Goal: Task Accomplishment & Management: Use online tool/utility

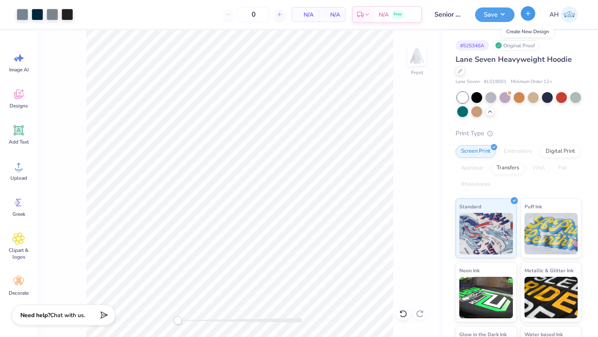
click at [524, 10] on button "button" at bounding box center [528, 13] width 15 height 15
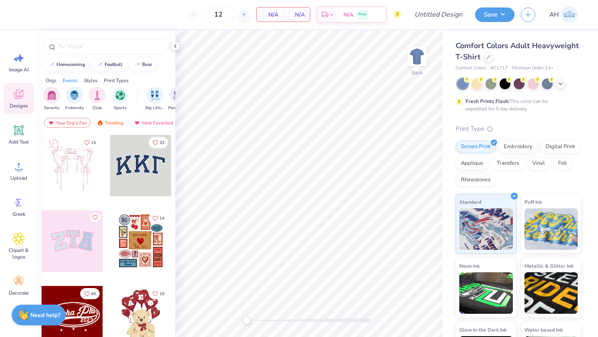
click at [145, 168] on div at bounding box center [140, 165] width 61 height 61
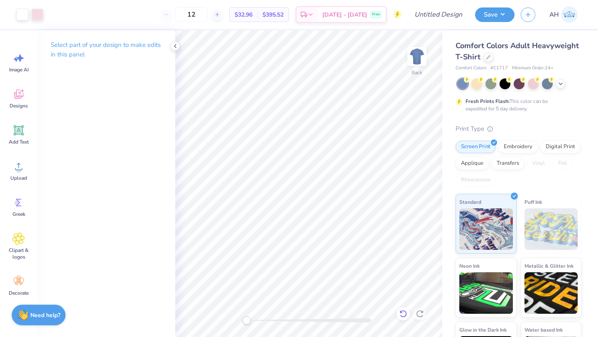
click at [405, 312] on icon at bounding box center [403, 314] width 8 height 8
click at [404, 313] on icon at bounding box center [403, 314] width 8 height 8
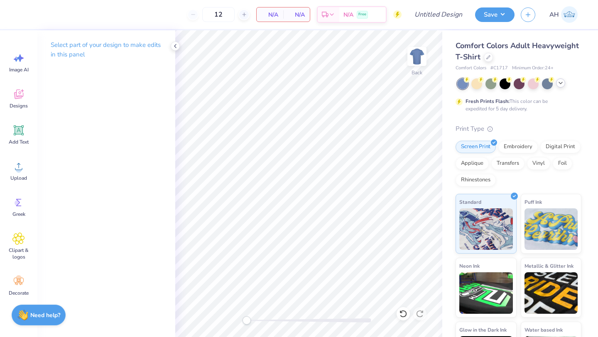
click at [560, 86] on icon at bounding box center [561, 83] width 7 height 7
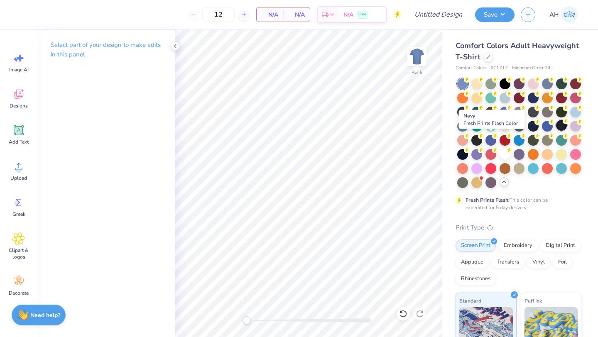
click at [556, 131] on div at bounding box center [561, 125] width 11 height 11
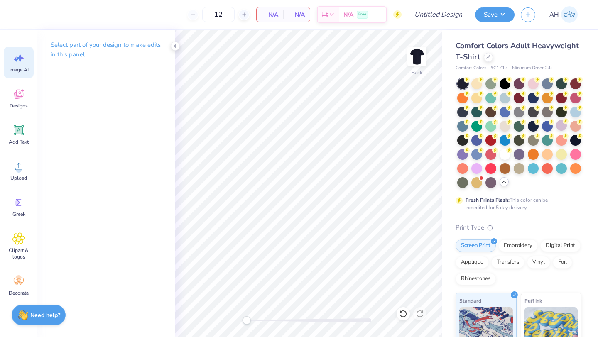
click at [17, 63] on icon at bounding box center [18, 58] width 12 height 12
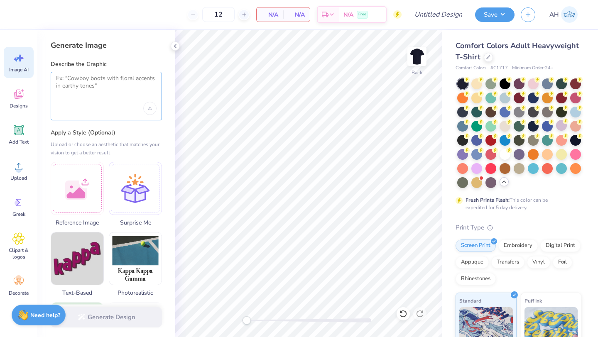
click at [75, 86] on textarea at bounding box center [106, 85] width 101 height 21
click at [78, 178] on div at bounding box center [77, 187] width 53 height 53
click at [107, 94] on textarea at bounding box center [106, 85] width 101 height 21
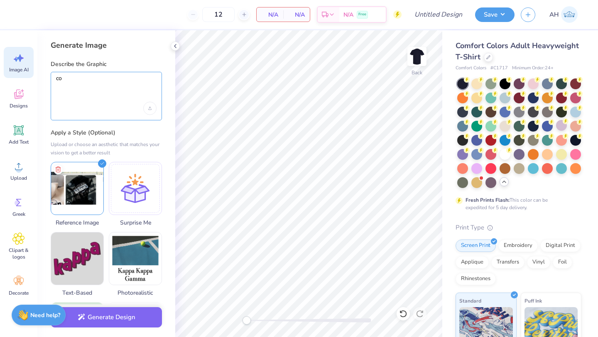
type textarea "c"
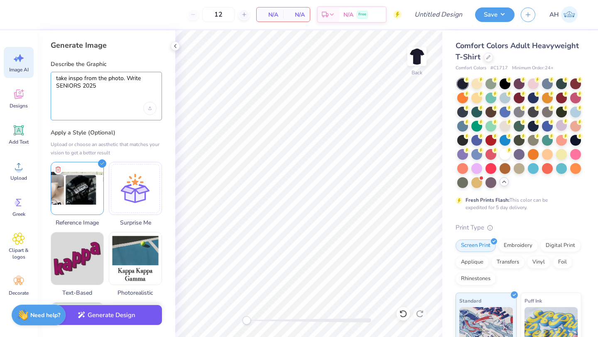
type textarea "take inspo from the photo. Write SENIORS 2025"
click at [96, 320] on button "Generate Design" at bounding box center [106, 315] width 111 height 20
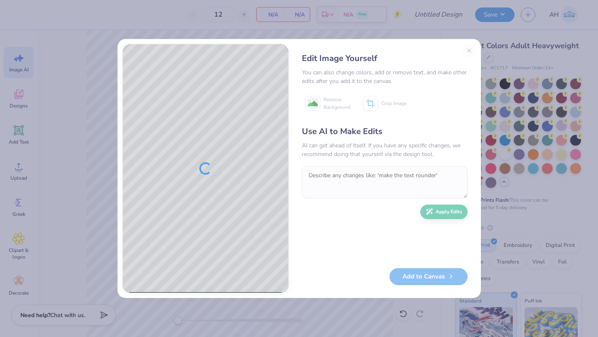
click at [471, 50] on div "Edit Image Yourself You can also change colors, add or remove text, and make ot…" at bounding box center [385, 168] width 182 height 249
click at [471, 49] on div "Edit Image Yourself You can also change colors, add or remove text, and make ot…" at bounding box center [385, 168] width 182 height 249
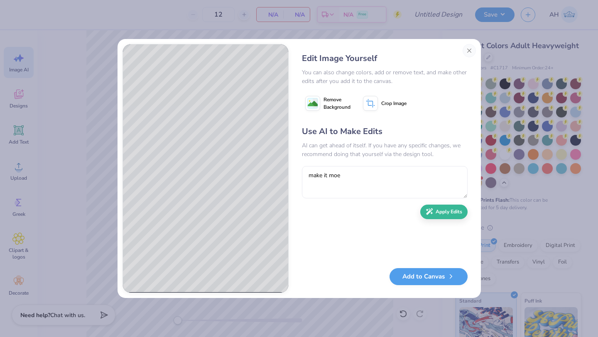
type textarea "make it mo"
type textarea "Can you make it mor"
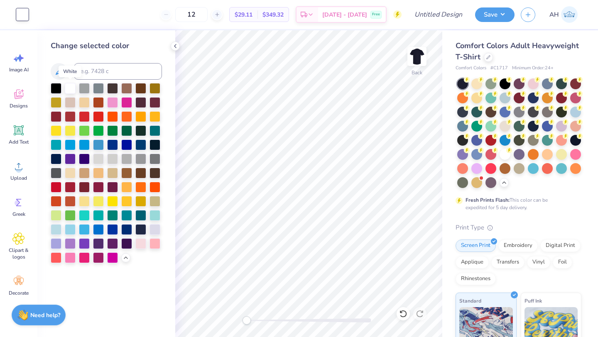
click at [69, 91] on div at bounding box center [70, 88] width 11 height 11
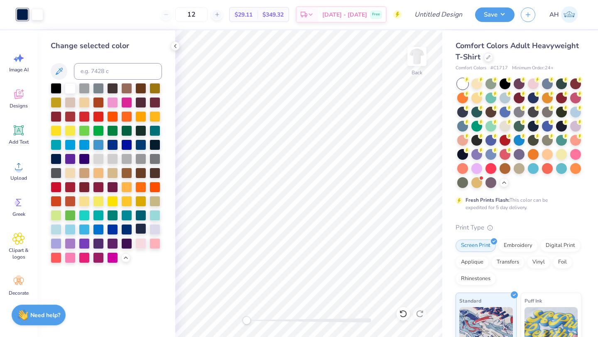
click at [140, 228] on div at bounding box center [140, 229] width 11 height 11
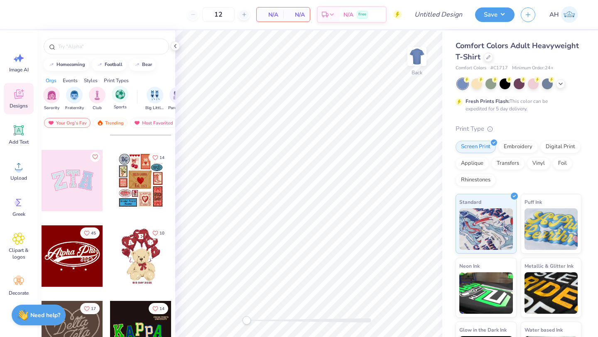
scroll to position [51, 0]
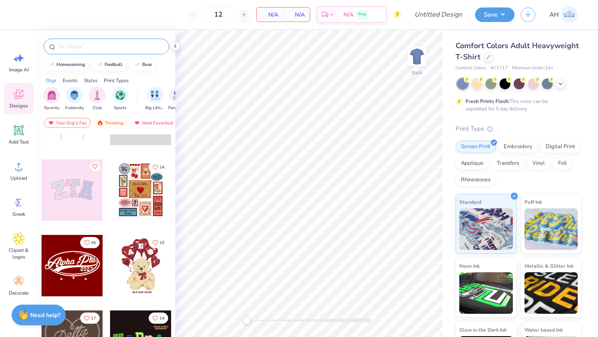
click at [113, 44] on input "text" at bounding box center [110, 46] width 106 height 8
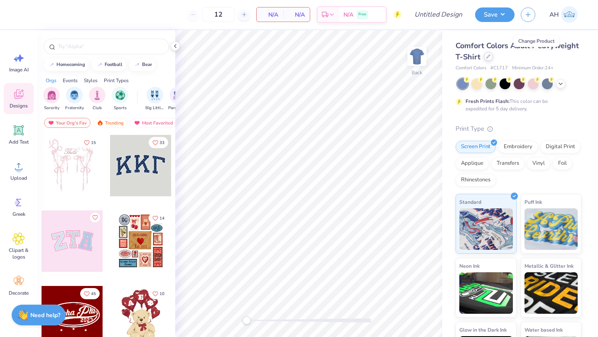
click at [490, 55] on icon at bounding box center [488, 56] width 3 height 3
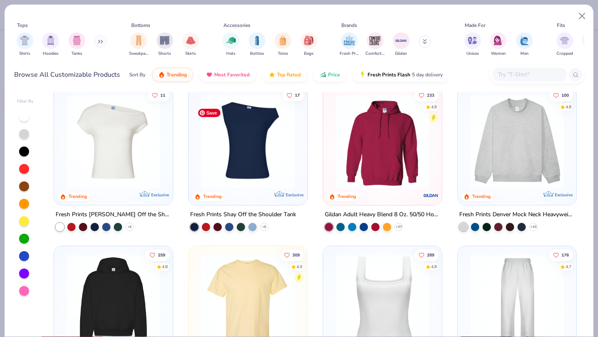
scroll to position [7, 0]
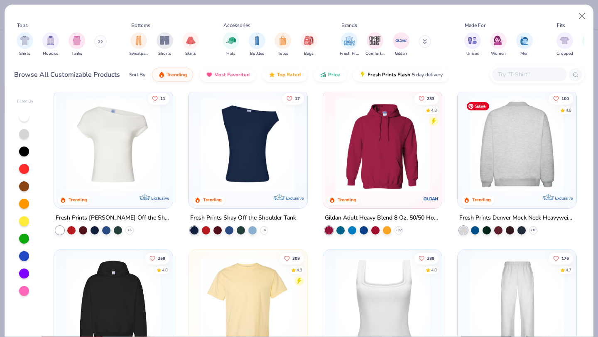
click at [466, 143] on img at bounding box center [415, 145] width 102 height 94
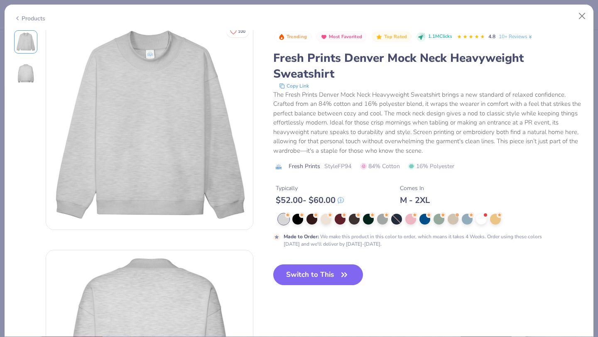
scroll to position [3, 0]
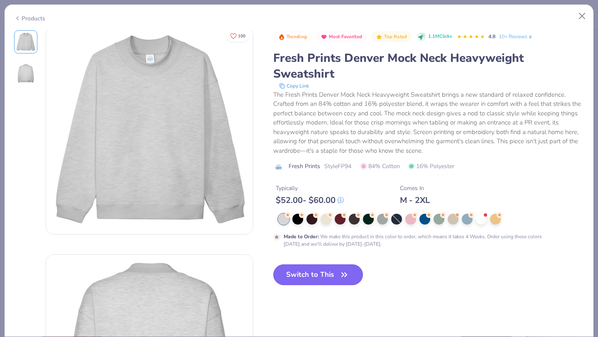
click at [327, 271] on button "Switch to This" at bounding box center [318, 275] width 90 height 21
type input "50"
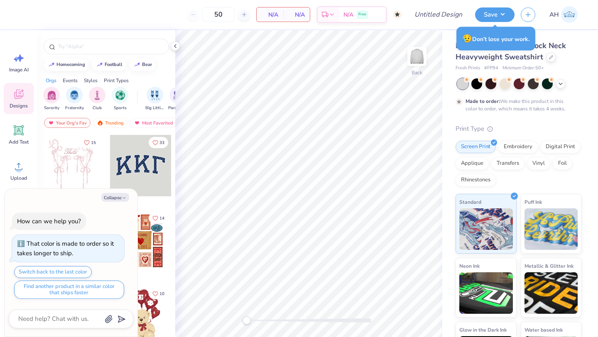
click at [120, 203] on div "Collapse How can we help you? That color is made to order so it takes longer to…" at bounding box center [71, 263] width 133 height 148
click at [562, 85] on icon at bounding box center [561, 83] width 7 height 7
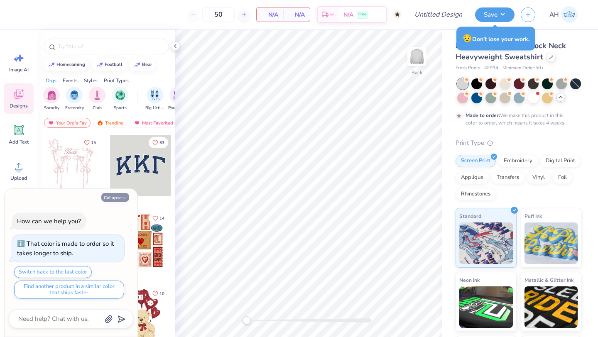
click at [112, 197] on button "Collapse" at bounding box center [115, 197] width 28 height 9
type textarea "x"
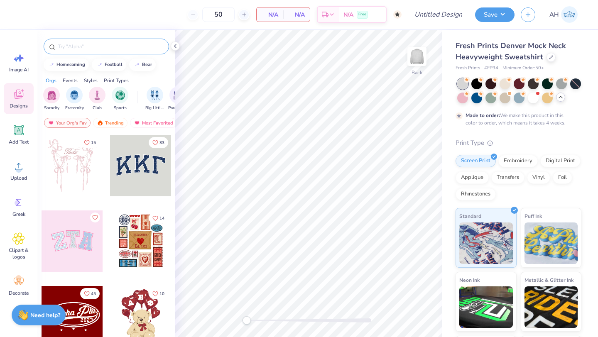
click at [144, 44] on input "text" at bounding box center [110, 46] width 106 height 8
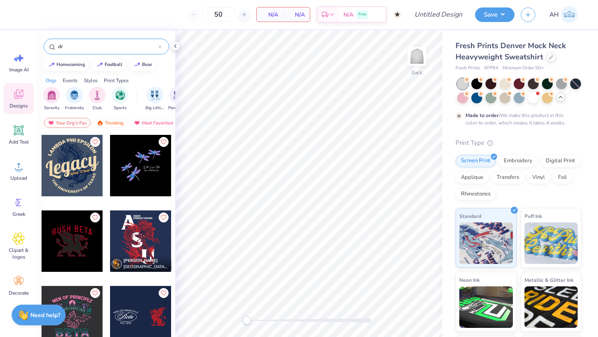
type input "d"
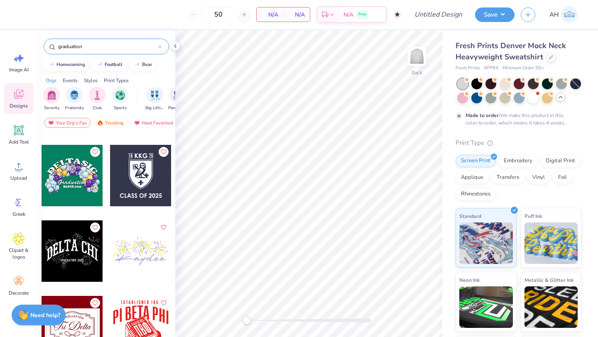
scroll to position [444, 0]
type input "graduation"
click at [74, 231] on div at bounding box center [72, 250] width 61 height 61
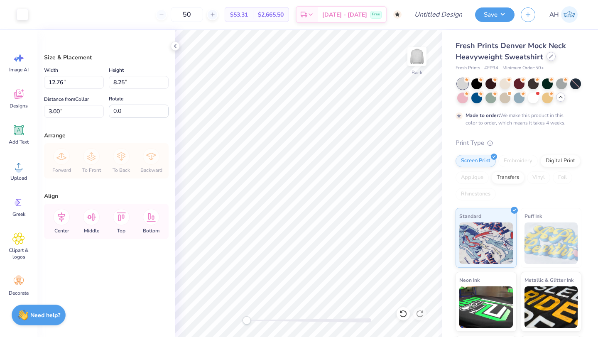
click at [549, 58] on icon at bounding box center [551, 56] width 4 height 4
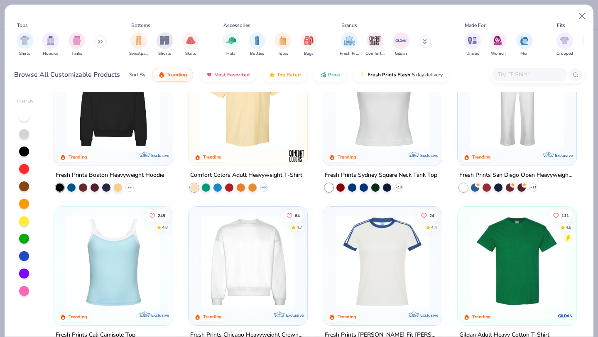
scroll to position [214, 0]
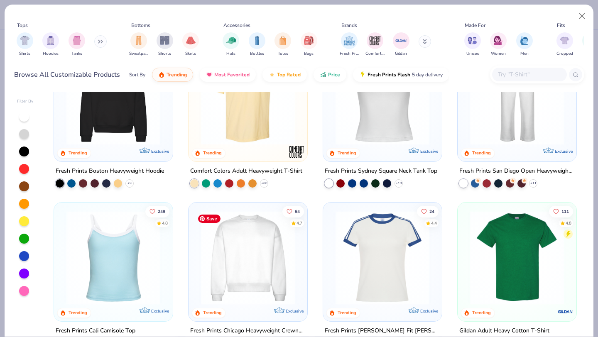
click at [224, 261] on img at bounding box center [248, 258] width 102 height 94
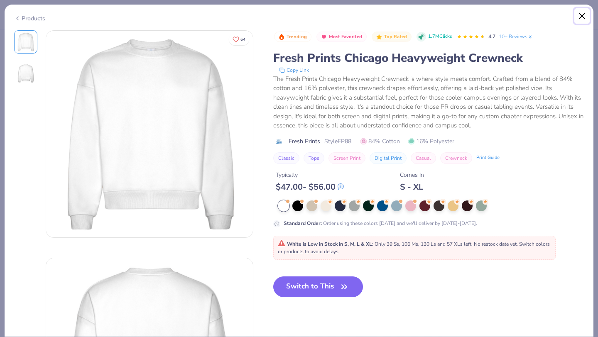
click at [584, 19] on button "Close" at bounding box center [583, 16] width 16 height 16
click at [580, 17] on button "Close" at bounding box center [583, 16] width 16 height 16
click at [581, 18] on button "Close" at bounding box center [583, 16] width 16 height 16
click at [587, 18] on button "Close" at bounding box center [583, 16] width 16 height 16
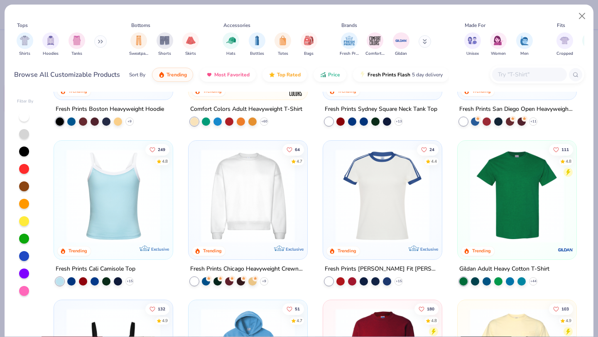
scroll to position [324, 0]
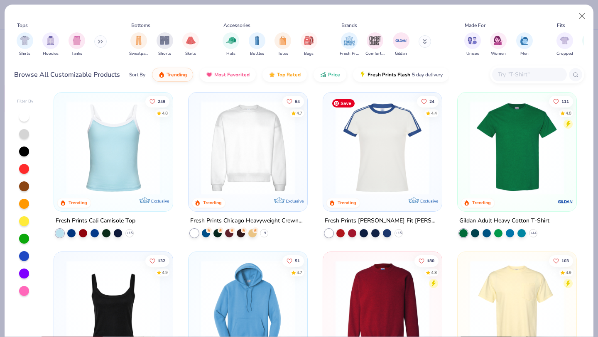
click at [367, 131] on img at bounding box center [383, 148] width 102 height 94
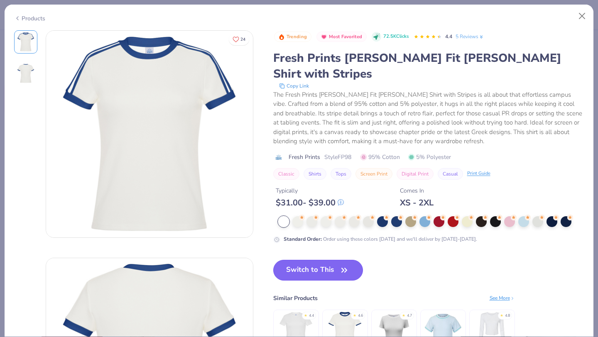
click at [302, 260] on button "Switch to This" at bounding box center [318, 270] width 90 height 21
type input "50"
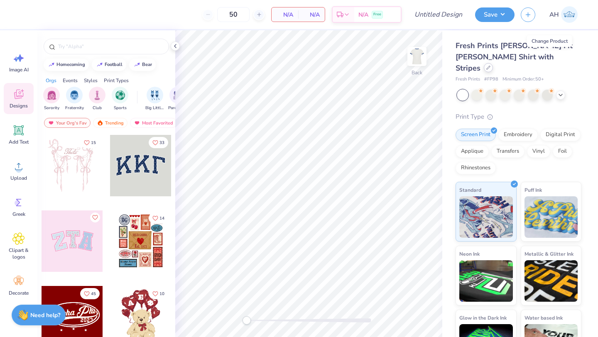
click at [491, 66] on icon at bounding box center [489, 68] width 4 height 4
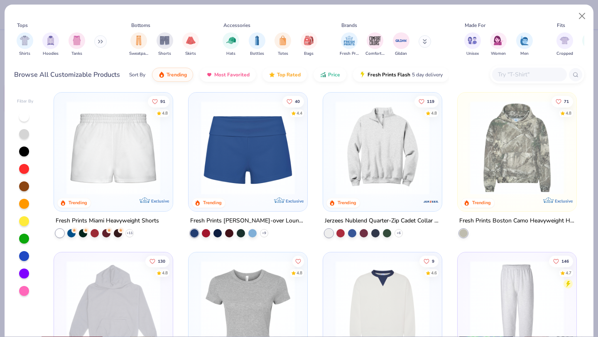
scroll to position [627, 0]
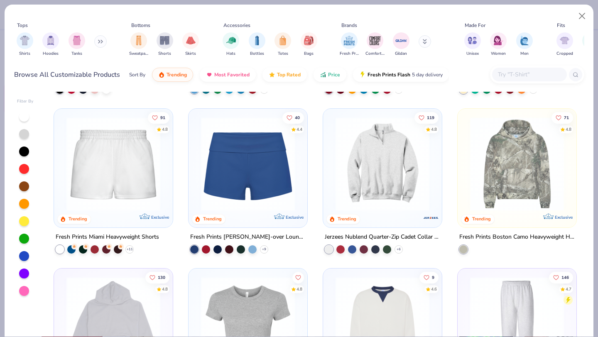
click at [323, 266] on div "119 4.8 Trending Jerzees Nublend Quarter-Zip Cadet Collar Sweatshirt + 6" at bounding box center [383, 188] width 120 height 160
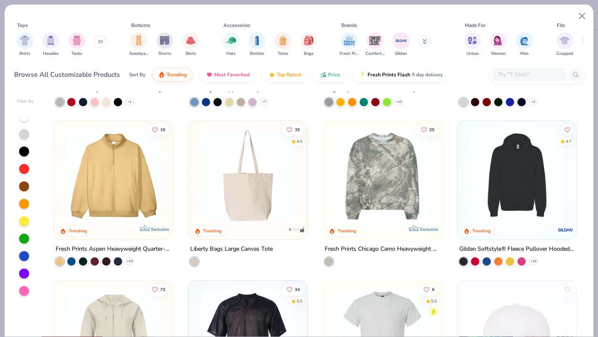
scroll to position [2392, 0]
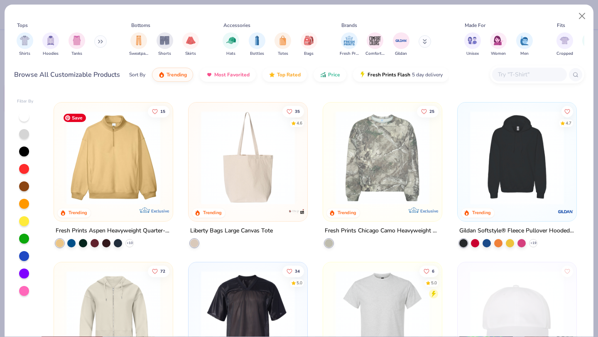
click at [160, 183] on img at bounding box center [113, 158] width 102 height 94
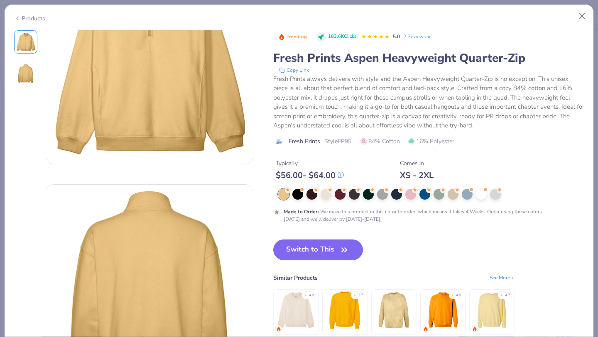
scroll to position [101, 0]
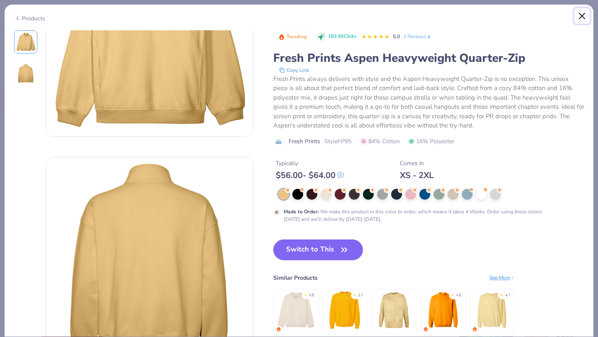
click at [584, 15] on button "Close" at bounding box center [583, 16] width 16 height 16
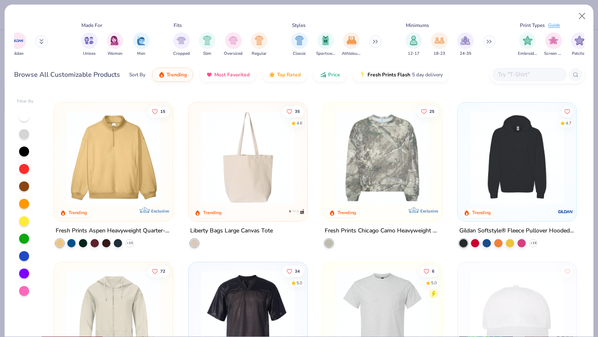
scroll to position [0, 411]
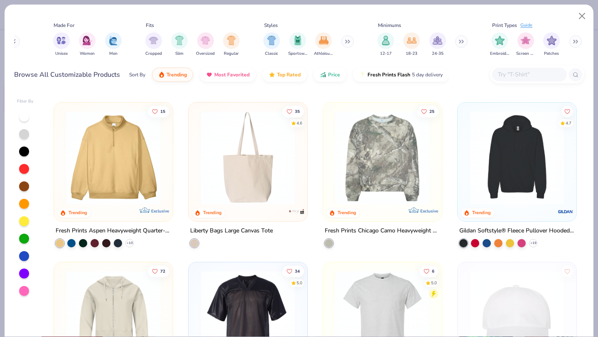
click at [347, 42] on icon at bounding box center [347, 41] width 5 height 4
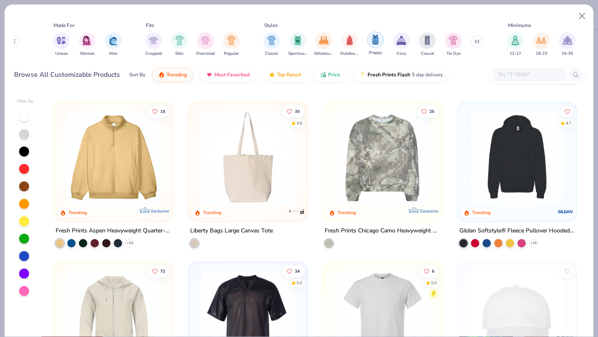
click at [374, 41] on img "filter for Preppy" at bounding box center [375, 40] width 9 height 10
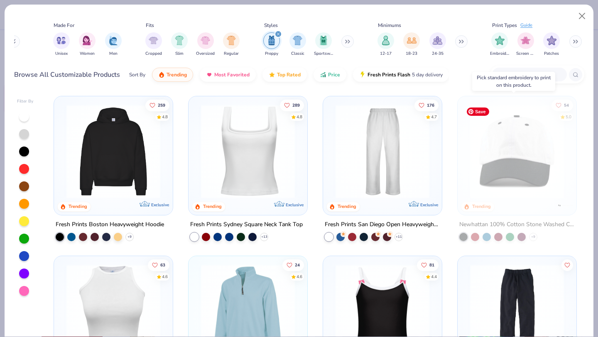
click at [487, 160] on img at bounding box center [517, 152] width 102 height 94
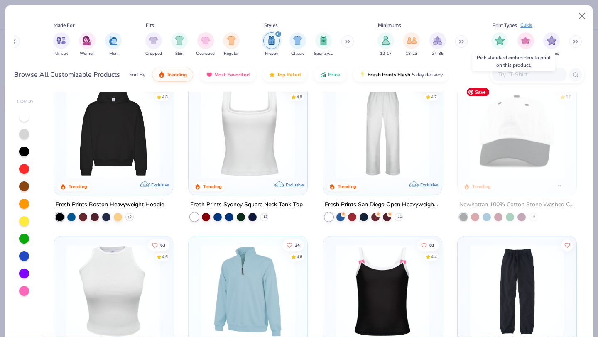
click at [484, 164] on img at bounding box center [517, 132] width 102 height 94
click at [475, 166] on img at bounding box center [517, 132] width 102 height 94
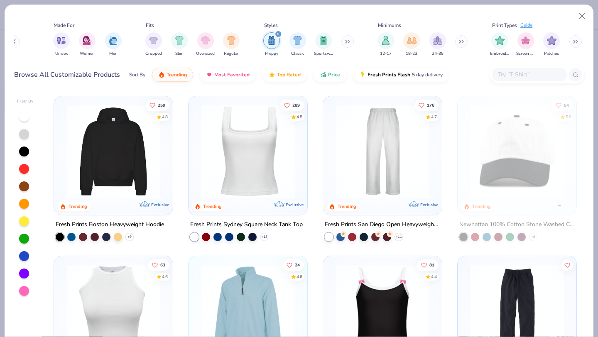
scroll to position [128, 0]
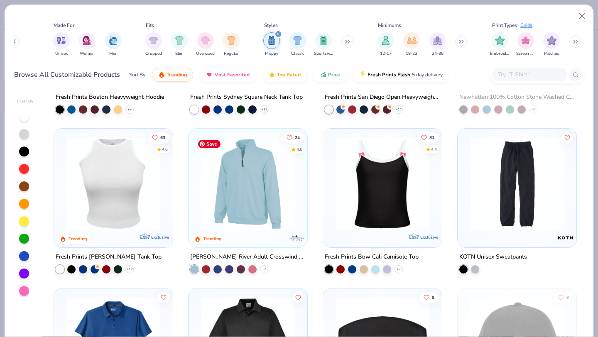
click at [240, 225] on img at bounding box center [248, 184] width 102 height 94
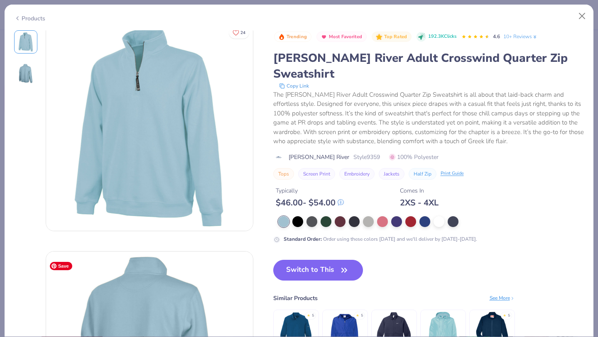
scroll to position [7, 0]
click at [302, 216] on div at bounding box center [298, 221] width 11 height 11
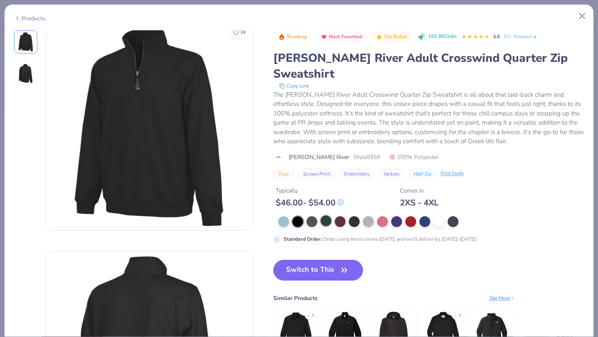
click at [323, 216] on div at bounding box center [326, 221] width 11 height 11
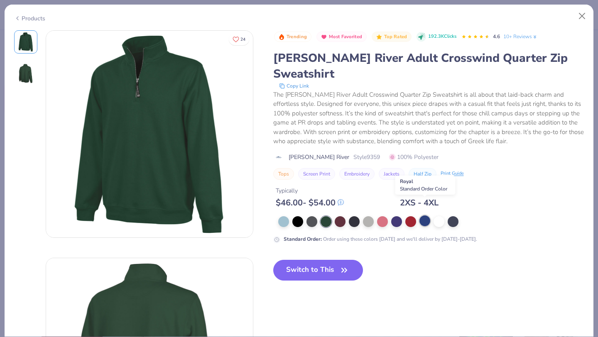
click at [429, 216] on div at bounding box center [425, 221] width 11 height 11
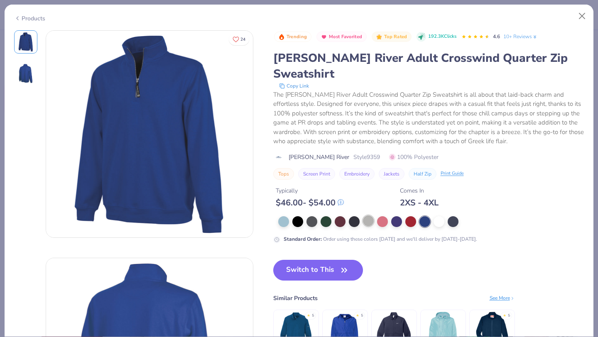
click at [366, 216] on div at bounding box center [368, 221] width 11 height 11
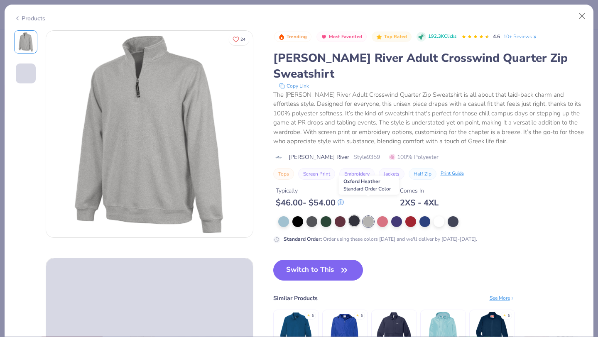
click at [356, 216] on div at bounding box center [354, 221] width 11 height 11
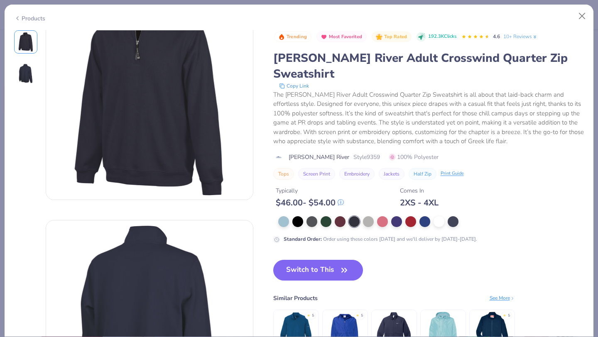
scroll to position [69, 0]
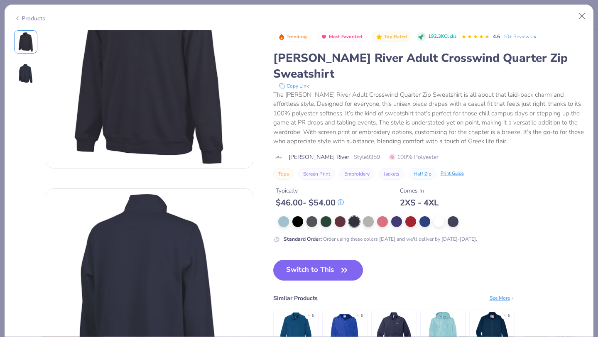
click at [449, 316] on img at bounding box center [442, 330] width 39 height 39
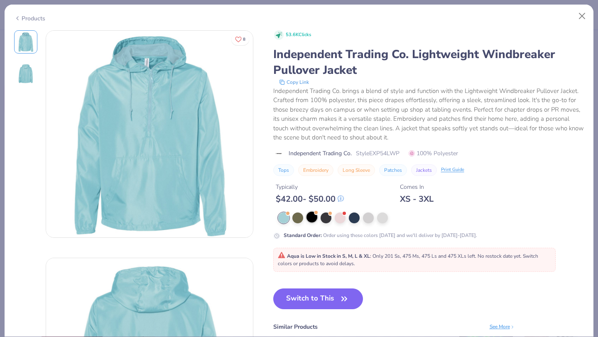
click at [314, 220] on div at bounding box center [312, 217] width 11 height 11
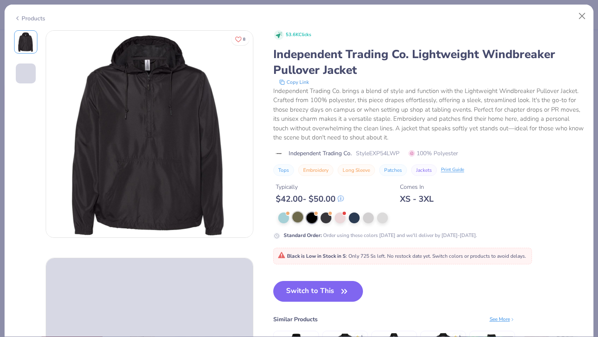
click at [295, 220] on div at bounding box center [298, 217] width 11 height 11
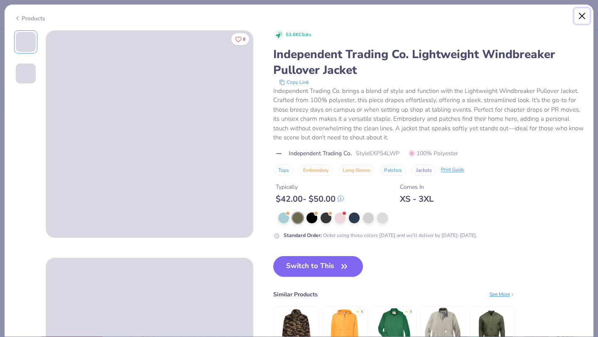
click at [583, 15] on button "Close" at bounding box center [583, 16] width 16 height 16
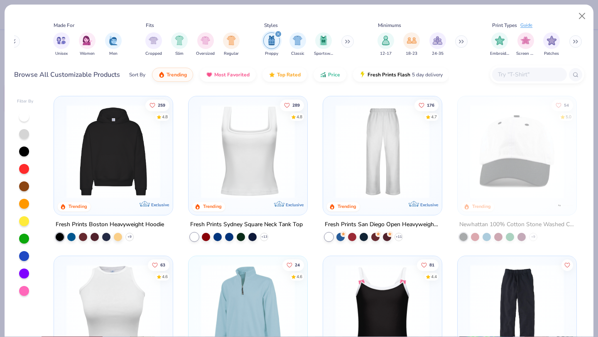
click at [278, 33] on icon "filter for Preppy" at bounding box center [278, 33] width 3 height 3
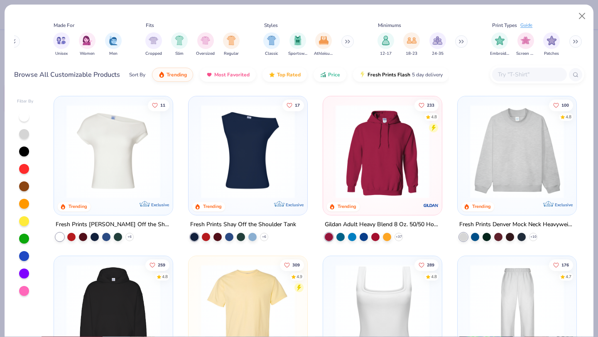
click at [350, 39] on icon at bounding box center [347, 41] width 5 height 4
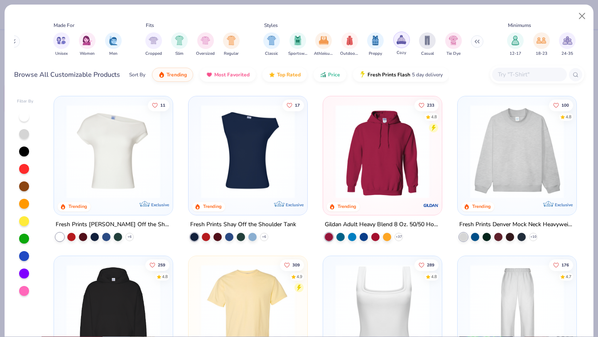
click at [398, 43] on img "filter for Cozy" at bounding box center [402, 40] width 10 height 10
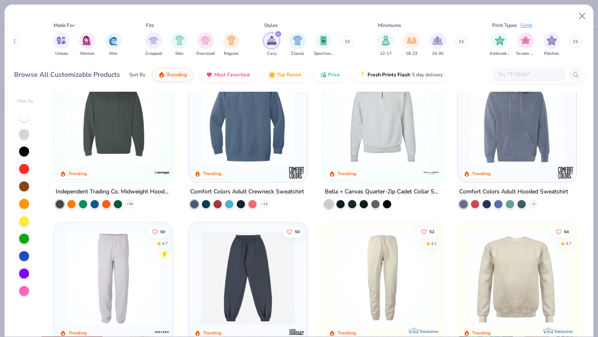
scroll to position [307, 0]
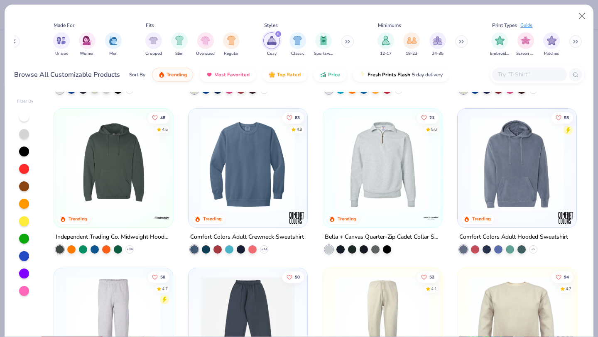
click at [284, 189] on img at bounding box center [248, 164] width 102 height 94
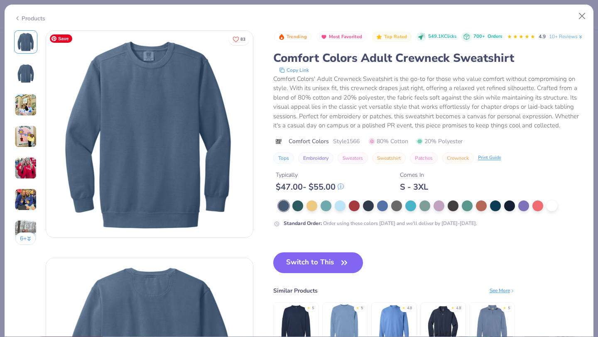
click at [32, 192] on img at bounding box center [26, 200] width 22 height 22
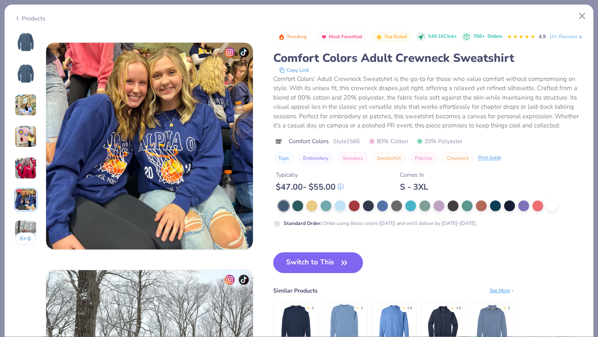
scroll to position [1139, 0]
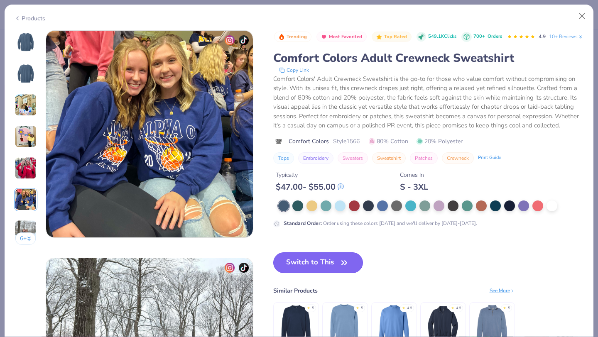
click at [312, 273] on button "Switch to This" at bounding box center [318, 263] width 90 height 21
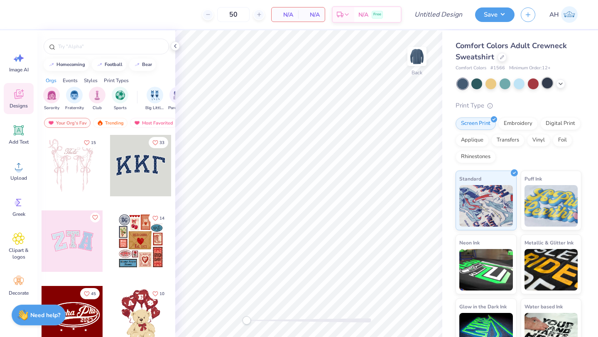
click at [551, 83] on div at bounding box center [547, 83] width 11 height 11
click at [562, 84] on icon at bounding box center [561, 83] width 7 height 7
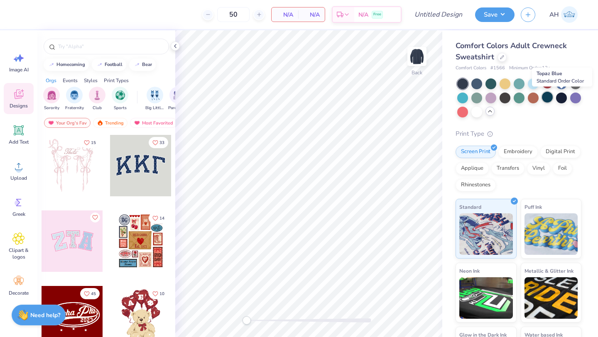
click at [553, 100] on div at bounding box center [547, 97] width 11 height 11
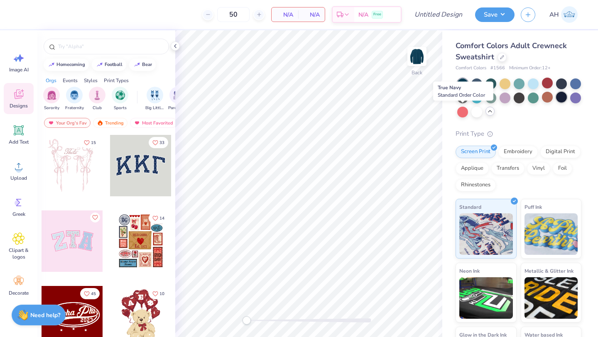
click at [556, 103] on div at bounding box center [561, 97] width 11 height 11
click at [497, 97] on div at bounding box center [491, 97] width 11 height 11
click at [522, 83] on div at bounding box center [519, 83] width 11 height 11
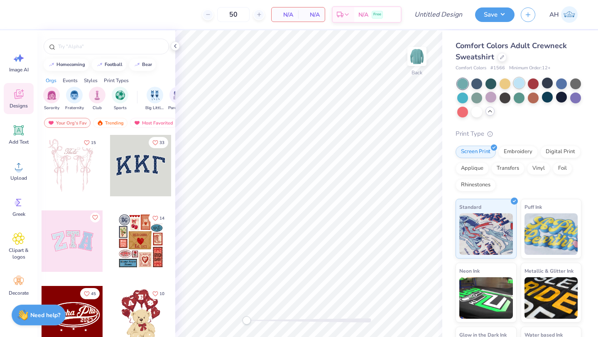
click at [522, 83] on div at bounding box center [519, 83] width 11 height 11
click at [571, 89] on div at bounding box center [576, 83] width 11 height 11
click at [492, 82] on div at bounding box center [491, 83] width 11 height 11
click at [479, 82] on div at bounding box center [477, 83] width 11 height 11
click at [98, 50] on input "text" at bounding box center [110, 46] width 106 height 8
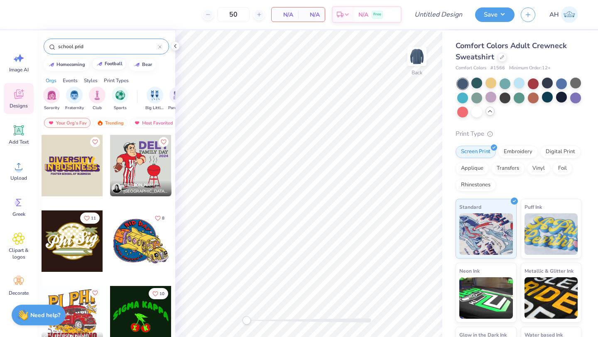
type input "school pride"
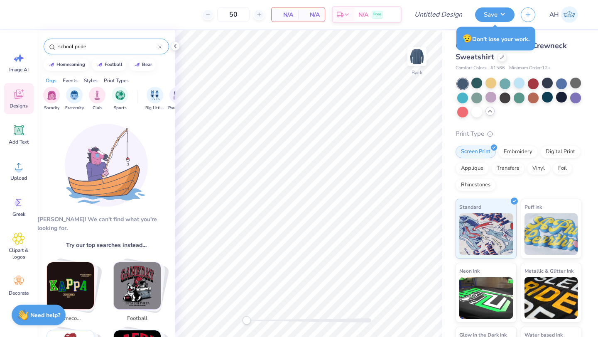
click at [160, 49] on div at bounding box center [159, 46] width 3 height 7
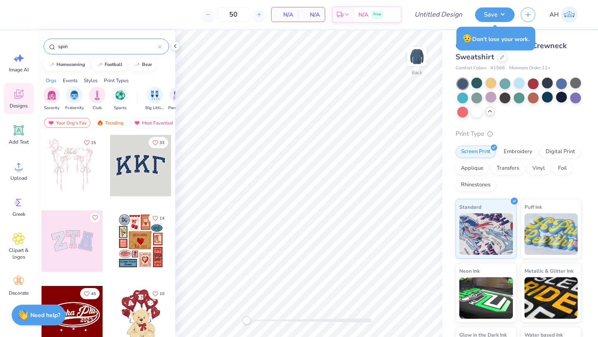
type input "spirit"
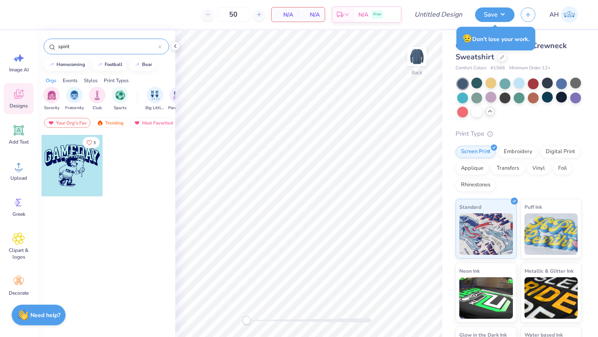
click at [160, 45] on div at bounding box center [159, 46] width 3 height 7
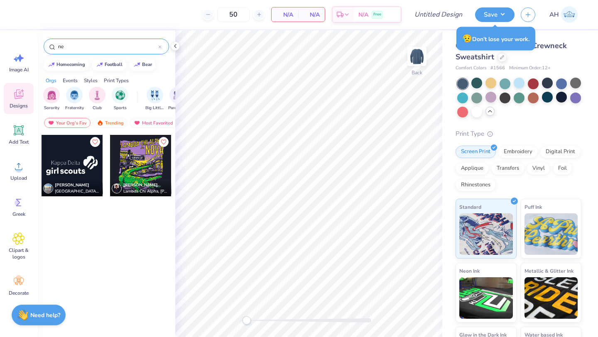
type input "n"
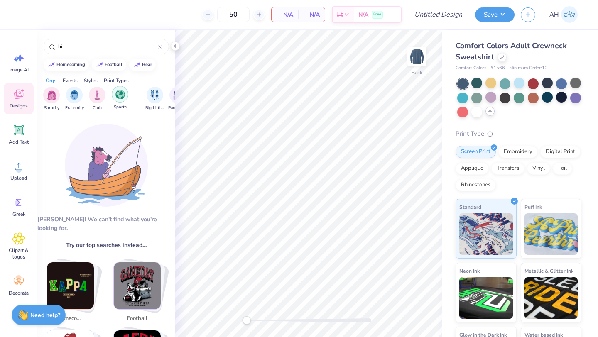
type input "h"
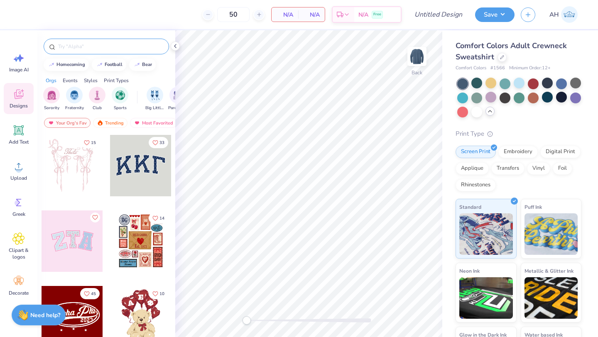
click at [113, 45] on input "text" at bounding box center [110, 46] width 106 height 8
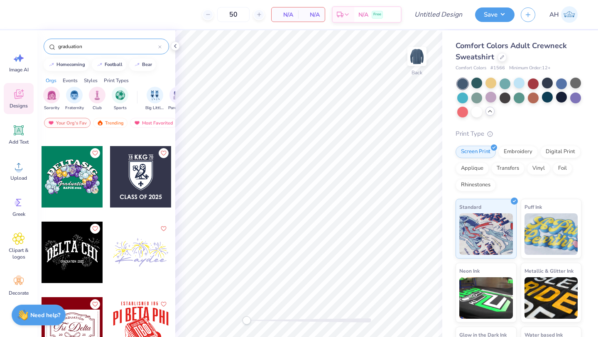
scroll to position [447, 0]
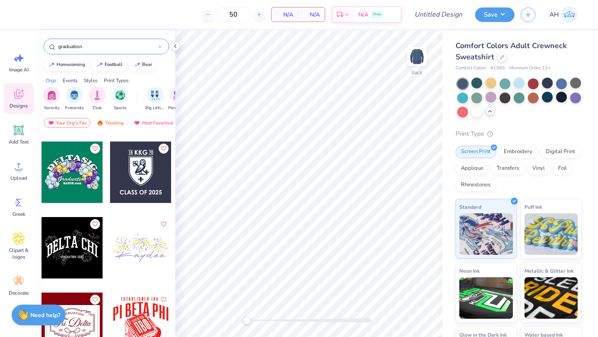
type input "graduation"
click at [65, 250] on div at bounding box center [72, 247] width 61 height 61
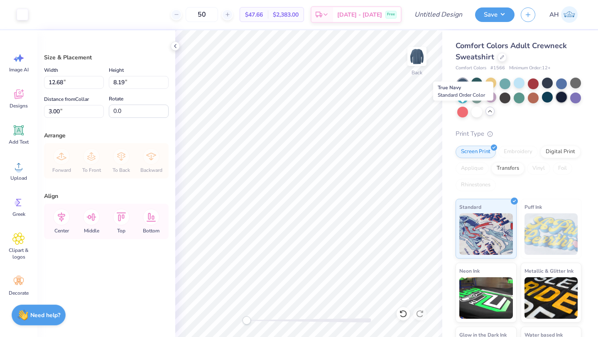
click at [556, 103] on div at bounding box center [561, 97] width 11 height 11
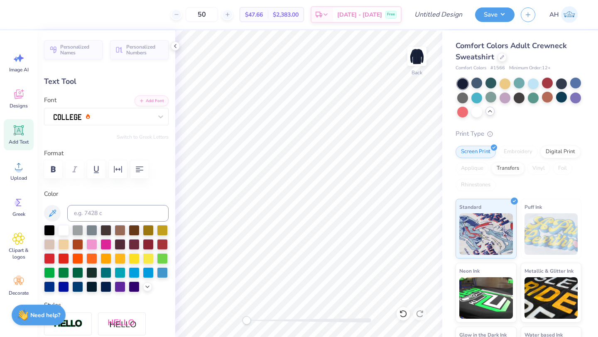
type textarea "D"
type textarea "G"
type textarea "N"
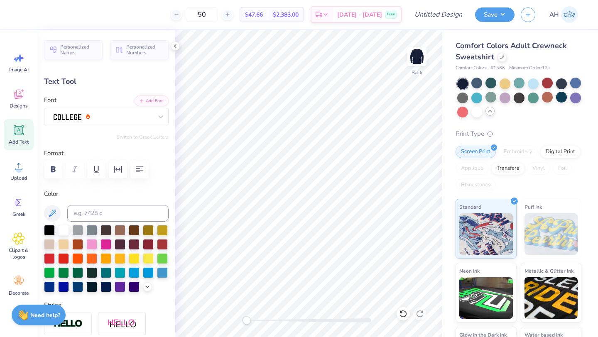
scroll to position [6, 1]
type textarea "Grad 2025"
type input "5.20"
type input "0.51"
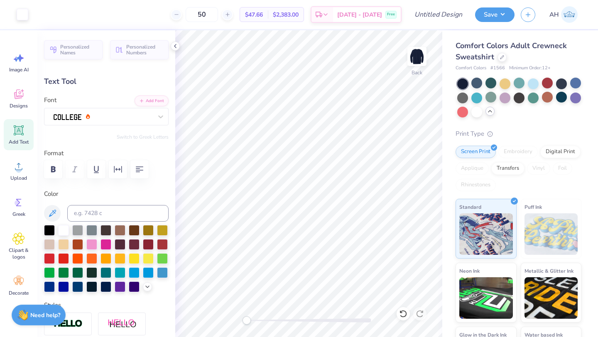
type input "8.91"
type textarea "g"
type textarea "Nevada Union 2025"
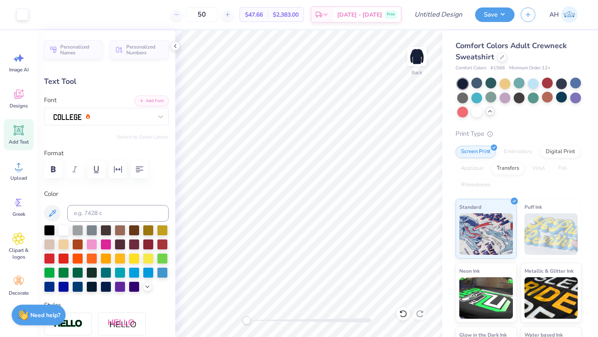
type input "12.04"
type input "4.17"
type input "4.82"
type textarea "Senior snz 2025"
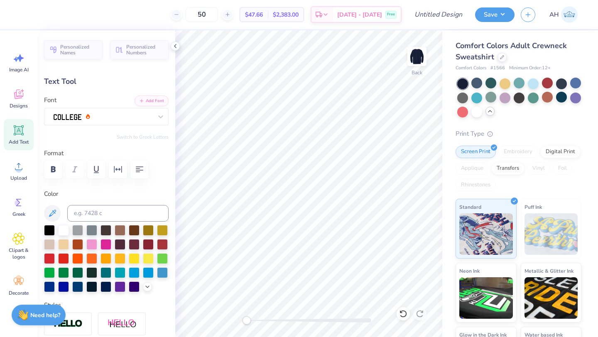
scroll to position [7, 2]
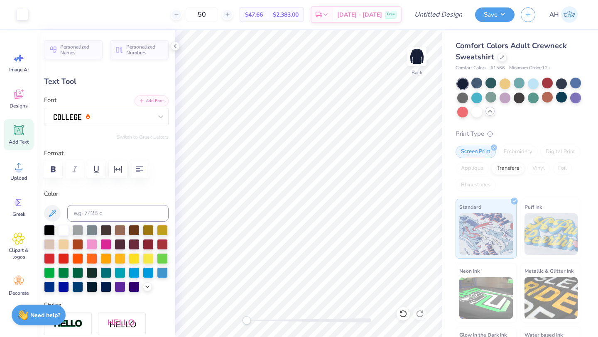
type input "15.18"
type input "4.49"
type input "4.66"
type textarea "Senior 2025"
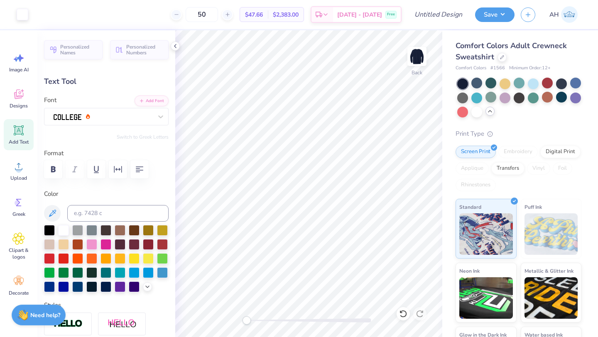
type input "10.95"
type input "3.62"
type input "5.20"
type input "6.11"
type input "0.51"
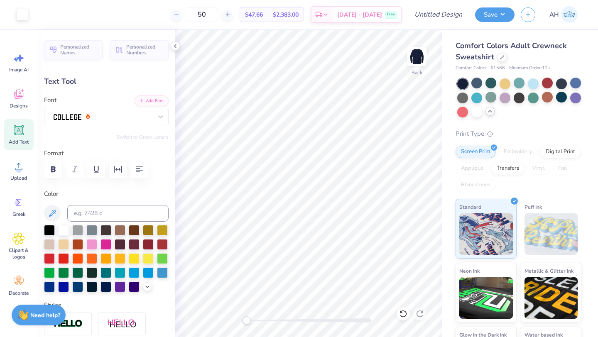
type input "9.00"
type textarea "Nevada Union"
type input "10.95"
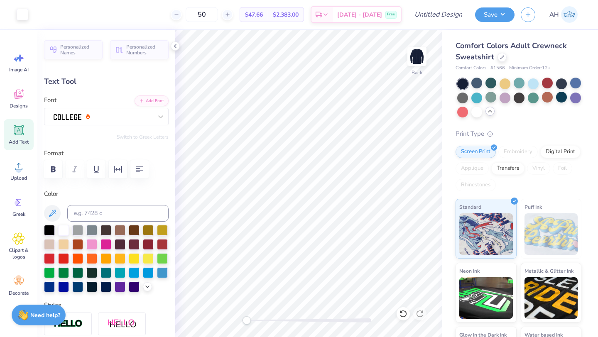
type input "3.62"
type input "5.07"
type textarea "Senior 2026"
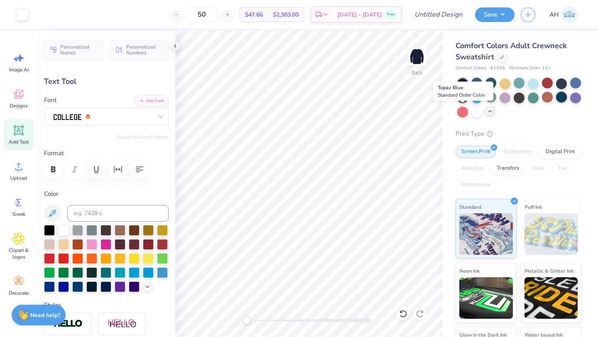
click at [556, 103] on div at bounding box center [561, 97] width 11 height 11
click at [482, 111] on div at bounding box center [477, 111] width 11 height 11
click at [27, 18] on div at bounding box center [23, 14] width 12 height 12
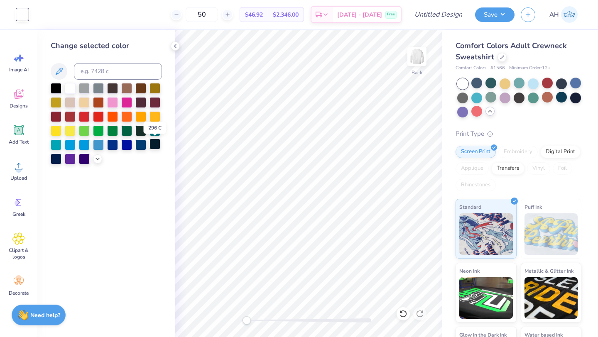
click at [153, 145] on div at bounding box center [155, 144] width 11 height 11
click at [53, 161] on div at bounding box center [56, 158] width 11 height 11
click at [54, 160] on div at bounding box center [56, 158] width 11 height 11
click at [141, 125] on div at bounding box center [140, 130] width 11 height 11
click at [571, 103] on div at bounding box center [576, 97] width 11 height 11
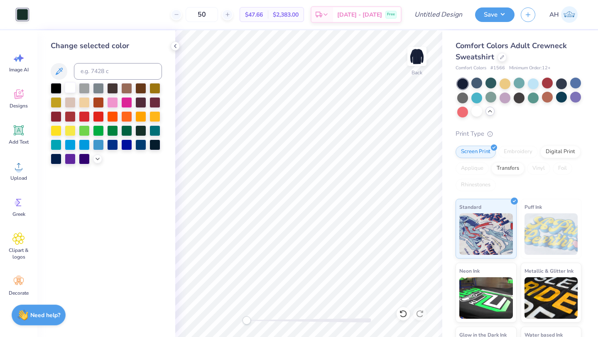
click at [69, 85] on div at bounding box center [70, 87] width 11 height 11
click at [453, 11] on input "Design Title" at bounding box center [448, 14] width 41 height 17
type input "Senior NU Crew"
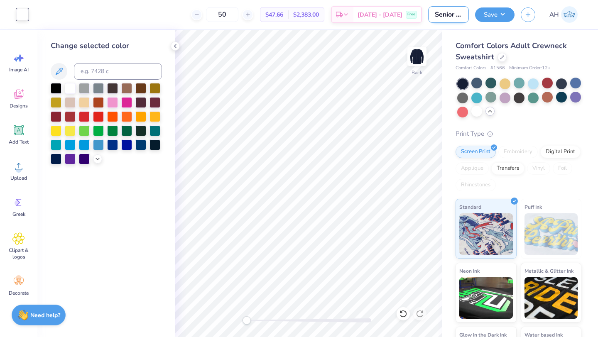
click at [457, 14] on input "Senior NU Crew" at bounding box center [448, 14] width 41 height 17
click at [449, 34] on div "Comfort Colors Adult Crewneck Sweatshirt Comfort Colors # 1566 Minimum Order: 1…" at bounding box center [521, 208] width 156 height 357
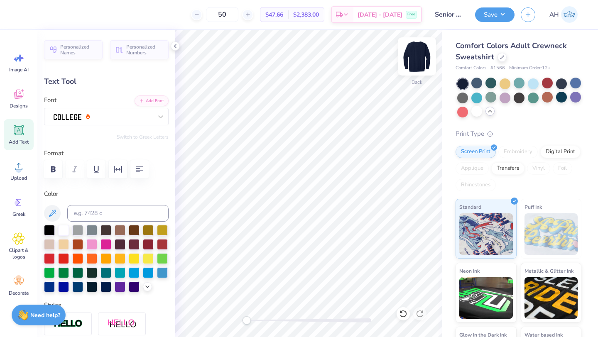
type input "4.10"
type input "0.48"
type input "9.27"
type textarea "Nevada union"
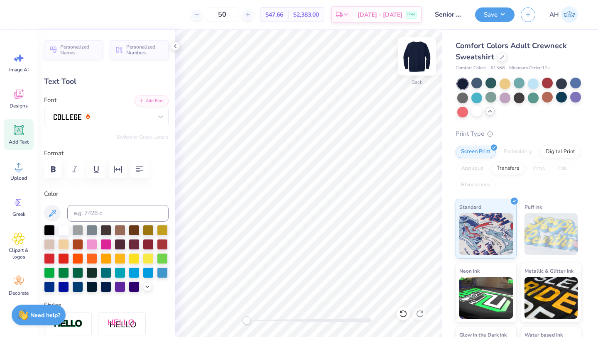
scroll to position [7, 2]
type input "4.03"
type input "9.24"
click at [146, 114] on div at bounding box center [103, 116] width 101 height 13
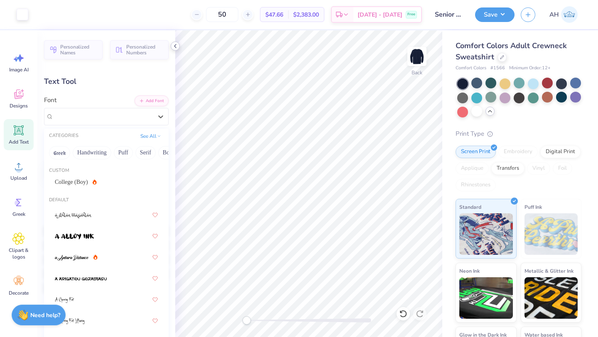
click at [177, 47] on icon at bounding box center [175, 46] width 7 height 7
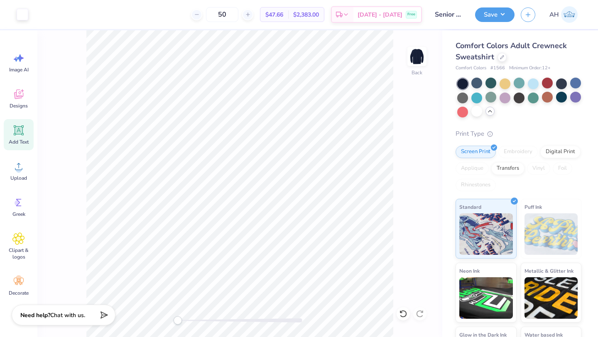
click at [494, 110] on icon at bounding box center [490, 111] width 7 height 7
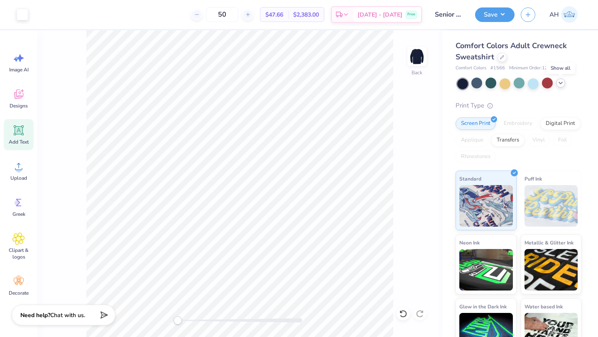
click at [507, 59] on div "Comfort Colors Adult Crewneck Sweatshirt" at bounding box center [519, 51] width 126 height 22
click at [504, 59] on div at bounding box center [502, 56] width 9 height 9
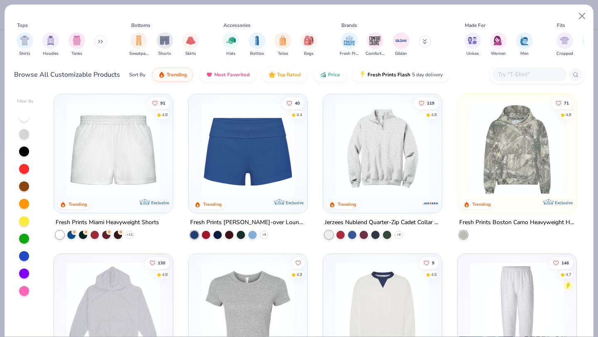
scroll to position [730, 0]
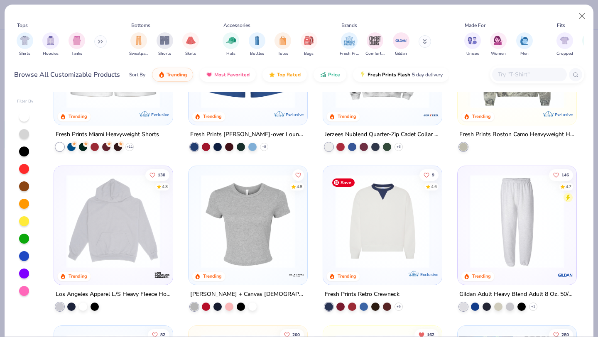
click at [396, 215] on img at bounding box center [383, 222] width 102 height 94
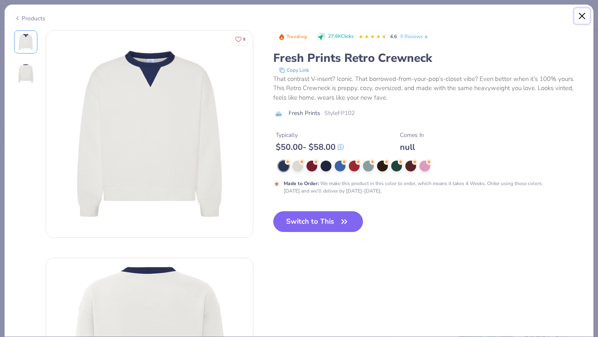
click at [584, 17] on button "Close" at bounding box center [583, 16] width 16 height 16
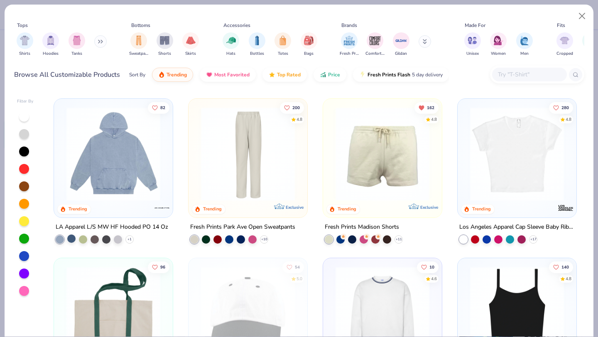
scroll to position [975, 0]
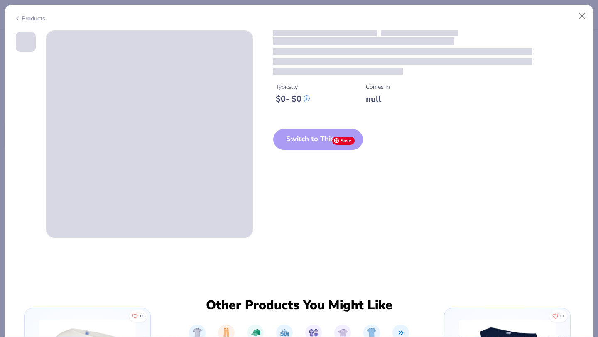
scroll to position [1091, 0]
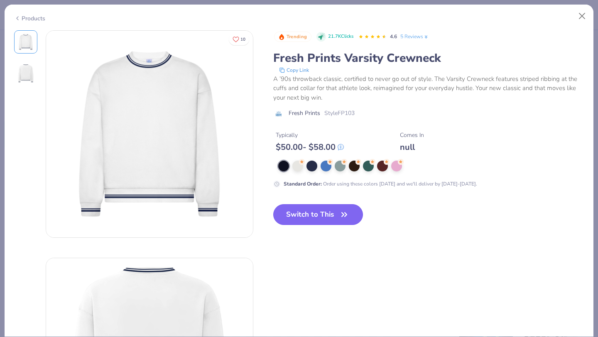
click at [302, 217] on button "Switch to This" at bounding box center [318, 214] width 90 height 21
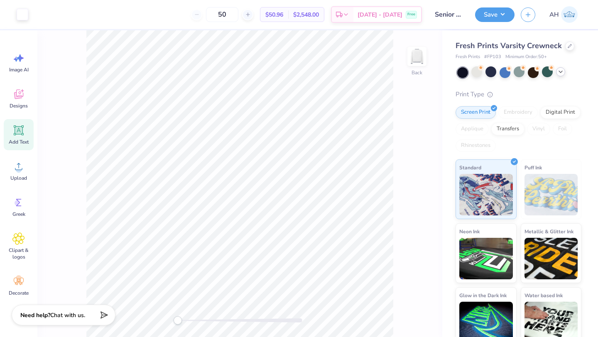
click at [22, 133] on icon at bounding box center [19, 131] width 8 height 8
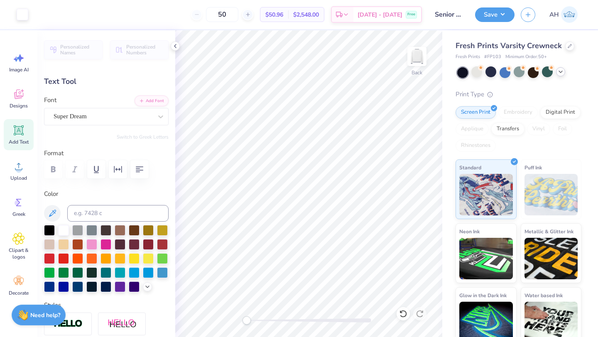
type input "7.17"
type input "2.08"
type input "10.46"
type input "10.95"
type input "3.62"
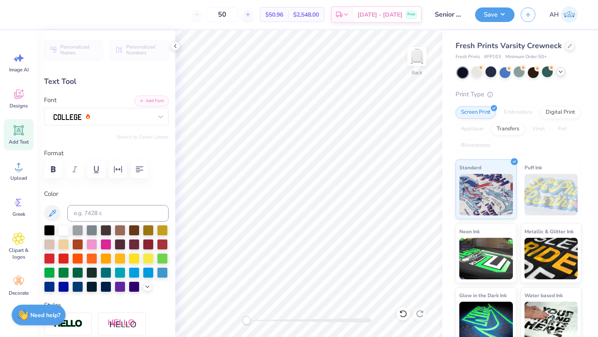
type input "6.59"
click at [50, 223] on div "Color" at bounding box center [106, 240] width 125 height 103
click at [50, 228] on div at bounding box center [49, 229] width 11 height 11
type input "7.17"
type input "2.08"
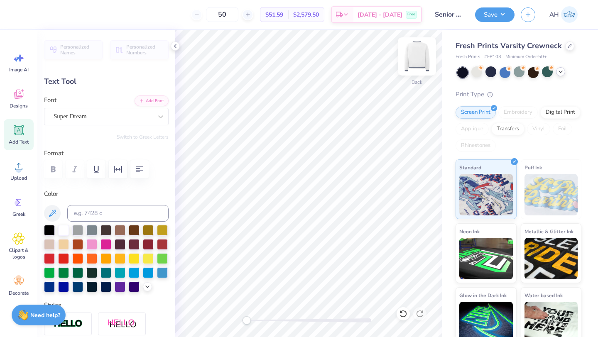
type input "10.46"
type input "10.95"
type input "3.62"
type input "6.59"
click at [491, 74] on div at bounding box center [491, 71] width 11 height 11
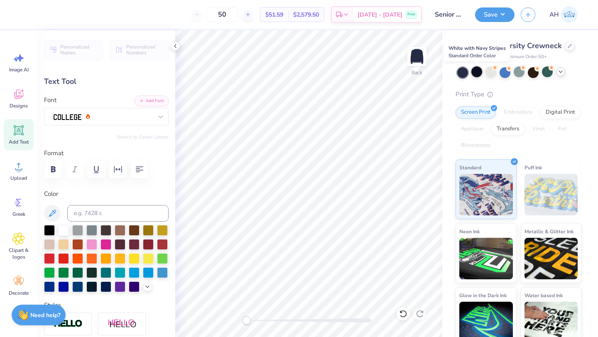
click at [481, 69] on div at bounding box center [477, 71] width 11 height 11
click at [461, 74] on div at bounding box center [462, 72] width 11 height 11
click at [460, 75] on div at bounding box center [462, 72] width 11 height 11
click at [571, 47] on div at bounding box center [570, 45] width 9 height 9
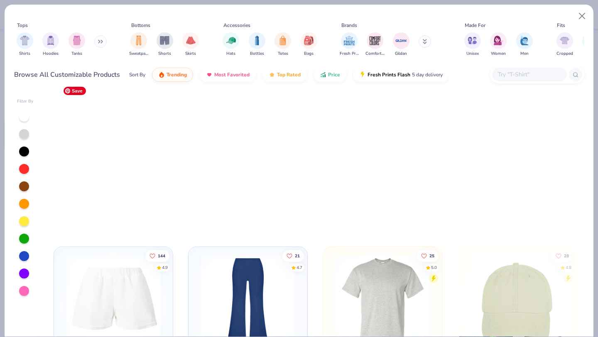
scroll to position [1624, 0]
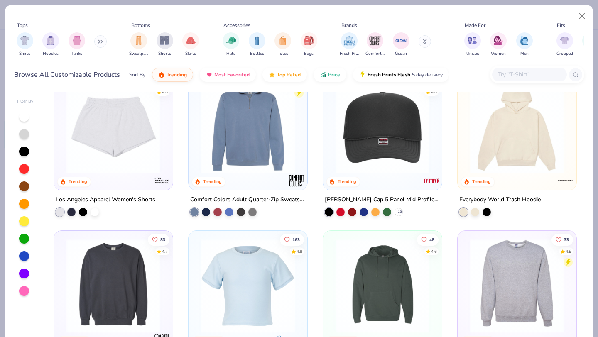
click at [100, 47] on button at bounding box center [100, 41] width 12 height 12
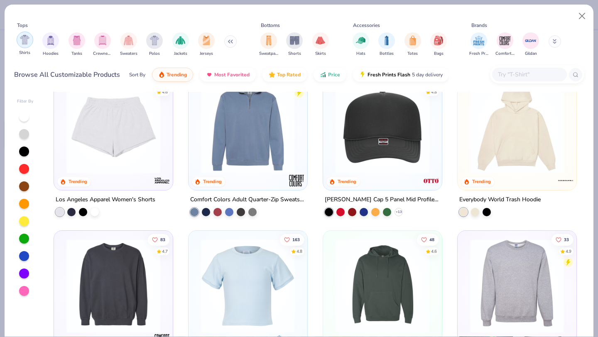
click at [18, 44] on div "filter for Shirts" at bounding box center [25, 40] width 17 height 17
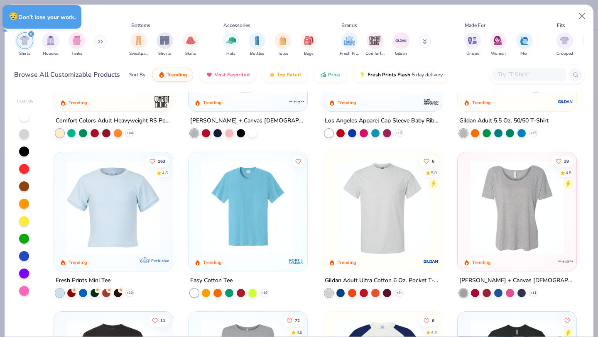
scroll to position [435, 0]
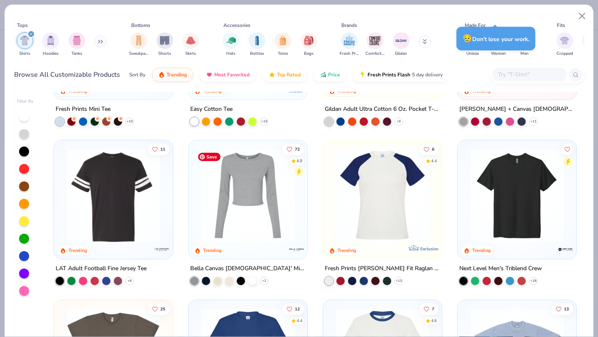
click at [226, 215] on img at bounding box center [248, 196] width 102 height 94
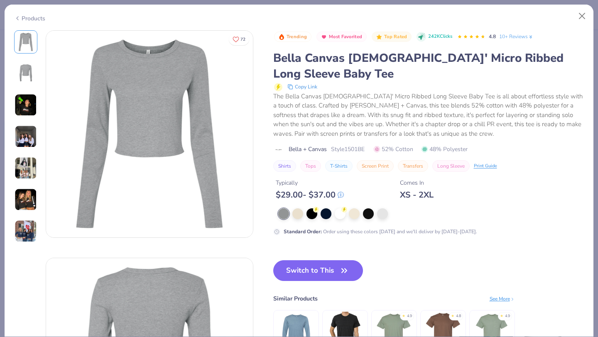
click at [24, 136] on img at bounding box center [26, 136] width 22 height 22
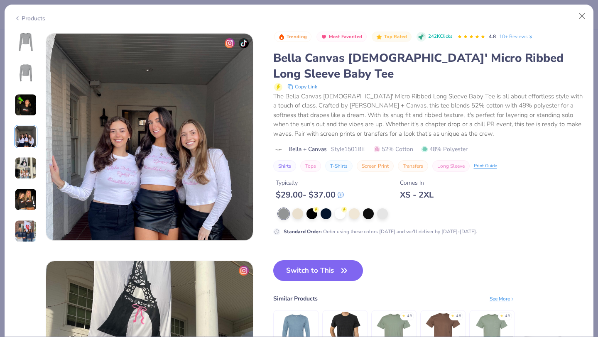
scroll to position [683, 0]
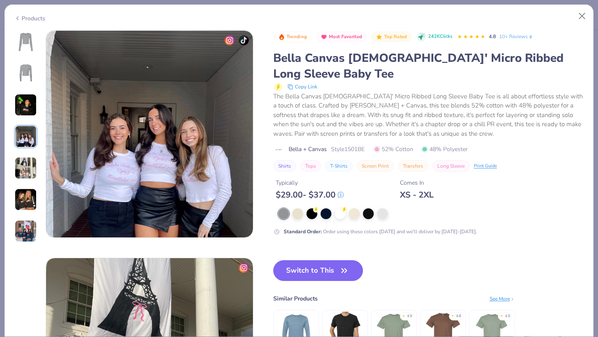
click at [22, 176] on img at bounding box center [26, 168] width 22 height 22
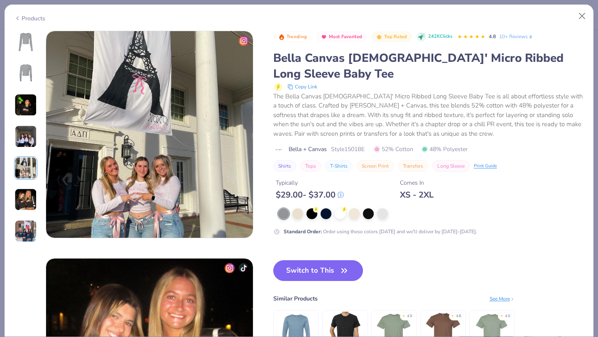
scroll to position [911, 0]
click at [584, 14] on button "Close" at bounding box center [583, 16] width 16 height 16
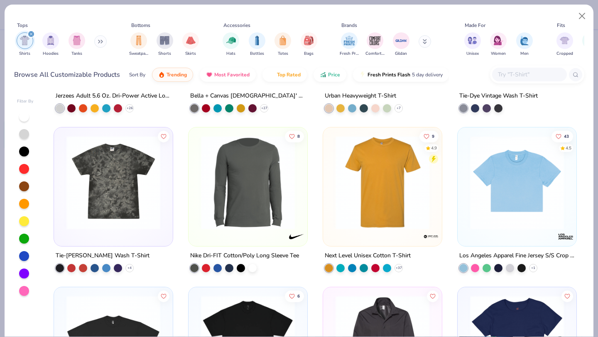
scroll to position [2059, 0]
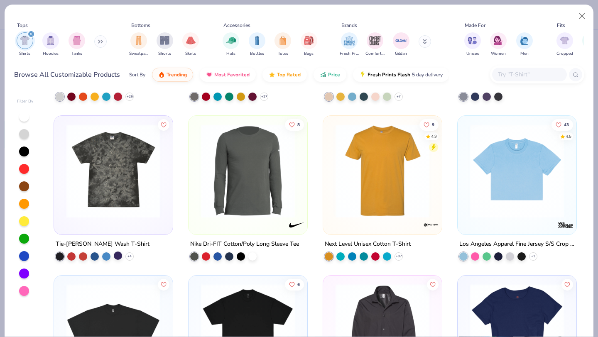
click at [116, 258] on div at bounding box center [118, 255] width 8 height 8
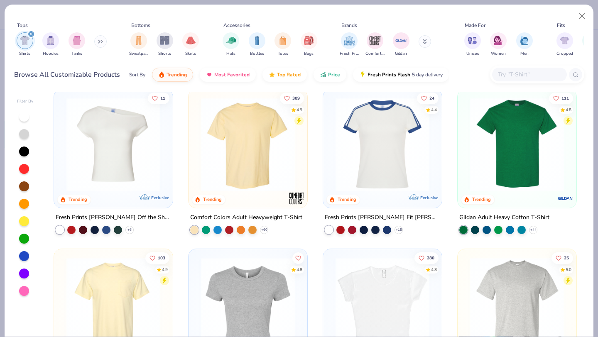
scroll to position [10, 0]
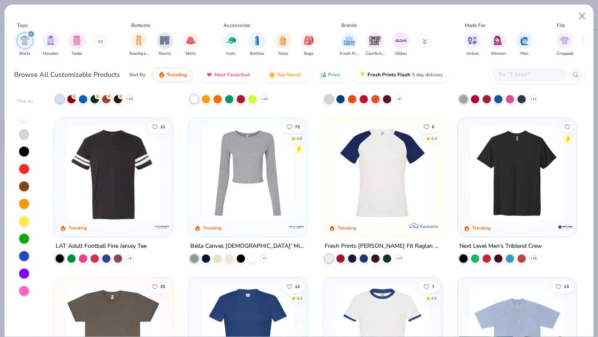
scroll to position [585, 0]
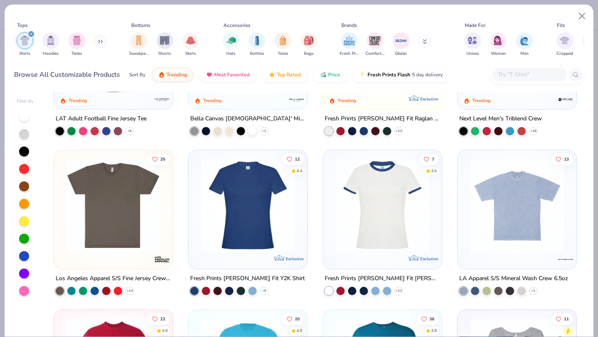
click at [123, 254] on div at bounding box center [113, 208] width 111 height 106
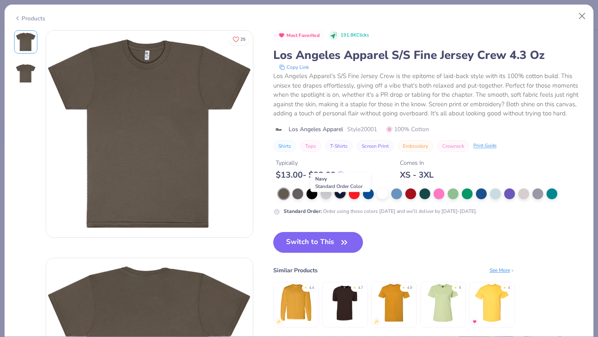
click at [339, 199] on div at bounding box center [340, 193] width 11 height 11
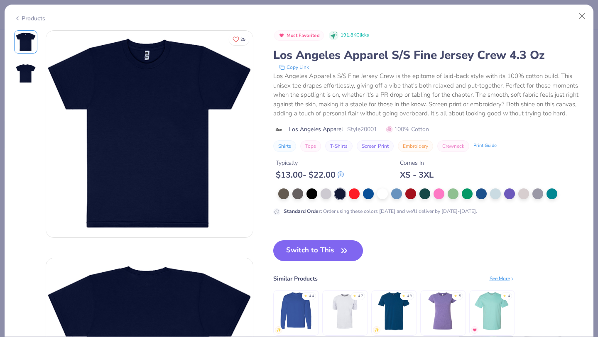
click at [328, 254] on button "Switch to This" at bounding box center [318, 251] width 90 height 21
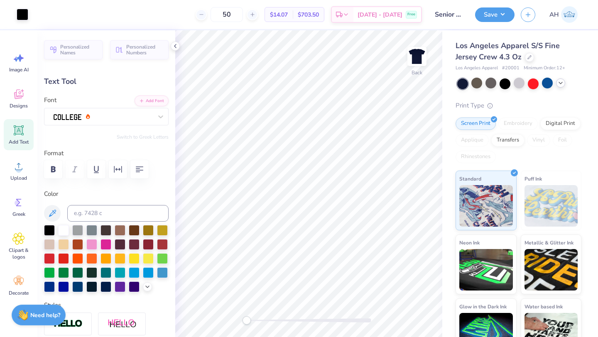
type input "4.97"
click at [65, 230] on div at bounding box center [63, 229] width 11 height 11
click at [143, 263] on div at bounding box center [148, 258] width 11 height 11
click at [66, 231] on div at bounding box center [63, 229] width 11 height 11
click at [178, 45] on icon at bounding box center [175, 46] width 7 height 7
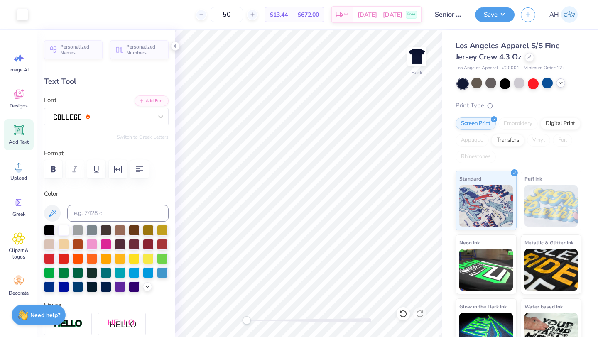
type input "4.03"
type input "0.48"
click at [143, 263] on div at bounding box center [148, 258] width 11 height 11
click at [129, 263] on div at bounding box center [134, 258] width 11 height 11
click at [157, 235] on div at bounding box center [162, 229] width 11 height 11
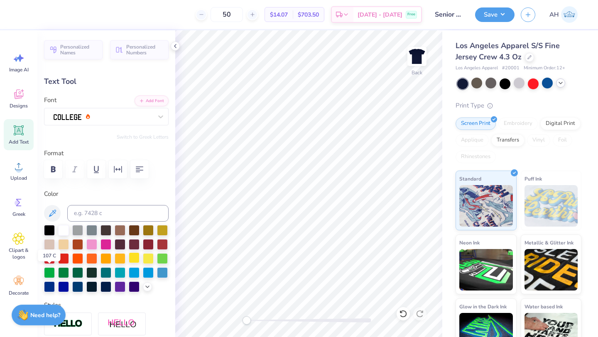
click at [129, 263] on div at bounding box center [134, 258] width 11 height 11
click at [143, 263] on div at bounding box center [148, 258] width 11 height 11
click at [129, 263] on div at bounding box center [134, 258] width 11 height 11
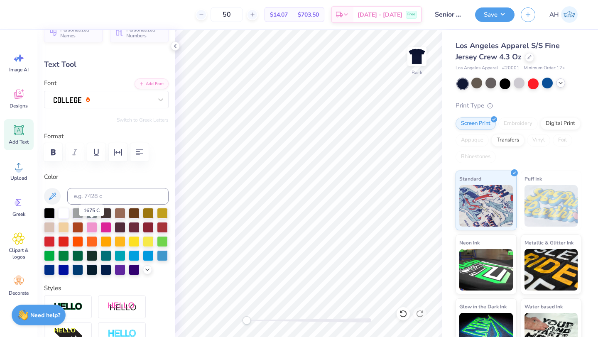
scroll to position [16, 0]
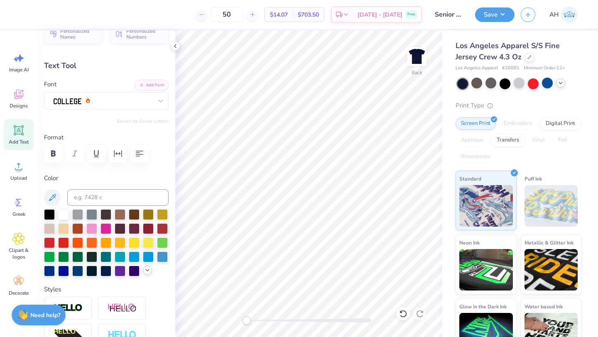
click at [144, 274] on icon at bounding box center [147, 270] width 7 height 7
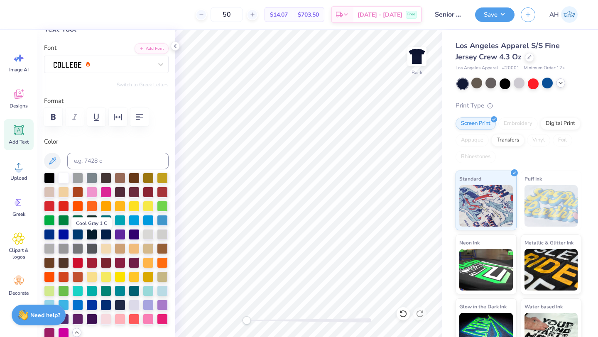
scroll to position [61, 0]
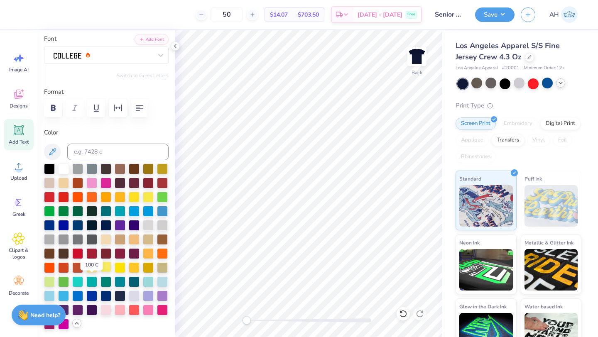
click at [101, 273] on div at bounding box center [106, 267] width 11 height 11
click at [115, 273] on div at bounding box center [120, 267] width 11 height 11
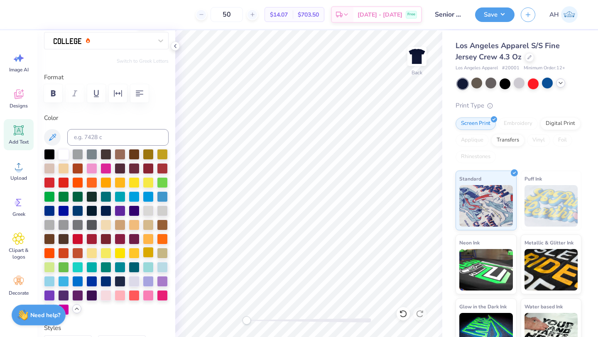
scroll to position [110, 0]
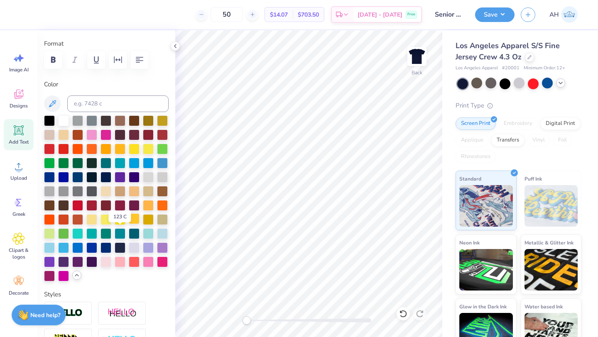
click at [129, 224] on div at bounding box center [134, 219] width 11 height 11
click at [101, 224] on div at bounding box center [106, 219] width 11 height 11
click at [157, 125] on div at bounding box center [162, 120] width 11 height 11
click at [67, 120] on div at bounding box center [63, 120] width 11 height 11
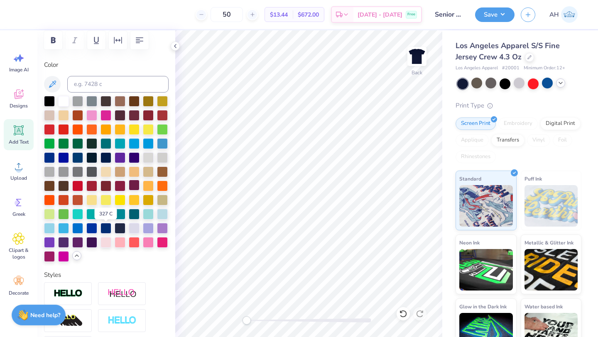
scroll to position [126, 0]
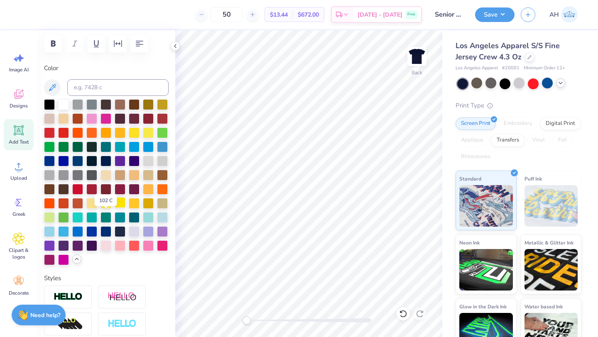
click at [115, 208] on div at bounding box center [120, 202] width 11 height 11
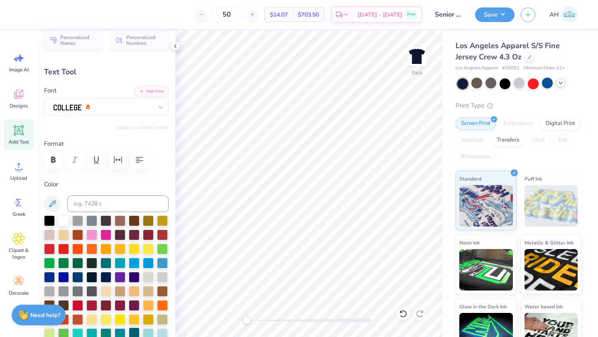
scroll to position [0, 0]
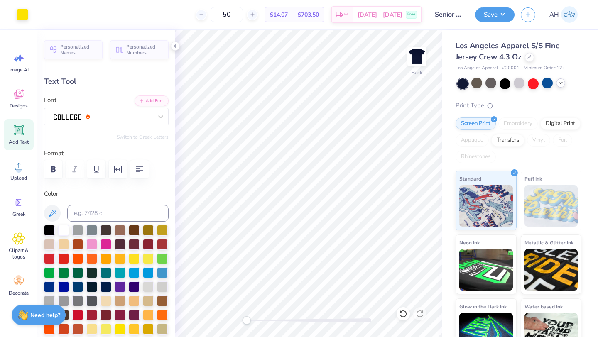
type input "9.85"
click at [558, 84] on icon at bounding box center [561, 83] width 7 height 7
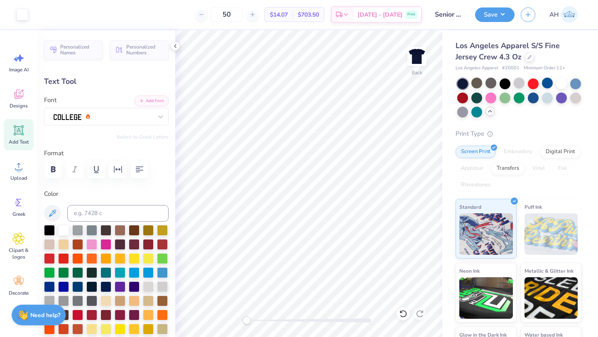
type input "10.95"
type input "3.62"
type input "4.97"
click at [491, 15] on button "Save" at bounding box center [494, 13] width 39 height 15
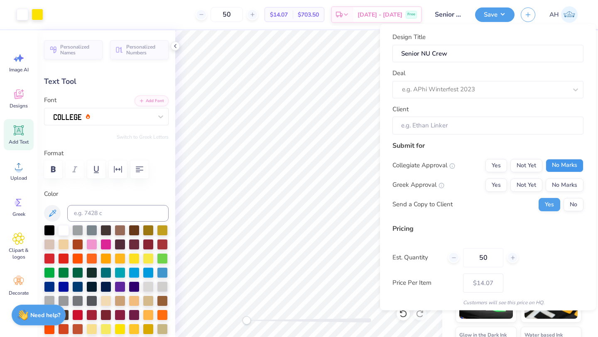
click at [549, 164] on button "No Marks" at bounding box center [565, 165] width 38 height 13
click at [553, 187] on button "No Marks" at bounding box center [565, 184] width 38 height 13
click at [565, 208] on button "No" at bounding box center [574, 204] width 20 height 13
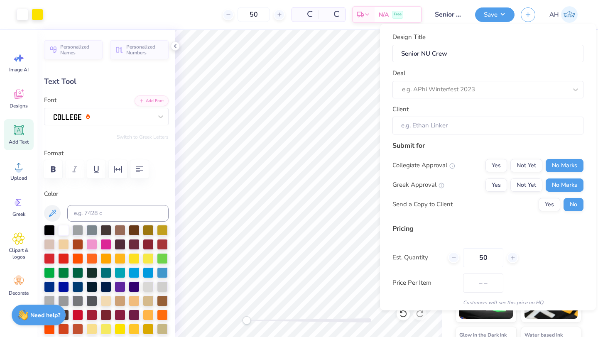
type input "$14.07"
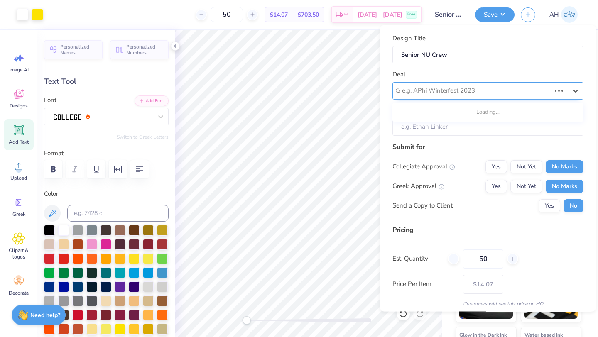
click at [469, 89] on div at bounding box center [476, 90] width 149 height 11
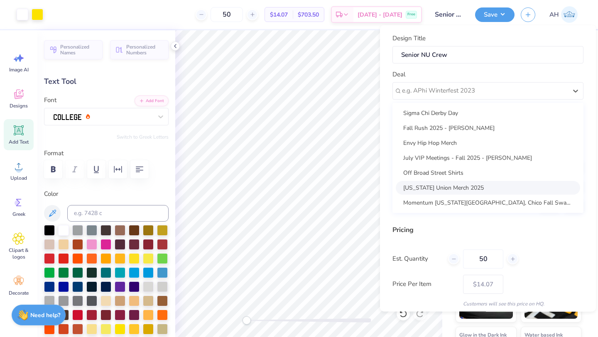
click at [448, 189] on div "Nevada Union Merch 2025" at bounding box center [488, 188] width 184 height 14
type input "Acacia Barnum"
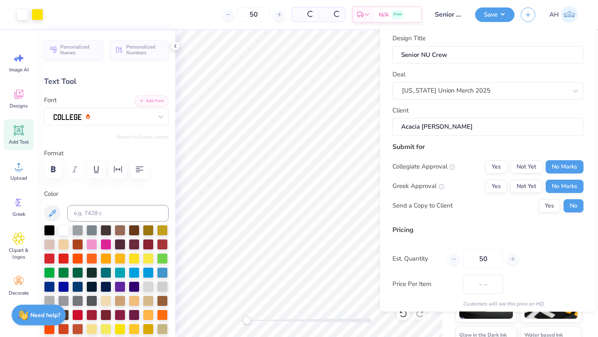
type input "$14.07"
click at [430, 59] on input "Senior NU Crew" at bounding box center [488, 55] width 191 height 18
type input "Senior N Crew"
type input "Senior Crew"
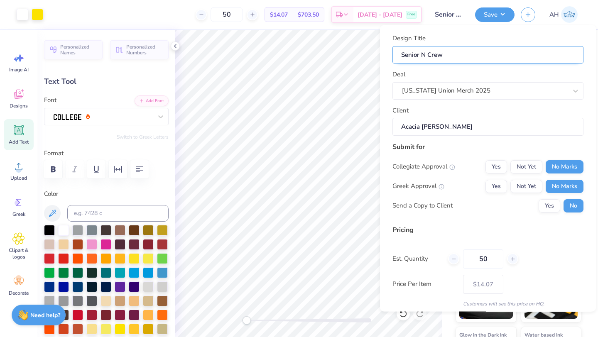
type input "Senior Crew"
click at [449, 14] on input "Senior Crew" at bounding box center [448, 14] width 41 height 17
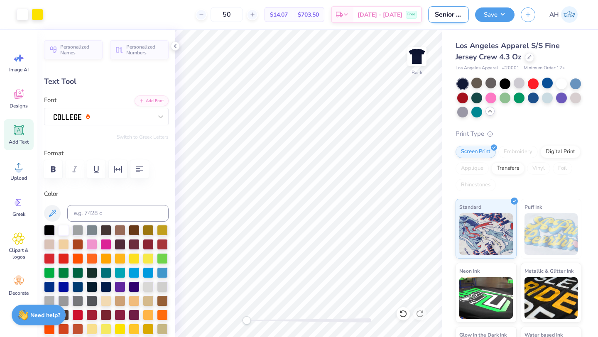
click at [449, 14] on input "Senior Crew" at bounding box center [448, 14] width 41 height 17
click at [457, 15] on input "Senior Crew" at bounding box center [448, 14] width 41 height 17
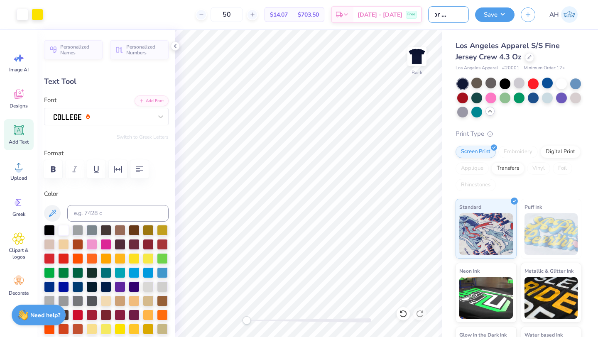
type input "Senior NU T's"
click at [505, 16] on button "Save" at bounding box center [494, 13] width 39 height 15
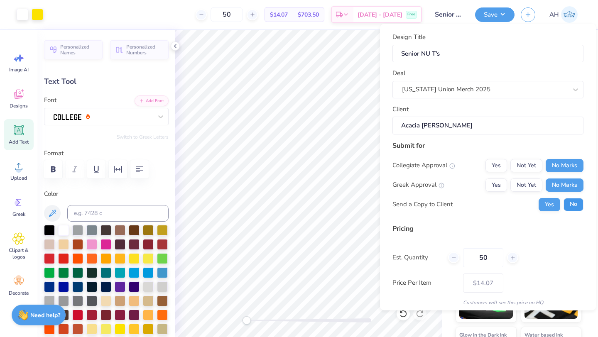
click at [564, 207] on button "No" at bounding box center [574, 204] width 20 height 13
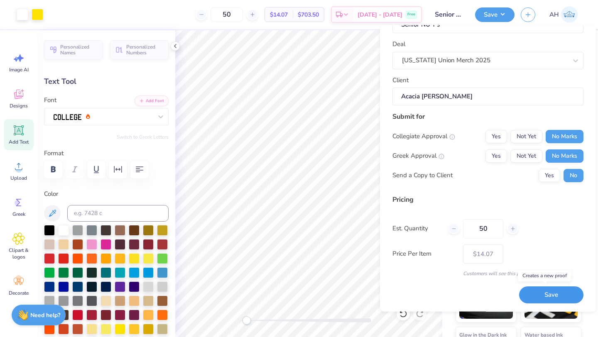
click at [531, 297] on button "Save" at bounding box center [551, 295] width 64 height 17
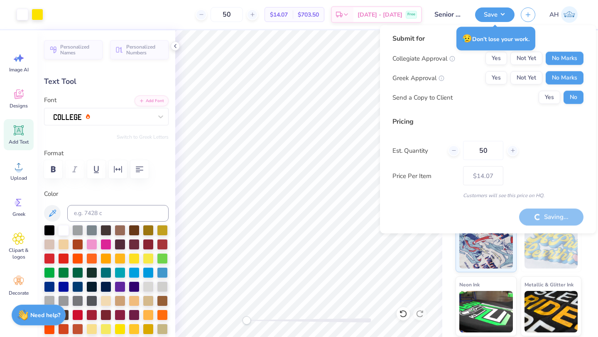
type input "– –"
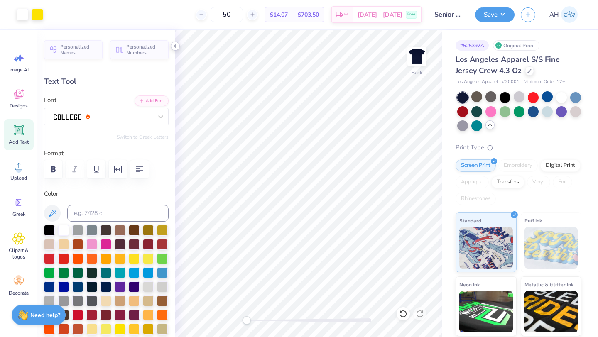
click at [177, 45] on icon at bounding box center [175, 46] width 7 height 7
type input "4.03"
type input "0.48"
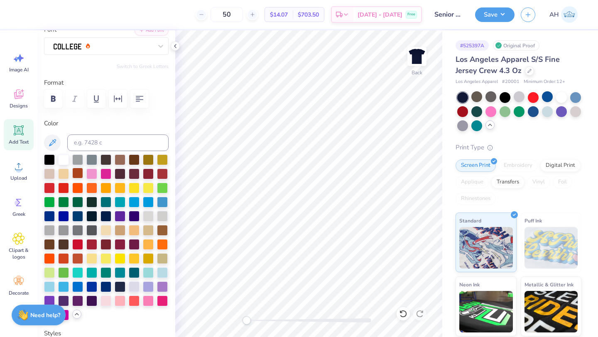
scroll to position [72, 0]
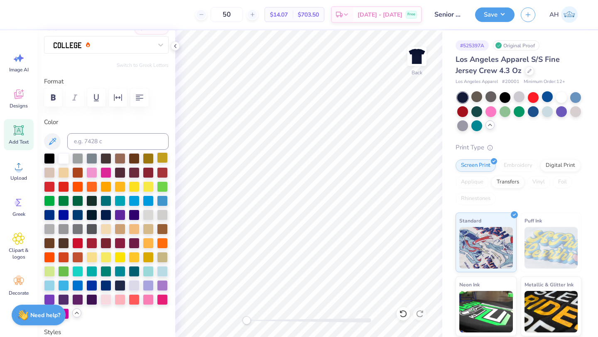
click at [157, 163] on div at bounding box center [162, 157] width 11 height 11
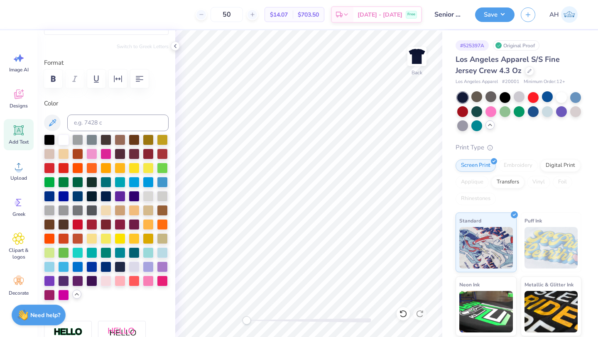
scroll to position [91, 0]
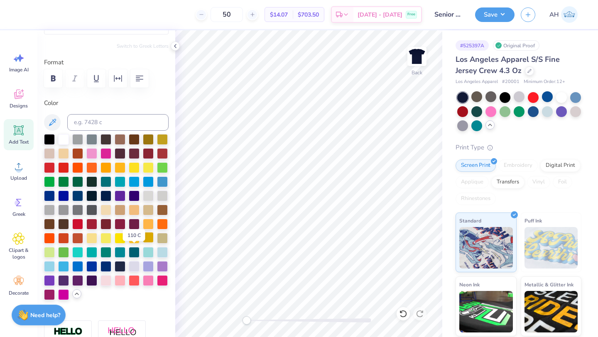
click at [143, 243] on div at bounding box center [148, 237] width 11 height 11
click at [502, 17] on button "Save" at bounding box center [494, 13] width 39 height 15
click at [497, 13] on button "Save" at bounding box center [494, 13] width 39 height 15
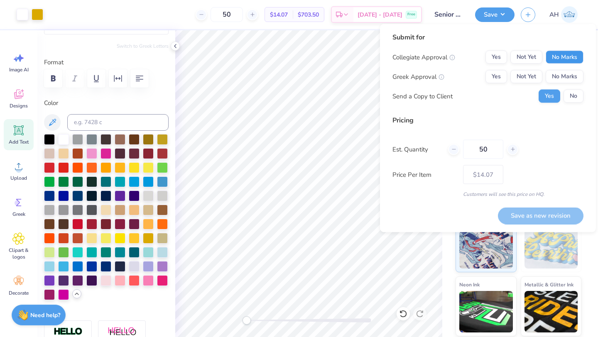
click at [560, 59] on button "No Marks" at bounding box center [565, 57] width 38 height 13
click at [563, 71] on button "No Marks" at bounding box center [565, 76] width 38 height 13
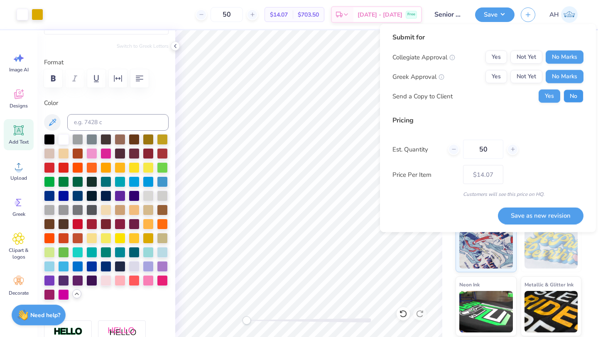
click at [569, 99] on button "No" at bounding box center [574, 96] width 20 height 13
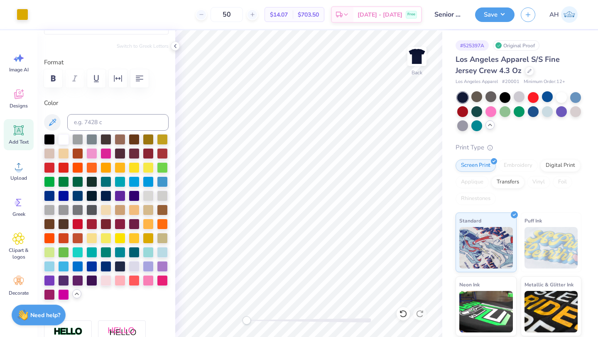
type input "8.82"
click at [406, 314] on icon at bounding box center [403, 314] width 8 height 8
type textarea "NUHS"
type input "1.54"
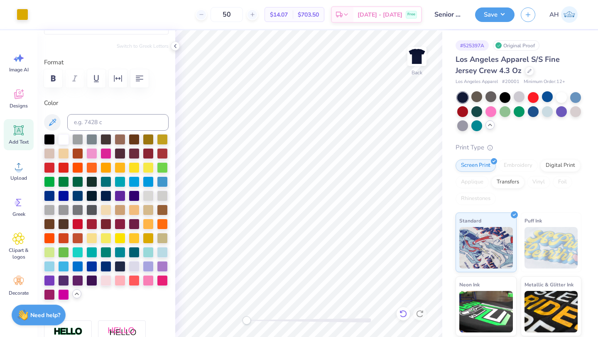
type input "8.59"
type input "10.95"
type input "3.62"
type input "4.97"
type input "1.54"
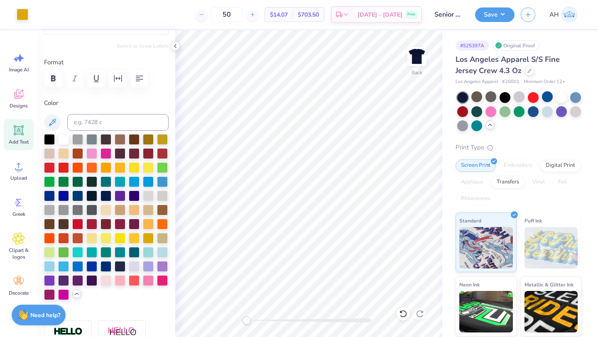
type input "0.48"
type input "8.82"
click at [404, 313] on icon at bounding box center [403, 314] width 8 height 8
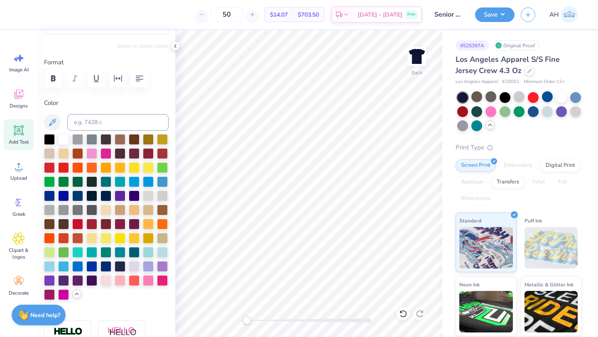
type textarea "Nevada union"
click at [491, 11] on button "Save" at bounding box center [494, 13] width 39 height 15
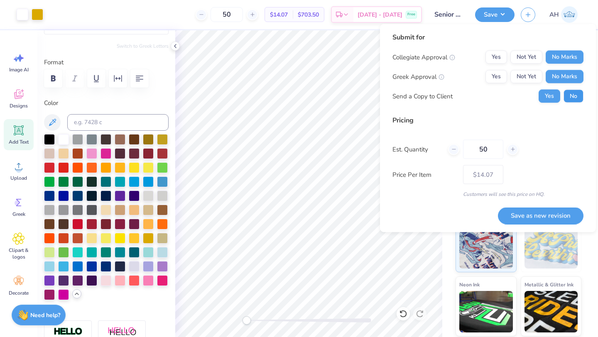
click at [574, 96] on button "No" at bounding box center [574, 96] width 20 height 13
click at [546, 214] on button "Save as new revision" at bounding box center [541, 215] width 86 height 17
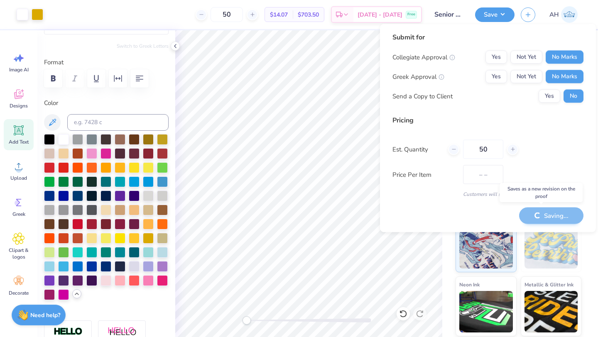
type input "$14.07"
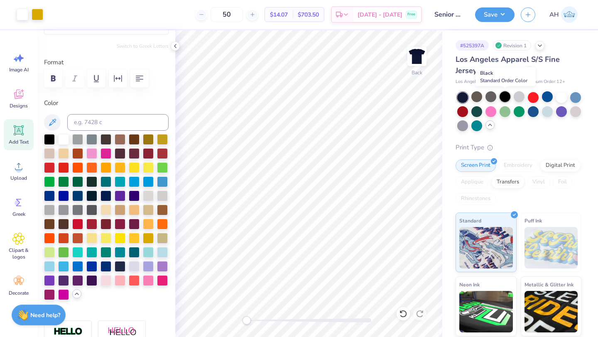
click at [506, 99] on div at bounding box center [505, 96] width 11 height 11
click at [496, 14] on button "Save" at bounding box center [494, 13] width 39 height 15
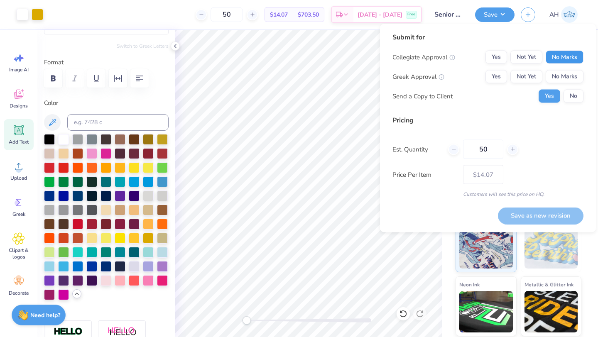
click at [568, 59] on button "No Marks" at bounding box center [565, 57] width 38 height 13
click at [571, 78] on button "No Marks" at bounding box center [565, 76] width 38 height 13
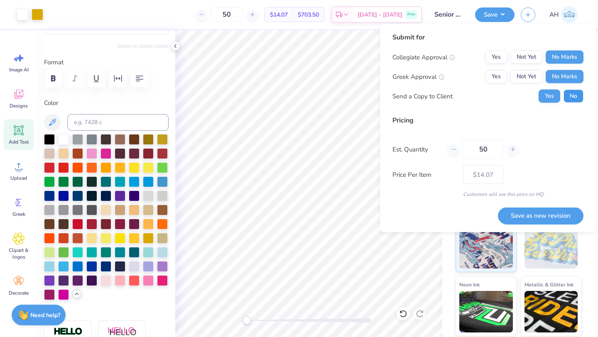
click at [573, 93] on button "No" at bounding box center [574, 96] width 20 height 13
click at [544, 218] on button "Save as new revision" at bounding box center [541, 215] width 86 height 17
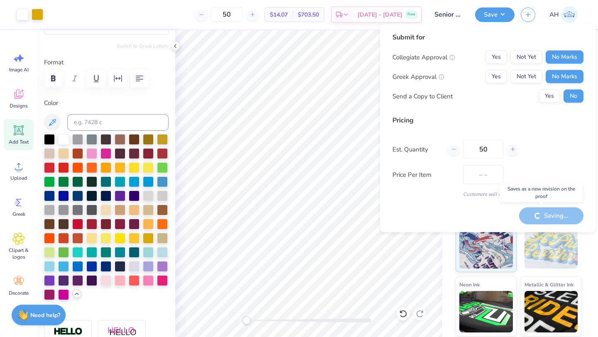
type input "$14.07"
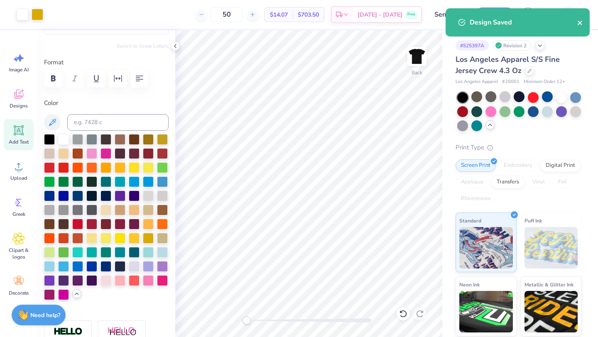
click at [578, 19] on button "close" at bounding box center [581, 22] width 6 height 10
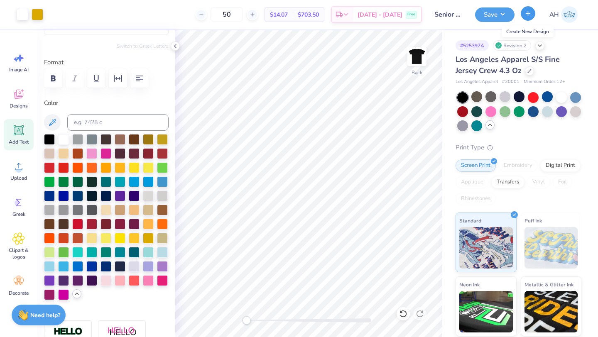
click at [526, 15] on icon "button" at bounding box center [528, 13] width 7 height 7
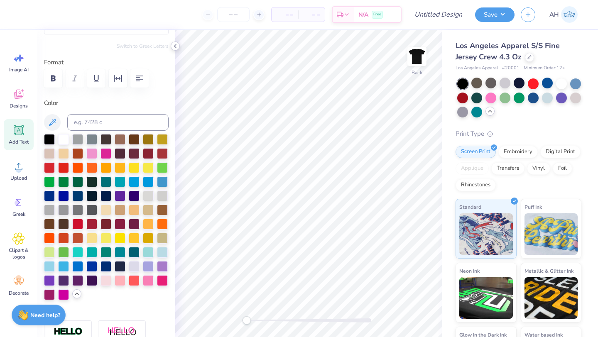
click at [175, 46] on polyline at bounding box center [176, 45] width 2 height 3
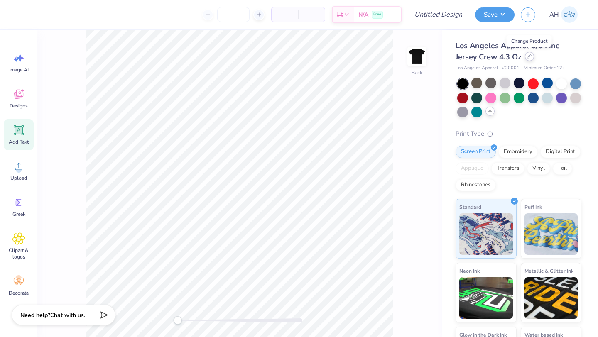
click at [528, 58] on icon at bounding box center [529, 56] width 3 height 3
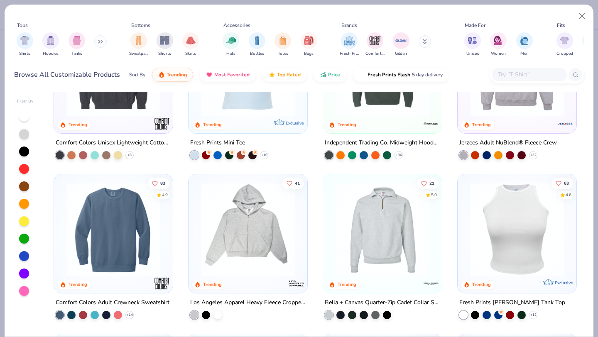
scroll to position [1858, 0]
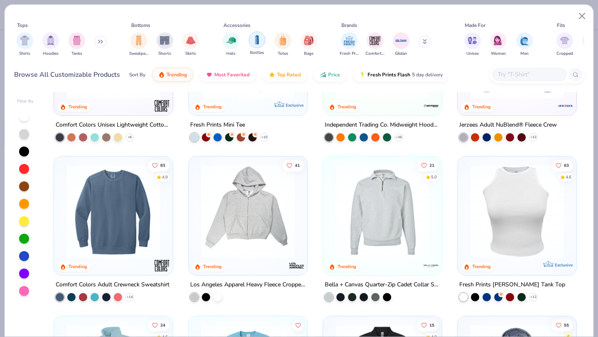
click at [256, 43] on img "filter for Bottles" at bounding box center [257, 40] width 9 height 10
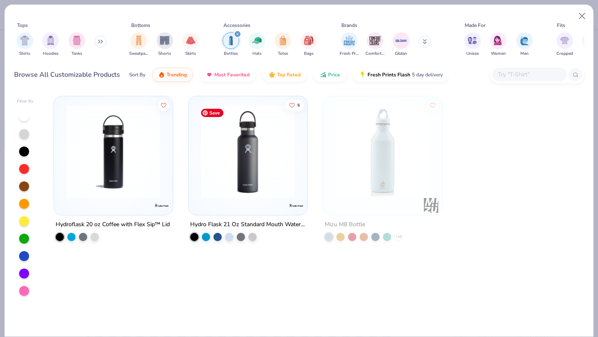
click at [238, 185] on img at bounding box center [248, 152] width 102 height 94
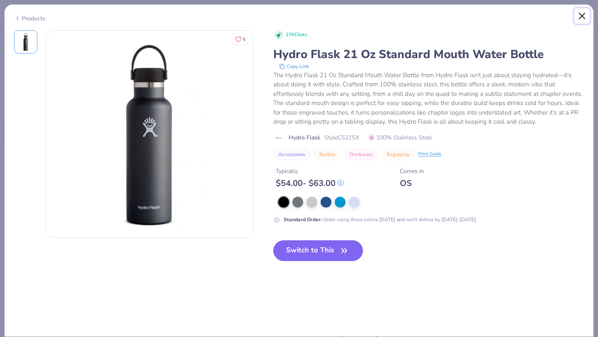
click at [581, 13] on button "Close" at bounding box center [583, 16] width 16 height 16
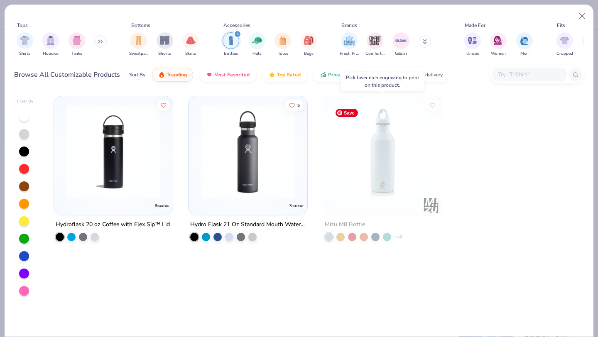
click at [408, 154] on img at bounding box center [383, 152] width 102 height 94
click at [408, 150] on img at bounding box center [383, 152] width 102 height 94
click at [371, 182] on img at bounding box center [383, 152] width 102 height 94
click at [207, 181] on img at bounding box center [248, 152] width 102 height 94
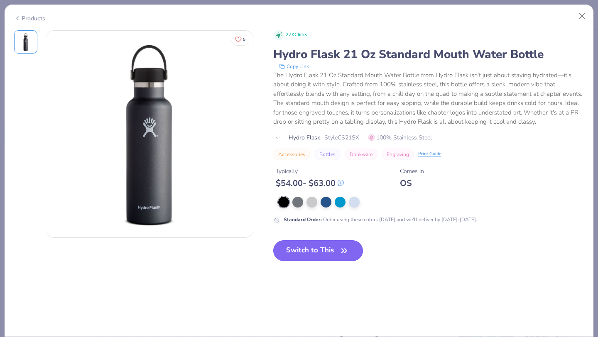
click at [323, 261] on button "Switch to This" at bounding box center [318, 251] width 90 height 21
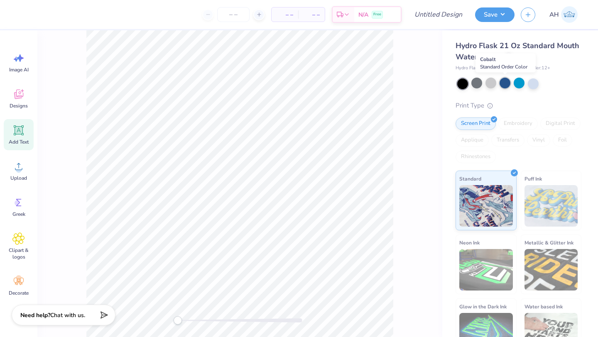
click at [508, 83] on div at bounding box center [505, 83] width 11 height 11
click at [477, 84] on div at bounding box center [477, 83] width 11 height 11
click at [530, 84] on div at bounding box center [533, 83] width 11 height 11
click at [17, 91] on icon at bounding box center [18, 94] width 12 height 12
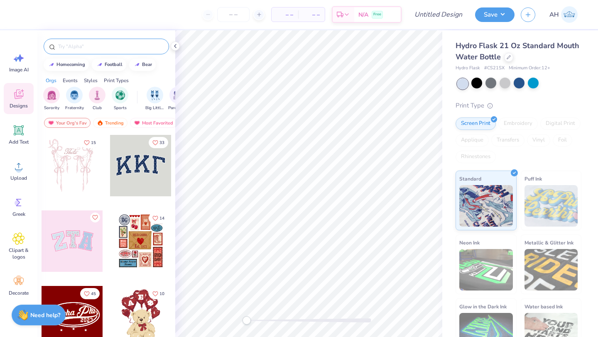
click at [96, 51] on div at bounding box center [106, 47] width 125 height 16
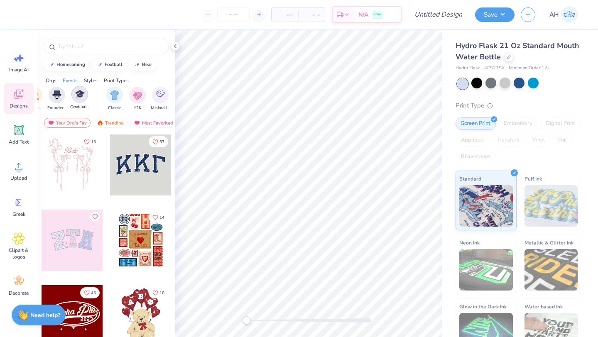
scroll to position [0, 374]
click at [130, 98] on div "filter for Y2K" at bounding box center [136, 94] width 17 height 17
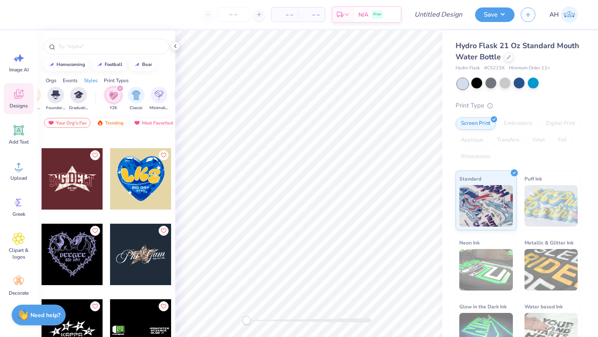
scroll to position [3615, 0]
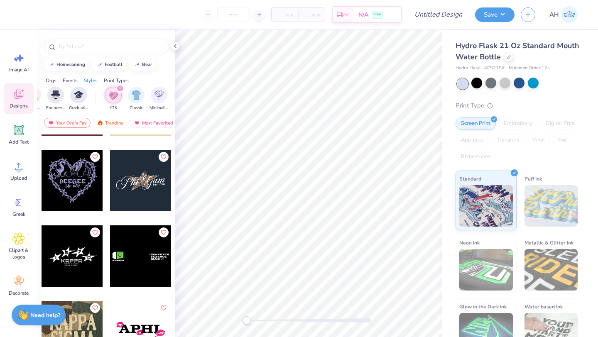
click at [140, 181] on div at bounding box center [140, 180] width 61 height 61
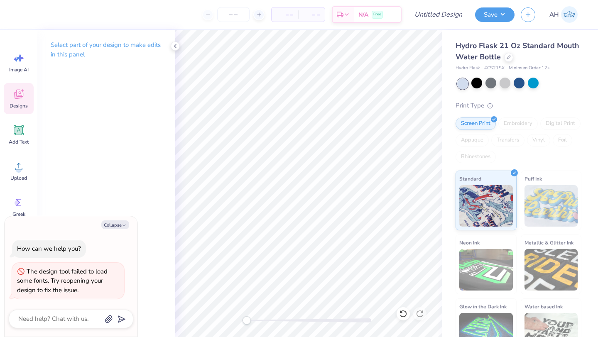
click at [25, 101] on div "Designs" at bounding box center [19, 98] width 30 height 31
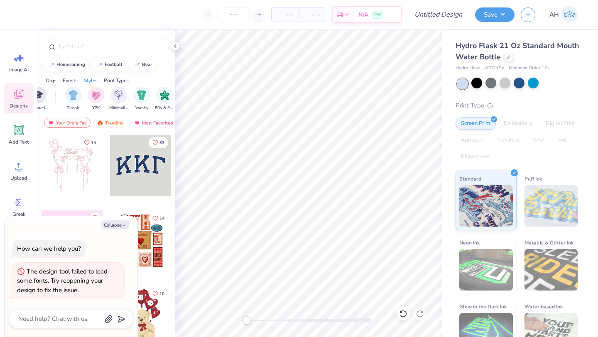
scroll to position [0, 435]
click at [103, 96] on div "filter for Minimalist" at bounding box center [97, 94] width 17 height 17
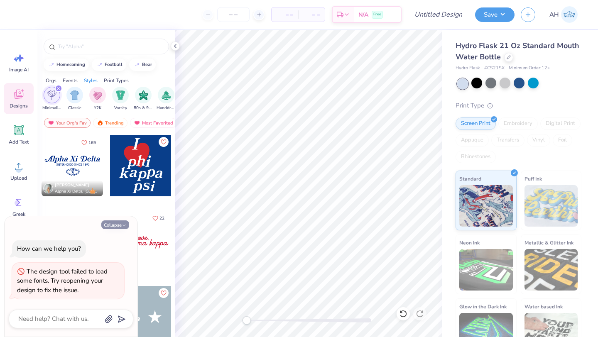
click at [112, 226] on button "Collapse" at bounding box center [115, 225] width 28 height 9
type textarea "x"
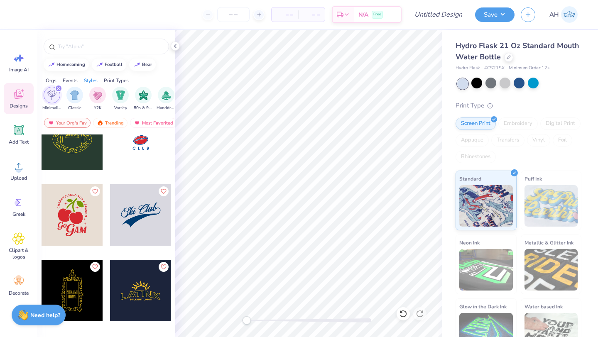
scroll to position [935, 0]
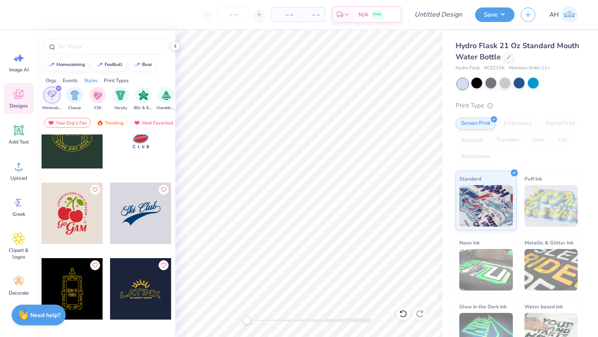
click at [132, 219] on div at bounding box center [140, 213] width 61 height 61
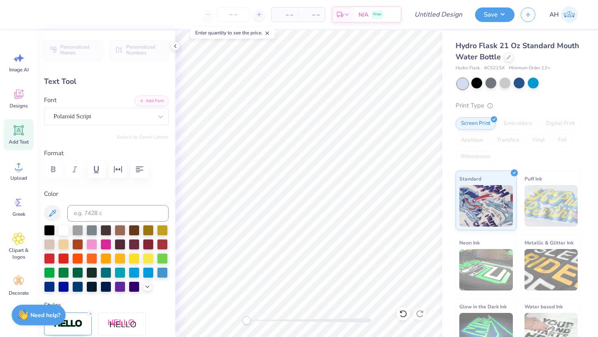
scroll to position [7, 1]
type textarea "S"
type textarea "Nevada Union"
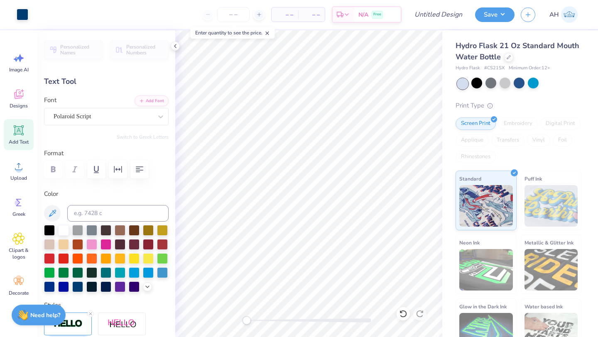
type input "0.0"
type input "2.18"
type input "0.57"
click at [403, 312] on icon at bounding box center [403, 314] width 8 height 8
type input "0.0"
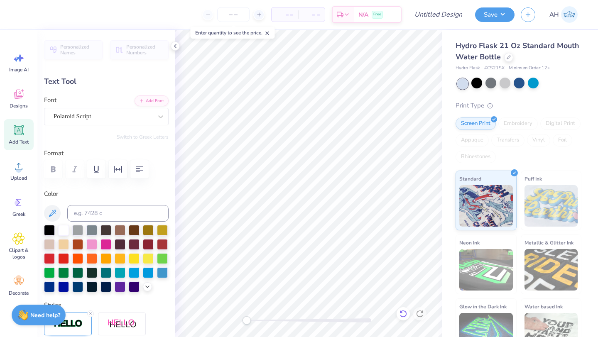
type input "0.0"
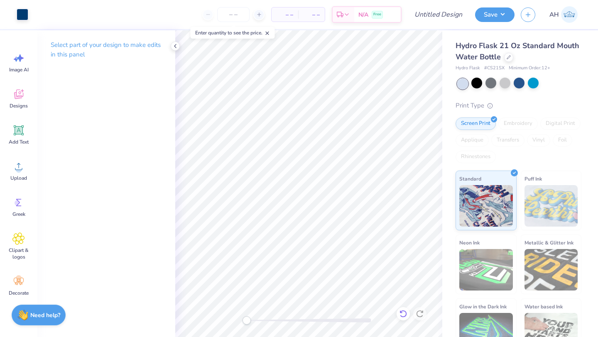
click at [404, 310] on icon at bounding box center [403, 314] width 8 height 8
click at [404, 312] on icon at bounding box center [403, 314] width 8 height 8
click at [405, 312] on icon at bounding box center [403, 314] width 8 height 8
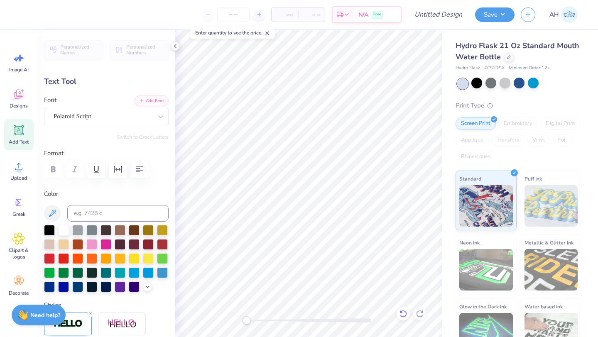
click at [403, 310] on icon at bounding box center [403, 314] width 8 height 8
type input "-9.6"
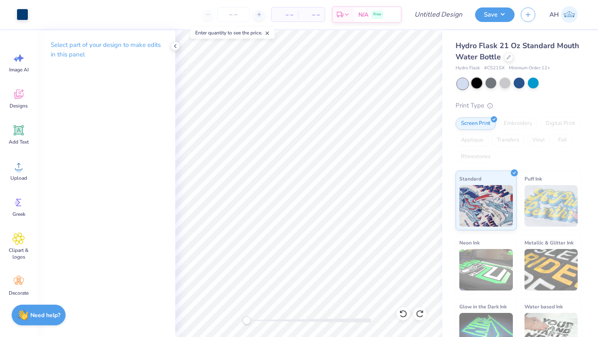
click at [477, 79] on div at bounding box center [477, 83] width 11 height 11
click at [489, 84] on div at bounding box center [491, 83] width 11 height 11
click at [536, 87] on div at bounding box center [533, 83] width 11 height 11
click at [510, 83] on div at bounding box center [505, 83] width 11 height 11
click at [24, 17] on div at bounding box center [23, 14] width 12 height 12
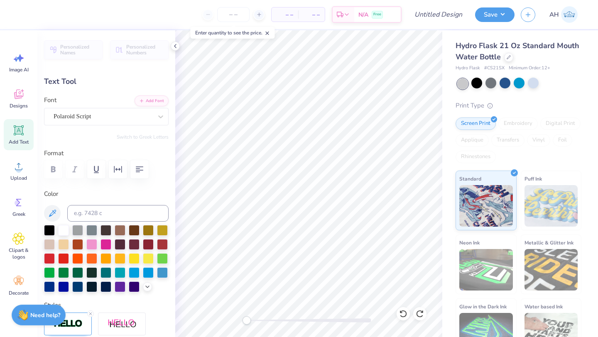
scroll to position [7, 1]
type textarea "S"
type textarea "N"
type textarea "n"
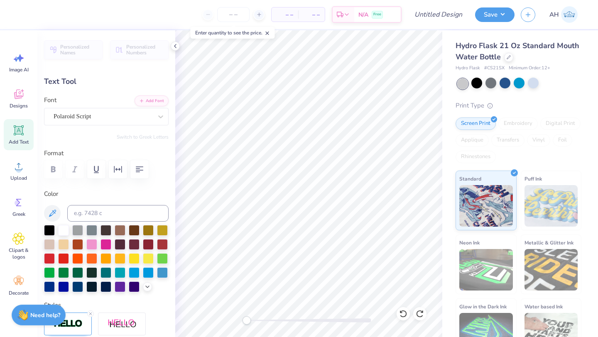
type textarea "N"
type textarea "Nevada Union"
type input "0.0"
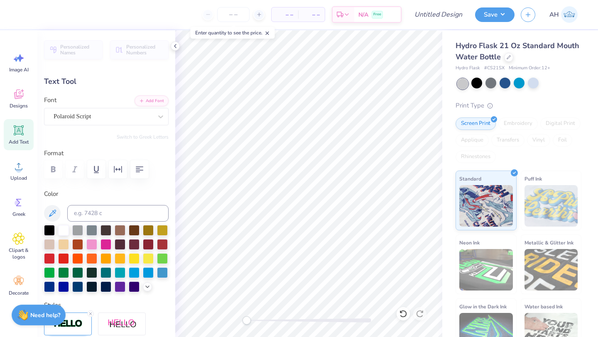
type input "0.0"
click at [26, 104] on span "Designs" at bounding box center [19, 106] width 18 height 7
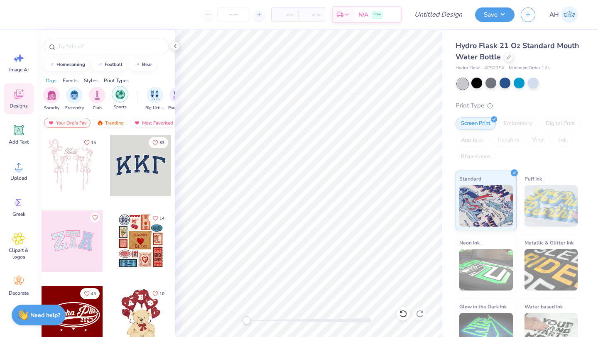
click at [120, 96] on img "filter for Sports" at bounding box center [121, 95] width 10 height 10
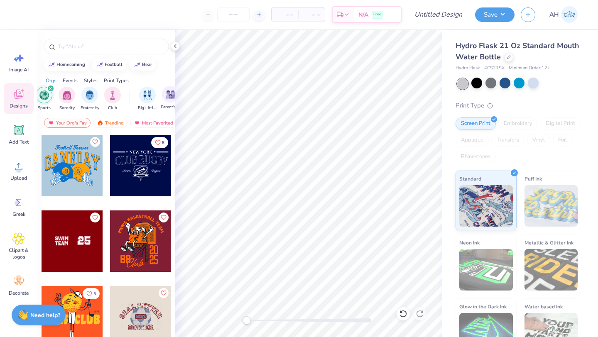
scroll to position [0, 0]
click at [59, 88] on div "filter for Sports" at bounding box center [57, 88] width 7 height 7
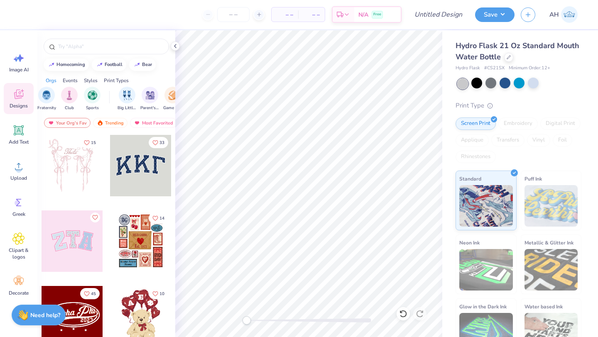
click at [96, 80] on div "Styles" at bounding box center [91, 80] width 14 height 7
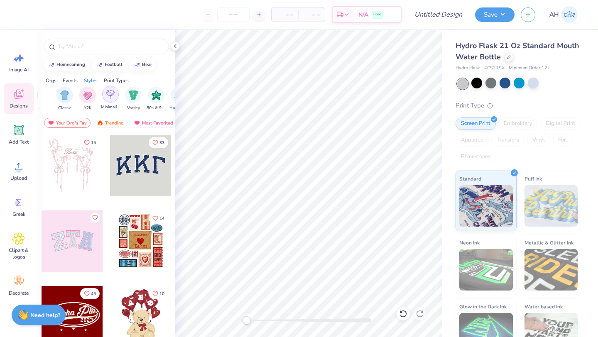
scroll to position [0, 422]
click at [90, 98] on img "filter for Y2K" at bounding box center [88, 95] width 9 height 10
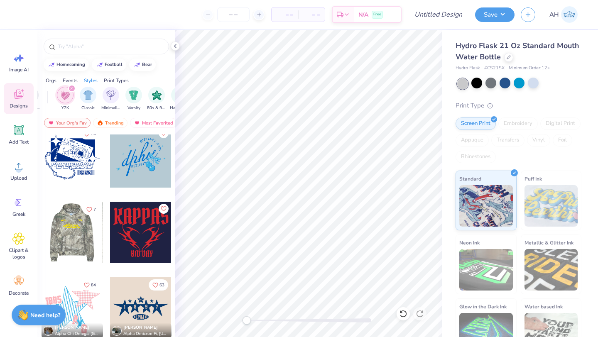
scroll to position [7, 0]
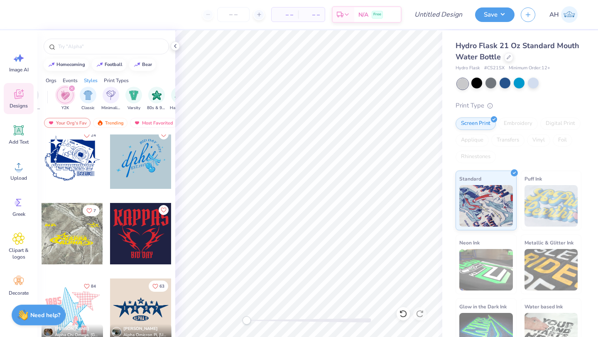
click at [127, 242] on div at bounding box center [140, 233] width 61 height 61
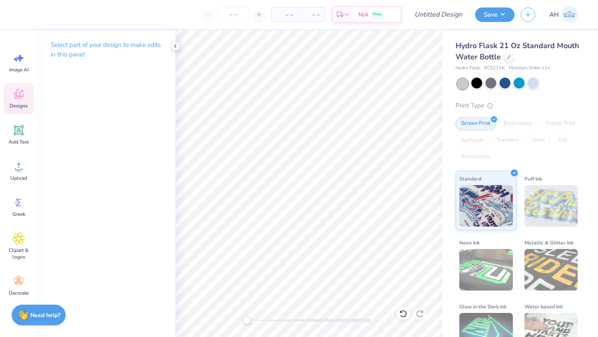
click at [27, 98] on div "Designs" at bounding box center [19, 98] width 30 height 31
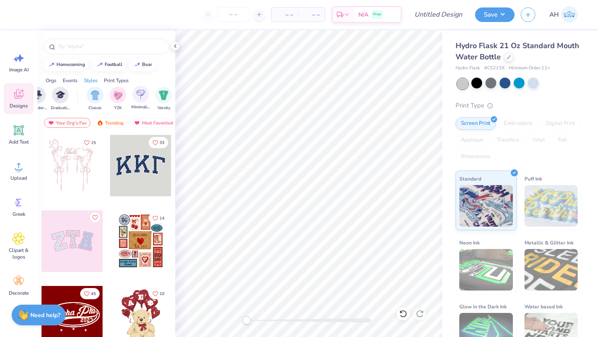
scroll to position [0, 393]
click at [111, 98] on div "filter for Y2K" at bounding box center [116, 94] width 17 height 17
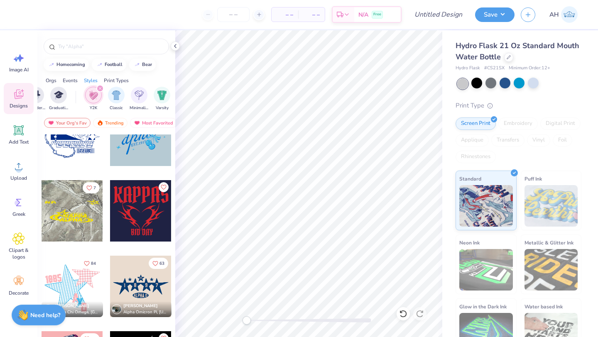
scroll to position [39, 0]
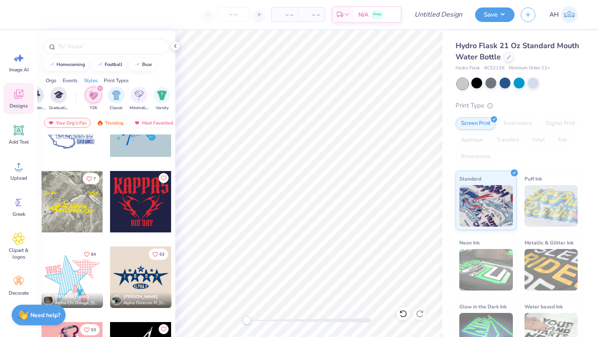
click at [81, 213] on div at bounding box center [72, 201] width 61 height 61
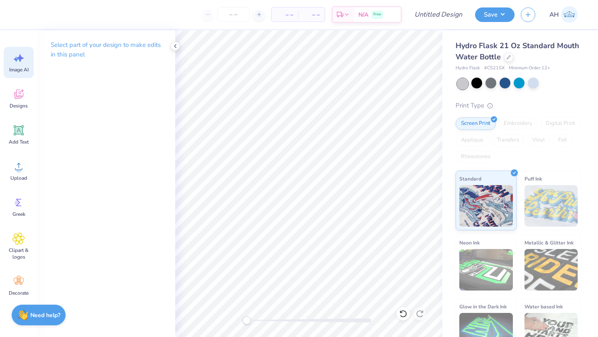
click at [26, 71] on span "Image AI" at bounding box center [19, 69] width 20 height 7
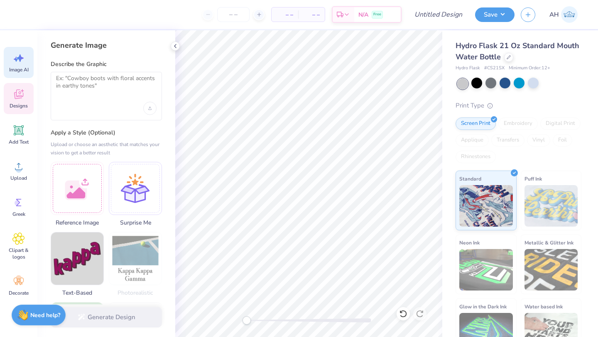
click at [20, 101] on div "Designs" at bounding box center [19, 98] width 30 height 31
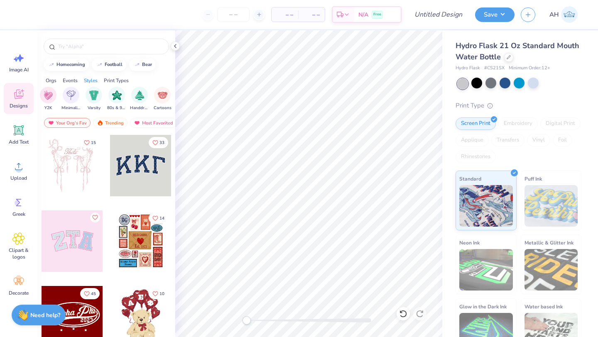
scroll to position [0, 440]
click at [116, 98] on img "filter for Varsity" at bounding box center [116, 95] width 10 height 10
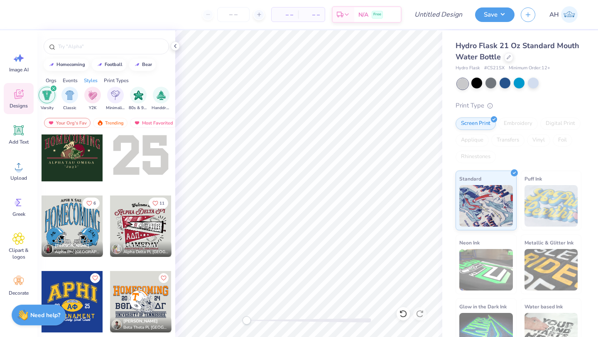
scroll to position [348, 0]
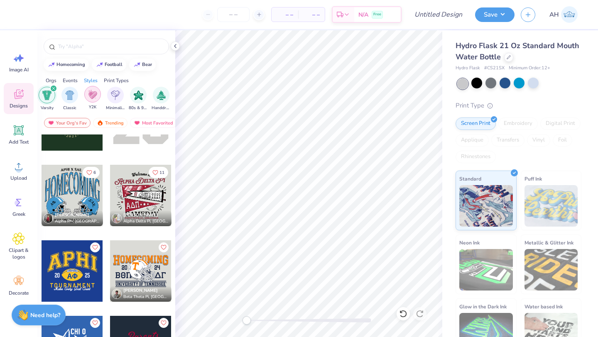
click at [91, 93] on img "filter for Y2K" at bounding box center [92, 95] width 9 height 10
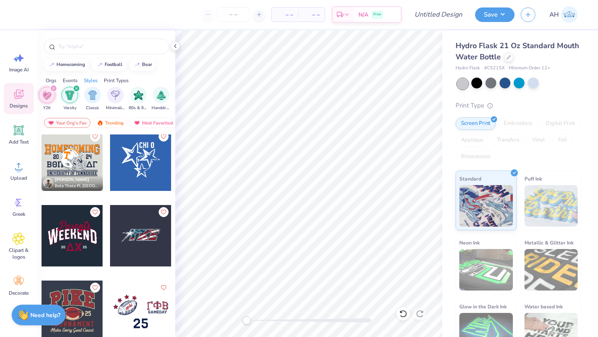
scroll to position [761, 0]
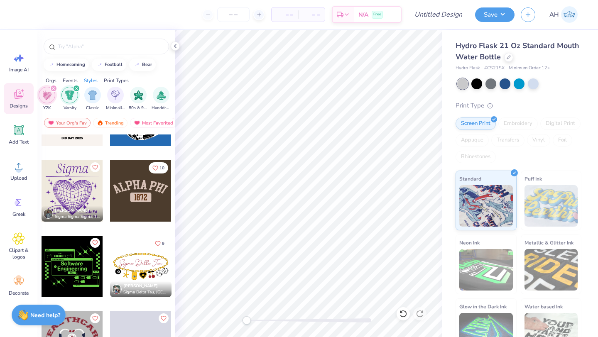
scroll to position [3907, 0]
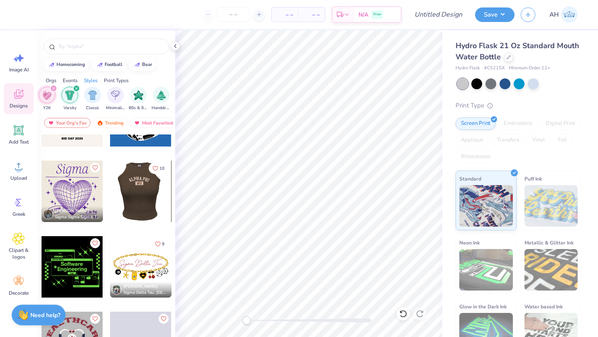
click at [110, 205] on div at bounding box center [79, 191] width 61 height 61
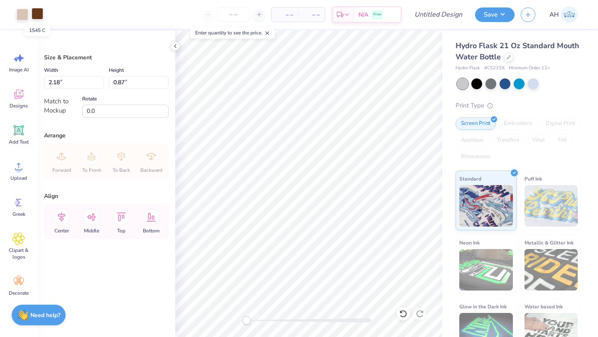
click at [40, 17] on div at bounding box center [38, 14] width 12 height 12
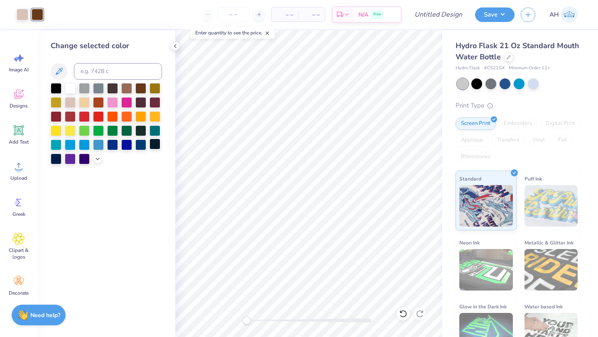
click at [153, 147] on div at bounding box center [155, 144] width 11 height 11
click at [23, 12] on div at bounding box center [23, 14] width 12 height 12
click at [58, 132] on div at bounding box center [56, 130] width 11 height 11
click at [37, 17] on div at bounding box center [38, 14] width 12 height 12
click at [72, 107] on div at bounding box center [70, 101] width 11 height 11
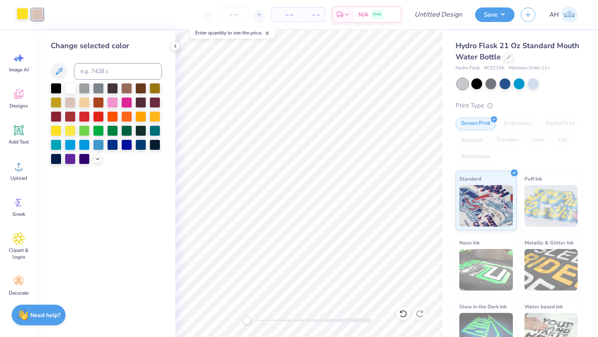
click at [25, 18] on div at bounding box center [23, 14] width 12 height 12
click at [154, 147] on div at bounding box center [155, 144] width 11 height 11
click at [59, 89] on div at bounding box center [56, 87] width 11 height 11
click at [37, 19] on div at bounding box center [38, 14] width 12 height 12
click at [73, 90] on div at bounding box center [70, 87] width 11 height 11
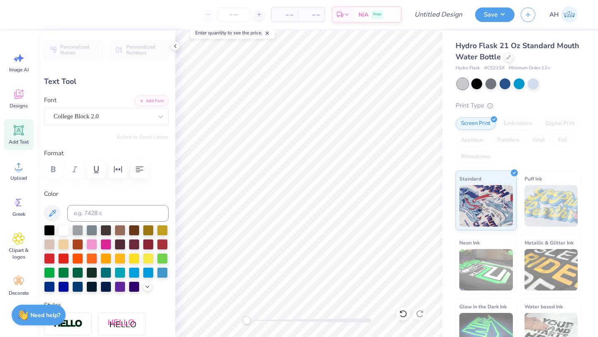
type textarea "A"
type textarea "Nevada union"
type input "0.49"
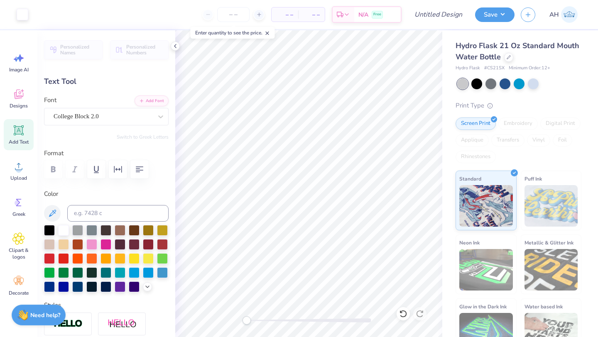
type input "0.25"
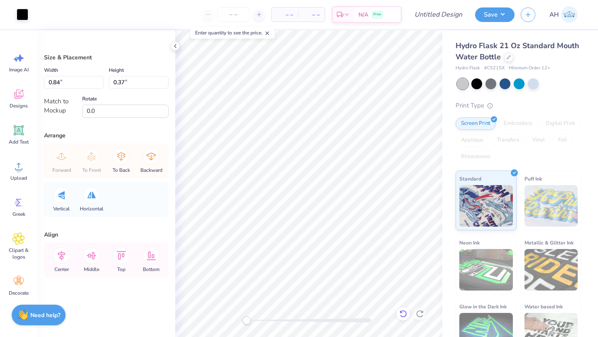
click at [405, 314] on icon at bounding box center [403, 314] width 8 height 8
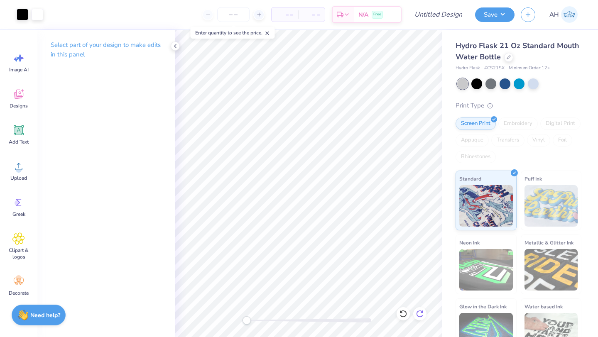
click at [414, 313] on div at bounding box center [419, 313] width 13 height 13
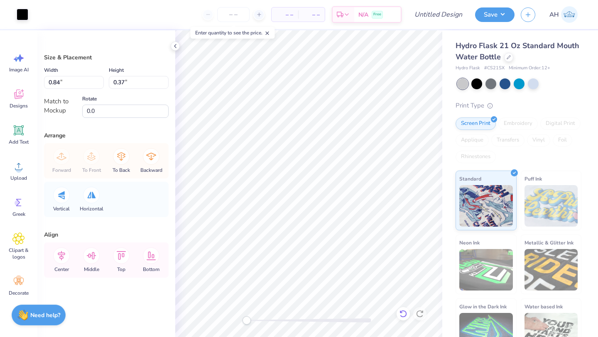
click at [405, 312] on icon at bounding box center [403, 313] width 7 height 7
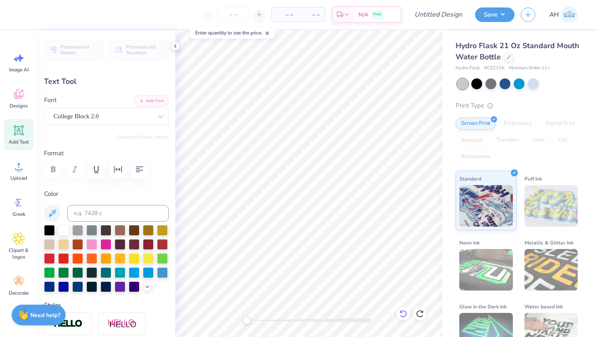
scroll to position [7, 1]
type textarea "1"
type textarea "2026 grad"
click at [402, 315] on icon at bounding box center [403, 314] width 8 height 8
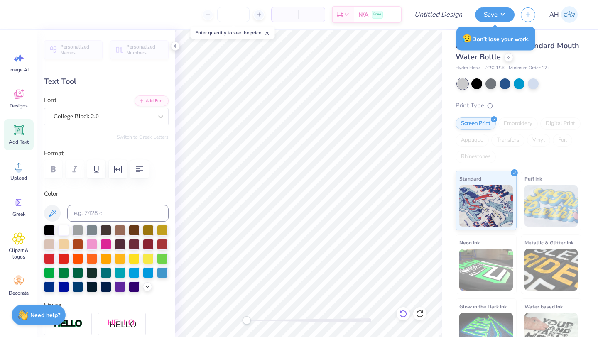
scroll to position [7, 1]
type textarea "1"
type textarea "2"
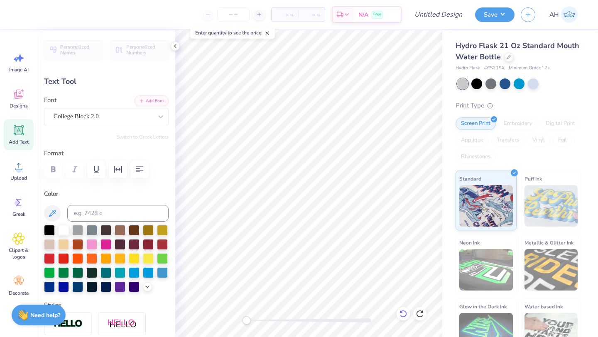
type textarea "m"
type textarea "nuhs"
type input "2.18"
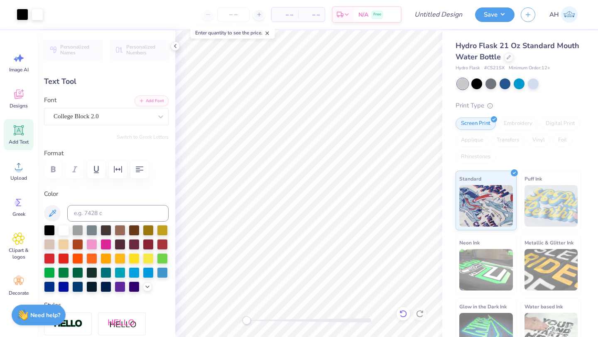
type input "0.45"
click at [403, 313] on icon at bounding box center [403, 314] width 8 height 8
click at [404, 313] on icon at bounding box center [403, 314] width 8 height 8
type textarea "N"
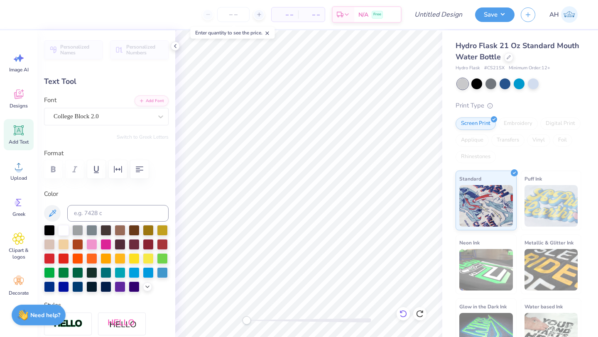
scroll to position [7, 1]
type textarea "C"
type textarea "c"
type input "0.42"
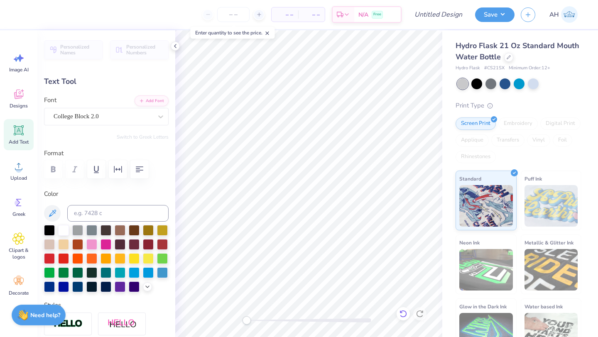
type input "0.27"
click at [405, 313] on icon at bounding box center [403, 314] width 8 height 8
click at [404, 314] on icon at bounding box center [403, 314] width 8 height 8
type input "2.18"
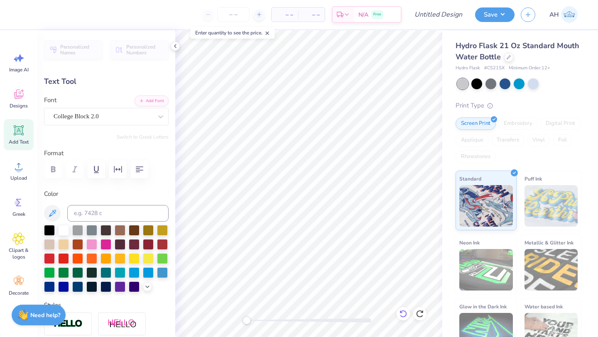
type input "0.45"
type textarea "N"
type textarea "Class of 2026"
click at [533, 81] on div at bounding box center [533, 83] width 11 height 11
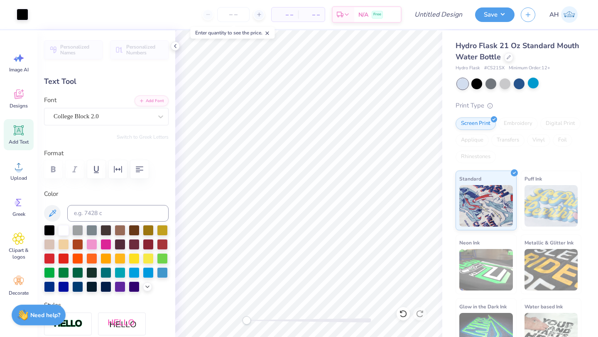
type input "2.10"
type input "0.43"
click at [403, 312] on icon at bounding box center [403, 314] width 8 height 8
click at [20, 90] on icon at bounding box center [18, 94] width 12 height 12
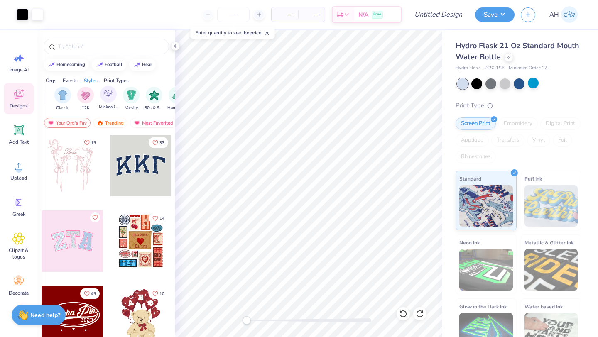
scroll to position [0, 425]
click at [83, 93] on img "filter for Y2K" at bounding box center [85, 95] width 9 height 10
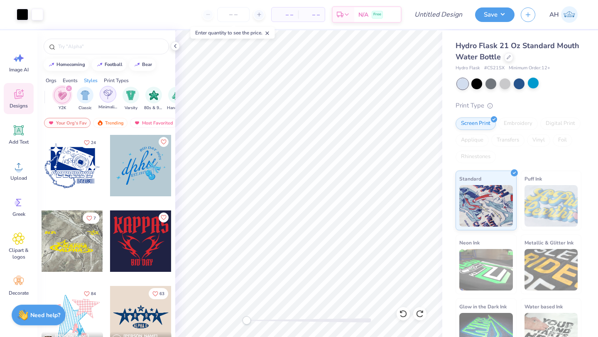
click at [114, 99] on div "filter for Minimalist" at bounding box center [108, 94] width 17 height 17
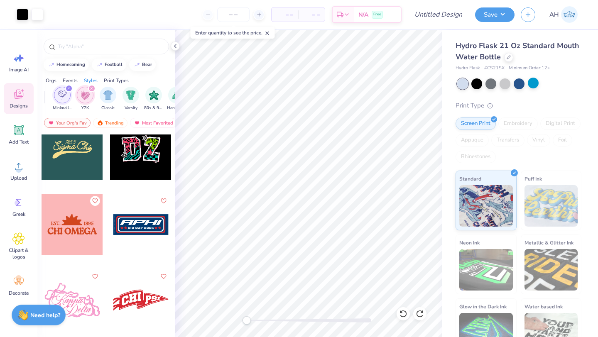
scroll to position [1225, 0]
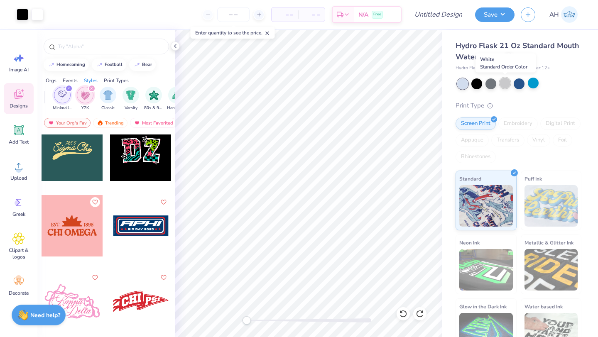
click at [502, 83] on div at bounding box center [505, 83] width 11 height 11
click at [481, 84] on div at bounding box center [477, 83] width 11 height 11
click at [21, 14] on div at bounding box center [23, 14] width 12 height 12
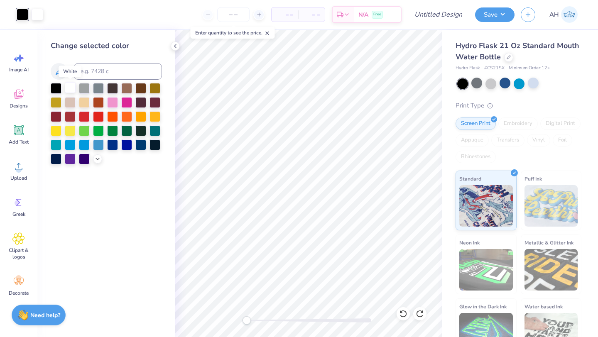
click at [74, 90] on div at bounding box center [70, 87] width 11 height 11
drag, startPoint x: 405, startPoint y: 313, endPoint x: 95, endPoint y: 39, distance: 413.9
click at [405, 313] on icon at bounding box center [403, 314] width 8 height 8
click at [66, 127] on div at bounding box center [70, 130] width 11 height 11
click at [23, 15] on div at bounding box center [23, 14] width 12 height 12
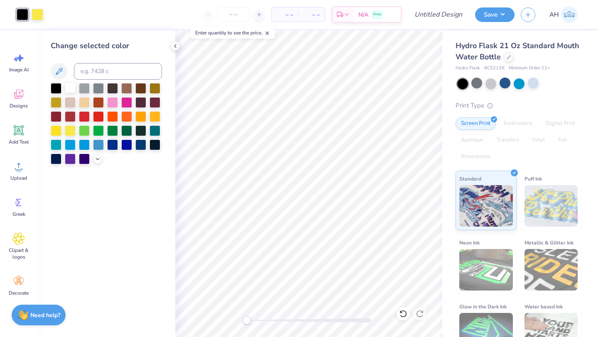
click at [66, 89] on div at bounding box center [70, 87] width 11 height 11
click at [35, 17] on div at bounding box center [38, 14] width 12 height 12
click at [61, 87] on div at bounding box center [56, 87] width 11 height 11
click at [126, 147] on div at bounding box center [126, 144] width 11 height 11
click at [73, 126] on div at bounding box center [70, 130] width 11 height 11
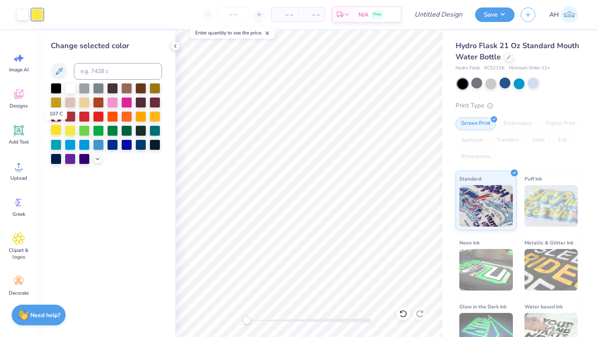
click at [56, 128] on div at bounding box center [56, 130] width 11 height 11
click at [59, 104] on div at bounding box center [56, 101] width 11 height 11
click at [94, 158] on icon at bounding box center [97, 158] width 7 height 7
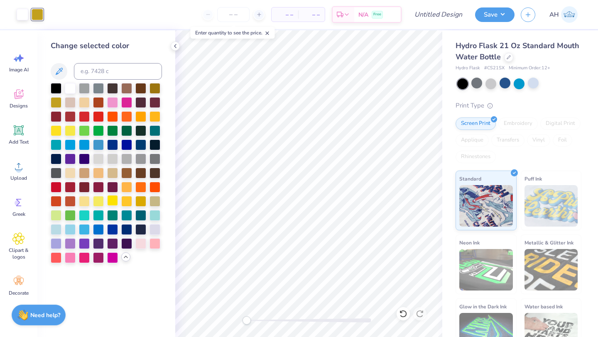
click at [113, 203] on div at bounding box center [112, 200] width 11 height 11
click at [130, 204] on div at bounding box center [126, 200] width 11 height 11
click at [103, 202] on div at bounding box center [98, 200] width 11 height 11
click at [140, 198] on div at bounding box center [140, 200] width 11 height 11
click at [85, 228] on div at bounding box center [84, 229] width 11 height 11
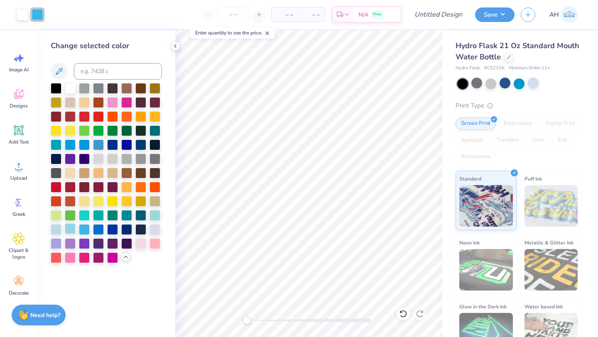
click at [74, 227] on div at bounding box center [70, 229] width 11 height 11
click at [128, 219] on div at bounding box center [126, 214] width 11 height 11
click at [72, 254] on div at bounding box center [70, 257] width 11 height 11
click at [112, 102] on div at bounding box center [112, 101] width 11 height 11
click at [74, 117] on div at bounding box center [70, 116] width 11 height 11
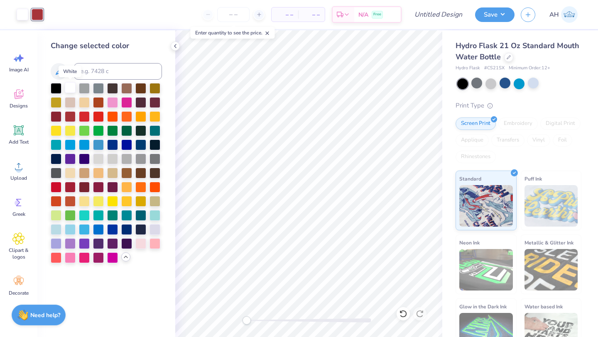
click at [71, 92] on div at bounding box center [70, 87] width 11 height 11
click at [401, 317] on icon at bounding box center [403, 313] width 7 height 7
click at [130, 101] on div at bounding box center [126, 101] width 11 height 11
click at [69, 89] on div at bounding box center [70, 87] width 11 height 11
click at [37, 15] on div at bounding box center [38, 14] width 12 height 12
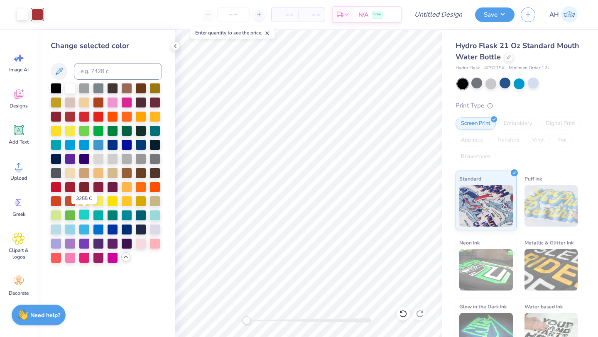
click at [87, 218] on div at bounding box center [84, 214] width 11 height 11
click at [142, 219] on div at bounding box center [140, 214] width 11 height 11
click at [73, 229] on div at bounding box center [70, 229] width 11 height 11
click at [83, 229] on div at bounding box center [84, 229] width 11 height 11
click at [94, 231] on div at bounding box center [98, 229] width 11 height 11
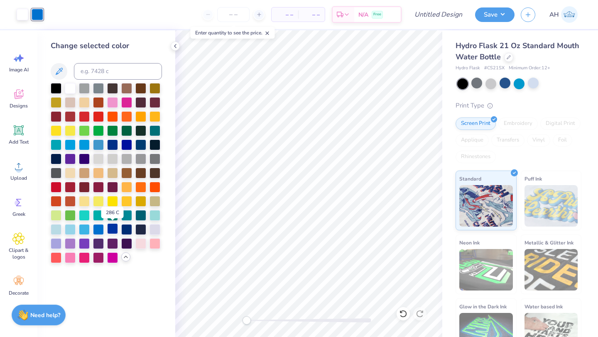
click at [114, 232] on div at bounding box center [112, 229] width 11 height 11
click at [158, 229] on div at bounding box center [155, 229] width 11 height 11
click at [74, 240] on div at bounding box center [70, 243] width 11 height 11
click at [73, 231] on div at bounding box center [70, 229] width 11 height 11
click at [88, 218] on div at bounding box center [84, 214] width 11 height 11
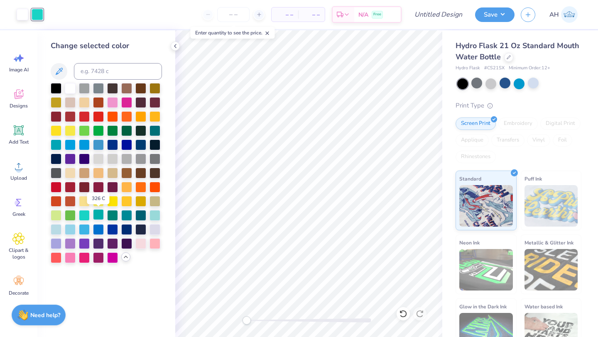
click at [99, 219] on div at bounding box center [98, 214] width 11 height 11
click at [113, 219] on div at bounding box center [112, 214] width 11 height 11
click at [94, 147] on div at bounding box center [98, 144] width 11 height 11
click at [59, 143] on div at bounding box center [56, 144] width 11 height 11
click at [65, 143] on div at bounding box center [70, 144] width 11 height 11
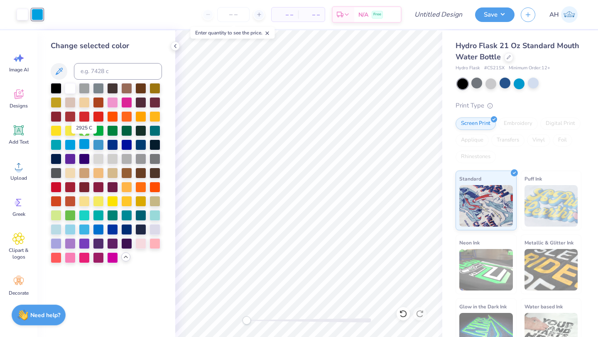
click at [83, 145] on div at bounding box center [84, 144] width 11 height 11
click at [94, 145] on div at bounding box center [98, 144] width 11 height 11
click at [81, 144] on div at bounding box center [84, 144] width 11 height 11
click at [155, 218] on div at bounding box center [155, 214] width 11 height 11
click at [98, 228] on div at bounding box center [98, 229] width 11 height 11
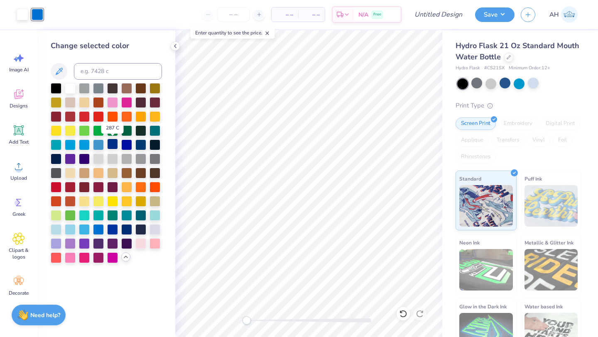
click at [114, 146] on div at bounding box center [112, 144] width 11 height 11
click at [81, 158] on div at bounding box center [84, 158] width 11 height 11
click at [71, 149] on div at bounding box center [70, 144] width 11 height 11
click at [98, 227] on div at bounding box center [98, 229] width 11 height 11
click at [109, 233] on div at bounding box center [112, 229] width 11 height 11
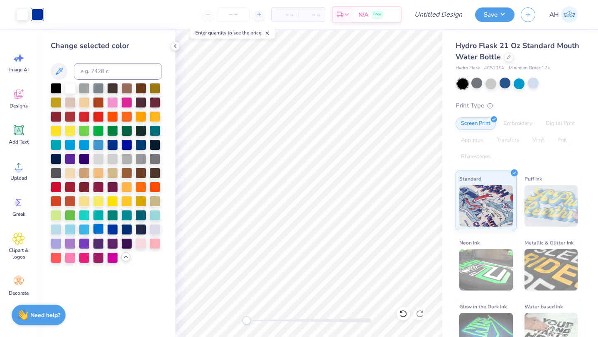
click at [102, 232] on div at bounding box center [98, 229] width 11 height 11
click at [88, 231] on div at bounding box center [84, 229] width 11 height 11
click at [94, 231] on div at bounding box center [98, 229] width 11 height 11
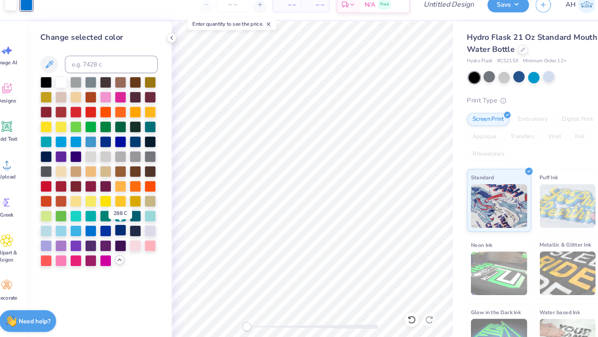
click at [129, 229] on div at bounding box center [126, 229] width 11 height 11
click at [115, 229] on div at bounding box center [112, 229] width 11 height 11
click at [137, 144] on div at bounding box center [140, 144] width 11 height 11
click at [96, 144] on div at bounding box center [98, 144] width 11 height 11
click at [88, 145] on div at bounding box center [84, 144] width 11 height 11
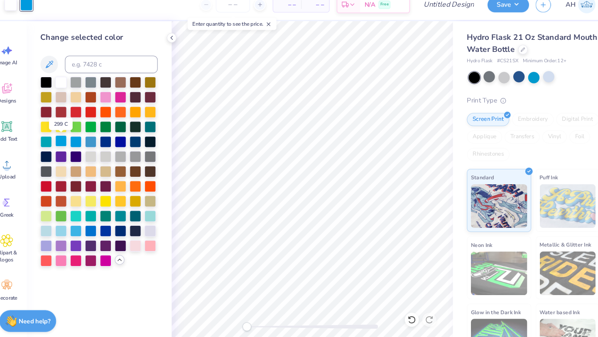
click at [75, 145] on div at bounding box center [70, 144] width 11 height 11
click at [59, 145] on div at bounding box center [56, 144] width 11 height 11
click at [85, 158] on div at bounding box center [84, 158] width 11 height 11
click at [142, 147] on div at bounding box center [140, 144] width 11 height 11
click at [132, 146] on div at bounding box center [126, 144] width 11 height 11
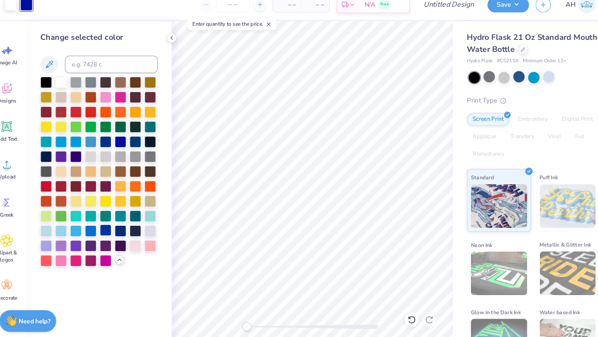
click at [113, 226] on div at bounding box center [112, 229] width 11 height 11
click at [103, 227] on div at bounding box center [98, 229] width 11 height 11
click at [87, 234] on div at bounding box center [84, 229] width 11 height 11
click at [98, 231] on div at bounding box center [98, 229] width 11 height 11
click at [74, 231] on div at bounding box center [70, 229] width 11 height 11
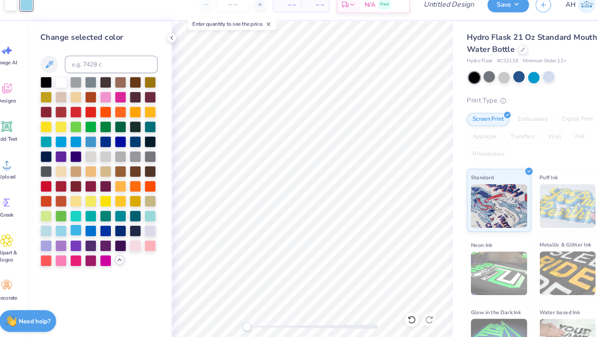
click at [82, 231] on div at bounding box center [84, 229] width 11 height 11
click at [86, 217] on div at bounding box center [84, 214] width 11 height 11
click at [115, 219] on div at bounding box center [112, 214] width 11 height 11
click at [128, 229] on div at bounding box center [126, 229] width 11 height 11
click at [115, 230] on div at bounding box center [112, 229] width 11 height 11
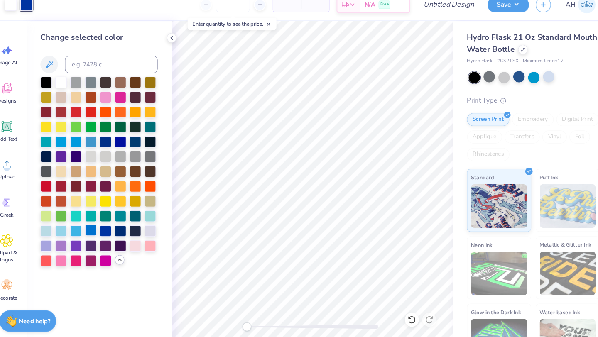
click at [104, 230] on div at bounding box center [98, 229] width 11 height 11
click at [95, 230] on div at bounding box center [98, 229] width 11 height 11
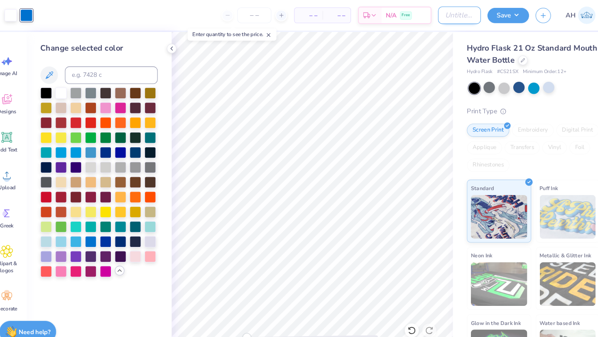
click at [455, 12] on input "Design Title" at bounding box center [448, 14] width 41 height 17
type input "N"
type input "S"
type input "W"
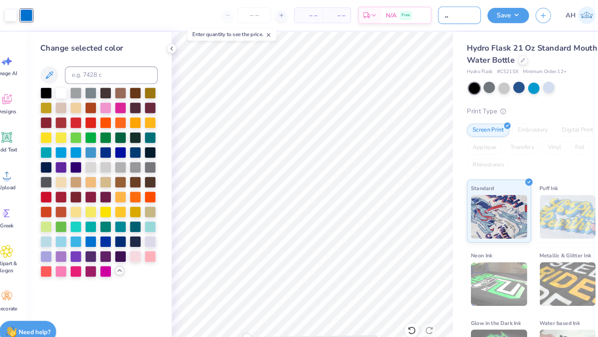
scroll to position [0, 27]
type input "NU Water Bottles"
click at [444, 76] on div "Hydro Flask 21 Oz Standard Mouth Water Bottle Hydro Flask # CS21SX Minimum Orde…" at bounding box center [521, 194] width 156 height 328
click at [509, 82] on div at bounding box center [505, 83] width 11 height 11
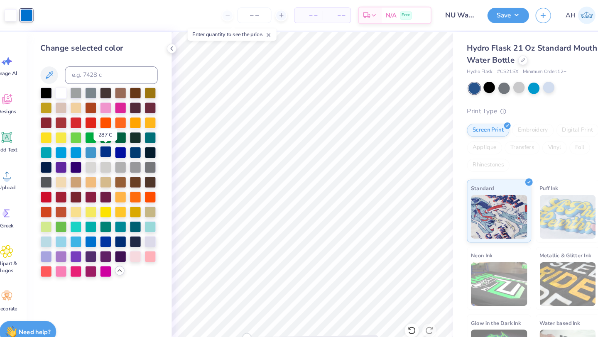
click at [113, 145] on div at bounding box center [112, 144] width 11 height 11
click at [125, 148] on div at bounding box center [126, 144] width 11 height 11
click at [155, 144] on div at bounding box center [155, 144] width 11 height 11
click at [127, 142] on div at bounding box center [126, 144] width 11 height 11
click at [129, 229] on div at bounding box center [126, 229] width 11 height 11
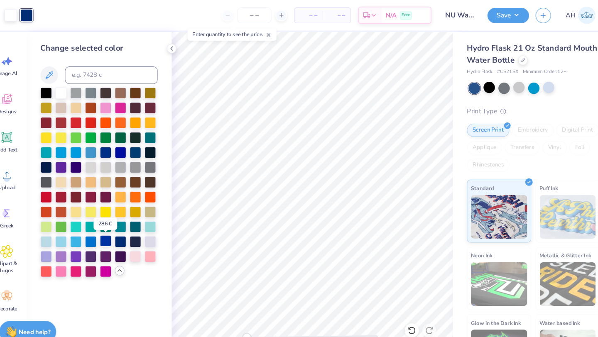
click at [111, 229] on div at bounding box center [112, 229] width 11 height 11
click at [138, 229] on div at bounding box center [140, 229] width 11 height 11
click at [131, 229] on div at bounding box center [126, 229] width 11 height 11
click at [58, 130] on div at bounding box center [56, 130] width 11 height 11
click at [121, 202] on div at bounding box center [126, 200] width 11 height 11
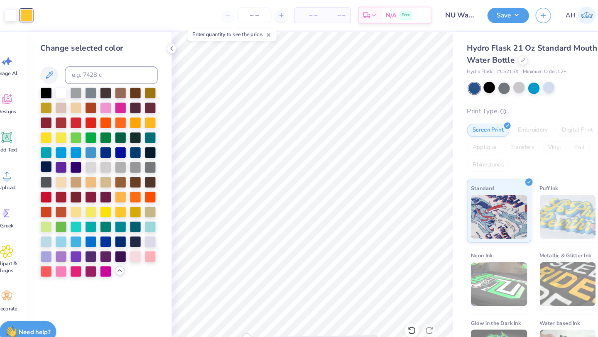
click at [54, 156] on div at bounding box center [56, 158] width 11 height 11
click at [25, 12] on div at bounding box center [23, 14] width 12 height 12
click at [72, 133] on div at bounding box center [70, 130] width 11 height 11
click at [86, 198] on div at bounding box center [84, 200] width 11 height 11
click at [85, 199] on div at bounding box center [84, 200] width 11 height 11
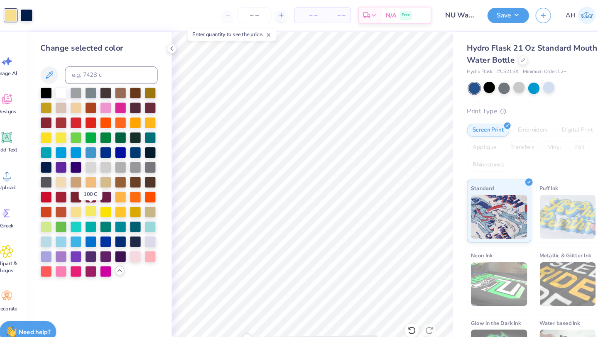
click at [98, 200] on div at bounding box center [98, 200] width 11 height 11
click at [88, 200] on div at bounding box center [84, 200] width 11 height 11
click at [116, 203] on div at bounding box center [112, 200] width 11 height 11
click at [72, 131] on div at bounding box center [70, 130] width 11 height 11
click at [84, 199] on div at bounding box center [84, 200] width 11 height 11
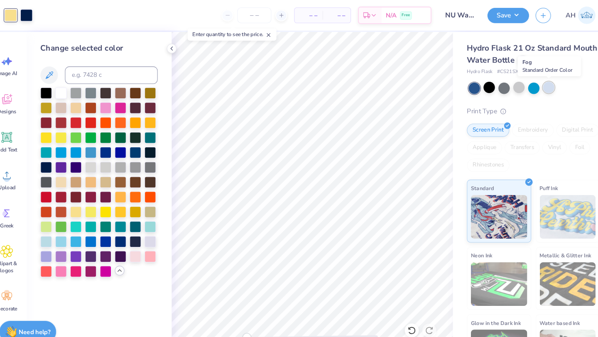
click at [532, 83] on div at bounding box center [533, 83] width 11 height 11
click at [519, 85] on div at bounding box center [519, 83] width 11 height 11
click at [506, 11] on button "Save" at bounding box center [494, 13] width 39 height 15
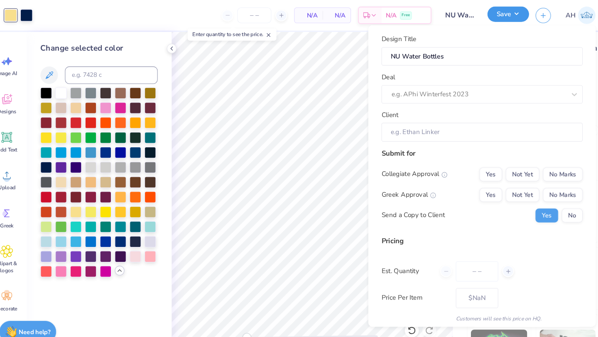
type input "0"
click at [505, 93] on div at bounding box center [466, 89] width 165 height 11
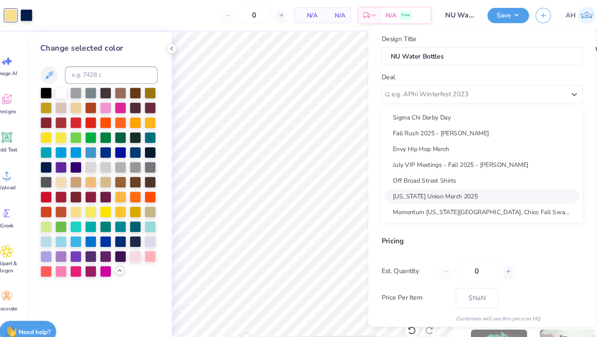
click at [478, 186] on div "Nevada Union Merch 2025" at bounding box center [470, 187] width 184 height 14
type input "Acacia Barnum"
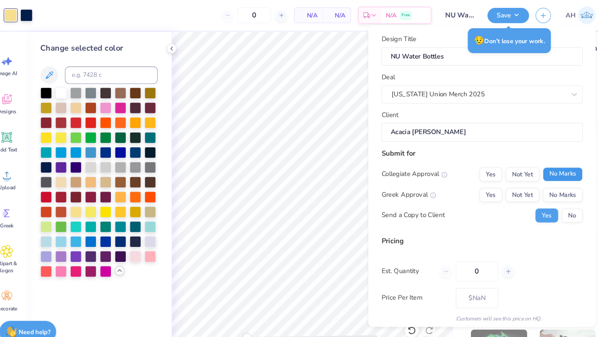
click at [536, 163] on button "No Marks" at bounding box center [547, 165] width 38 height 13
click at [535, 179] on button "No Marks" at bounding box center [547, 184] width 38 height 13
click at [548, 200] on button "No" at bounding box center [556, 204] width 20 height 13
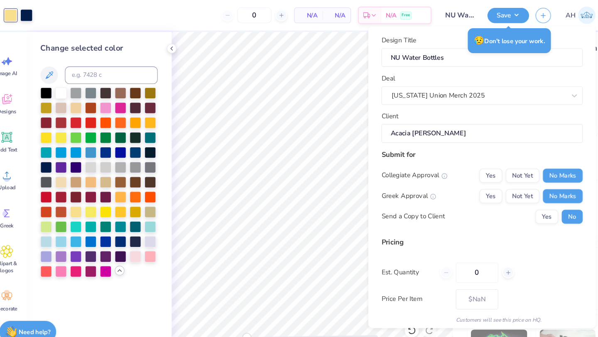
scroll to position [30, 0]
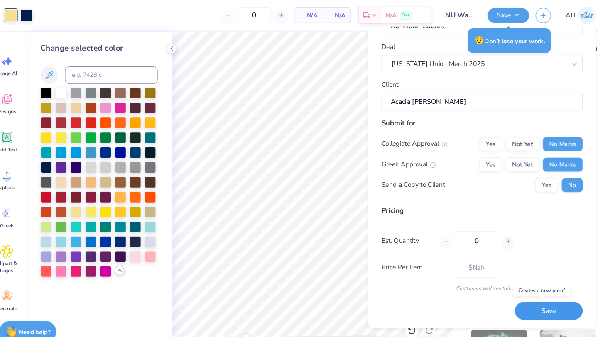
click at [519, 292] on button "Save" at bounding box center [534, 295] width 64 height 17
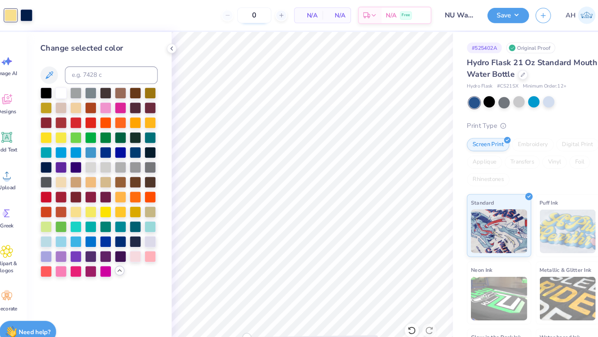
click at [261, 17] on input "0" at bounding box center [254, 14] width 32 height 15
type input "2"
type input "1"
click at [532, 98] on div at bounding box center [533, 96] width 11 height 11
click at [509, 96] on div at bounding box center [505, 96] width 11 height 11
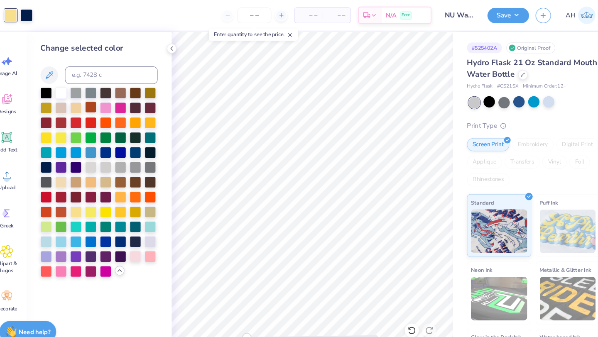
click at [95, 103] on div at bounding box center [98, 101] width 11 height 11
click at [35, 15] on div at bounding box center [38, 14] width 12 height 12
click at [89, 201] on div at bounding box center [84, 200] width 11 height 11
click at [25, 10] on div at bounding box center [23, 14] width 12 height 12
click at [155, 147] on div at bounding box center [155, 144] width 11 height 11
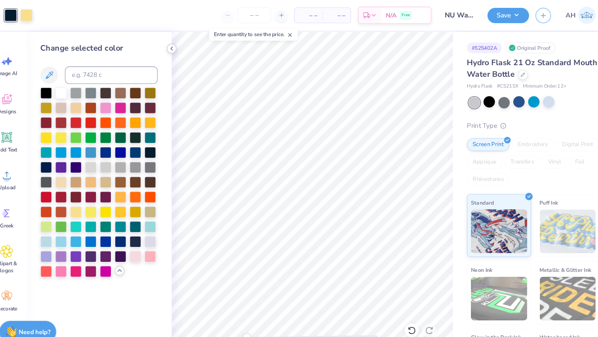
click at [177, 45] on icon at bounding box center [175, 46] width 7 height 7
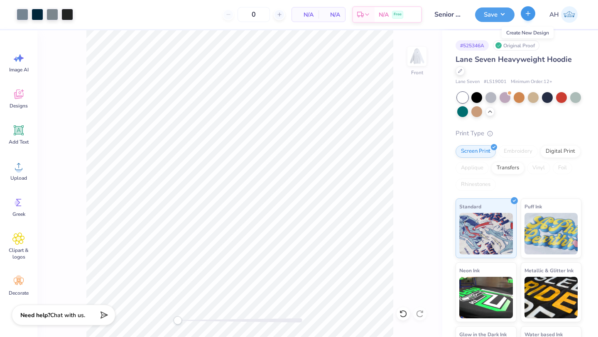
click at [527, 14] on icon "button" at bounding box center [528, 13] width 7 height 7
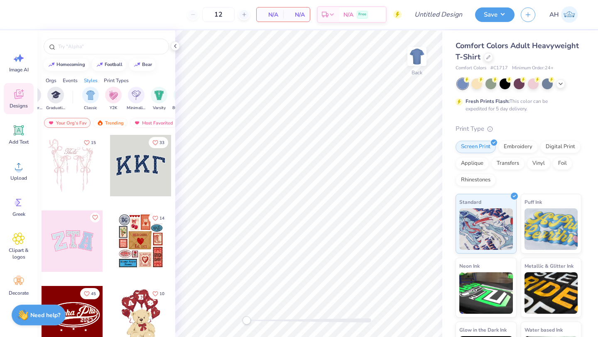
scroll to position [0, 402]
click at [493, 61] on div at bounding box center [488, 56] width 9 height 9
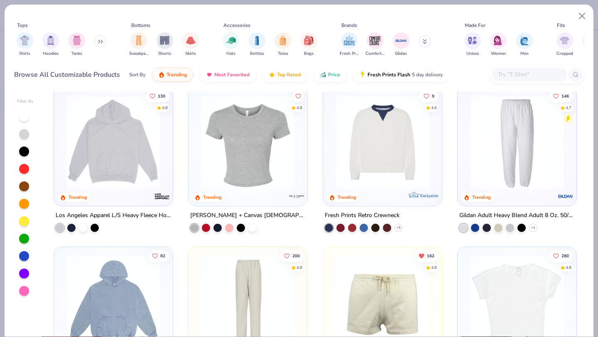
scroll to position [821, 0]
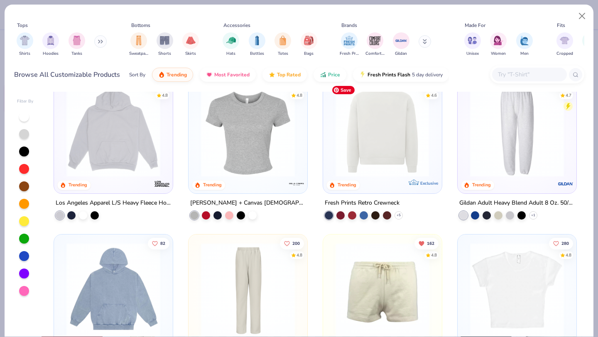
click at [332, 161] on img at bounding box center [280, 130] width 102 height 94
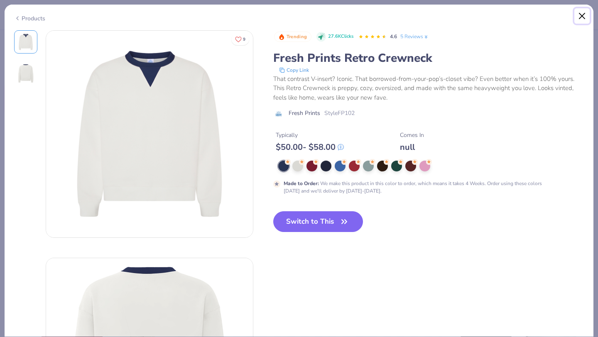
click at [579, 18] on button "Close" at bounding box center [583, 16] width 16 height 16
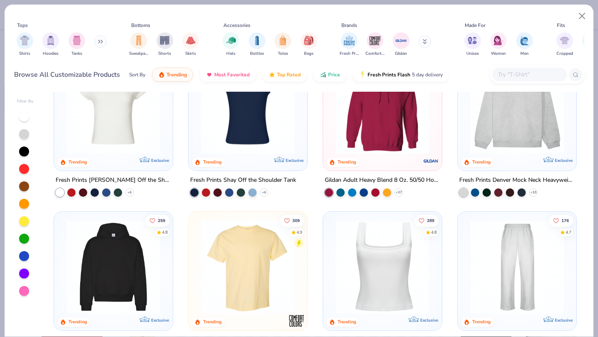
scroll to position [10, 0]
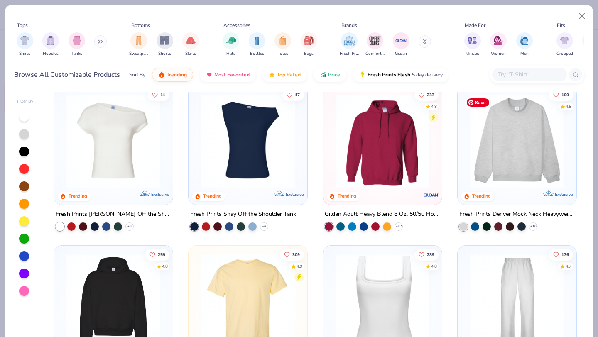
click at [364, 185] on img at bounding box center [313, 141] width 102 height 94
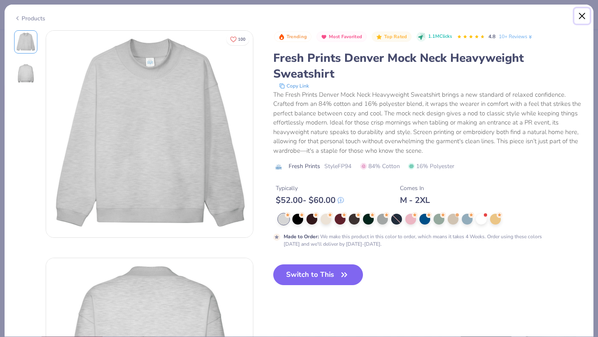
click at [580, 16] on button "Close" at bounding box center [583, 16] width 16 height 16
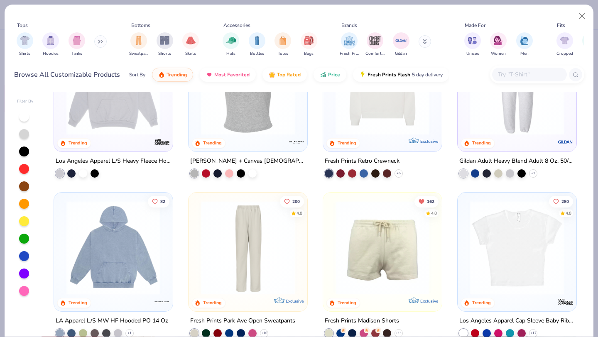
scroll to position [913, 0]
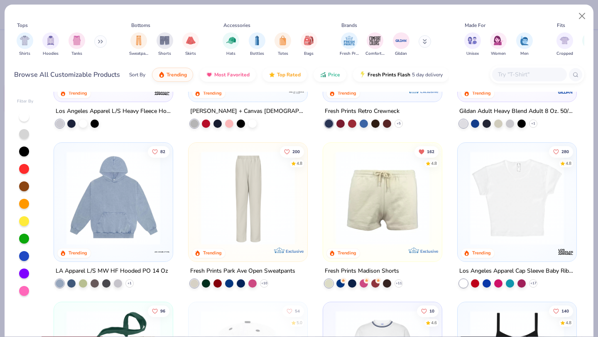
click at [138, 244] on div at bounding box center [113, 200] width 111 height 106
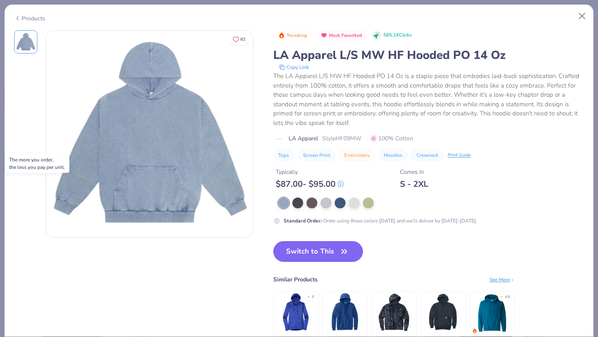
click at [342, 183] on icon at bounding box center [340, 184] width 5 height 5
click at [361, 182] on div "Typically $ 87.00 - $ 95.00 Comes In S - 2XL" at bounding box center [428, 175] width 311 height 28
click at [342, 203] on div at bounding box center [340, 202] width 11 height 11
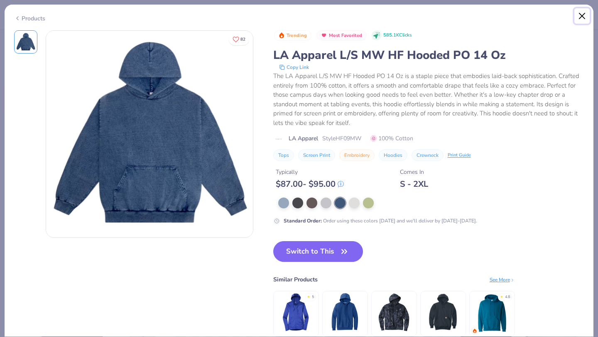
click at [581, 17] on button "Close" at bounding box center [583, 16] width 16 height 16
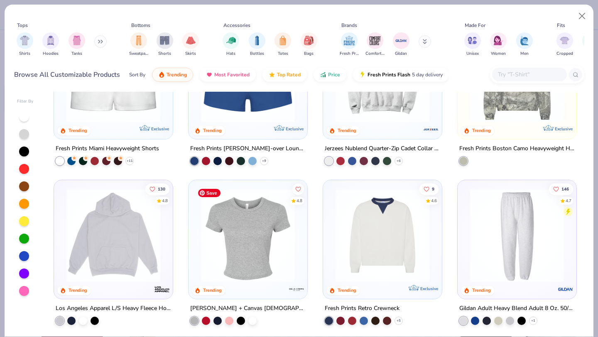
scroll to position [719, 0]
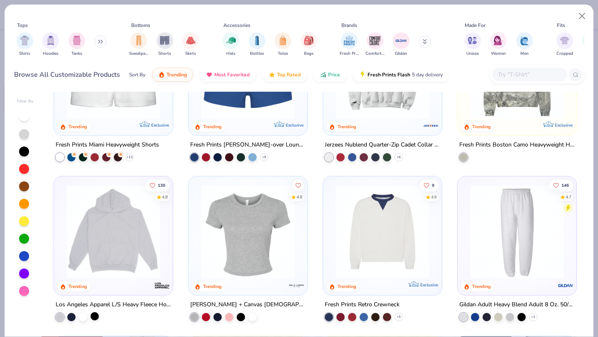
click at [93, 313] on div at bounding box center [95, 316] width 8 height 8
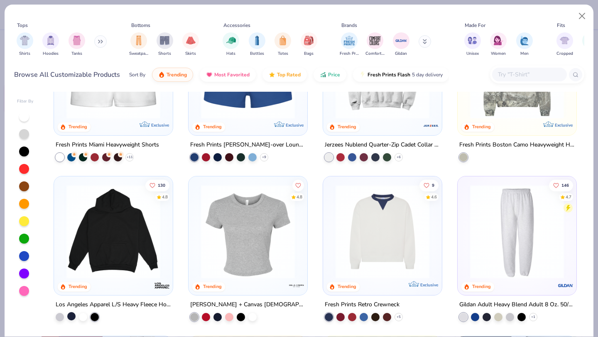
click at [67, 315] on div at bounding box center [71, 316] width 8 height 8
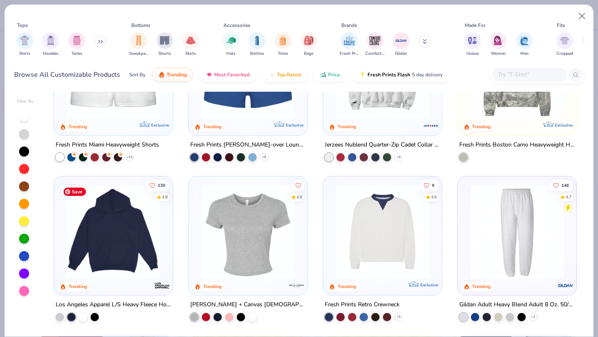
click at [107, 255] on img at bounding box center [113, 232] width 102 height 94
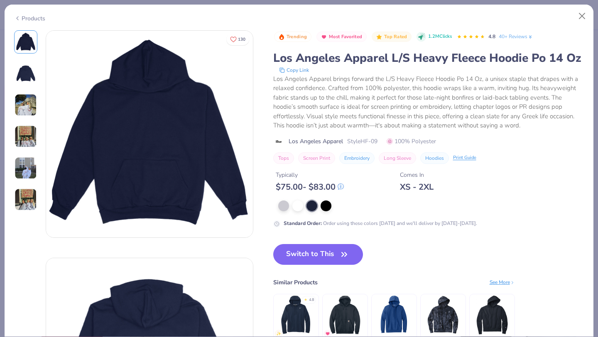
click at [34, 140] on img at bounding box center [26, 136] width 22 height 22
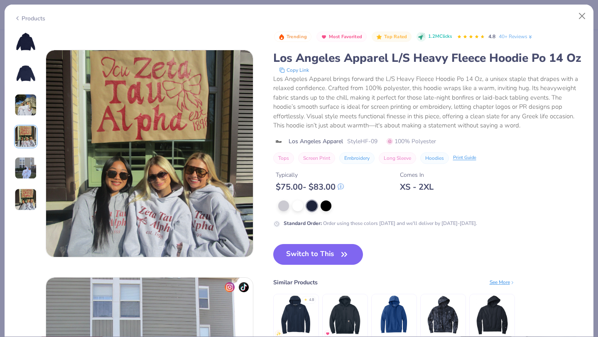
scroll to position [683, 0]
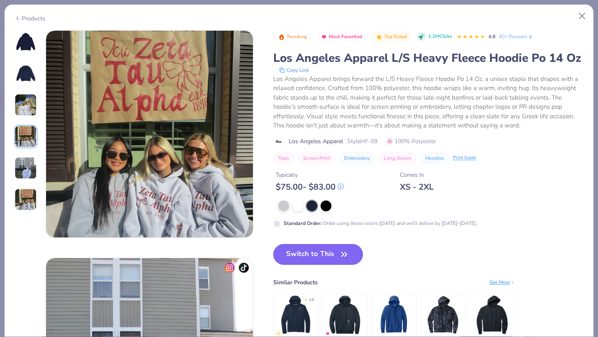
click at [304, 265] on button "Switch to This" at bounding box center [318, 254] width 90 height 21
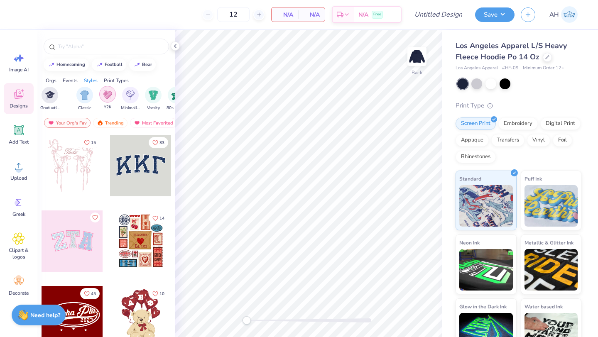
click at [108, 94] on img "filter for Y2K" at bounding box center [107, 95] width 9 height 10
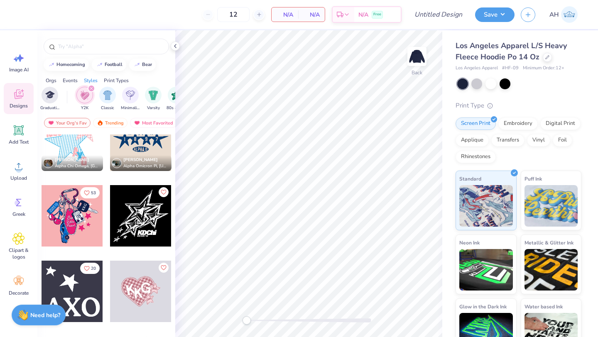
scroll to position [180, 0]
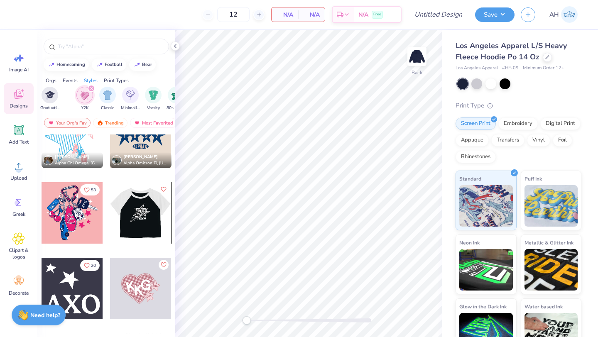
click at [146, 222] on div at bounding box center [140, 212] width 61 height 61
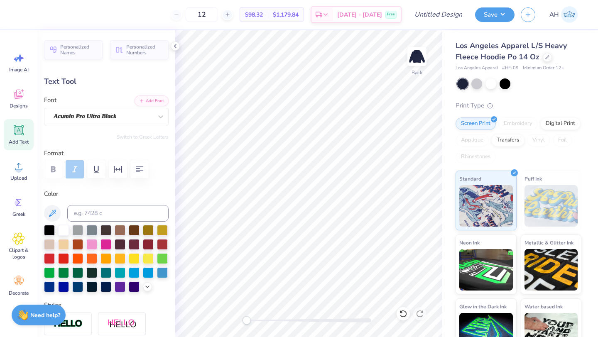
type input "1.06"
type input "12.90"
type input "0.67"
type input "12.81"
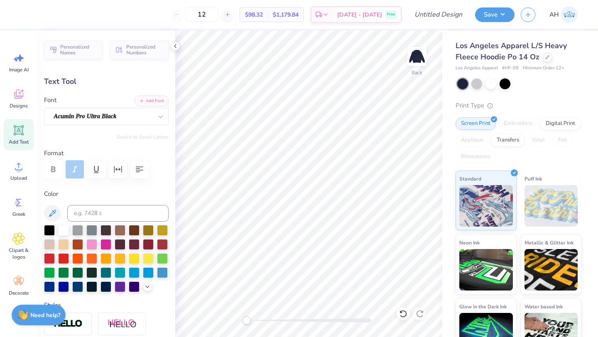
scroll to position [7, 0]
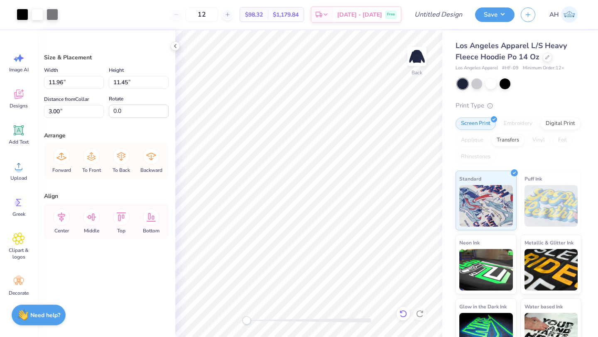
click at [400, 312] on icon at bounding box center [403, 314] width 8 height 8
click at [401, 312] on icon at bounding box center [402, 312] width 2 height 2
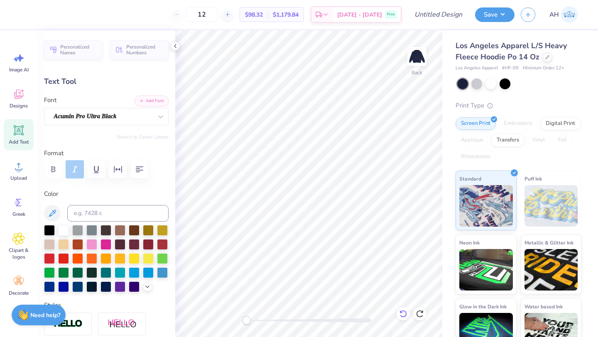
type input "1.06"
type input "1.18"
type input "12.90"
type input "1.16"
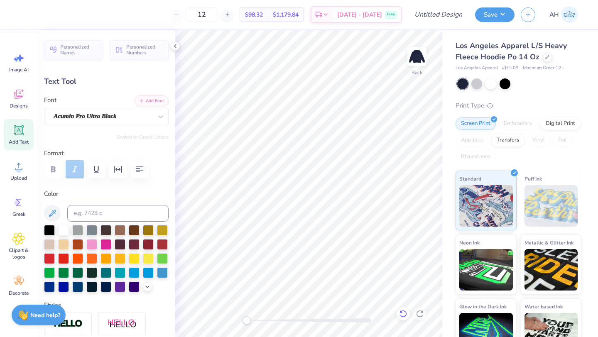
type input "1.20"
type input "12.83"
type input "1.24"
type input "1.14"
type input "12.85"
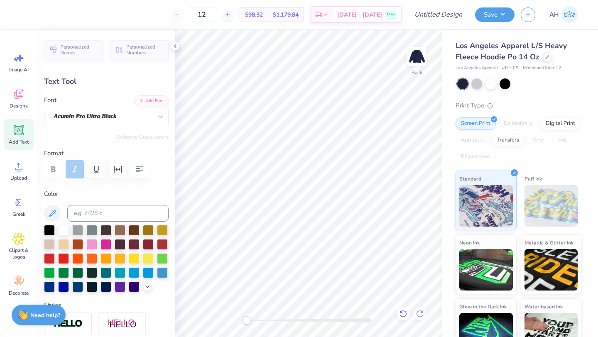
type input "1.40"
type textarea "N"
type textarea "G"
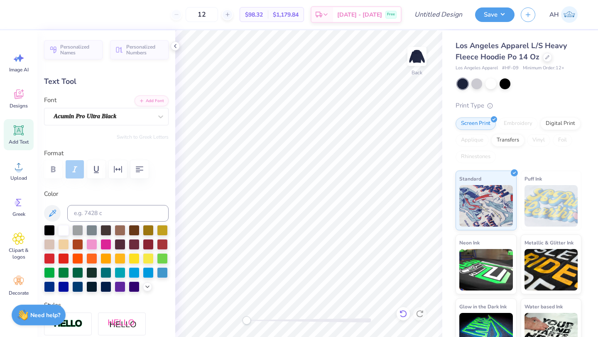
scroll to position [6, 1]
type textarea "NUHS"
type input "4.86"
type input "1.20"
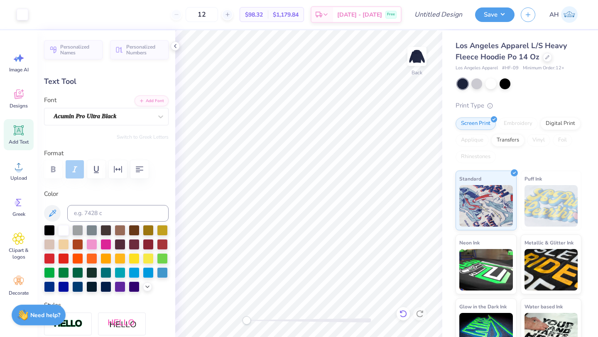
type input "12.91"
type input "2.62"
type input "0.33"
type input "14.08"
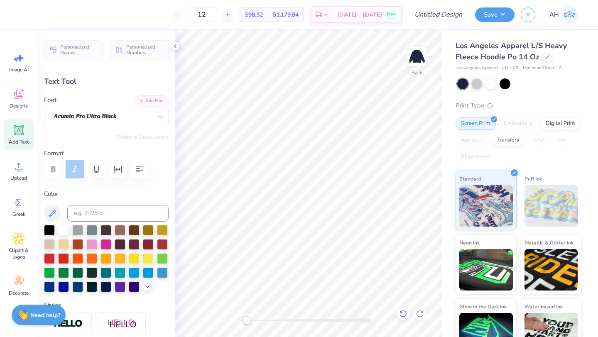
type textarea "B"
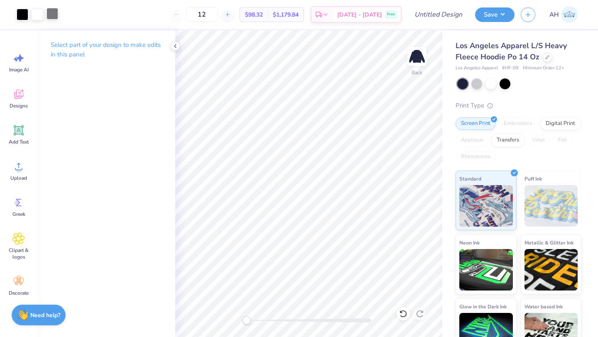
click at [52, 15] on div at bounding box center [53, 14] width 12 height 12
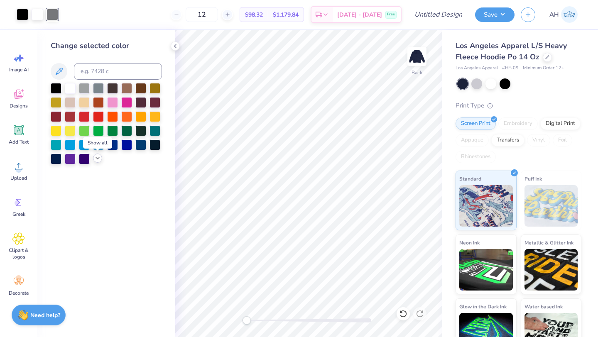
click at [95, 158] on icon at bounding box center [97, 158] width 7 height 7
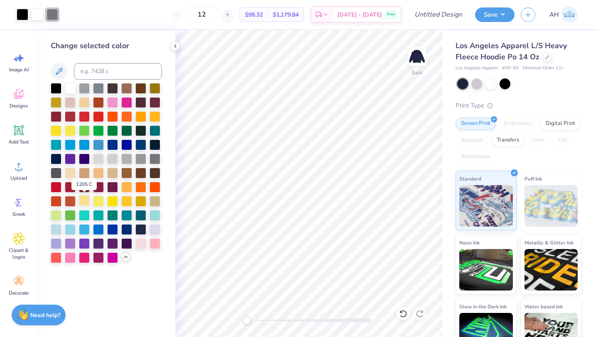
click at [81, 202] on div at bounding box center [84, 200] width 11 height 11
click at [406, 311] on icon at bounding box center [403, 314] width 8 height 8
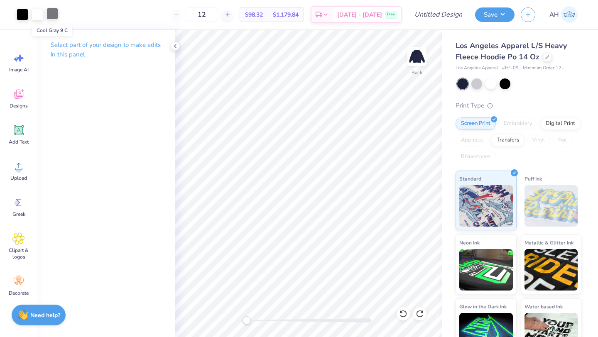
click at [52, 14] on div at bounding box center [53, 14] width 12 height 12
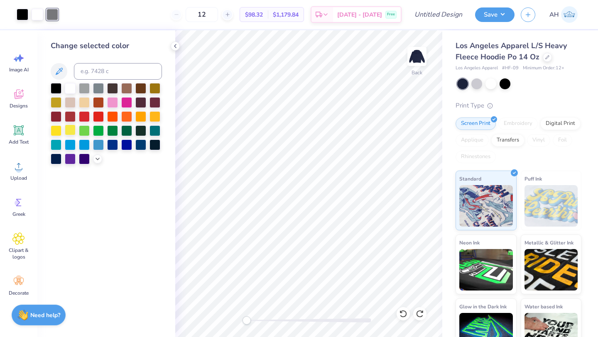
click at [71, 128] on div at bounding box center [70, 130] width 11 height 11
click at [406, 315] on icon at bounding box center [403, 314] width 8 height 8
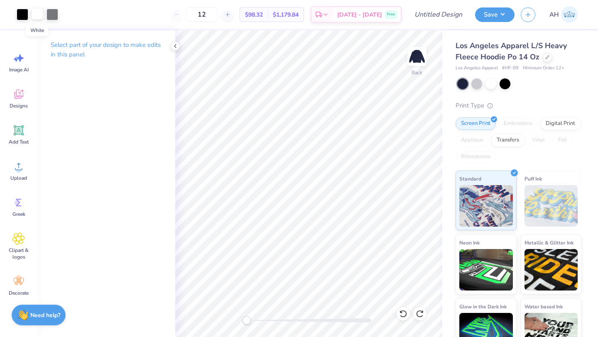
click at [41, 15] on div at bounding box center [38, 14] width 12 height 12
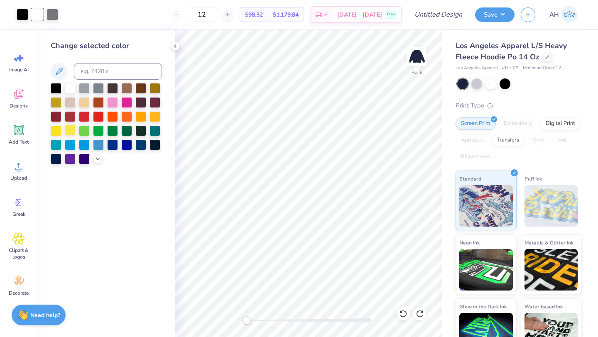
click at [69, 125] on div at bounding box center [70, 130] width 11 height 11
click at [403, 317] on icon at bounding box center [403, 313] width 7 height 7
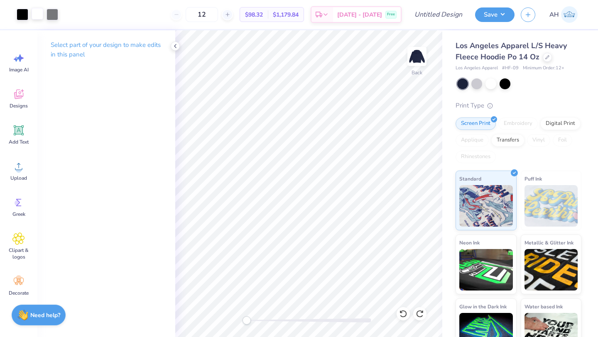
click at [39, 15] on div at bounding box center [38, 14] width 12 height 12
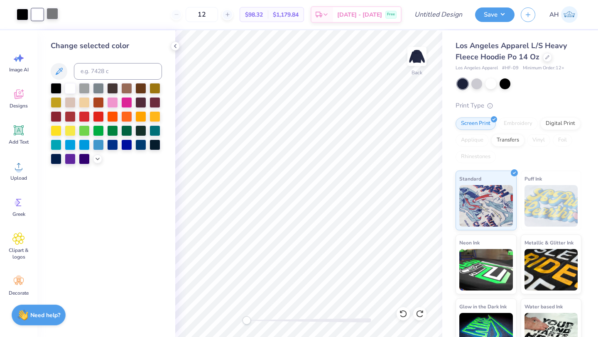
click at [50, 15] on div at bounding box center [53, 14] width 12 height 12
click at [25, 15] on div at bounding box center [23, 14] width 12 height 12
click at [73, 129] on div at bounding box center [70, 130] width 11 height 11
drag, startPoint x: 408, startPoint y: 312, endPoint x: 81, endPoint y: 68, distance: 408.5
click at [408, 312] on div at bounding box center [403, 313] width 13 height 13
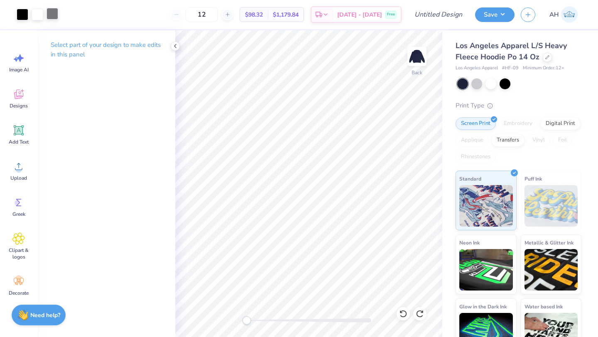
click at [53, 17] on div at bounding box center [53, 14] width 12 height 12
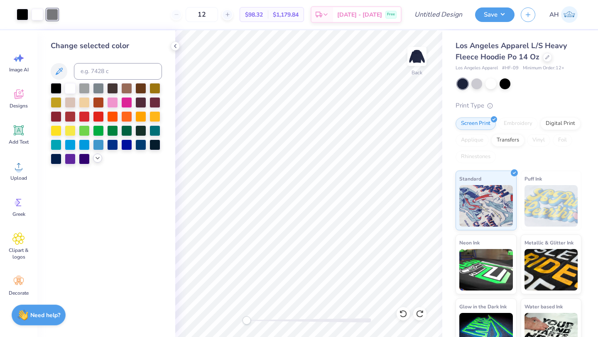
click at [98, 160] on icon at bounding box center [97, 158] width 7 height 7
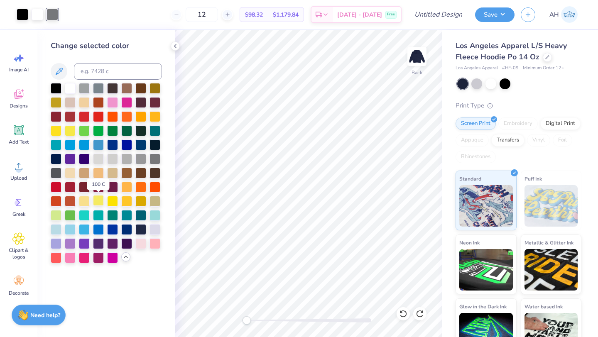
click at [95, 203] on div at bounding box center [98, 200] width 11 height 11
click at [114, 205] on div at bounding box center [112, 200] width 11 height 11
click at [69, 125] on div at bounding box center [70, 130] width 11 height 11
click at [58, 126] on div at bounding box center [56, 130] width 11 height 11
click at [94, 200] on div at bounding box center [98, 200] width 11 height 11
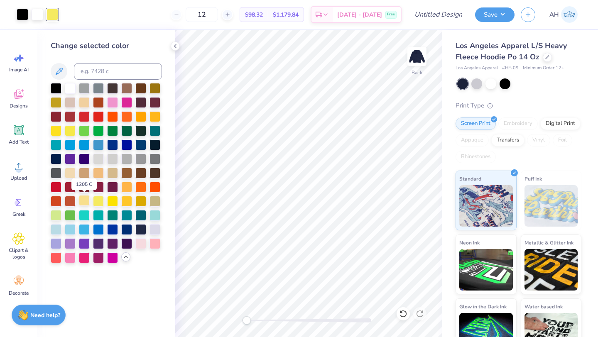
click at [86, 199] on div at bounding box center [84, 200] width 11 height 11
click at [94, 199] on div at bounding box center [98, 200] width 11 height 11
click at [123, 202] on div at bounding box center [126, 200] width 11 height 11
click at [116, 202] on div at bounding box center [112, 200] width 11 height 11
click at [85, 199] on div at bounding box center [84, 200] width 11 height 11
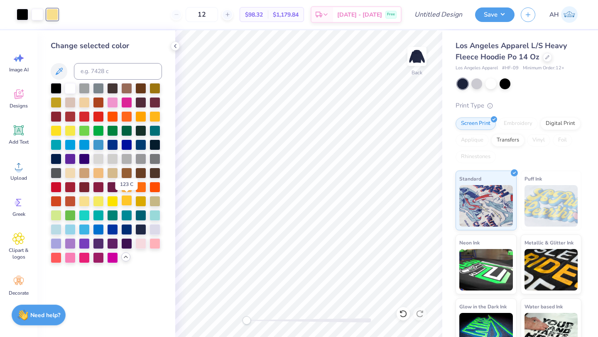
click at [126, 200] on div at bounding box center [126, 200] width 11 height 11
click at [56, 129] on div at bounding box center [56, 130] width 11 height 11
click at [70, 129] on div at bounding box center [70, 130] width 11 height 11
click at [57, 103] on div at bounding box center [56, 101] width 11 height 11
click at [140, 202] on div at bounding box center [140, 200] width 11 height 11
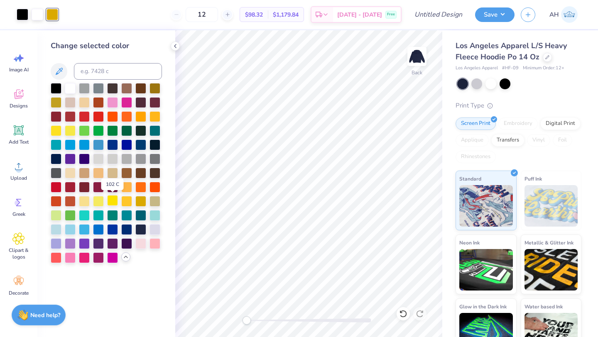
click at [115, 202] on div at bounding box center [112, 200] width 11 height 11
click at [138, 203] on div at bounding box center [140, 200] width 11 height 11
click at [99, 204] on div at bounding box center [98, 200] width 11 height 11
click at [115, 202] on div at bounding box center [112, 200] width 11 height 11
click at [86, 100] on div at bounding box center [84, 101] width 11 height 11
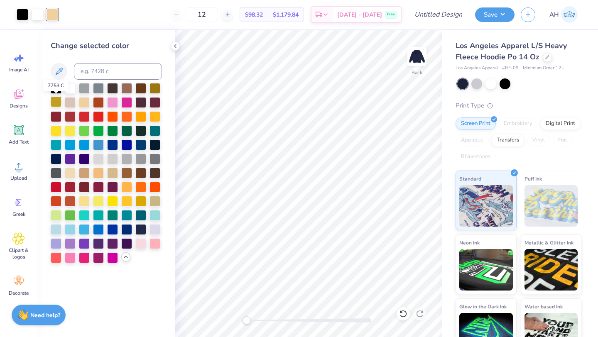
click at [58, 101] on div at bounding box center [56, 101] width 11 height 11
click at [459, 15] on input "Design Title" at bounding box center [448, 14] width 41 height 17
click at [454, 15] on input "Senior NU Hoodie" at bounding box center [448, 14] width 41 height 17
type input "NU Hood"
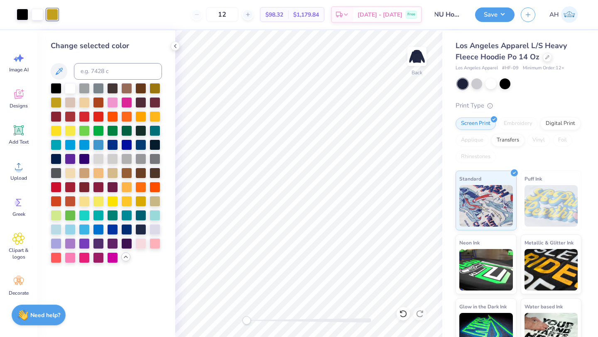
scroll to position [0, 0]
click at [497, 18] on button "Save" at bounding box center [494, 13] width 39 height 15
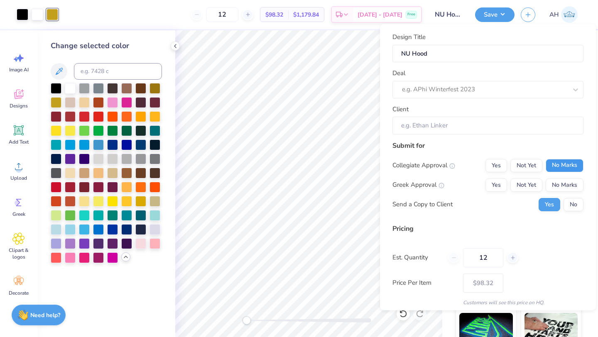
click at [562, 161] on button "No Marks" at bounding box center [565, 165] width 38 height 13
click at [564, 184] on button "No Marks" at bounding box center [565, 184] width 38 height 13
type input "$98.32"
click at [570, 204] on button "No" at bounding box center [574, 204] width 20 height 13
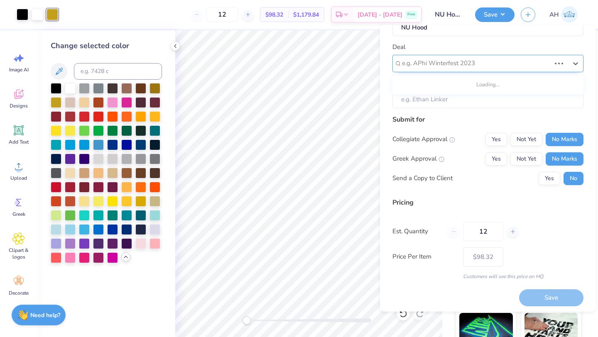
click at [516, 64] on div at bounding box center [476, 63] width 149 height 11
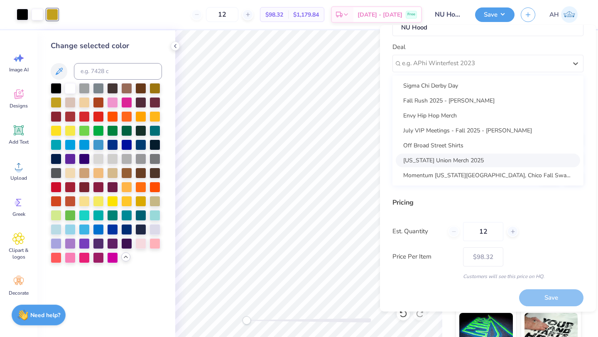
click at [490, 157] on div "Nevada Union Merch 2025" at bounding box center [488, 161] width 184 height 14
type input "Acacia Barnum"
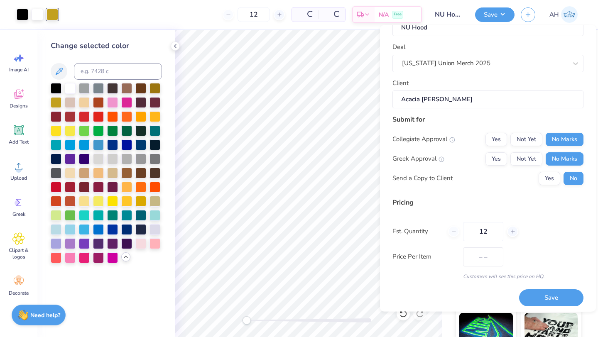
type input "$98.32"
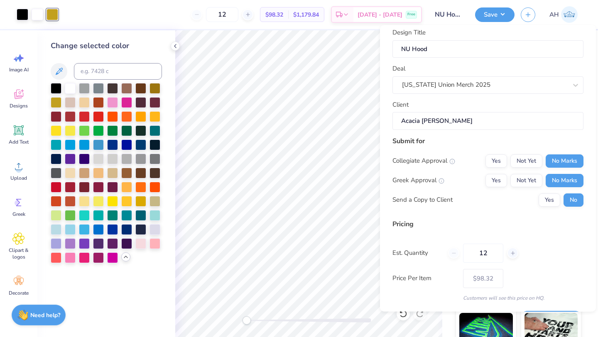
scroll to position [4, 0]
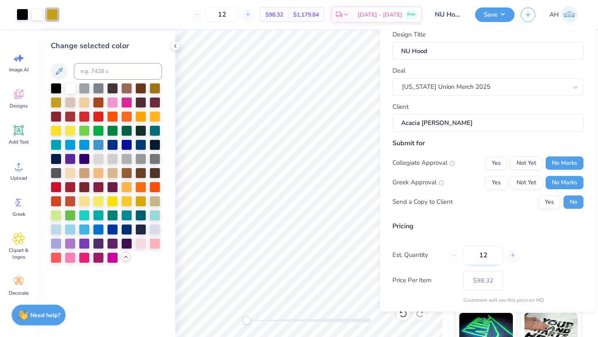
click at [490, 253] on input "12" at bounding box center [483, 255] width 40 height 19
type input "1"
type input "50"
type input "$80.71"
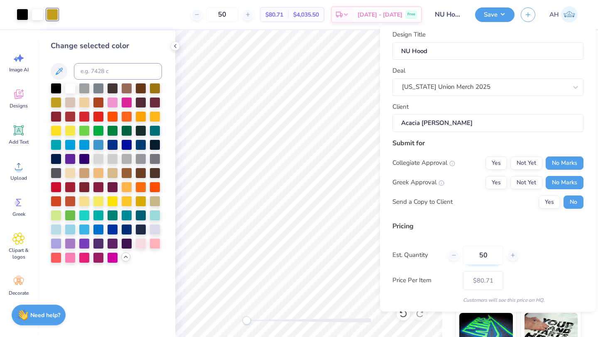
type input "5"
type input "0"
type input "0199"
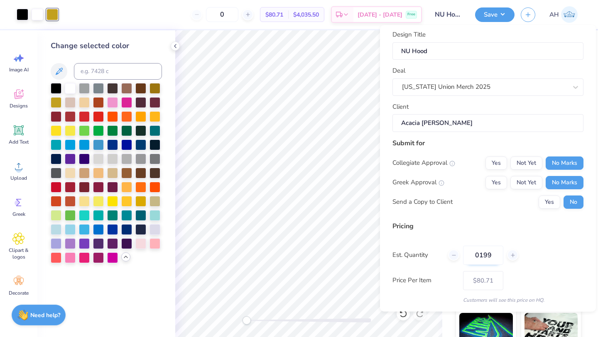
type input "199"
type input "$77.41"
type input "0"
type input "100"
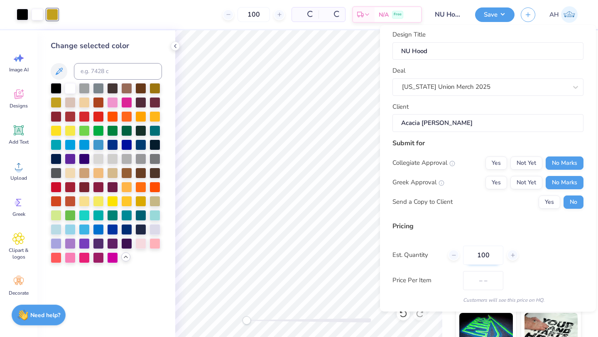
type input "$78.68"
type input "1"
type input "0"
type input "12"
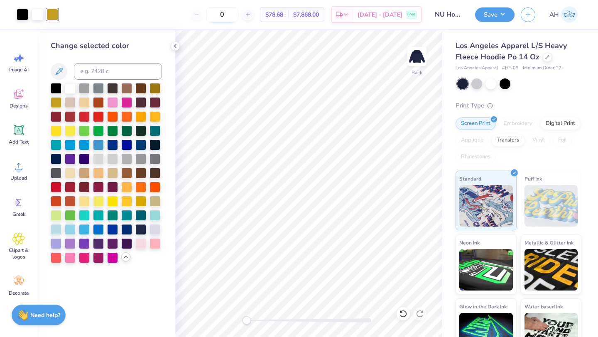
click at [239, 14] on input "0" at bounding box center [222, 14] width 32 height 15
type input "1"
click at [71, 91] on div at bounding box center [70, 87] width 11 height 11
click at [239, 16] on input "12" at bounding box center [222, 14] width 32 height 15
type input "1"
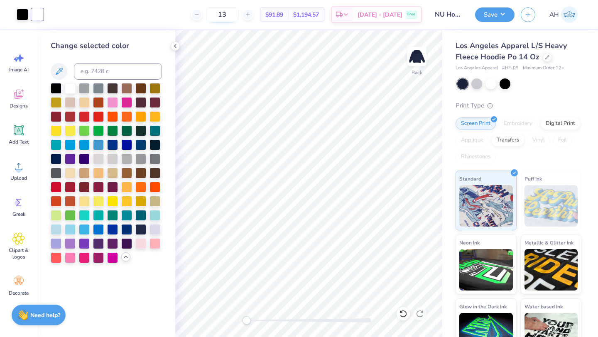
type input "1"
type input "2"
type input "4"
type input "5"
click at [406, 315] on icon at bounding box center [403, 313] width 7 height 7
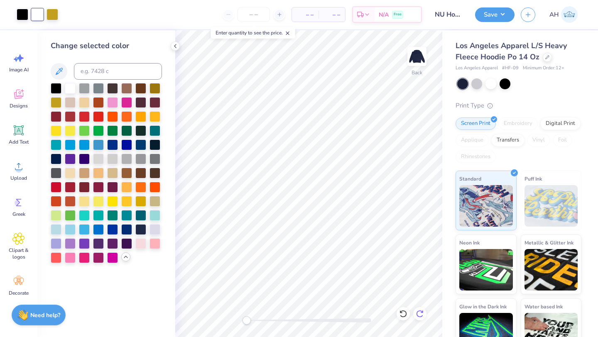
click at [418, 313] on icon at bounding box center [420, 314] width 8 height 8
click at [402, 313] on icon at bounding box center [402, 312] width 2 height 2
click at [547, 59] on div at bounding box center [547, 56] width 9 height 9
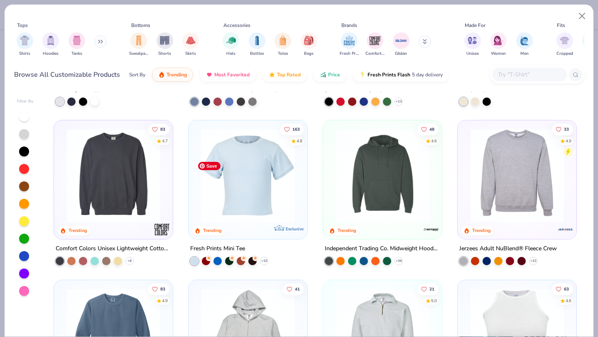
scroll to position [1736, 0]
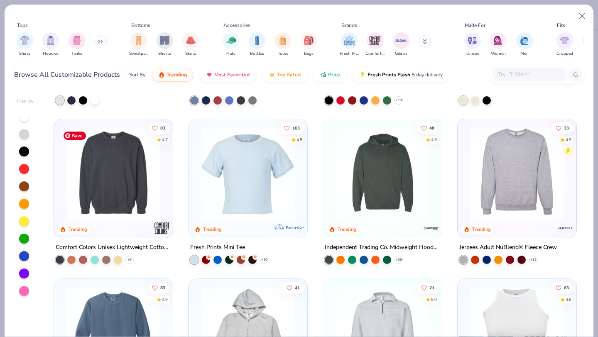
click at [148, 196] on img at bounding box center [113, 175] width 102 height 94
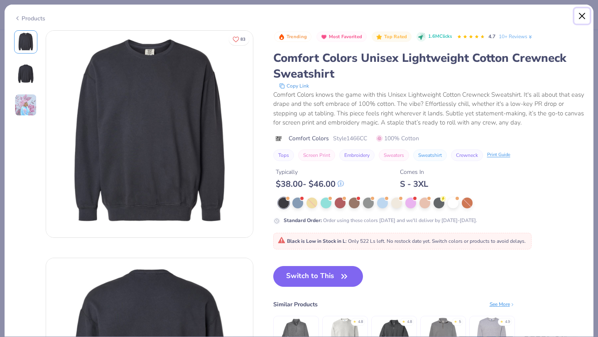
click at [582, 13] on button "Close" at bounding box center [583, 16] width 16 height 16
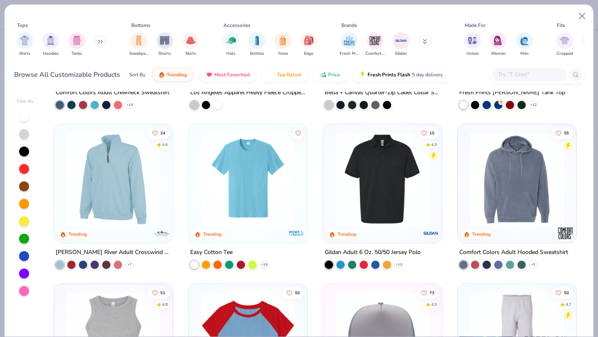
scroll to position [2053, 0]
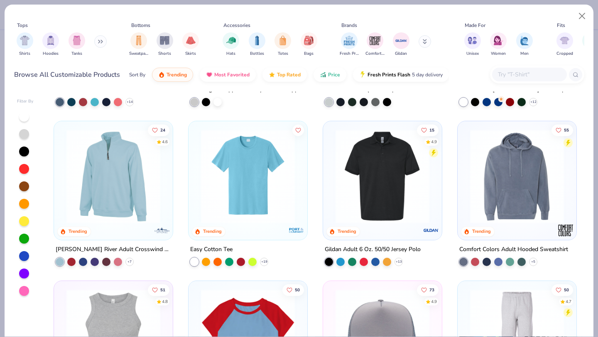
click at [317, 208] on div "83 4.9 Trending Comfort Colors Adult Crewneck Sweatshirt + 14 41 Trending Los A…" at bounding box center [315, 214] width 539 height 245
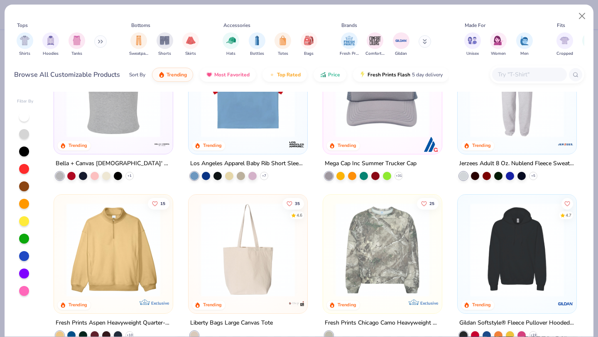
scroll to position [2344, 0]
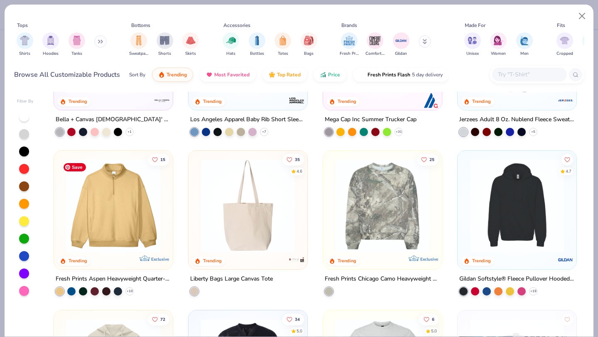
click at [150, 211] on img at bounding box center [113, 206] width 102 height 94
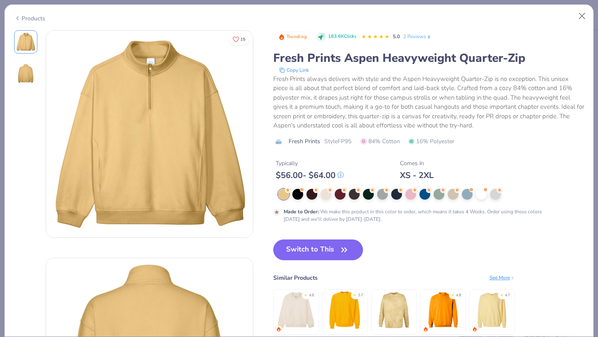
scroll to position [21, 0]
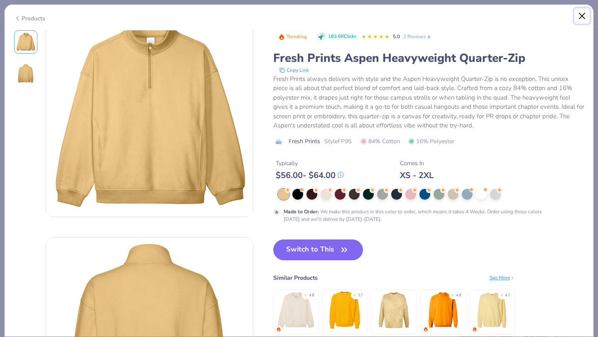
click at [583, 17] on button "Close" at bounding box center [583, 16] width 16 height 16
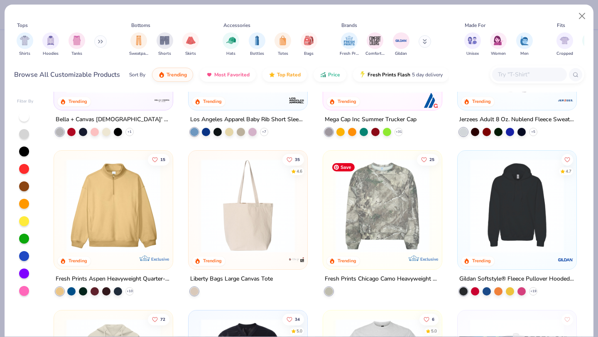
scroll to position [2379, 0]
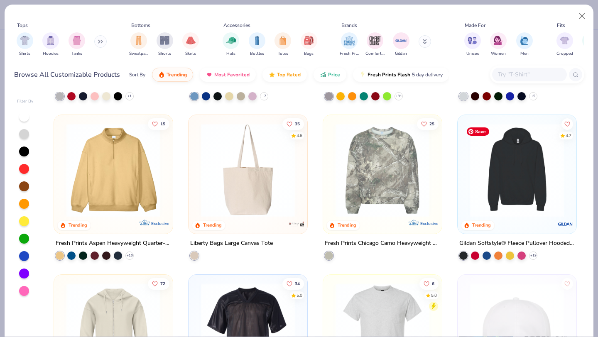
click at [514, 212] on img at bounding box center [517, 170] width 102 height 94
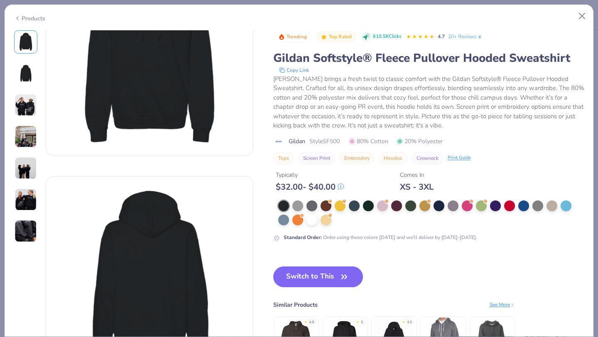
scroll to position [81, 0]
click at [26, 111] on img at bounding box center [26, 105] width 22 height 22
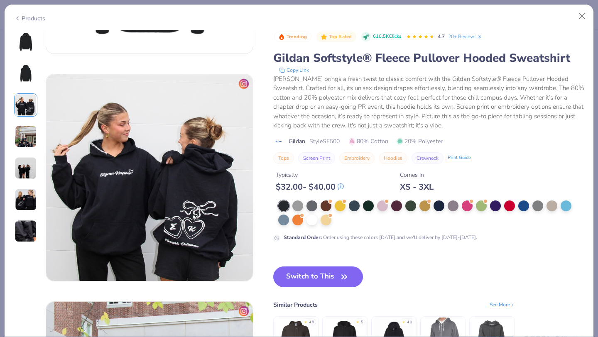
scroll to position [455, 0]
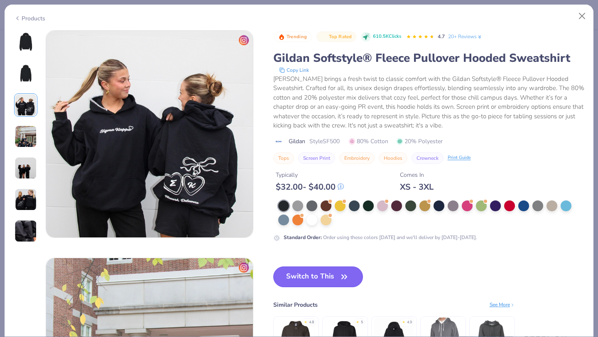
click at [294, 275] on button "Switch to This" at bounding box center [318, 277] width 90 height 21
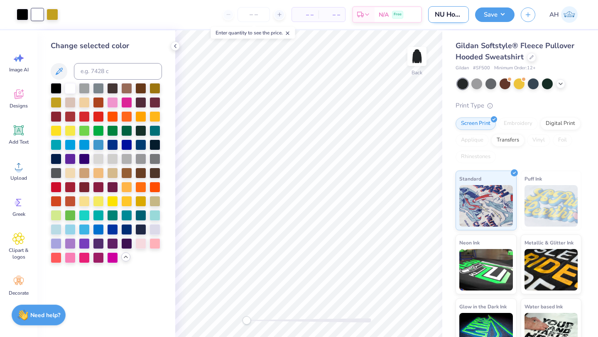
click at [453, 15] on input "NU Hood" at bounding box center [448, 14] width 41 height 17
click at [560, 86] on icon at bounding box center [561, 83] width 7 height 7
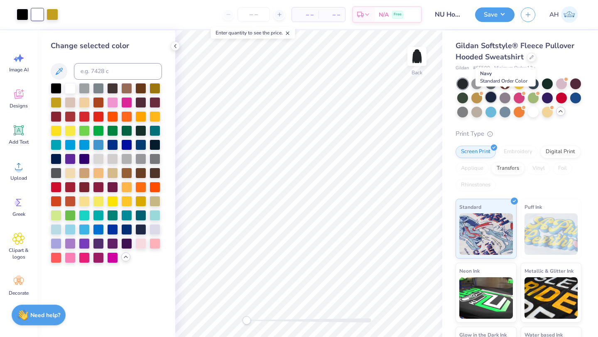
click at [497, 94] on div at bounding box center [491, 97] width 11 height 11
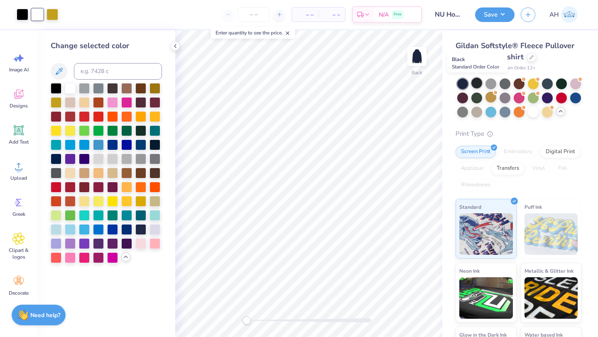
click at [478, 85] on div at bounding box center [477, 83] width 11 height 11
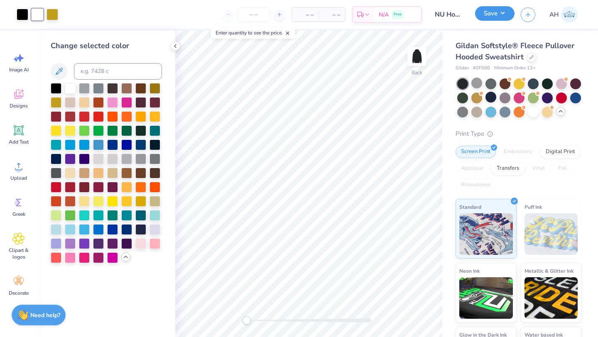
click at [488, 16] on button "Save" at bounding box center [494, 13] width 39 height 15
type input "0"
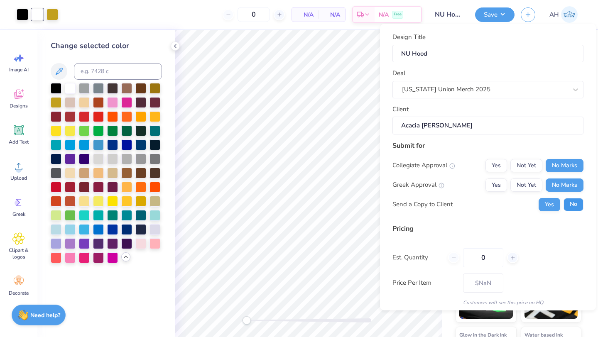
click at [567, 202] on button "No" at bounding box center [574, 204] width 20 height 13
click at [472, 51] on input "NU Hood" at bounding box center [488, 53] width 191 height 18
type input "NU Hoodi"
type input "NU Hoodie"
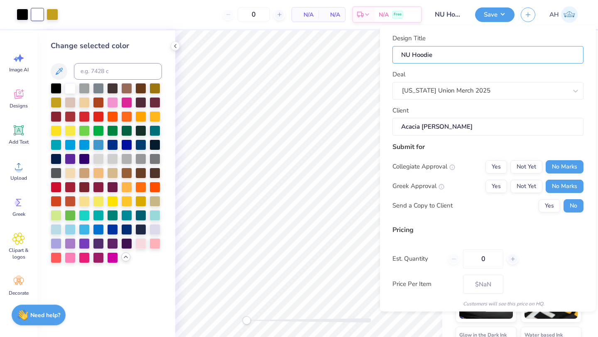
scroll to position [30, 0]
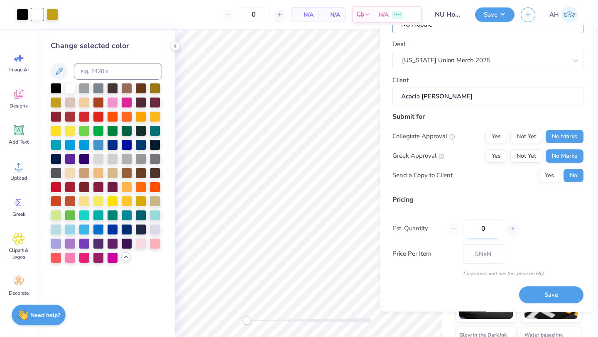
type input "NU Hoodie"
click at [483, 224] on input "0" at bounding box center [483, 228] width 40 height 19
type input "50"
type input "$34.33"
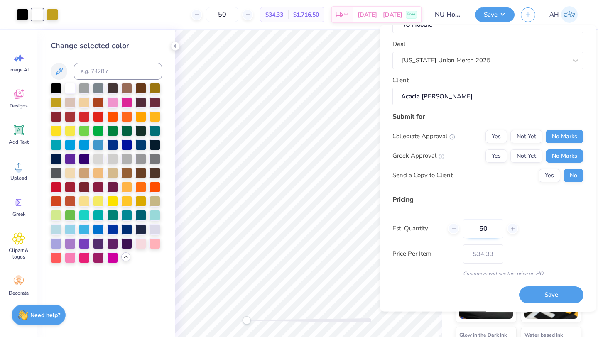
type input "5"
type input "0"
type input "12"
click at [541, 294] on body "Art colors 0 $34.33 Per Item $1,716.50 Total Est. Delivery Oct 7 - 10 Free Desi…" at bounding box center [299, 168] width 598 height 337
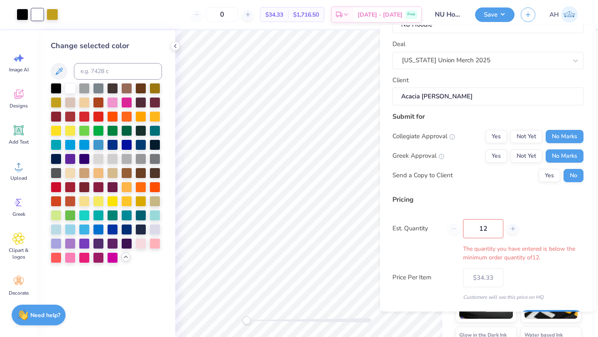
type input "12"
click at [492, 231] on input "12" at bounding box center [483, 228] width 40 height 19
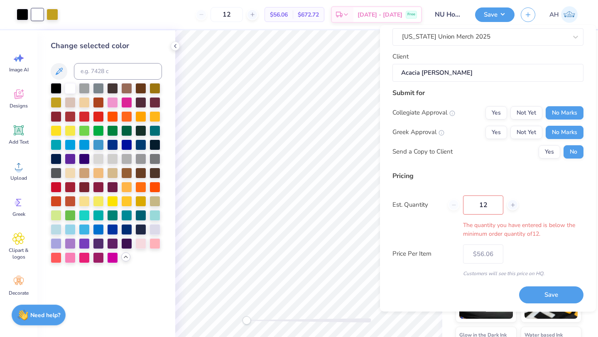
click at [489, 203] on input "12" at bounding box center [483, 205] width 40 height 19
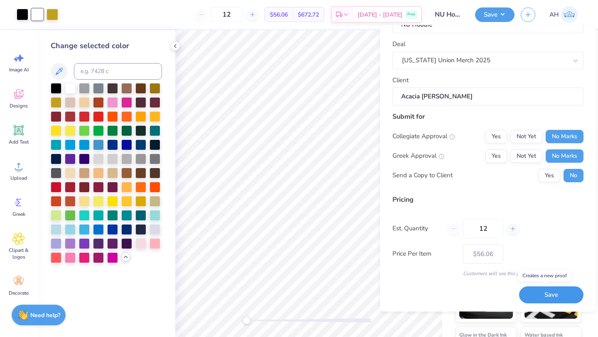
click at [533, 297] on button "Save" at bounding box center [551, 295] width 64 height 17
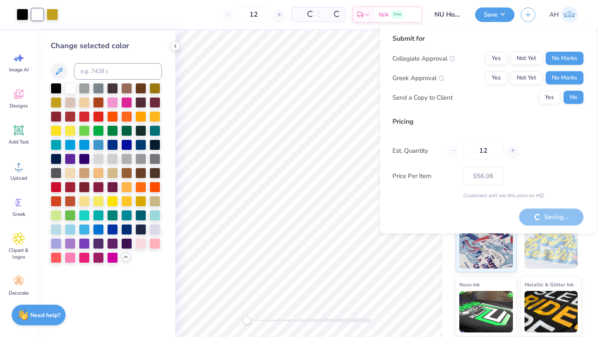
type input "– –"
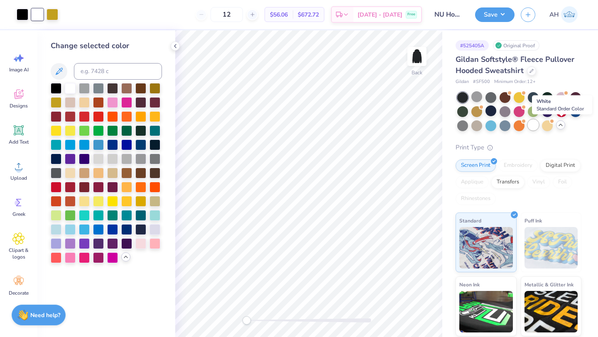
click at [539, 129] on div at bounding box center [533, 125] width 11 height 11
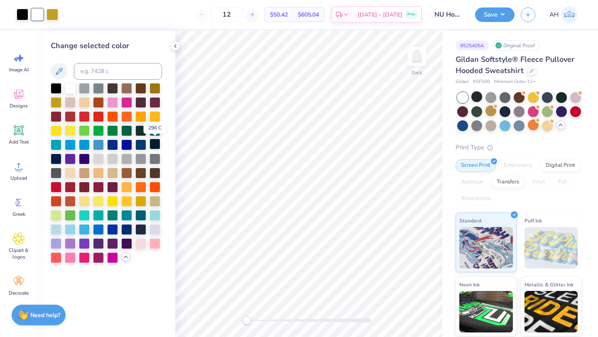
click at [155, 146] on div at bounding box center [155, 144] width 11 height 11
click at [24, 17] on div at bounding box center [23, 14] width 12 height 12
click at [95, 203] on div at bounding box center [98, 200] width 11 height 11
click at [125, 143] on div at bounding box center [126, 144] width 11 height 11
click at [39, 18] on div at bounding box center [38, 14] width 12 height 12
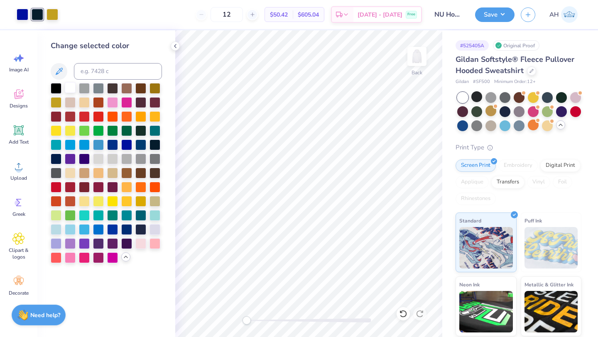
click at [71, 91] on div at bounding box center [70, 87] width 11 height 11
click at [99, 202] on div at bounding box center [98, 200] width 11 height 11
click at [85, 202] on div at bounding box center [84, 200] width 11 height 11
click at [22, 12] on div at bounding box center [23, 14] width 12 height 12
click at [58, 155] on div at bounding box center [56, 158] width 11 height 11
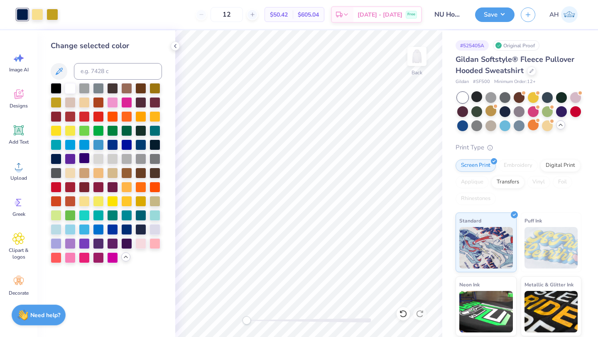
click at [85, 154] on div at bounding box center [84, 158] width 11 height 11
click at [126, 143] on div at bounding box center [126, 144] width 11 height 11
click at [145, 144] on div at bounding box center [140, 144] width 11 height 11
click at [153, 144] on div at bounding box center [155, 144] width 11 height 11
click at [116, 226] on div at bounding box center [112, 229] width 11 height 11
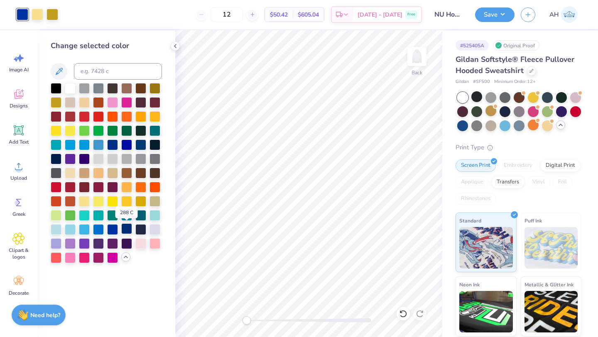
click at [125, 230] on div at bounding box center [126, 229] width 11 height 11
click at [140, 232] on div at bounding box center [140, 229] width 11 height 11
click at [99, 230] on div at bounding box center [98, 229] width 11 height 11
click at [125, 226] on div at bounding box center [126, 229] width 11 height 11
click at [117, 227] on div at bounding box center [112, 229] width 11 height 11
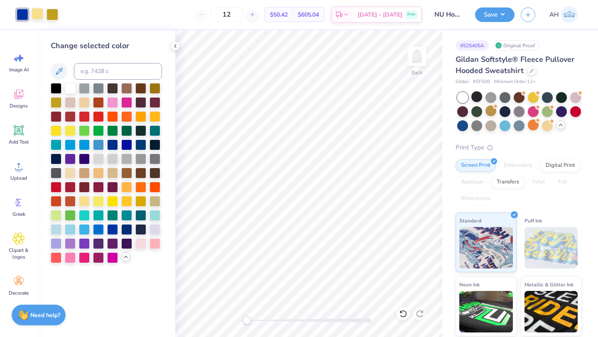
click at [39, 15] on div at bounding box center [38, 14] width 12 height 12
click at [59, 103] on div at bounding box center [56, 101] width 11 height 11
click at [22, 17] on div at bounding box center [23, 14] width 12 height 12
click at [85, 157] on div at bounding box center [84, 158] width 11 height 11
click at [57, 158] on div at bounding box center [56, 158] width 11 height 11
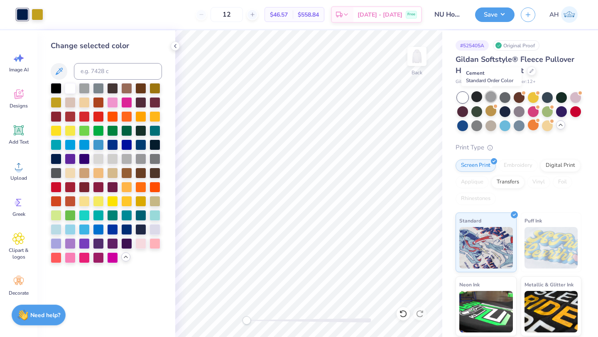
click at [492, 100] on div at bounding box center [491, 96] width 11 height 11
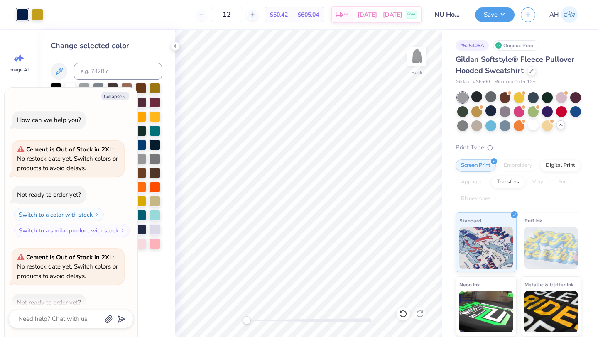
scroll to position [46, 0]
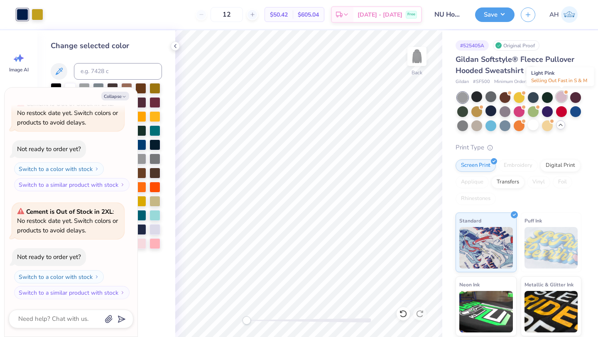
click at [560, 100] on div at bounding box center [561, 96] width 11 height 11
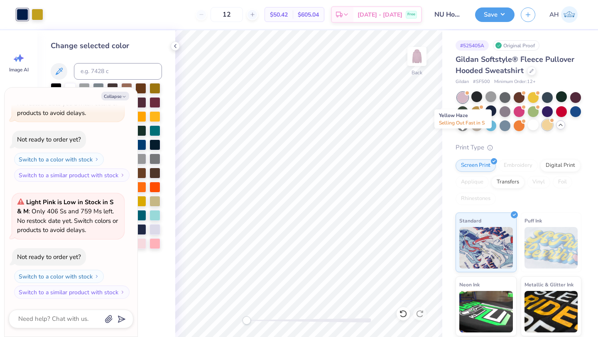
click at [542, 130] on div at bounding box center [547, 125] width 11 height 11
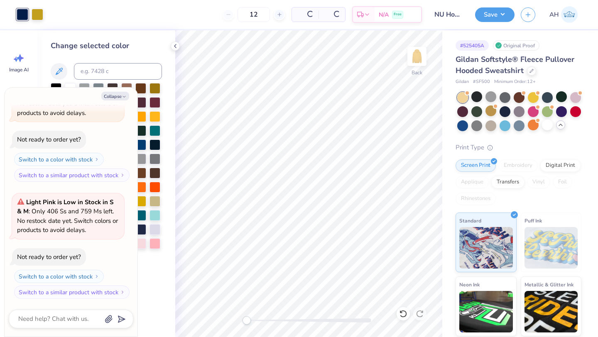
scroll to position [280, 0]
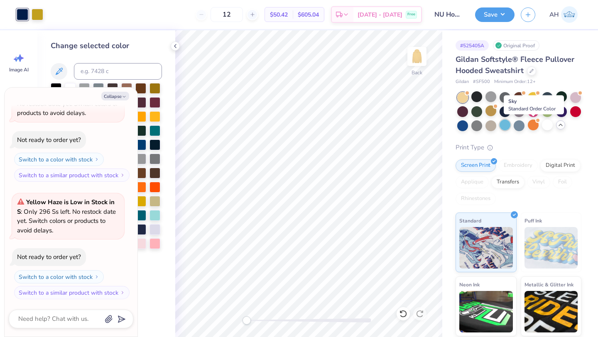
click at [511, 124] on div at bounding box center [505, 125] width 11 height 11
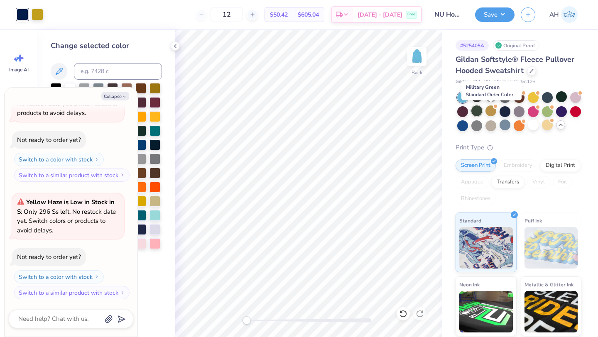
click at [482, 111] on div at bounding box center [477, 111] width 11 height 11
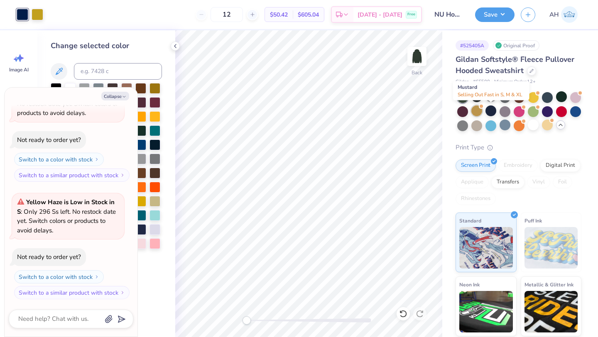
click at [482, 112] on div at bounding box center [477, 111] width 11 height 11
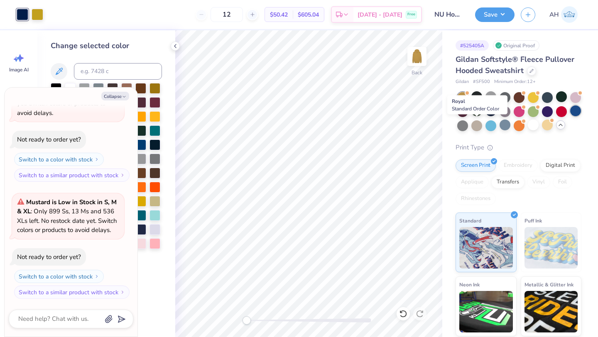
click at [571, 116] on div at bounding box center [576, 111] width 11 height 11
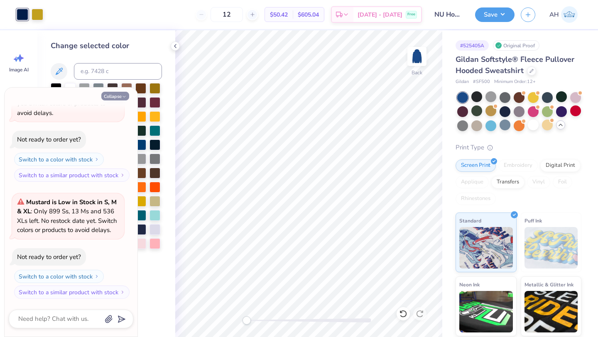
click at [121, 97] on button "Collapse" at bounding box center [115, 96] width 28 height 9
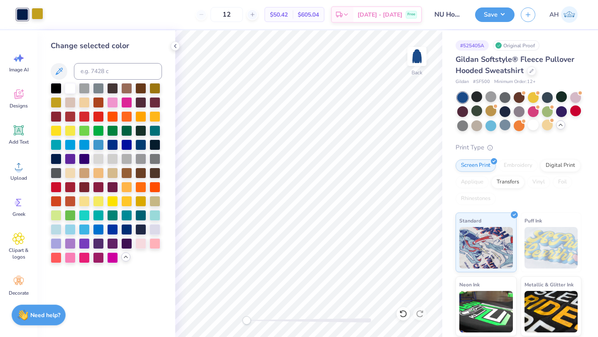
click at [37, 16] on div at bounding box center [38, 14] width 12 height 12
click at [71, 132] on div at bounding box center [70, 130] width 11 height 11
click at [57, 126] on div at bounding box center [56, 130] width 11 height 11
click at [93, 172] on div at bounding box center [98, 172] width 11 height 11
click at [66, 175] on div at bounding box center [70, 172] width 11 height 11
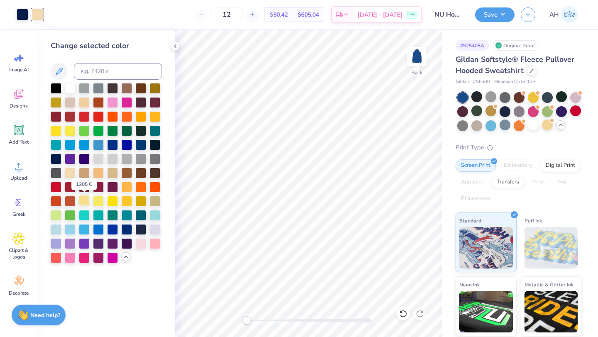
click at [83, 199] on div at bounding box center [84, 200] width 11 height 11
click at [95, 203] on div at bounding box center [98, 200] width 11 height 11
click at [115, 204] on div at bounding box center [112, 200] width 11 height 11
click at [139, 202] on div at bounding box center [140, 200] width 11 height 11
click at [157, 200] on div at bounding box center [155, 200] width 11 height 11
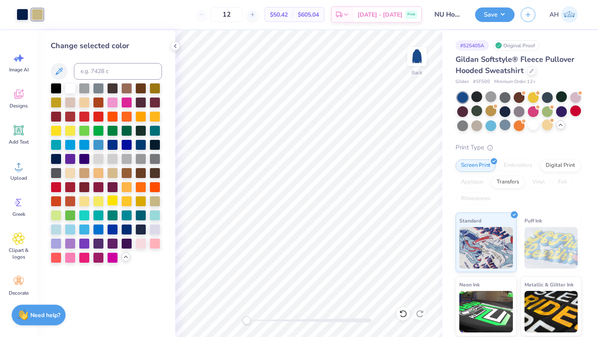
click at [116, 201] on div at bounding box center [112, 200] width 11 height 11
click at [100, 200] on div at bounding box center [98, 200] width 11 height 11
click at [81, 200] on div at bounding box center [84, 200] width 11 height 11
click at [85, 127] on div at bounding box center [84, 130] width 11 height 11
click at [69, 130] on div at bounding box center [70, 130] width 11 height 11
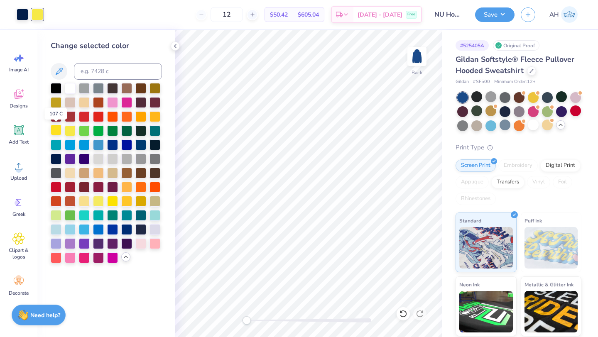
click at [57, 133] on div at bounding box center [56, 130] width 11 height 11
click at [81, 103] on div at bounding box center [84, 101] width 11 height 11
click at [61, 102] on div at bounding box center [56, 101] width 11 height 11
click at [158, 86] on div at bounding box center [155, 87] width 11 height 11
click at [61, 103] on div at bounding box center [56, 101] width 11 height 11
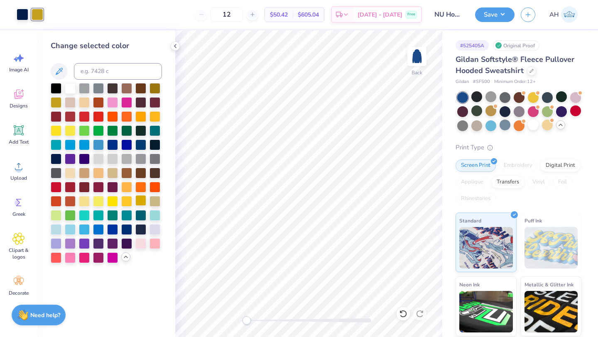
click at [141, 199] on div at bounding box center [140, 200] width 11 height 11
click at [26, 17] on div at bounding box center [23, 14] width 12 height 12
click at [95, 146] on div at bounding box center [98, 144] width 11 height 11
click at [69, 148] on div at bounding box center [70, 144] width 11 height 11
click at [110, 216] on div at bounding box center [112, 214] width 11 height 11
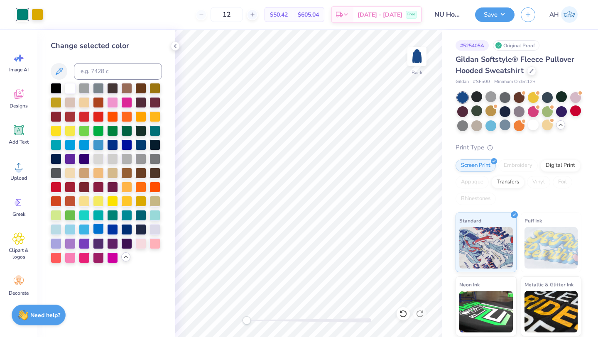
click at [101, 231] on div at bounding box center [98, 229] width 11 height 11
click at [109, 232] on div at bounding box center [112, 229] width 11 height 11
click at [85, 230] on div at bounding box center [84, 229] width 11 height 11
click at [93, 230] on div at bounding box center [98, 229] width 11 height 11
click at [70, 92] on div at bounding box center [70, 87] width 11 height 11
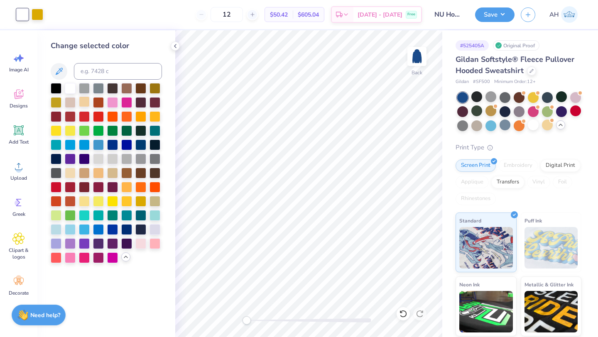
click at [79, 102] on div at bounding box center [84, 101] width 11 height 11
click at [66, 100] on div at bounding box center [70, 101] width 11 height 11
click at [86, 91] on div at bounding box center [84, 87] width 11 height 11
click at [152, 244] on div at bounding box center [155, 243] width 11 height 11
click at [145, 245] on div at bounding box center [140, 243] width 11 height 11
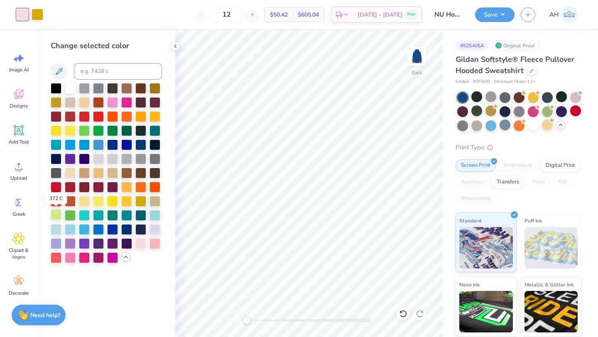
click at [60, 212] on div at bounding box center [56, 214] width 11 height 11
click at [59, 159] on div at bounding box center [56, 158] width 11 height 11
click at [539, 124] on div at bounding box center [533, 125] width 11 height 11
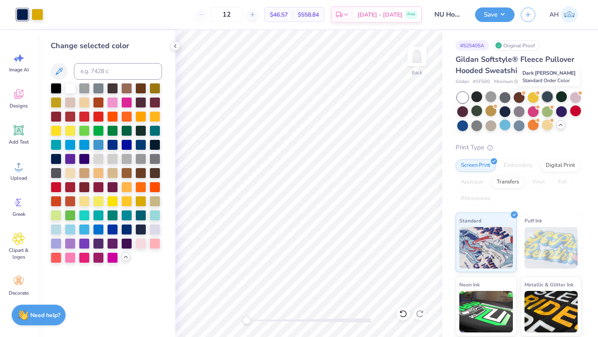
click at [542, 98] on div at bounding box center [547, 96] width 11 height 11
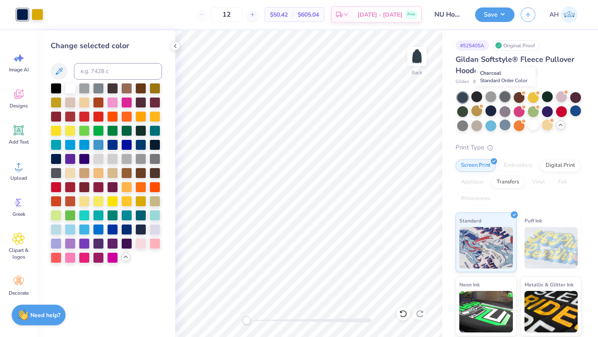
click at [504, 97] on div at bounding box center [505, 96] width 11 height 11
click at [493, 99] on div at bounding box center [491, 96] width 11 height 11
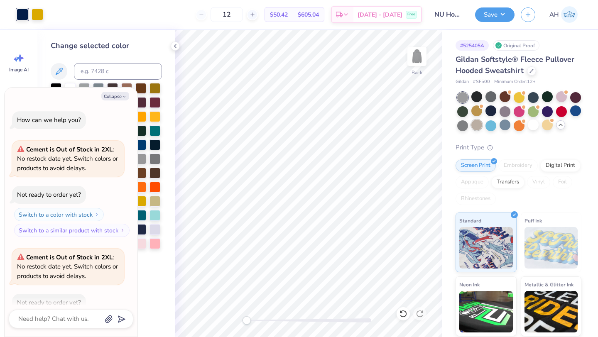
scroll to position [506, 0]
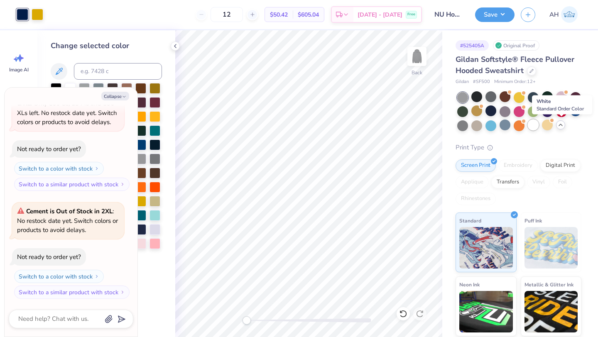
click at [539, 128] on div at bounding box center [533, 125] width 11 height 11
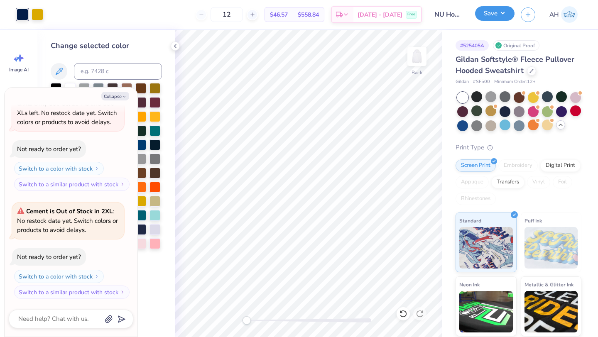
click at [498, 17] on button "Save" at bounding box center [494, 13] width 39 height 15
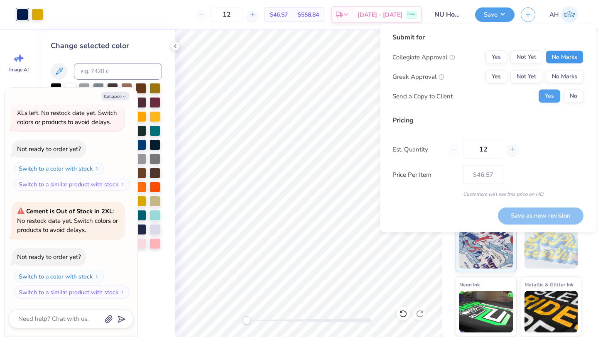
click at [573, 55] on button "No Marks" at bounding box center [565, 57] width 38 height 13
click at [573, 76] on button "No Marks" at bounding box center [565, 76] width 38 height 13
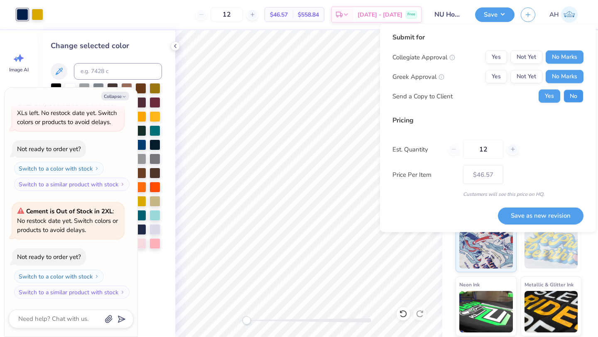
click at [573, 93] on button "No" at bounding box center [574, 96] width 20 height 13
click at [519, 214] on button "Save as new revision" at bounding box center [541, 215] width 86 height 17
type textarea "x"
type input "– –"
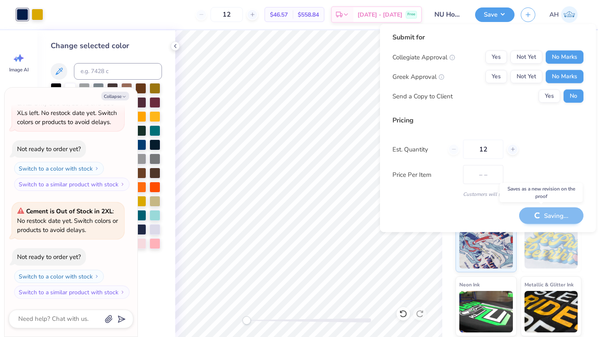
type textarea "x"
type input "$46.57"
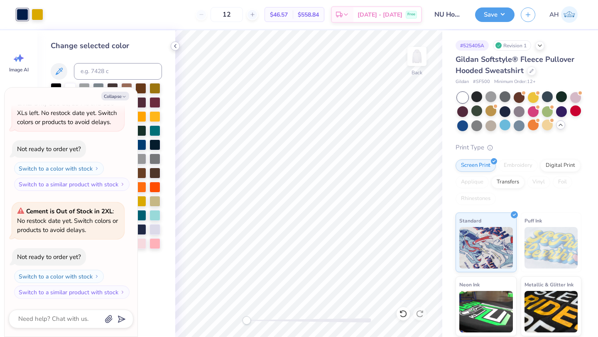
click at [176, 46] on icon at bounding box center [175, 46] width 7 height 7
type textarea "x"
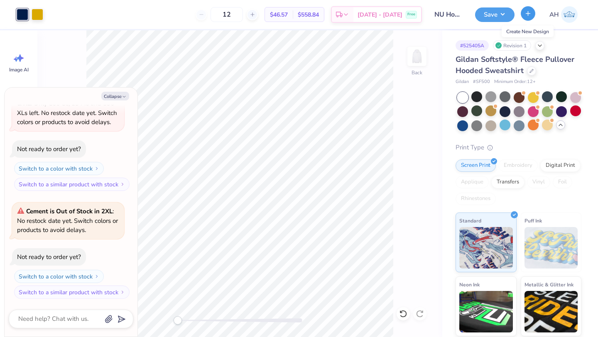
click at [526, 8] on button "button" at bounding box center [528, 13] width 15 height 15
type textarea "x"
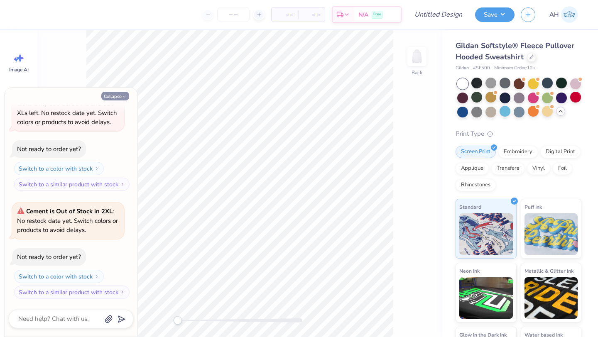
click at [125, 93] on button "Collapse" at bounding box center [115, 96] width 28 height 9
type textarea "x"
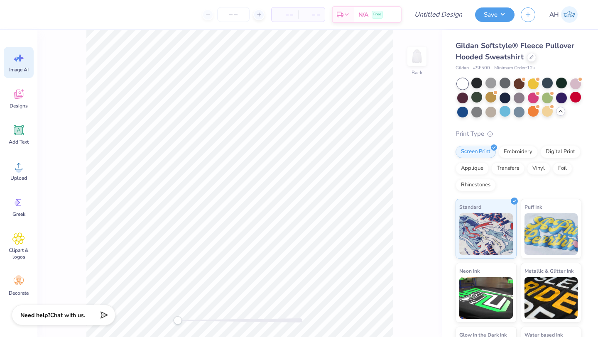
click at [26, 73] on div "Image AI" at bounding box center [19, 62] width 30 height 31
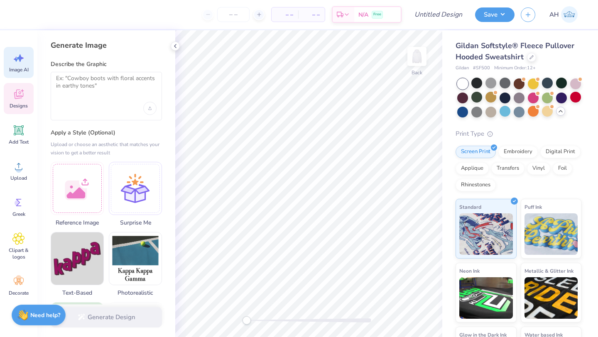
click at [26, 101] on div "Designs" at bounding box center [19, 98] width 30 height 31
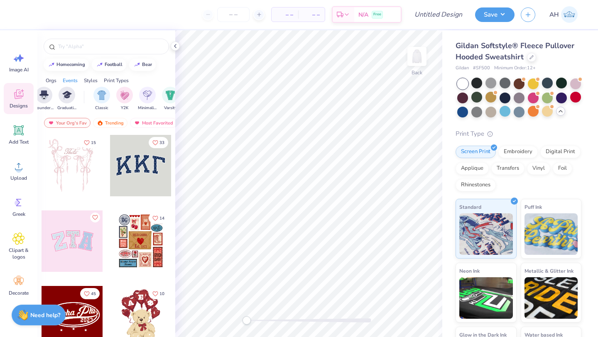
scroll to position [0, 389]
click at [120, 101] on div "filter for Y2K" at bounding box center [120, 94] width 17 height 17
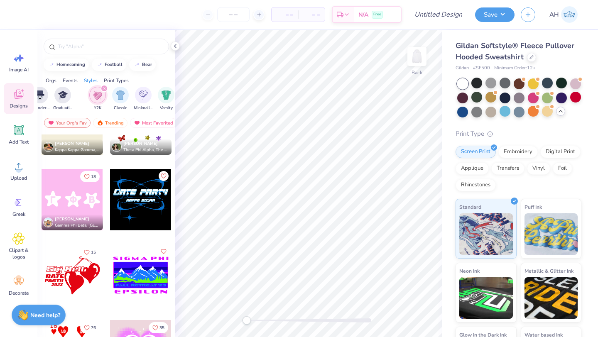
scroll to position [1657, 0]
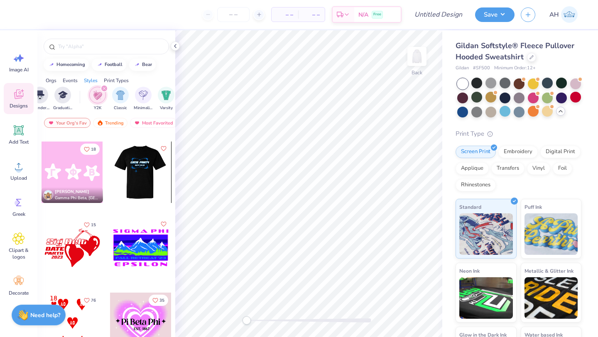
click at [135, 187] on div at bounding box center [140, 172] width 61 height 61
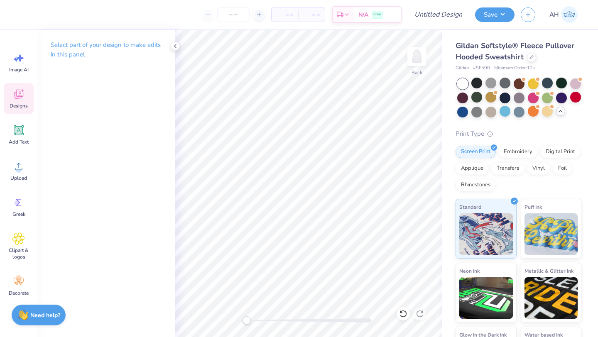
click at [25, 97] on icon at bounding box center [18, 94] width 12 height 12
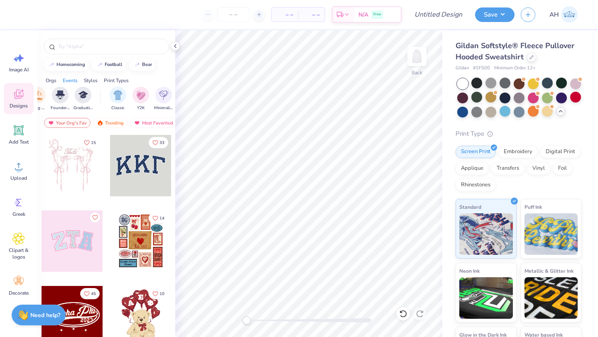
scroll to position [0, 371]
click at [143, 97] on img "filter for Y2K" at bounding box center [139, 95] width 9 height 10
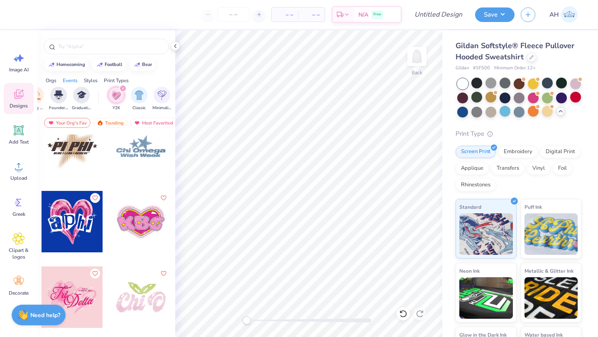
scroll to position [3094, 0]
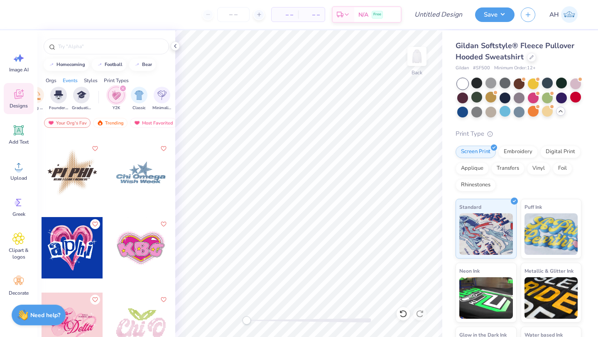
click at [63, 168] on div at bounding box center [72, 172] width 61 height 61
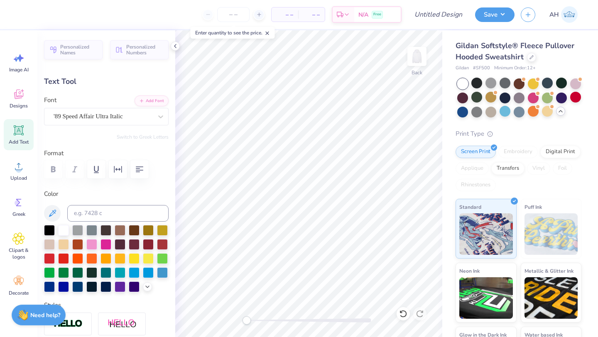
scroll to position [7, 1]
type textarea "i"
type input "1.92"
type input "2.27"
type input "7.90"
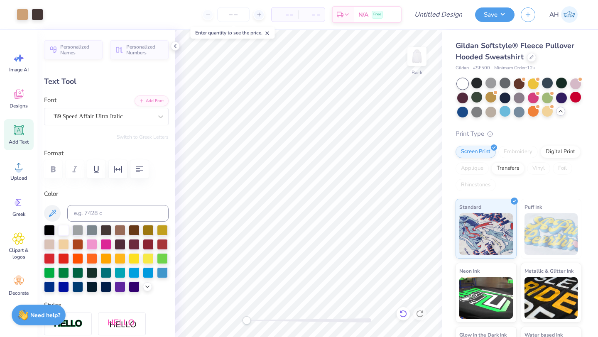
click at [401, 312] on icon at bounding box center [403, 313] width 7 height 7
click at [401, 314] on icon at bounding box center [403, 314] width 8 height 8
type input "9.67"
type input "2.37"
type input "7.73"
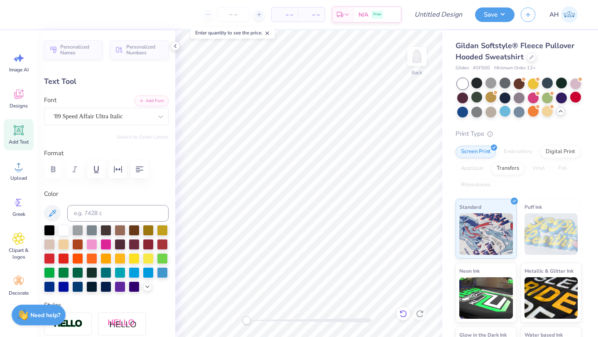
type textarea "p"
type textarea "N"
type textarea "2"
type textarea "2026"
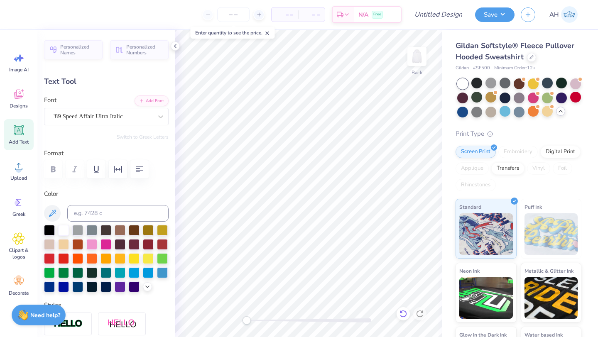
scroll to position [6, 1]
type input "8.42"
type input "0.53"
type input "10.27"
click at [407, 313] on icon at bounding box center [403, 314] width 8 height 8
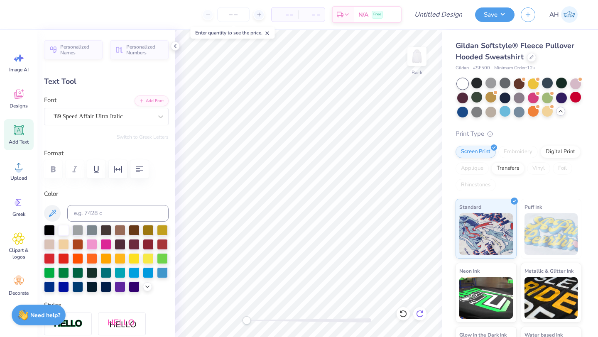
click at [419, 312] on icon at bounding box center [420, 314] width 8 height 8
type input "9.55"
type input "2.27"
type input "7.90"
type input "8.42"
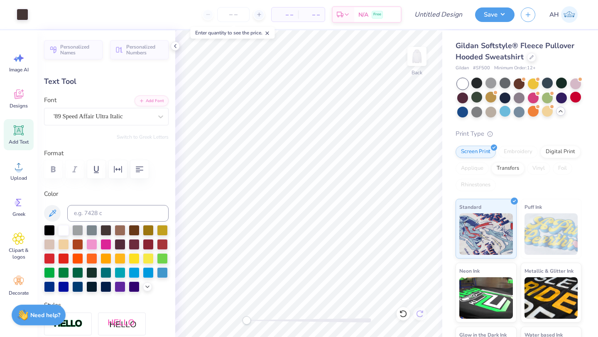
type input "0.53"
type input "10.27"
type textarea "R"
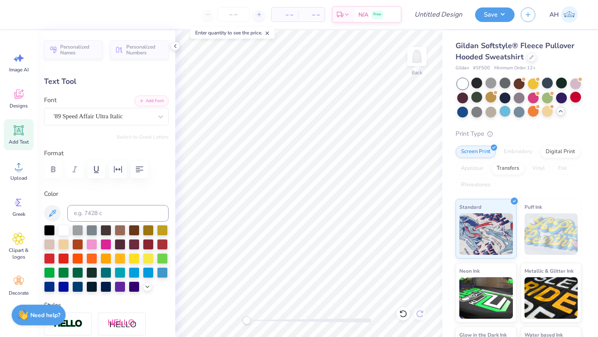
type textarea "m"
type textarea "se"
click at [403, 317] on icon at bounding box center [403, 313] width 7 height 7
click at [403, 316] on icon at bounding box center [403, 314] width 8 height 8
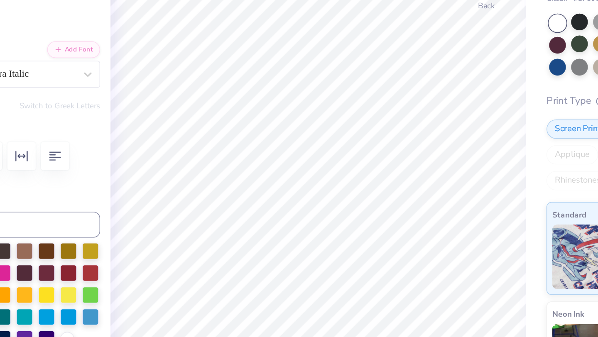
scroll to position [7, 1]
type textarea "R"
type textarea "s"
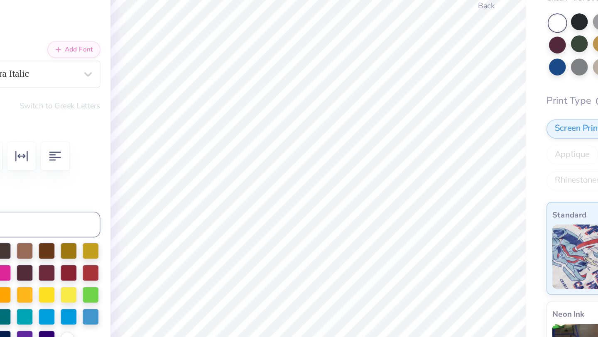
type textarea "s"
type textarea "SENIOR"
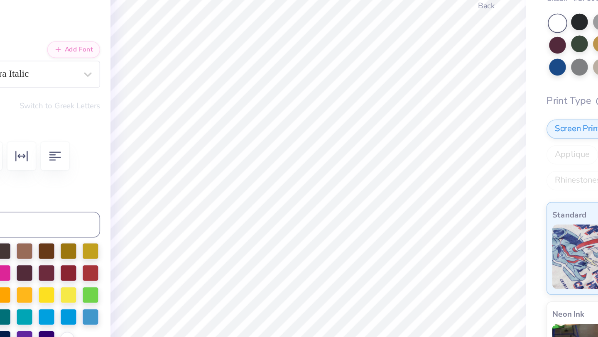
scroll to position [6, 2]
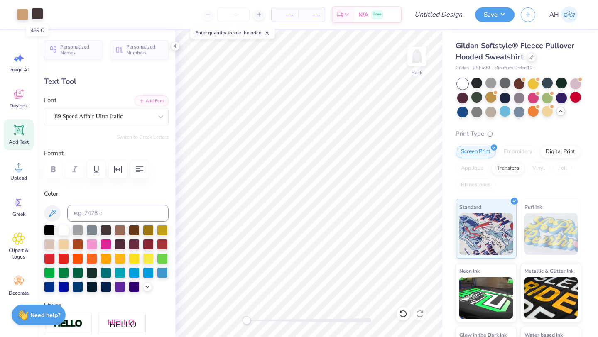
click at [40, 15] on div at bounding box center [38, 14] width 12 height 12
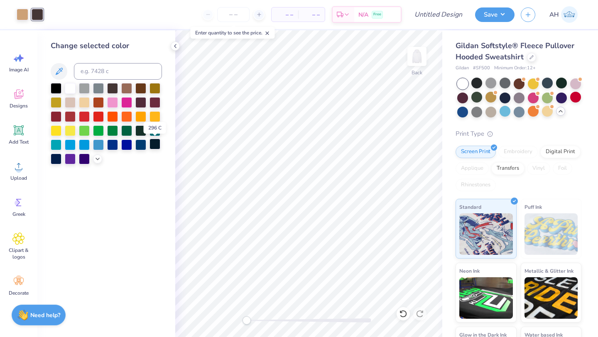
click at [155, 141] on div at bounding box center [155, 144] width 11 height 11
click at [112, 147] on div at bounding box center [112, 144] width 11 height 11
click at [122, 147] on div at bounding box center [126, 144] width 11 height 11
click at [97, 160] on icon at bounding box center [97, 158] width 7 height 7
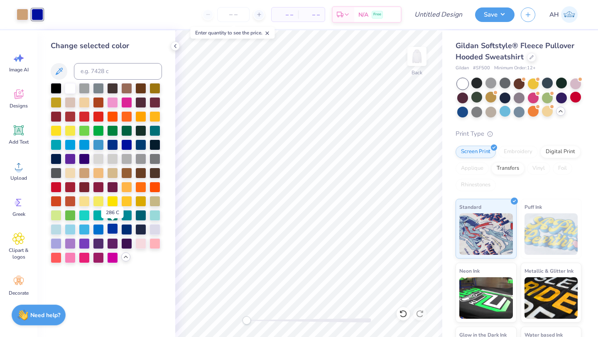
click at [116, 230] on div at bounding box center [112, 229] width 11 height 11
click at [138, 230] on div at bounding box center [140, 229] width 11 height 11
click at [113, 231] on div at bounding box center [112, 229] width 11 height 11
click at [102, 225] on div at bounding box center [98, 229] width 11 height 11
click at [138, 229] on div at bounding box center [140, 229] width 11 height 11
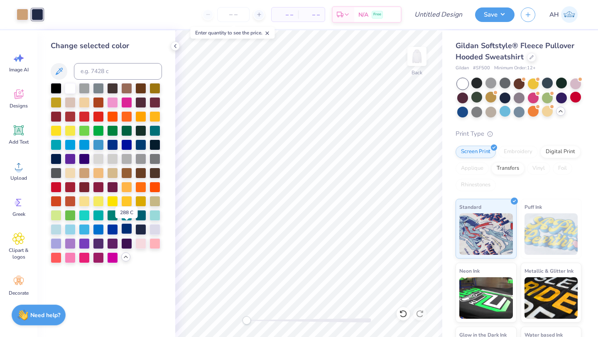
click at [130, 229] on div at bounding box center [126, 229] width 11 height 11
click at [140, 230] on div at bounding box center [140, 229] width 11 height 11
click at [400, 313] on icon at bounding box center [403, 314] width 8 height 8
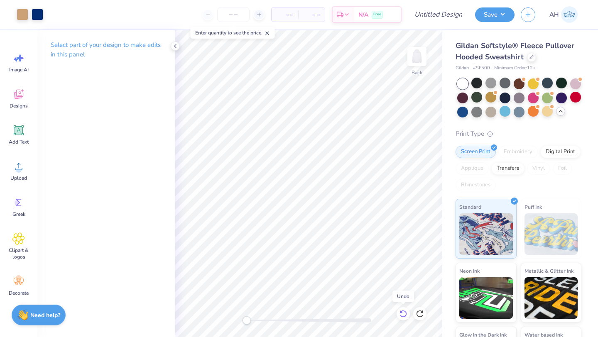
click at [400, 313] on icon at bounding box center [403, 314] width 8 height 8
click at [400, 314] on icon at bounding box center [403, 314] width 8 height 8
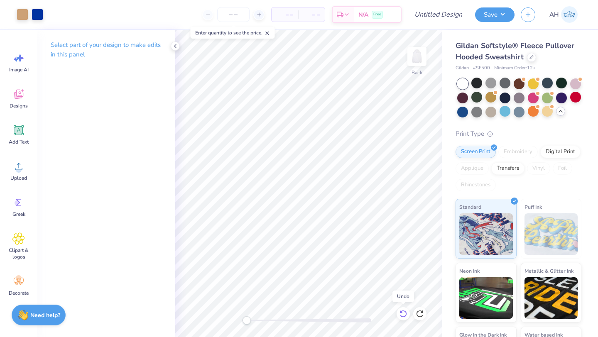
click at [400, 314] on icon at bounding box center [403, 314] width 8 height 8
click at [511, 113] on div at bounding box center [505, 111] width 11 height 11
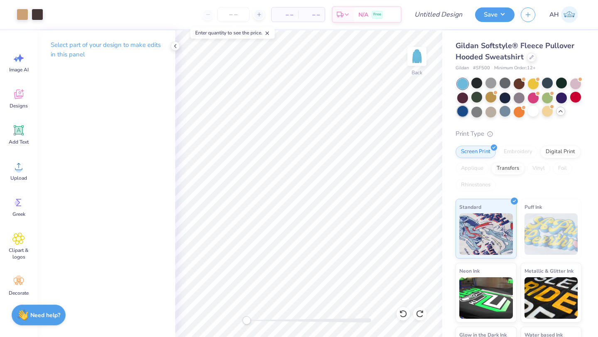
click at [468, 114] on div at bounding box center [462, 111] width 11 height 11
click at [38, 12] on div at bounding box center [38, 14] width 12 height 12
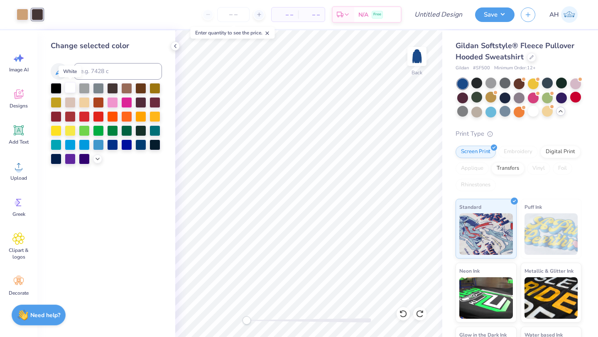
click at [69, 86] on div at bounding box center [70, 87] width 11 height 11
click at [402, 310] on icon at bounding box center [403, 314] width 8 height 8
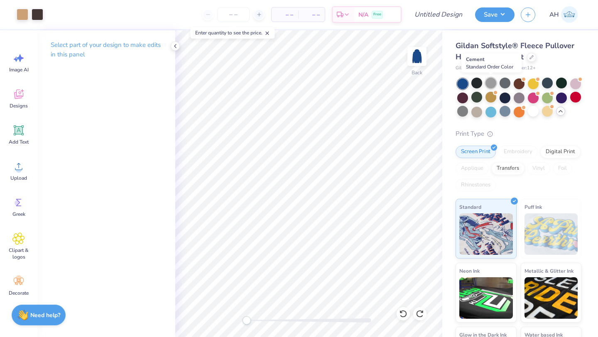
click at [488, 84] on div at bounding box center [491, 83] width 11 height 11
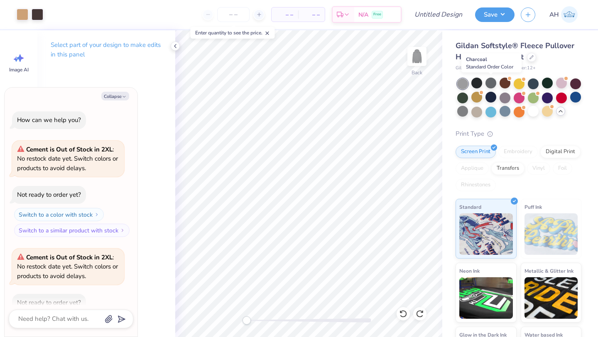
scroll to position [614, 0]
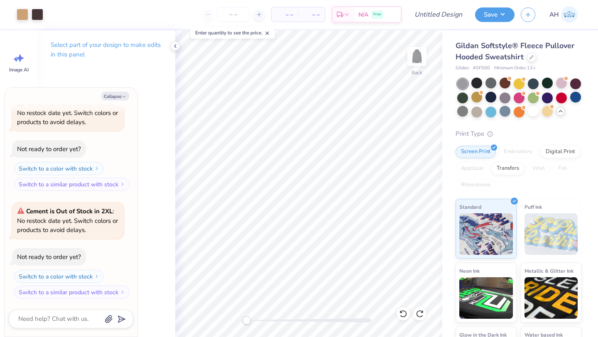
click at [558, 115] on icon at bounding box center [561, 111] width 7 height 7
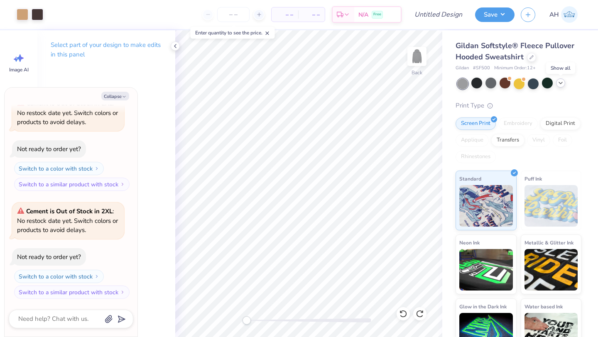
click at [561, 82] on icon at bounding box center [561, 83] width 7 height 7
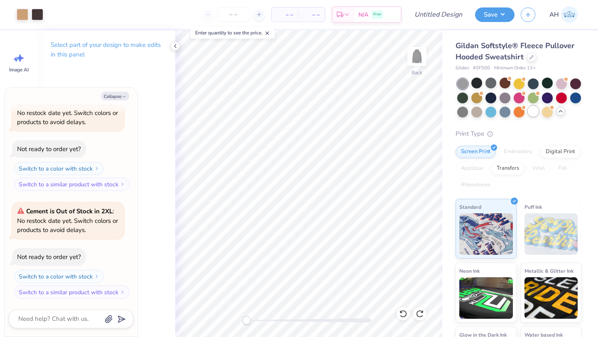
click at [539, 116] on div at bounding box center [533, 111] width 11 height 11
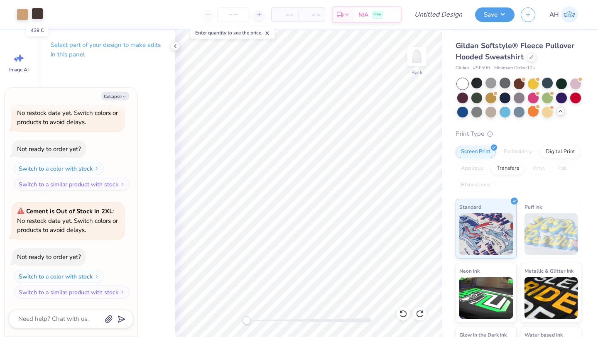
click at [40, 11] on div at bounding box center [38, 14] width 12 height 12
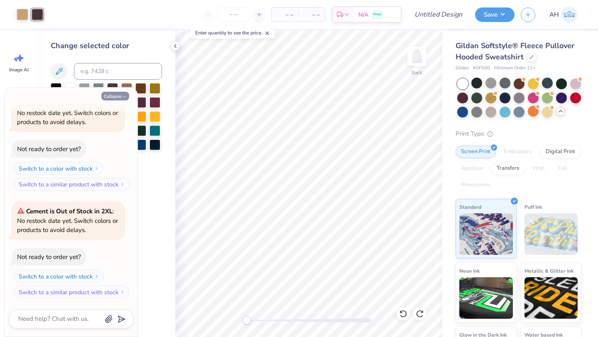
click at [106, 94] on button "Collapse" at bounding box center [115, 96] width 28 height 9
type textarea "x"
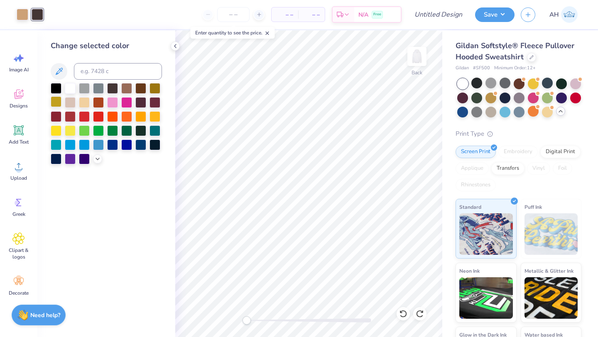
click at [57, 100] on div at bounding box center [56, 101] width 11 height 11
click at [154, 91] on div at bounding box center [155, 87] width 11 height 11
click at [98, 157] on icon at bounding box center [97, 158] width 7 height 7
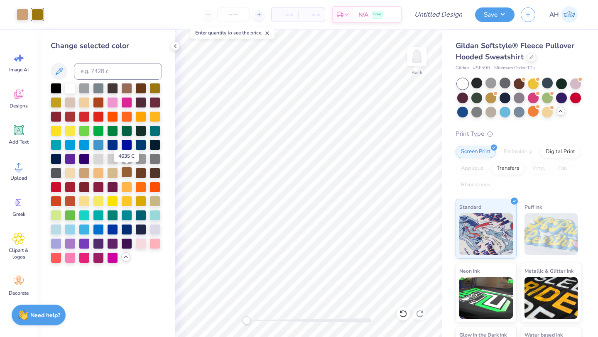
click at [127, 175] on div at bounding box center [126, 172] width 11 height 11
click at [100, 175] on div at bounding box center [98, 172] width 11 height 11
click at [71, 175] on div at bounding box center [70, 172] width 11 height 11
click at [86, 175] on div at bounding box center [84, 172] width 11 height 11
click at [402, 315] on icon at bounding box center [403, 314] width 8 height 8
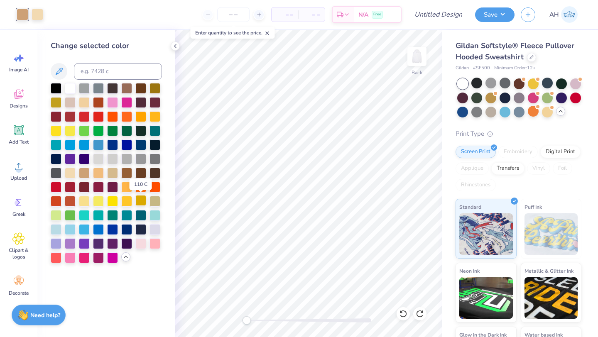
click at [141, 202] on div at bounding box center [140, 200] width 11 height 11
click at [402, 314] on icon at bounding box center [403, 314] width 8 height 8
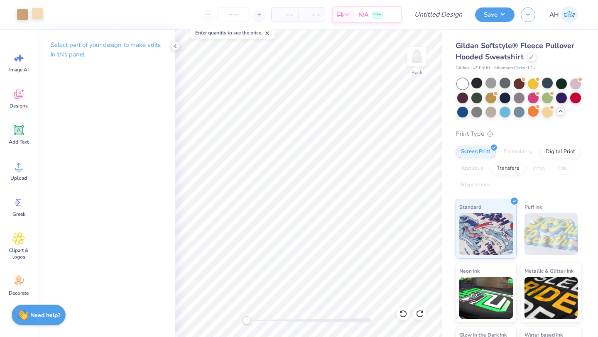
click at [36, 16] on div at bounding box center [38, 14] width 12 height 12
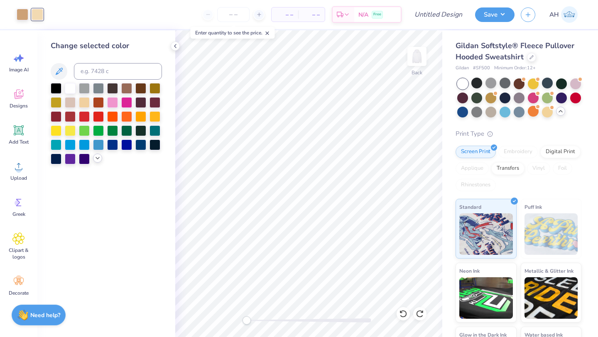
click at [96, 157] on icon at bounding box center [97, 158] width 7 height 7
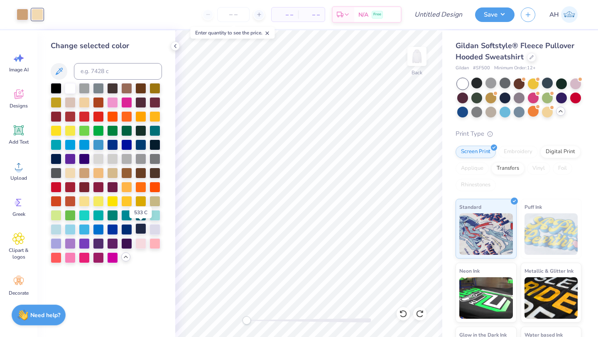
click at [143, 231] on div at bounding box center [140, 229] width 11 height 11
click at [82, 176] on div at bounding box center [84, 172] width 11 height 11
click at [96, 178] on div at bounding box center [98, 172] width 11 height 11
click at [399, 312] on icon at bounding box center [403, 314] width 8 height 8
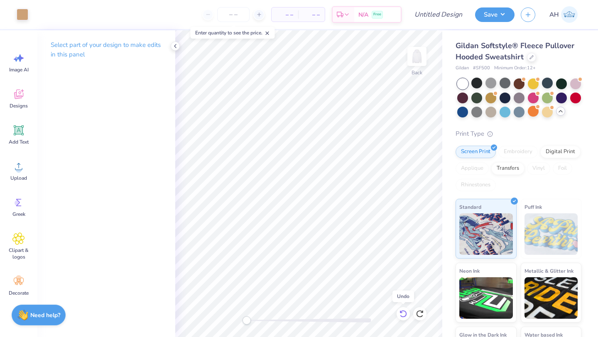
click at [403, 312] on icon at bounding box center [403, 314] width 8 height 8
click at [38, 12] on div at bounding box center [38, 14] width 12 height 12
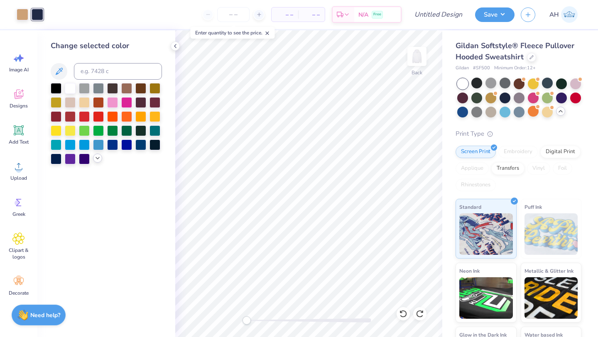
click at [95, 156] on icon at bounding box center [97, 158] width 7 height 7
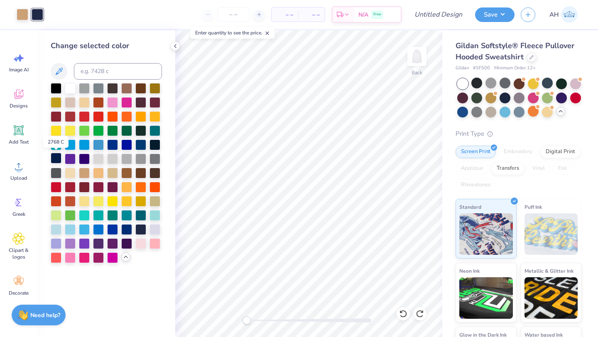
click at [59, 158] on div at bounding box center [56, 158] width 11 height 11
click at [140, 143] on div at bounding box center [140, 144] width 11 height 11
click at [57, 157] on div at bounding box center [56, 158] width 11 height 11
click at [26, 16] on div at bounding box center [23, 14] width 12 height 12
click at [140, 147] on div at bounding box center [140, 144] width 11 height 11
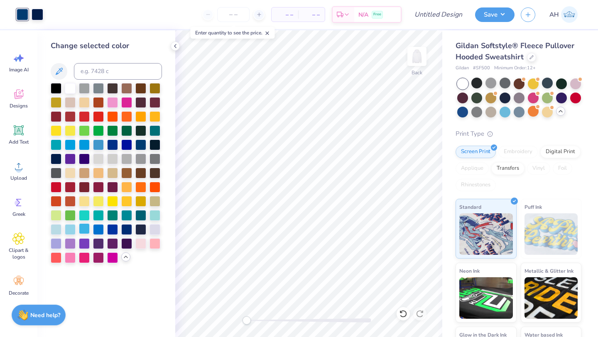
click at [84, 230] on div at bounding box center [84, 229] width 11 height 11
click at [71, 228] on div at bounding box center [70, 229] width 11 height 11
click at [53, 227] on div at bounding box center [56, 229] width 11 height 11
click at [142, 216] on div at bounding box center [140, 214] width 11 height 11
click at [100, 140] on div at bounding box center [98, 144] width 11 height 11
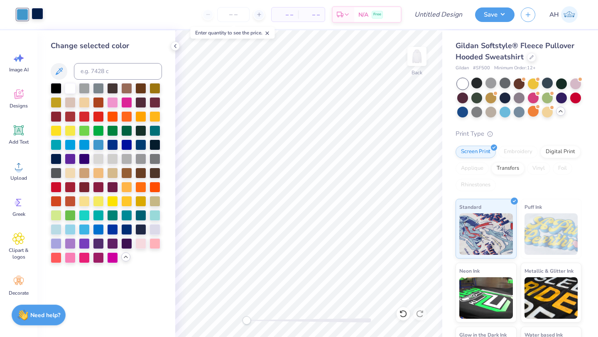
click at [38, 15] on div at bounding box center [38, 14] width 12 height 12
click at [57, 102] on div at bounding box center [56, 101] width 11 height 11
click at [88, 174] on div at bounding box center [84, 172] width 11 height 11
click at [125, 231] on div at bounding box center [126, 229] width 11 height 11
click at [136, 229] on div at bounding box center [140, 229] width 11 height 11
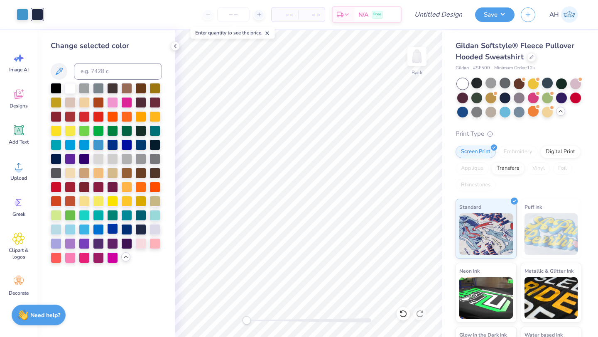
click at [115, 229] on div at bounding box center [112, 229] width 11 height 11
click at [124, 229] on div at bounding box center [126, 229] width 11 height 11
click at [22, 10] on div at bounding box center [23, 14] width 12 height 12
click at [98, 234] on div at bounding box center [98, 229] width 11 height 11
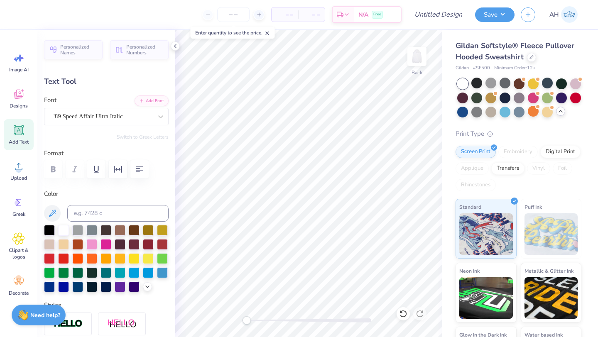
scroll to position [7, 2]
type textarea "SENIOR szn"
type input "4.45"
type textarea "SENIOR SZN"
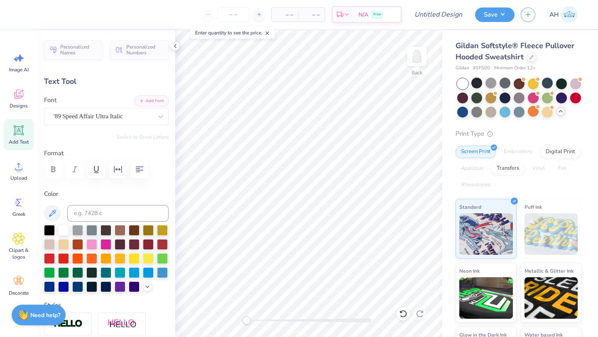
scroll to position [7, 2]
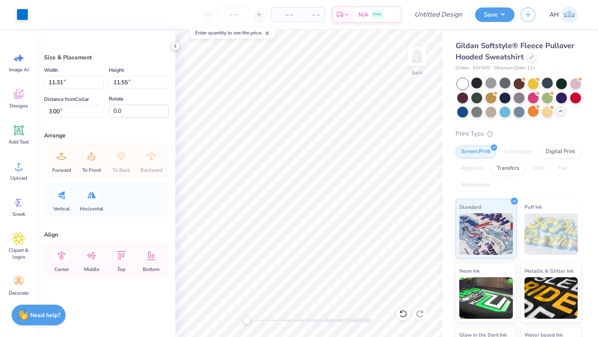
click at [176, 48] on icon at bounding box center [175, 46] width 7 height 7
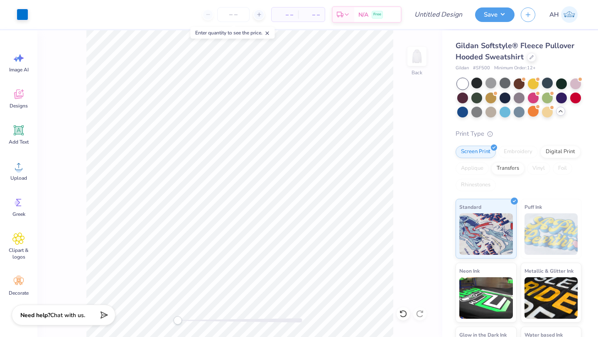
click at [11, 17] on div "Art colors" at bounding box center [14, 14] width 28 height 29
click at [25, 17] on div at bounding box center [23, 14] width 12 height 12
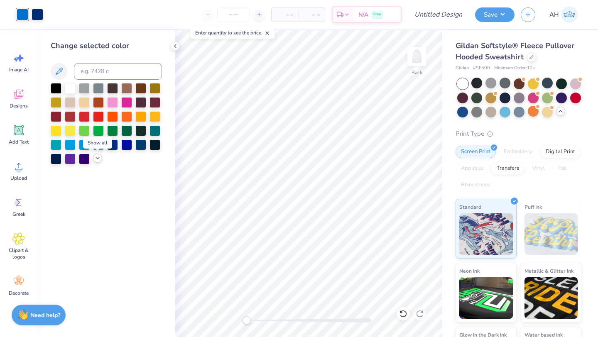
click at [96, 158] on icon at bounding box center [97, 158] width 7 height 7
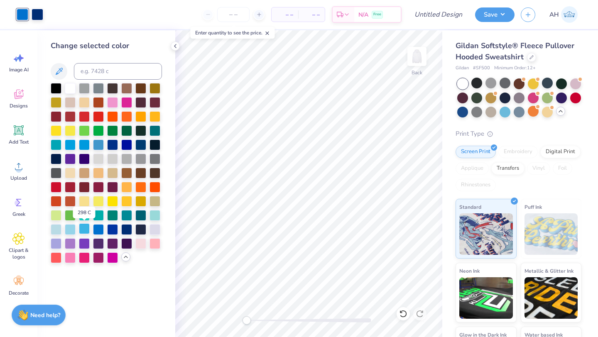
click at [84, 230] on div at bounding box center [84, 229] width 11 height 11
click at [67, 225] on div at bounding box center [70, 229] width 11 height 11
click at [83, 229] on div at bounding box center [84, 229] width 11 height 11
click at [156, 214] on div at bounding box center [155, 214] width 11 height 11
click at [71, 143] on div at bounding box center [70, 144] width 11 height 11
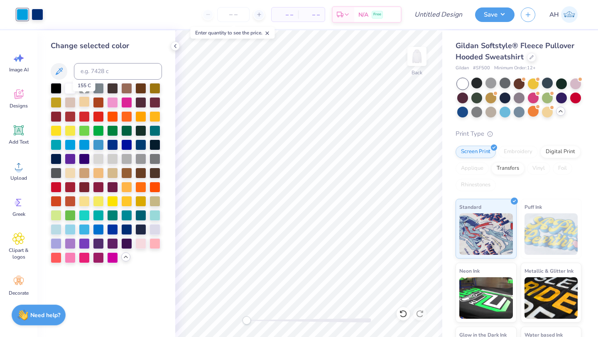
click at [84, 104] on div at bounding box center [84, 101] width 11 height 11
click at [73, 226] on div at bounding box center [70, 229] width 11 height 11
click at [83, 229] on div at bounding box center [84, 229] width 11 height 11
click at [71, 228] on div at bounding box center [70, 229] width 11 height 11
click at [80, 229] on div at bounding box center [84, 229] width 11 height 11
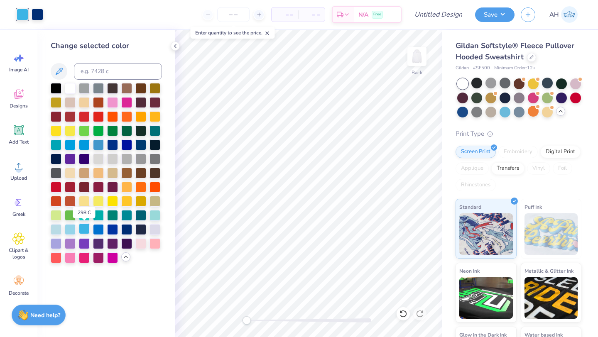
click at [87, 230] on div at bounding box center [84, 229] width 11 height 11
click at [98, 229] on div at bounding box center [98, 229] width 11 height 11
click at [100, 231] on div at bounding box center [98, 229] width 11 height 11
click at [85, 229] on div at bounding box center [84, 229] width 11 height 11
click at [96, 229] on div at bounding box center [98, 229] width 11 height 11
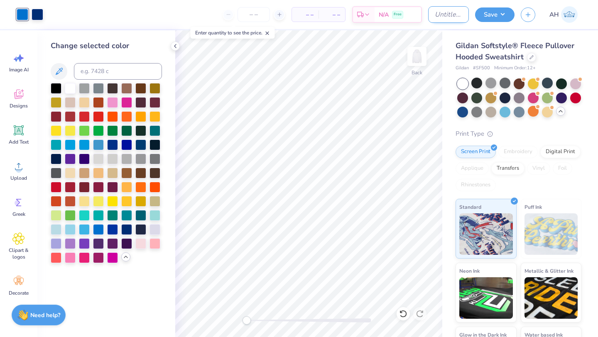
click at [455, 15] on input "Design Title" at bounding box center [448, 14] width 41 height 17
type input "Senior NU Hoodie"
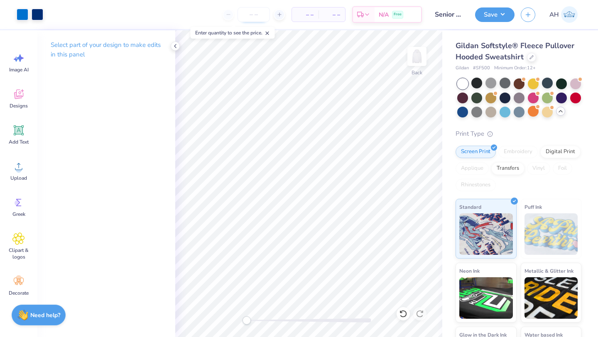
click at [244, 12] on input "number" at bounding box center [254, 14] width 32 height 15
type input "3"
click at [495, 11] on button "Save" at bounding box center [494, 13] width 39 height 15
type input "0"
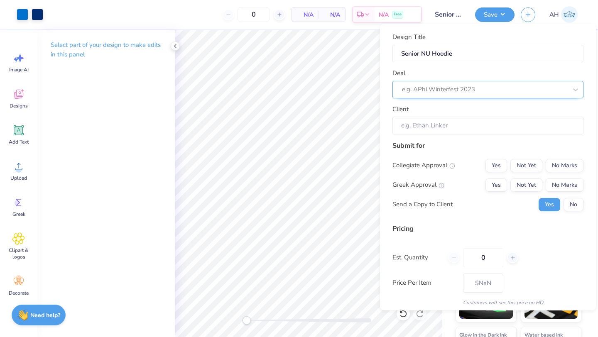
click at [492, 91] on div at bounding box center [484, 89] width 165 height 11
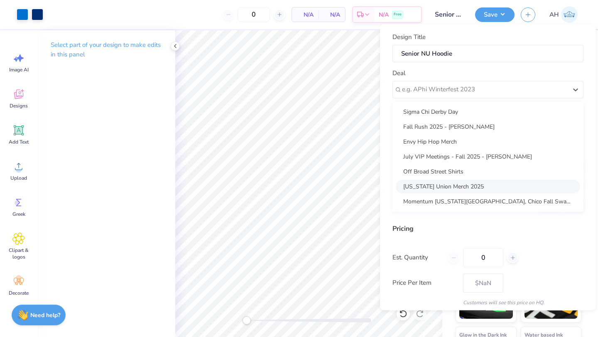
click at [470, 181] on div "Nevada Union Merch 2025" at bounding box center [488, 187] width 184 height 14
type input "Acacia Barnum"
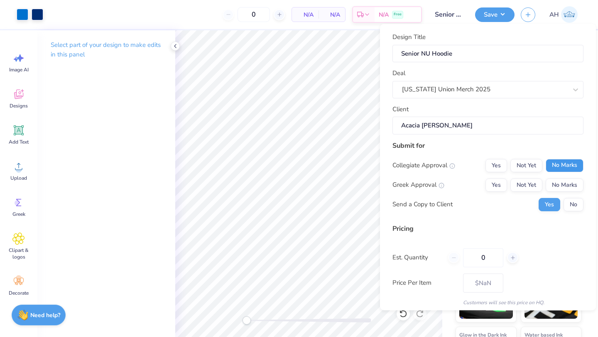
click at [546, 170] on button "No Marks" at bounding box center [565, 165] width 38 height 13
click at [550, 180] on button "No Marks" at bounding box center [565, 184] width 38 height 13
click at [564, 206] on button "No" at bounding box center [574, 204] width 20 height 13
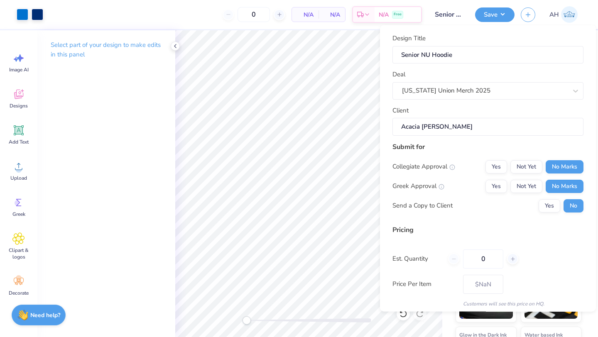
scroll to position [30, 0]
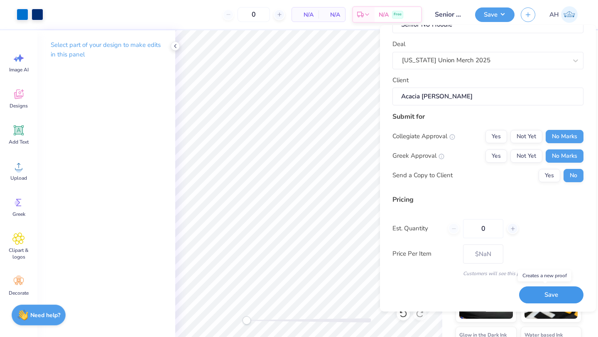
click at [545, 291] on button "Save" at bounding box center [551, 295] width 64 height 17
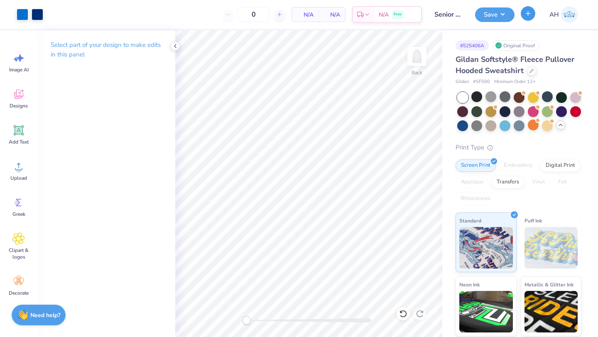
click at [526, 20] on button "button" at bounding box center [528, 13] width 15 height 15
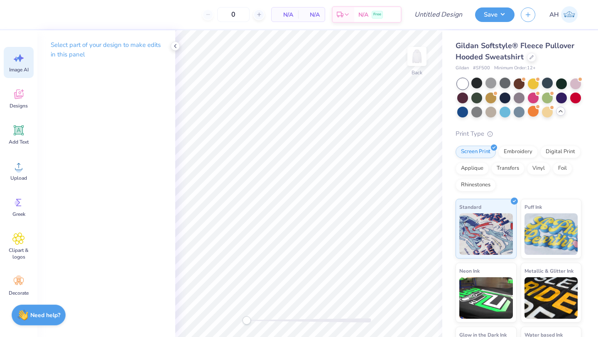
click at [22, 66] on span "Image AI" at bounding box center [19, 69] width 20 height 7
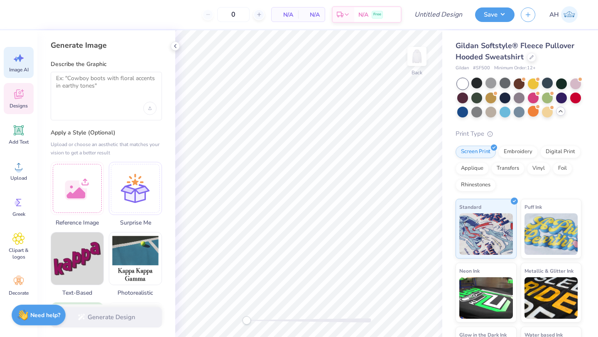
click at [27, 101] on div "Designs" at bounding box center [19, 98] width 30 height 31
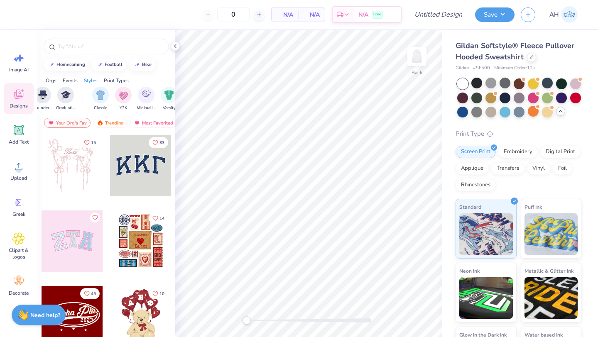
scroll to position [0, 392]
click at [120, 96] on img "filter for Y2K" at bounding box center [117, 95] width 9 height 10
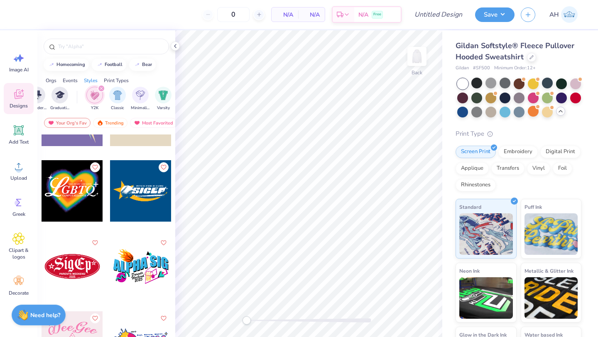
scroll to position [6405, 0]
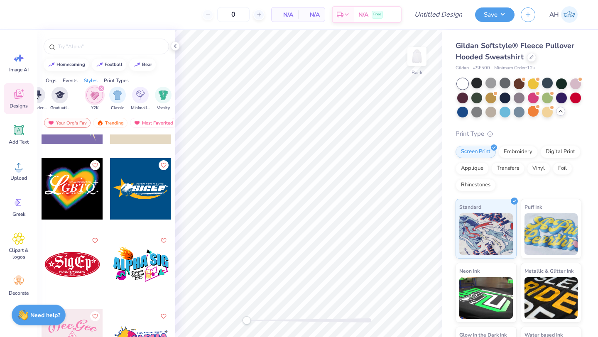
click at [85, 202] on div at bounding box center [72, 188] width 61 height 61
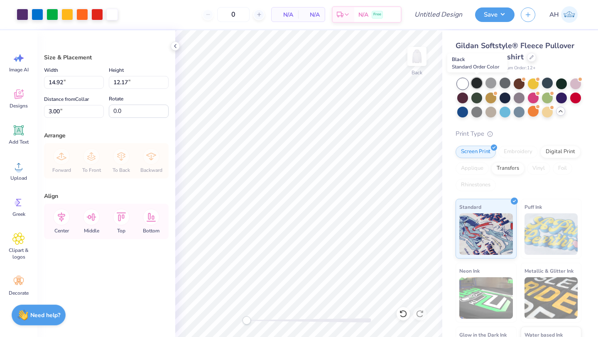
click at [478, 81] on div at bounding box center [477, 83] width 11 height 11
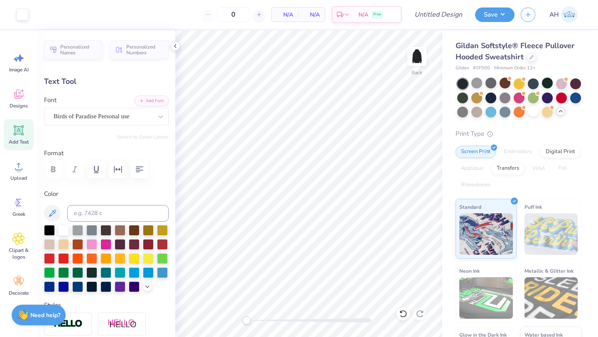
scroll to position [7, 1]
type input "9.25"
type input "2.94"
type input "7.66"
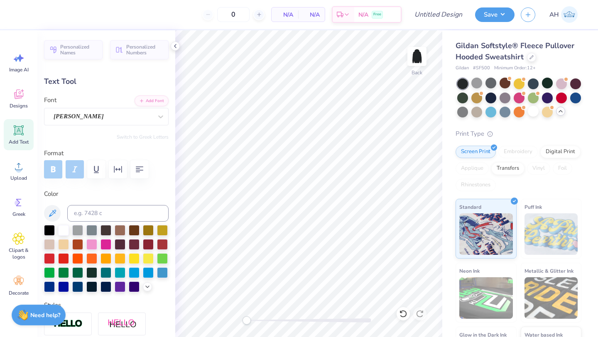
type textarea "G"
type input "6.61"
type input "5.43"
type input "5.23"
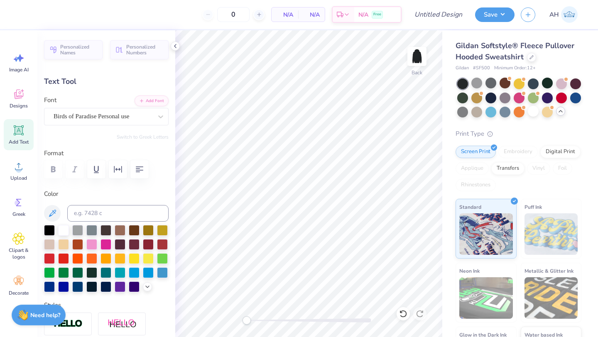
scroll to position [7, 1]
type textarea "N"
type textarea "Nuhs"
type input "6.44"
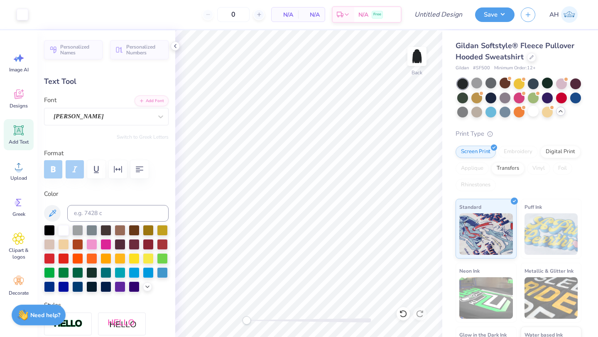
type input "0.48"
type input "10.04"
type input "12.60"
type input "5.80"
type input "5.04"
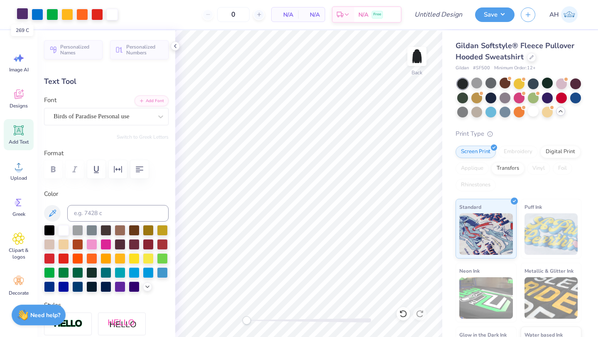
click at [25, 12] on div at bounding box center [23, 14] width 12 height 12
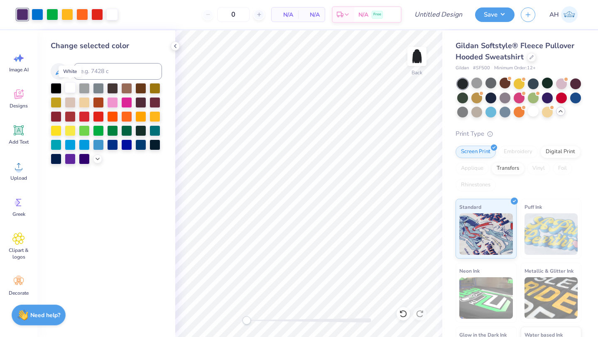
click at [70, 92] on div at bounding box center [70, 87] width 11 height 11
click at [41, 15] on div at bounding box center [38, 14] width 12 height 12
click at [55, 14] on div at bounding box center [53, 14] width 12 height 12
click at [97, 162] on div at bounding box center [97, 158] width 9 height 9
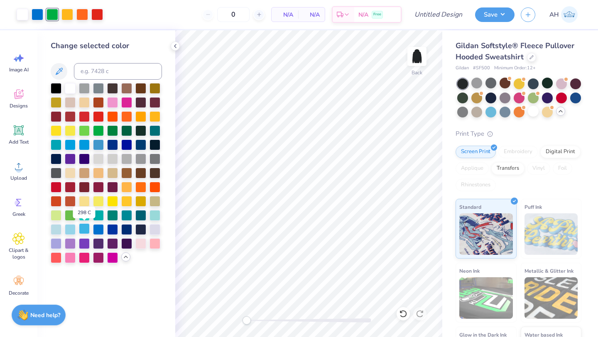
click at [87, 227] on div at bounding box center [84, 229] width 11 height 11
click at [69, 15] on div at bounding box center [67, 14] width 12 height 12
click at [71, 225] on div at bounding box center [70, 229] width 11 height 11
click at [83, 10] on div at bounding box center [82, 14] width 12 height 12
click at [58, 226] on div at bounding box center [56, 229] width 11 height 11
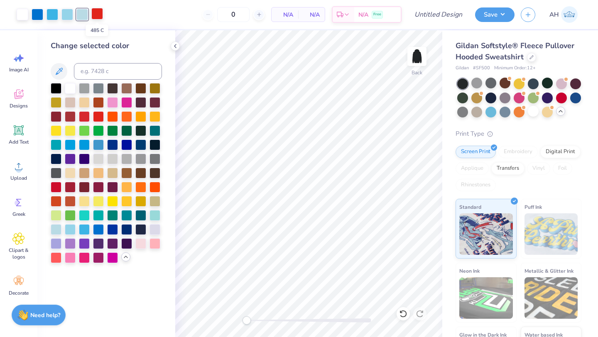
click at [98, 12] on div at bounding box center [97, 14] width 12 height 12
click at [87, 202] on div at bounding box center [84, 200] width 11 height 11
click at [140, 203] on div at bounding box center [140, 200] width 11 height 11
click at [153, 214] on div at bounding box center [155, 214] width 11 height 11
click at [125, 224] on div at bounding box center [126, 229] width 11 height 11
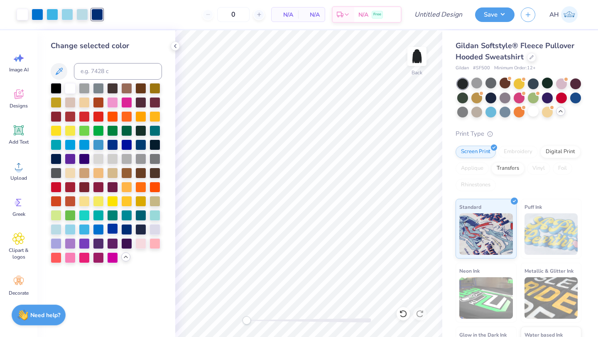
click at [115, 227] on div at bounding box center [112, 229] width 11 height 11
click at [101, 227] on div at bounding box center [98, 229] width 11 height 11
click at [21, 16] on div at bounding box center [23, 14] width 12 height 12
click at [114, 232] on div at bounding box center [112, 229] width 11 height 11
click at [539, 114] on div at bounding box center [533, 111] width 11 height 11
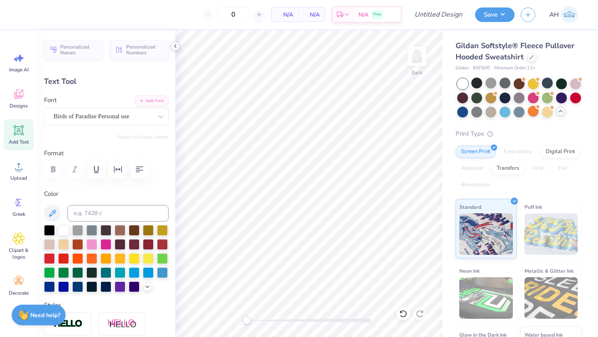
click at [175, 47] on polyline at bounding box center [176, 45] width 2 height 3
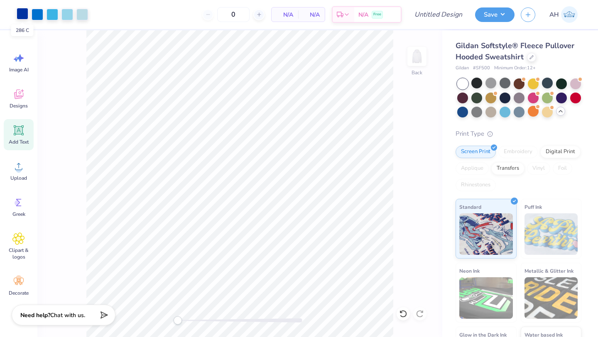
click at [26, 14] on div at bounding box center [23, 14] width 12 height 12
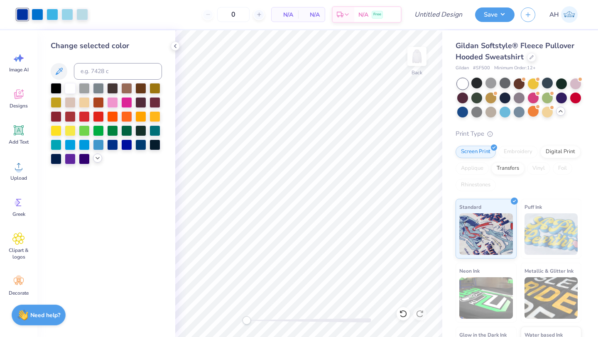
click at [98, 157] on icon at bounding box center [97, 158] width 7 height 7
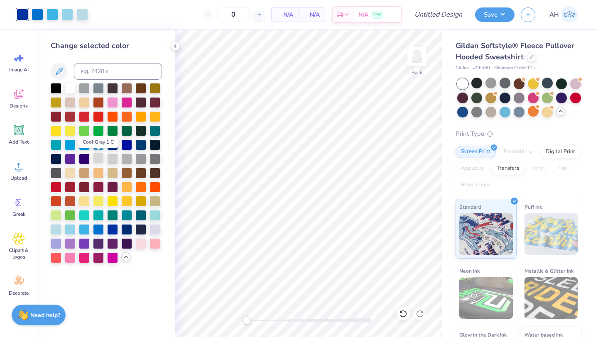
click at [98, 158] on div at bounding box center [98, 158] width 11 height 11
click at [468, 108] on div at bounding box center [462, 111] width 11 height 11
click at [69, 85] on div at bounding box center [70, 87] width 11 height 11
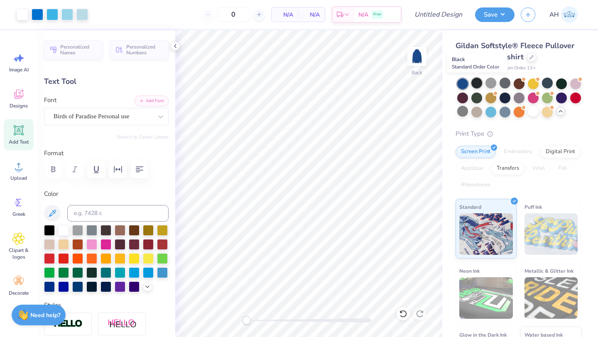
click at [480, 85] on div at bounding box center [477, 83] width 11 height 11
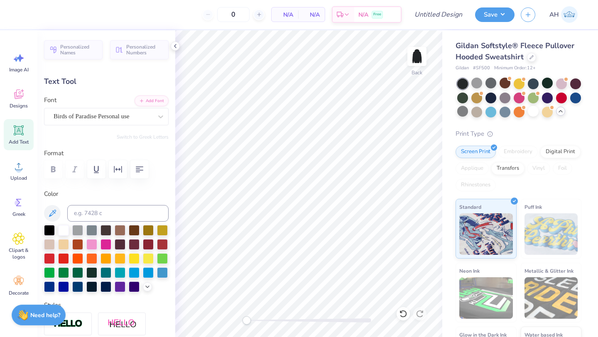
scroll to position [7, 1]
type input "5.35"
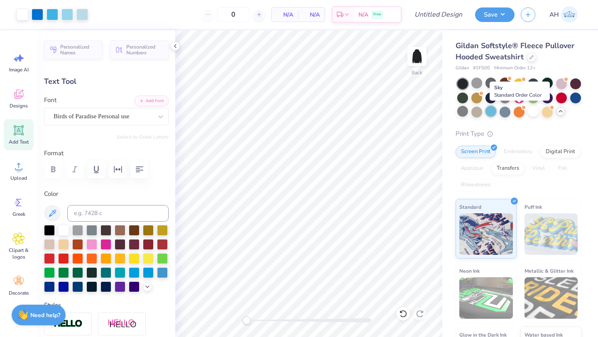
click at [497, 112] on div at bounding box center [491, 111] width 11 height 11
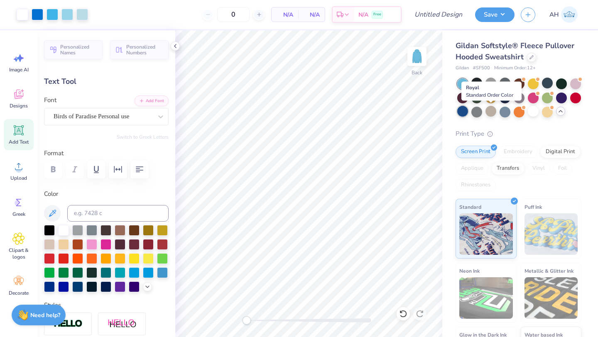
click at [468, 112] on div at bounding box center [462, 111] width 11 height 11
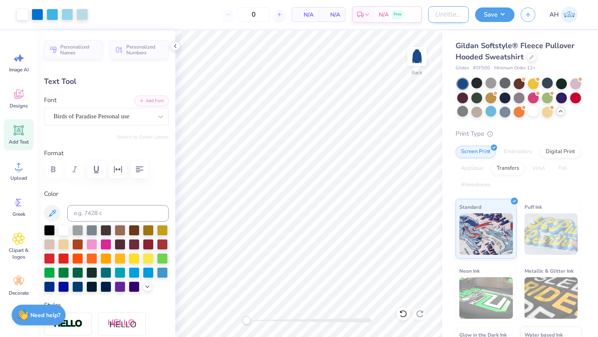
click at [458, 17] on input "Design Title" at bounding box center [448, 14] width 41 height 17
type input "NU Hoodie"
click at [20, 94] on icon at bounding box center [18, 94] width 12 height 12
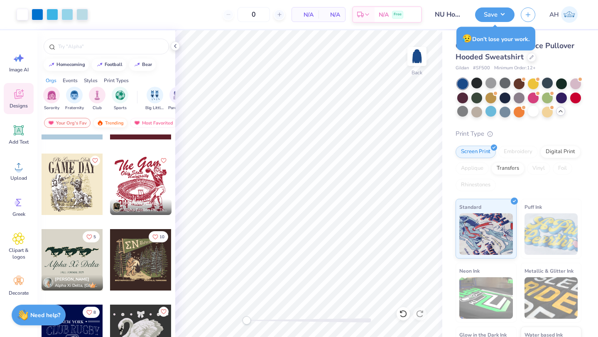
scroll to position [4218, 0]
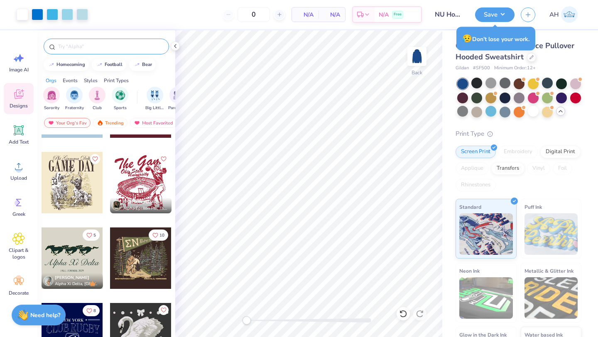
click at [119, 49] on input "text" at bounding box center [110, 46] width 106 height 8
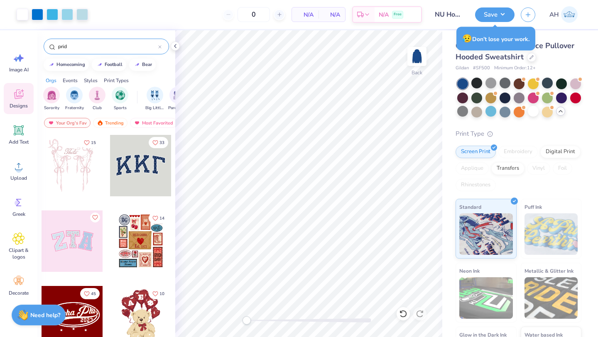
type input "pride"
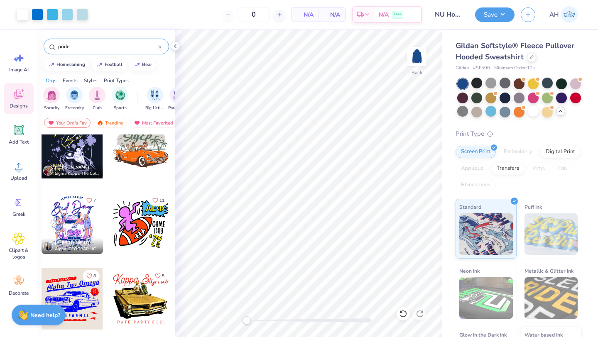
scroll to position [777, 0]
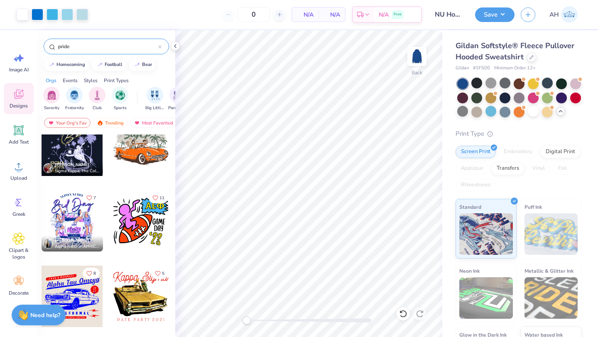
click at [160, 49] on div at bounding box center [159, 46] width 3 height 7
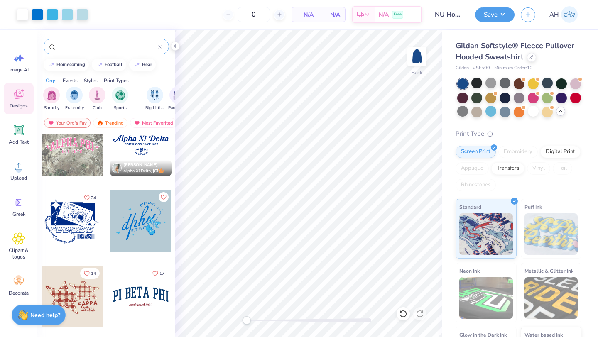
type input "LG"
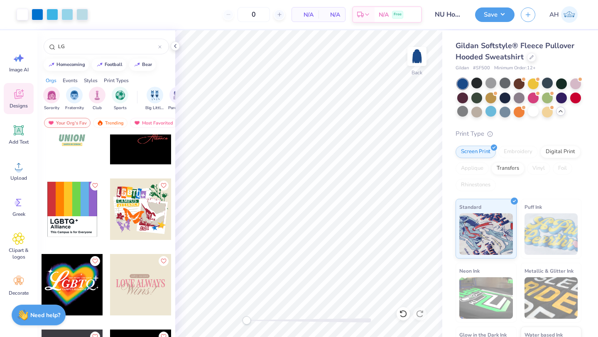
scroll to position [41, 0]
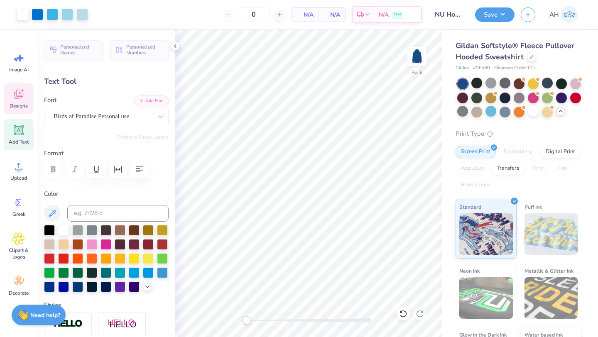
click at [22, 107] on span "Designs" at bounding box center [19, 106] width 18 height 7
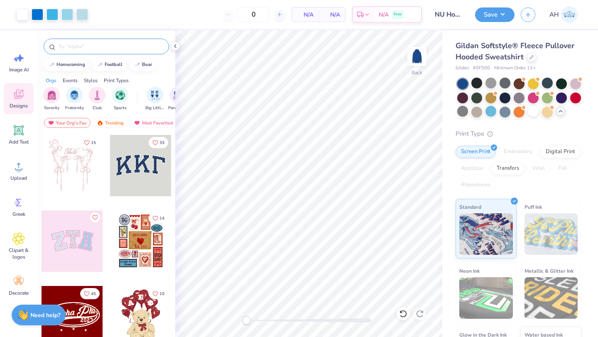
click at [101, 50] on input "text" at bounding box center [110, 46] width 106 height 8
type input "LGB"
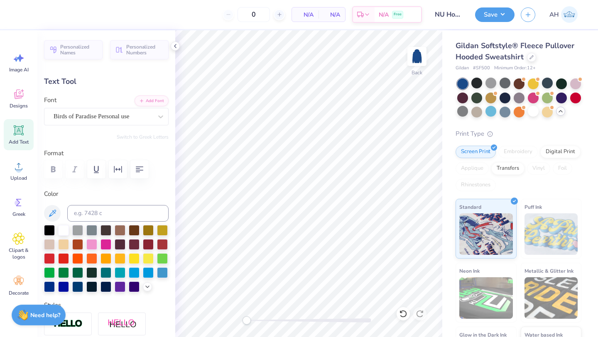
scroll to position [7, 1]
type textarea "NUHS"
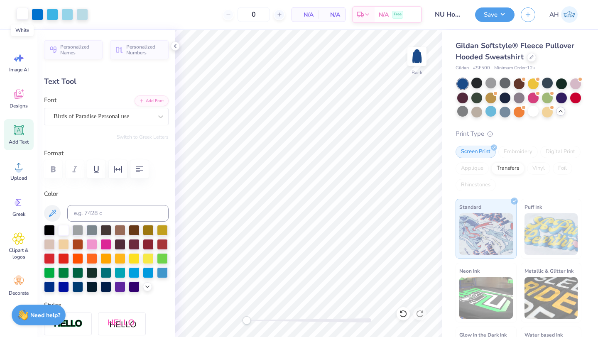
click at [22, 13] on div at bounding box center [23, 14] width 12 height 12
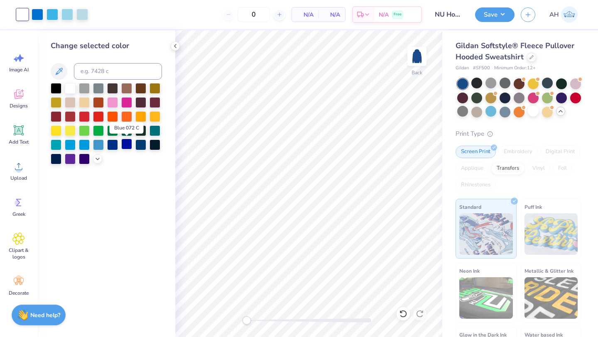
click at [130, 147] on div at bounding box center [126, 144] width 11 height 11
click at [539, 116] on div at bounding box center [533, 111] width 11 height 11
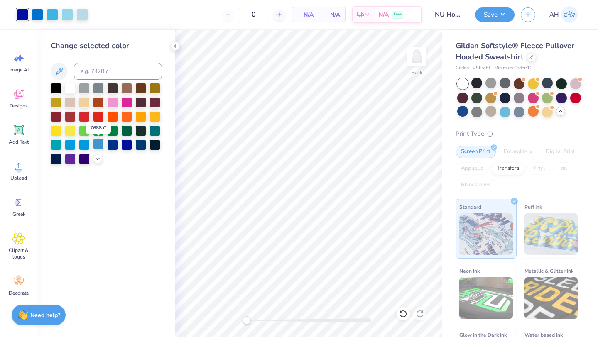
click at [101, 143] on div at bounding box center [98, 144] width 11 height 11
click at [73, 86] on div at bounding box center [70, 87] width 11 height 11
click at [154, 146] on div at bounding box center [155, 144] width 11 height 11
click at [94, 158] on icon at bounding box center [97, 158] width 7 height 7
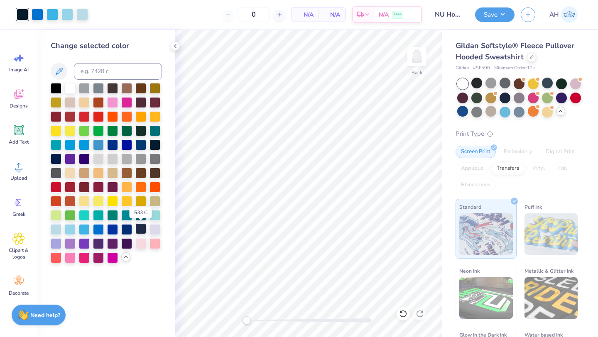
click at [140, 231] on div at bounding box center [140, 229] width 11 height 11
click at [141, 231] on div at bounding box center [140, 229] width 11 height 11
click at [125, 231] on div at bounding box center [126, 229] width 11 height 11
click at [114, 240] on div at bounding box center [112, 243] width 11 height 11
click at [83, 161] on div at bounding box center [84, 158] width 11 height 11
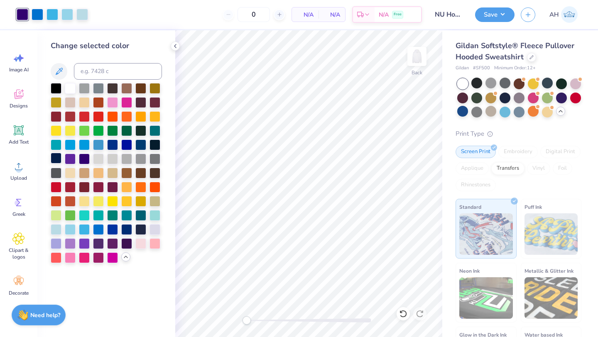
click at [59, 160] on div at bounding box center [56, 158] width 11 height 11
click at [129, 146] on div at bounding box center [126, 144] width 11 height 11
click at [115, 145] on div at bounding box center [112, 144] width 11 height 11
click at [157, 143] on div at bounding box center [155, 144] width 11 height 11
click at [141, 135] on div at bounding box center [140, 130] width 11 height 11
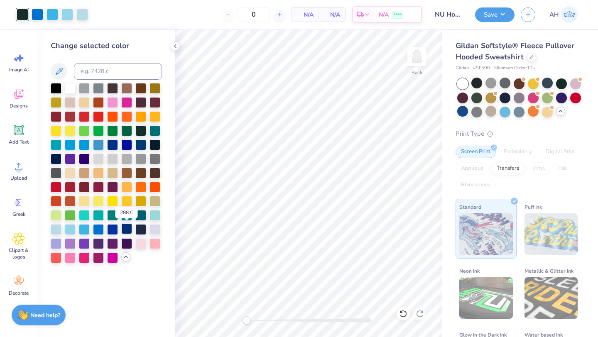
click at [125, 231] on div at bounding box center [126, 229] width 11 height 11
click at [141, 232] on div at bounding box center [140, 229] width 11 height 11
click at [114, 232] on div at bounding box center [112, 229] width 11 height 11
click at [401, 311] on icon at bounding box center [402, 312] width 2 height 2
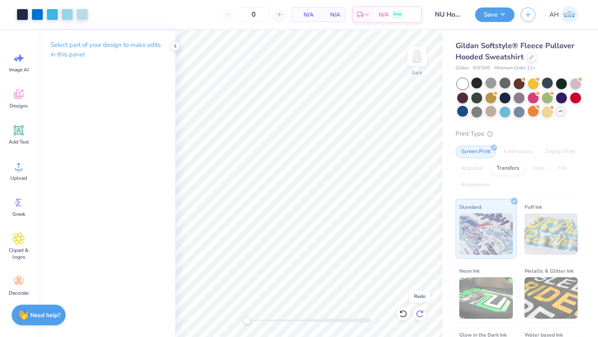
click at [423, 312] on icon at bounding box center [422, 312] width 2 height 2
click at [174, 47] on icon at bounding box center [175, 46] width 7 height 7
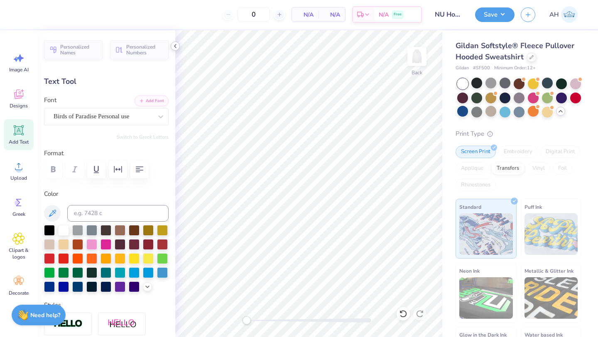
scroll to position [7, 1]
type textarea "Nuhs"
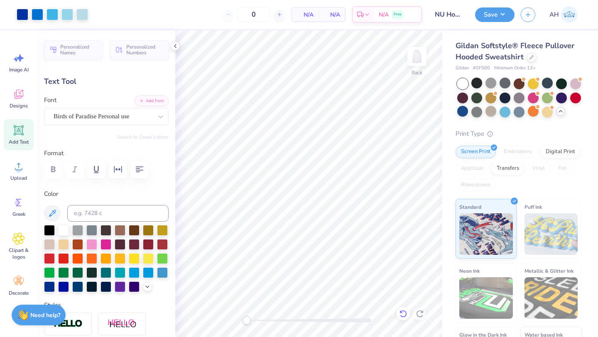
click at [401, 312] on icon at bounding box center [403, 314] width 8 height 8
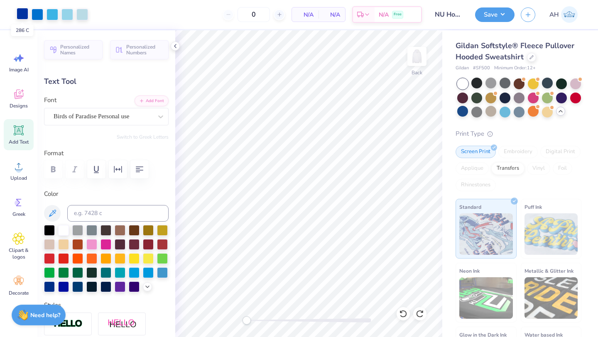
click at [26, 12] on div at bounding box center [23, 14] width 12 height 12
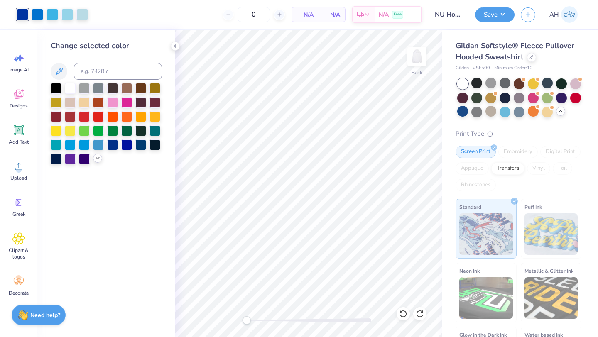
click at [98, 159] on polyline at bounding box center [97, 158] width 3 height 2
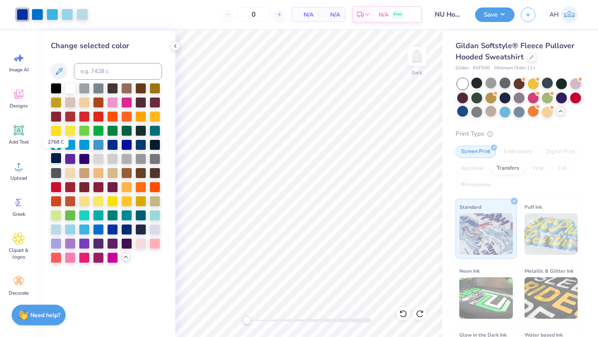
click at [57, 156] on div at bounding box center [56, 158] width 11 height 11
click at [128, 141] on div at bounding box center [126, 144] width 11 height 11
click at [86, 198] on div at bounding box center [84, 200] width 11 height 11
click at [475, 84] on div at bounding box center [477, 83] width 11 height 11
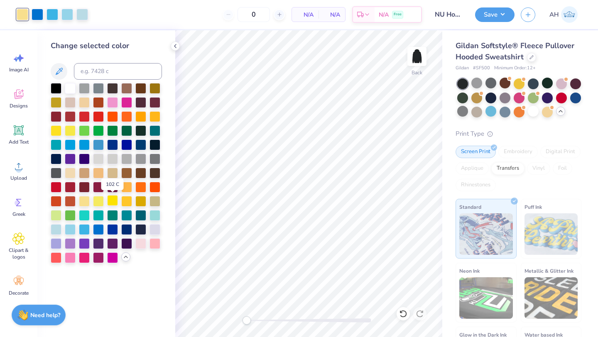
click at [116, 201] on div at bounding box center [112, 200] width 11 height 11
click at [73, 91] on div at bounding box center [70, 87] width 11 height 11
click at [124, 185] on div at bounding box center [126, 186] width 11 height 11
click at [127, 202] on div at bounding box center [126, 200] width 11 height 11
click at [127, 203] on div at bounding box center [126, 200] width 11 height 11
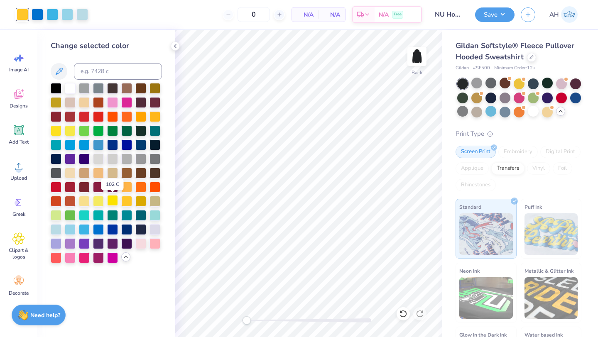
click at [115, 202] on div at bounding box center [112, 200] width 11 height 11
click at [141, 200] on div at bounding box center [140, 200] width 11 height 11
click at [112, 202] on div at bounding box center [112, 200] width 11 height 11
click at [97, 170] on div at bounding box center [98, 172] width 11 height 11
click at [54, 129] on div at bounding box center [56, 130] width 11 height 11
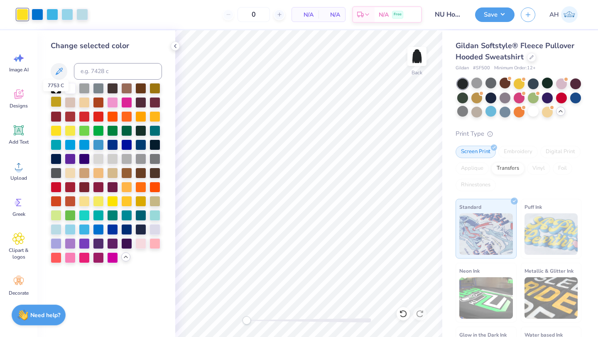
click at [59, 104] on div at bounding box center [56, 101] width 11 height 11
click at [125, 195] on div at bounding box center [126, 200] width 11 height 11
click at [138, 144] on div at bounding box center [140, 144] width 11 height 11
click at [480, 85] on div at bounding box center [477, 83] width 11 height 11
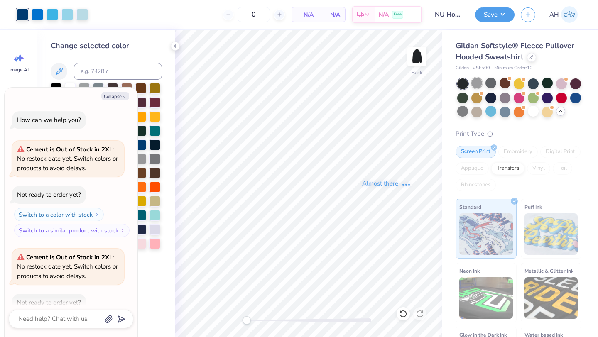
scroll to position [722, 0]
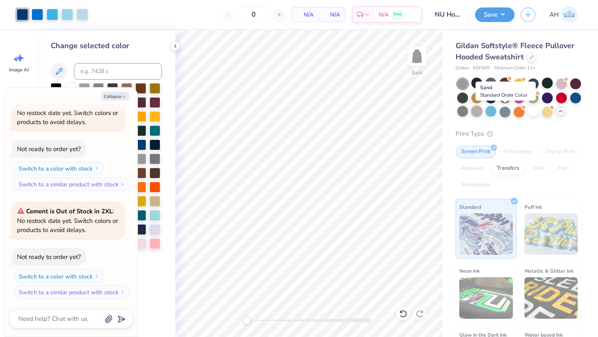
click at [482, 110] on div at bounding box center [477, 111] width 11 height 11
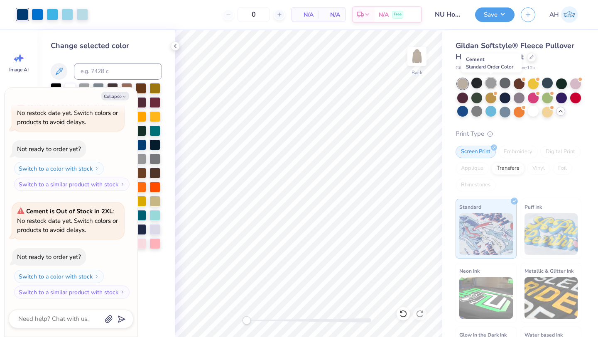
click at [489, 88] on div at bounding box center [491, 83] width 11 height 11
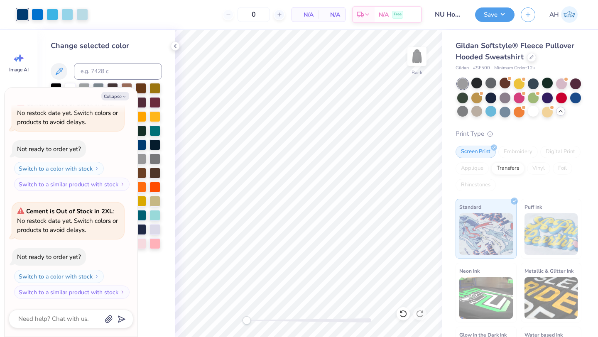
scroll to position [830, 0]
click at [468, 114] on div at bounding box center [462, 111] width 11 height 11
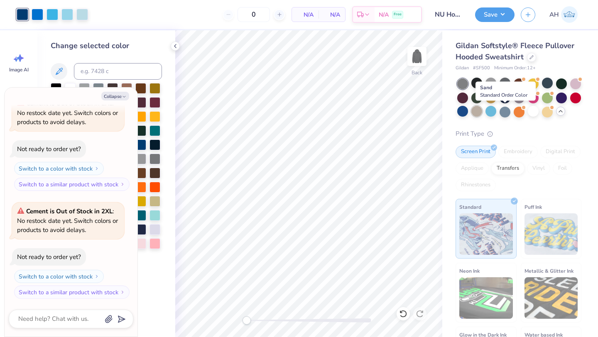
click at [482, 112] on div at bounding box center [477, 111] width 11 height 11
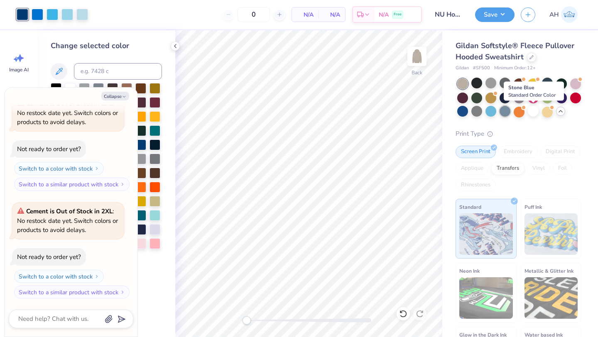
click at [511, 113] on div at bounding box center [505, 111] width 11 height 11
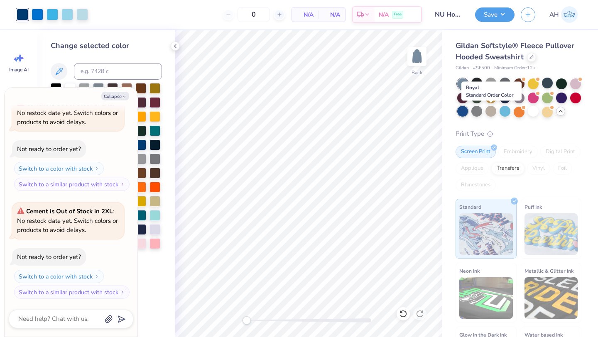
click at [468, 113] on div at bounding box center [462, 111] width 11 height 11
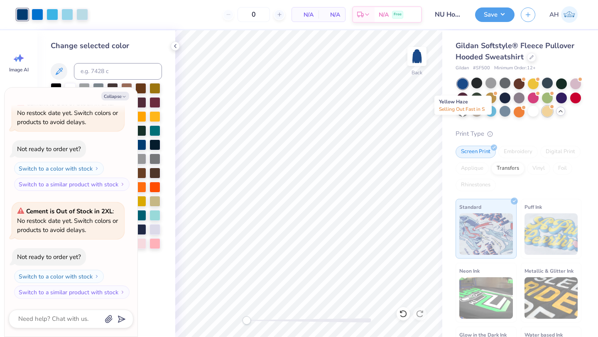
click at [551, 108] on div at bounding box center [552, 106] width 3 height 3
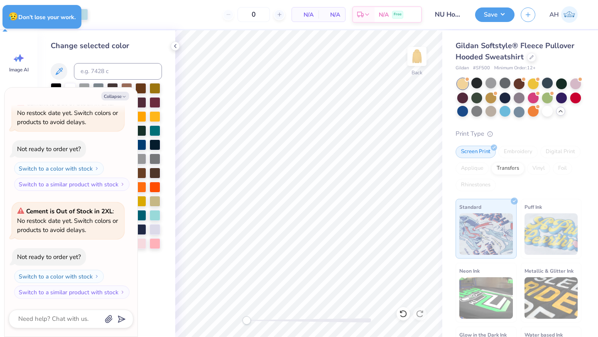
scroll to position [947, 0]
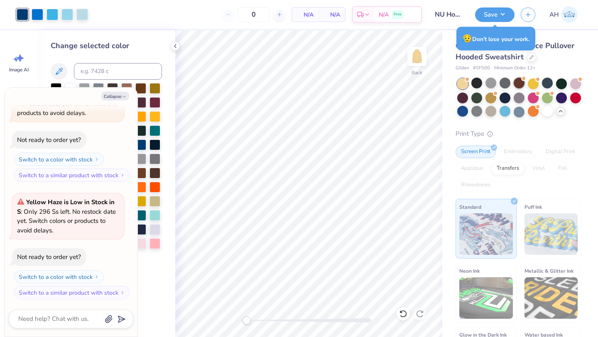
click at [521, 84] on div at bounding box center [519, 83] width 11 height 11
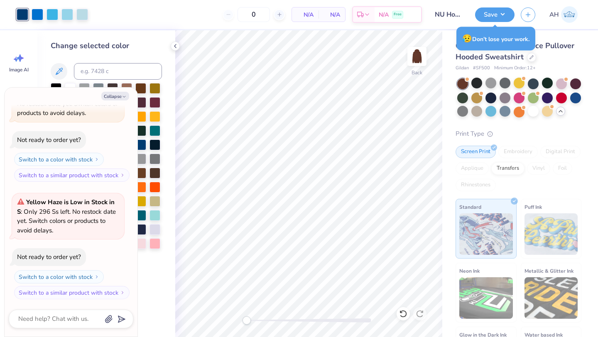
scroll to position [1065, 0]
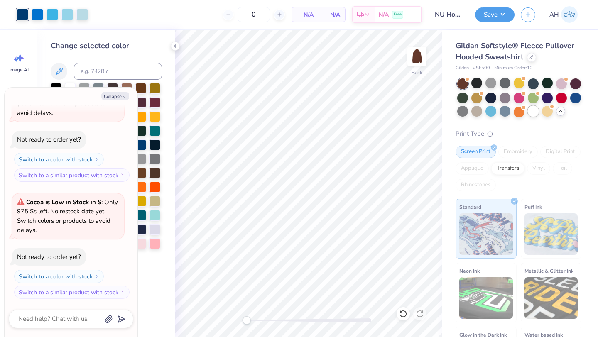
click at [539, 111] on div at bounding box center [533, 111] width 11 height 11
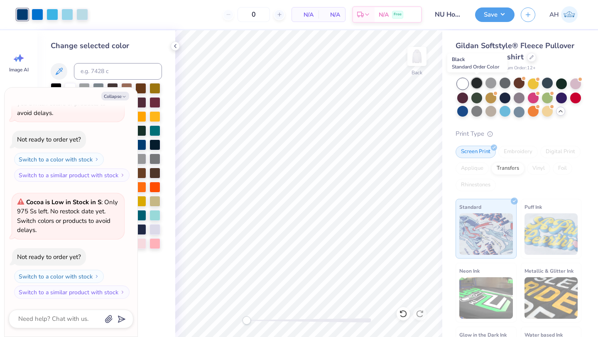
click at [477, 82] on div at bounding box center [477, 83] width 11 height 11
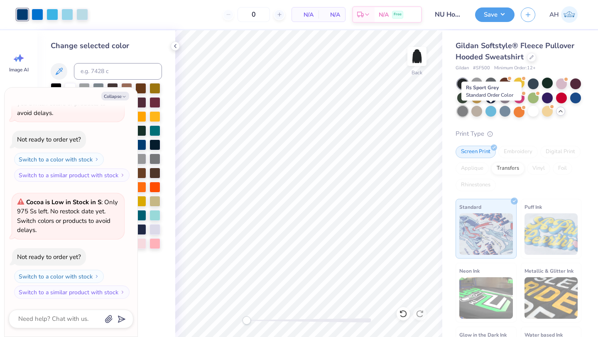
click at [468, 107] on div at bounding box center [462, 111] width 11 height 11
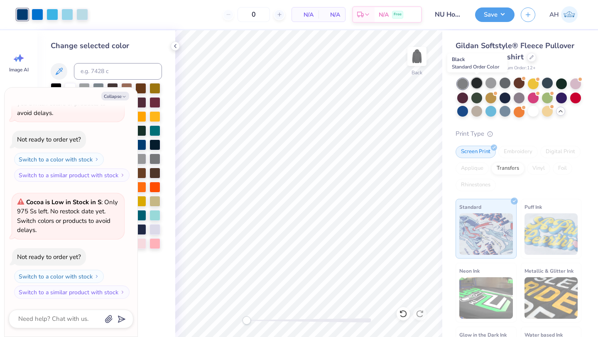
click at [475, 79] on div at bounding box center [477, 83] width 11 height 11
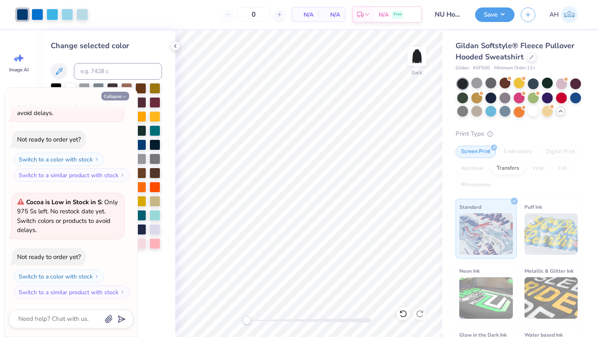
click at [128, 97] on button "Collapse" at bounding box center [115, 96] width 28 height 9
type textarea "x"
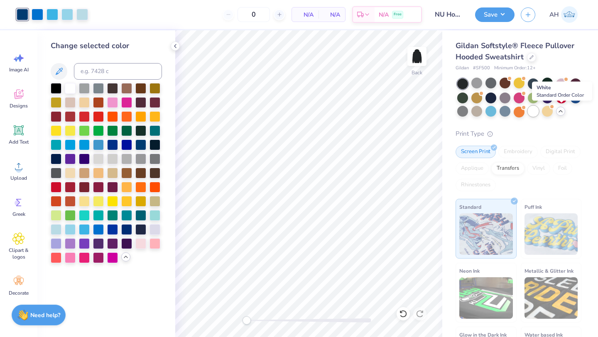
click at [539, 115] on div at bounding box center [533, 111] width 11 height 11
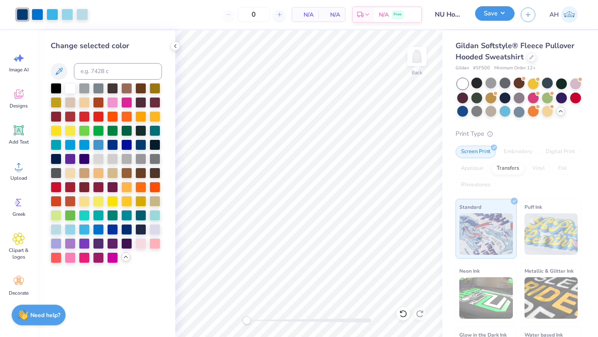
click at [502, 16] on button "Save" at bounding box center [494, 13] width 39 height 15
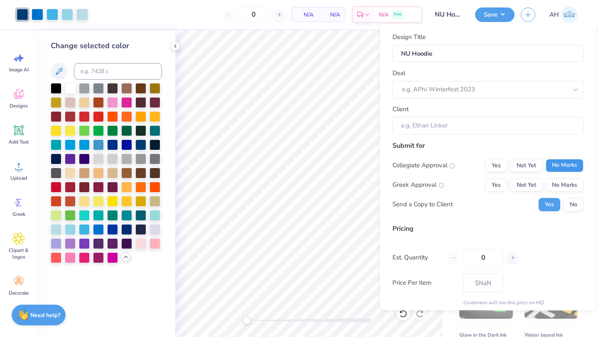
click at [559, 164] on button "No Marks" at bounding box center [565, 165] width 38 height 13
click at [558, 188] on button "No Marks" at bounding box center [565, 184] width 38 height 13
click at [565, 207] on button "No" at bounding box center [574, 204] width 20 height 13
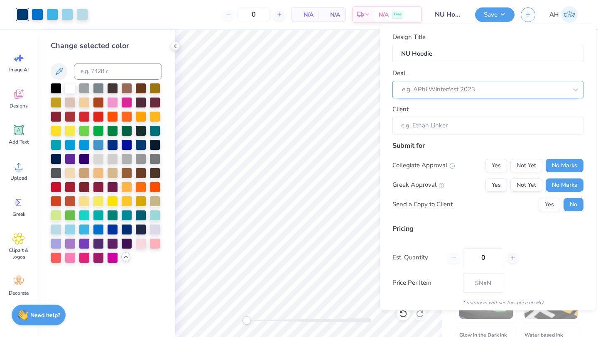
click at [515, 91] on div at bounding box center [484, 89] width 165 height 11
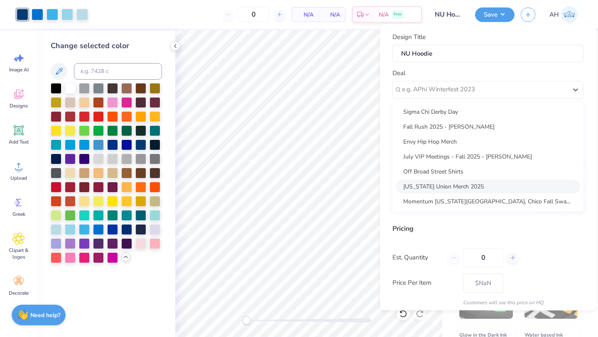
click at [476, 183] on div "Nevada Union Merch 2025" at bounding box center [488, 187] width 184 height 14
type input "Acacia Barnum"
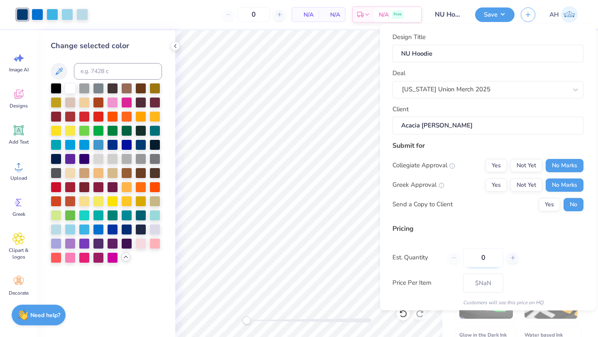
click at [492, 259] on input "0" at bounding box center [483, 257] width 40 height 19
type input "50"
type input "$36.64"
type input "5"
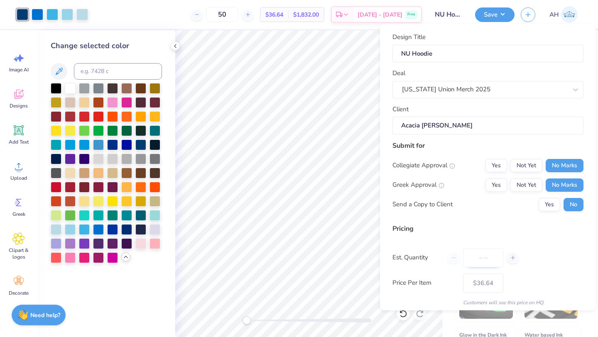
type input "0"
type input "12"
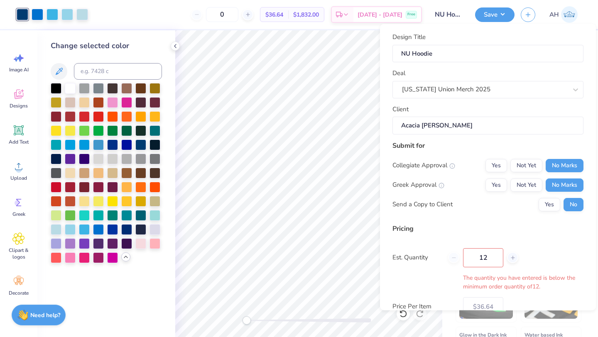
click at [502, 239] on div "Pricing Est. Quantity 12 The quantity you have entered is below the minimum ord…" at bounding box center [488, 277] width 191 height 106
type input "12"
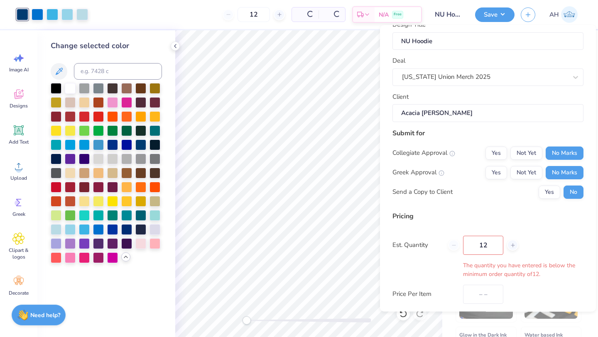
type input "$59.70"
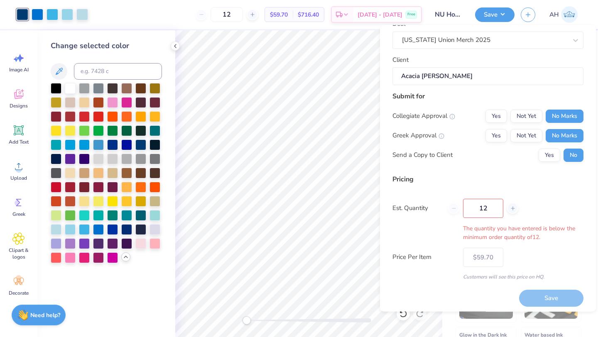
scroll to position [54, 0]
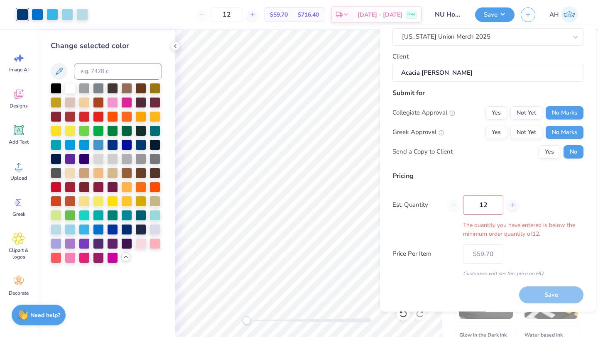
click at [494, 207] on input "12" at bounding box center [483, 205] width 40 height 19
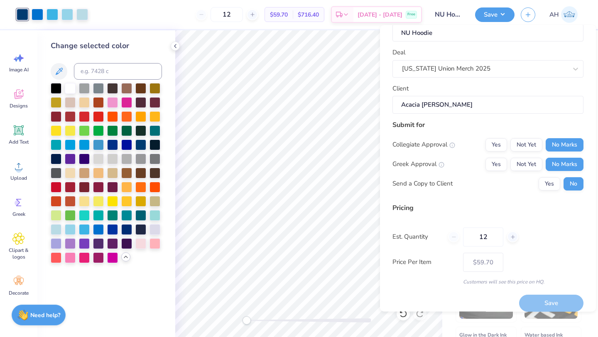
scroll to position [30, 0]
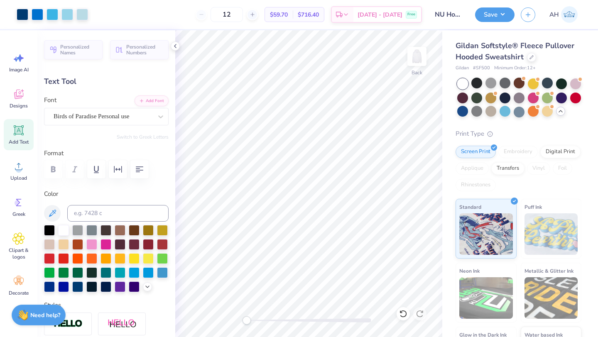
type input "13.65"
type input "3.88"
type input "6.31"
click at [491, 16] on button "Save" at bounding box center [494, 13] width 39 height 15
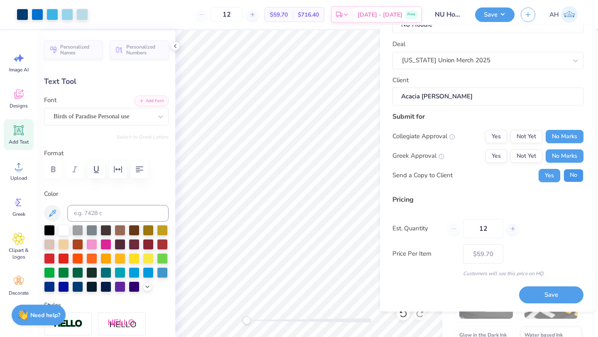
click at [564, 180] on button "No" at bounding box center [574, 175] width 20 height 13
click at [541, 293] on button "Save" at bounding box center [551, 295] width 64 height 17
type input "$59.70"
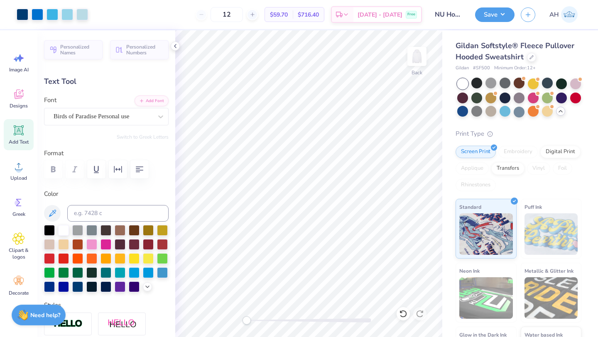
scroll to position [0, 0]
type input "6.80"
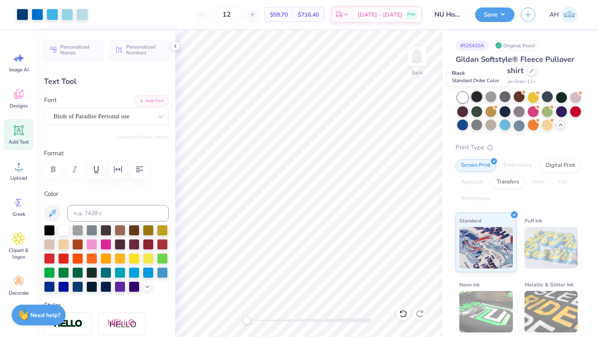
click at [480, 100] on div at bounding box center [477, 96] width 11 height 11
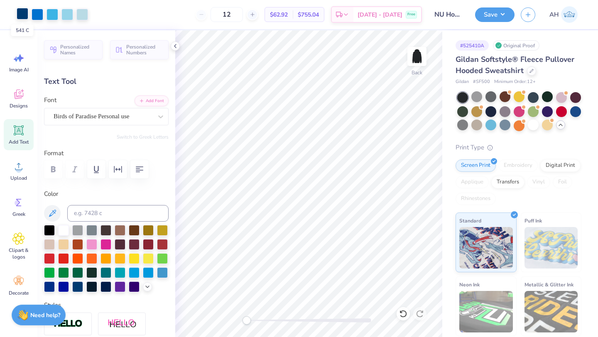
click at [24, 16] on div at bounding box center [23, 14] width 12 height 12
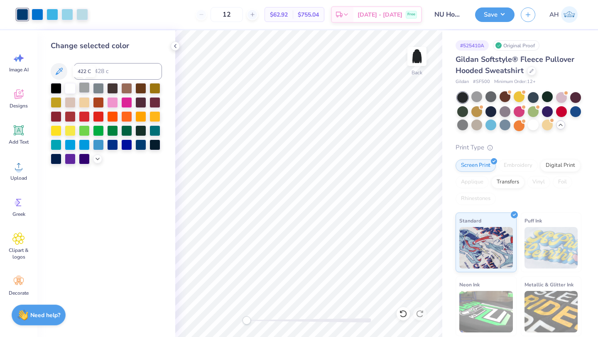
click at [82, 85] on div at bounding box center [84, 87] width 11 height 11
click at [84, 100] on div at bounding box center [84, 101] width 11 height 11
click at [71, 92] on div at bounding box center [70, 87] width 11 height 11
click at [95, 159] on icon at bounding box center [97, 158] width 7 height 7
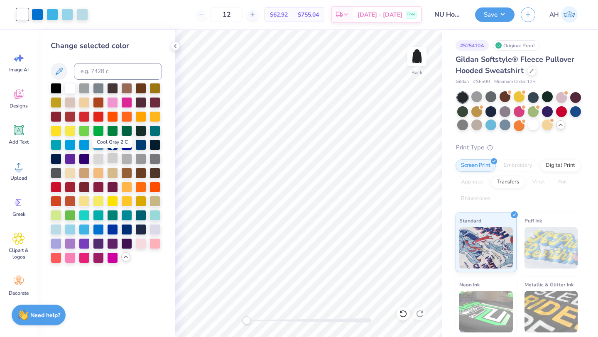
click at [110, 160] on div at bounding box center [112, 158] width 11 height 11
click at [103, 160] on div at bounding box center [98, 158] width 11 height 11
click at [158, 230] on div at bounding box center [155, 229] width 11 height 11
click at [81, 168] on div at bounding box center [84, 172] width 11 height 11
click at [137, 201] on div at bounding box center [140, 200] width 11 height 11
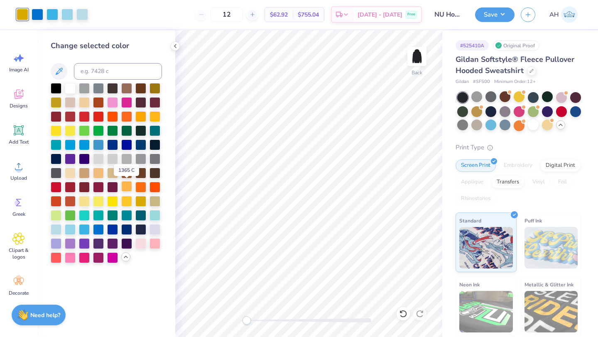
click at [129, 188] on div at bounding box center [126, 186] width 11 height 11
click at [130, 201] on div at bounding box center [126, 200] width 11 height 11
click at [59, 100] on div at bounding box center [56, 101] width 11 height 11
click at [158, 89] on div at bounding box center [155, 87] width 11 height 11
click at [101, 172] on div at bounding box center [98, 172] width 11 height 11
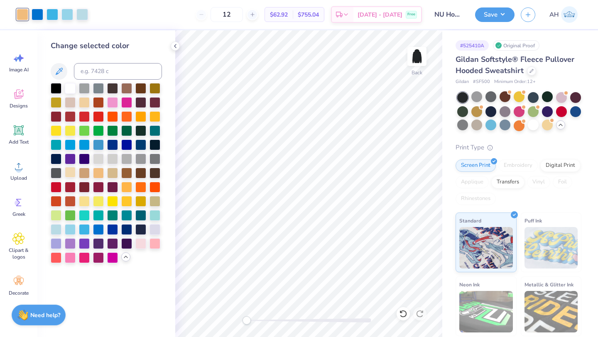
click at [72, 172] on div at bounding box center [70, 172] width 11 height 11
click at [88, 200] on div at bounding box center [84, 200] width 11 height 11
click at [158, 204] on div at bounding box center [155, 200] width 11 height 11
click at [66, 133] on div at bounding box center [70, 130] width 11 height 11
click at [54, 132] on div at bounding box center [56, 130] width 11 height 11
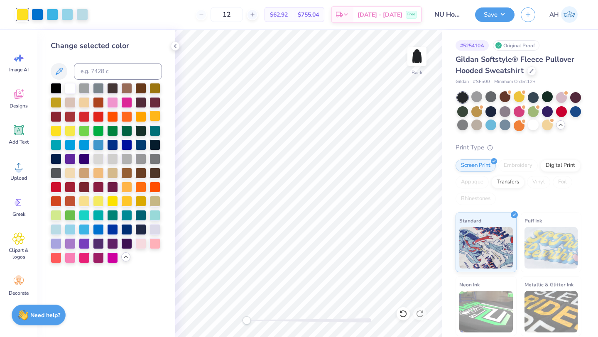
click at [156, 115] on div at bounding box center [155, 116] width 11 height 11
click at [83, 102] on div at bounding box center [84, 101] width 11 height 11
click at [88, 199] on div at bounding box center [84, 200] width 11 height 11
click at [103, 176] on div at bounding box center [98, 172] width 11 height 11
click at [86, 197] on div at bounding box center [84, 200] width 11 height 11
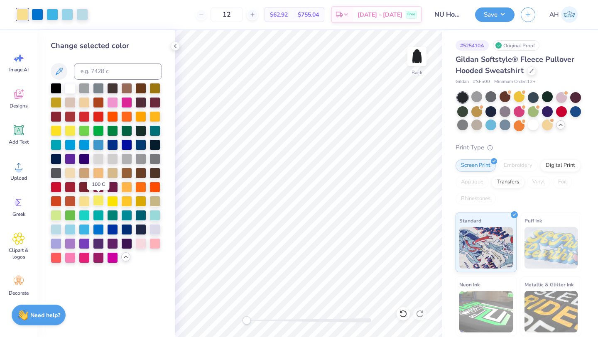
click at [96, 201] on div at bounding box center [98, 200] width 11 height 11
click at [111, 202] on div at bounding box center [112, 200] width 11 height 11
click at [141, 202] on div at bounding box center [140, 200] width 11 height 11
click at [129, 147] on div at bounding box center [126, 144] width 11 height 11
click at [98, 229] on div at bounding box center [98, 229] width 11 height 11
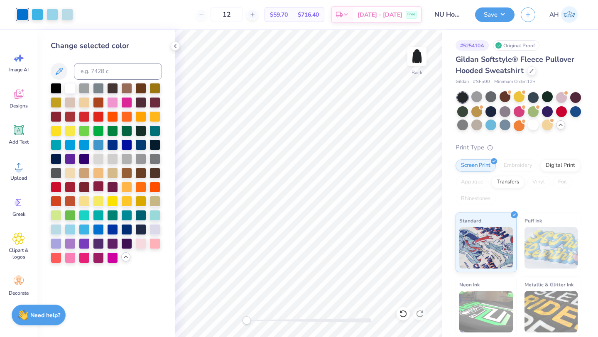
drag, startPoint x: 403, startPoint y: 312, endPoint x: 96, endPoint y: 188, distance: 331.7
click at [403, 312] on icon at bounding box center [403, 314] width 8 height 8
click at [131, 145] on div at bounding box center [126, 144] width 11 height 11
click at [404, 313] on icon at bounding box center [403, 314] width 8 height 8
click at [86, 215] on div at bounding box center [84, 214] width 11 height 11
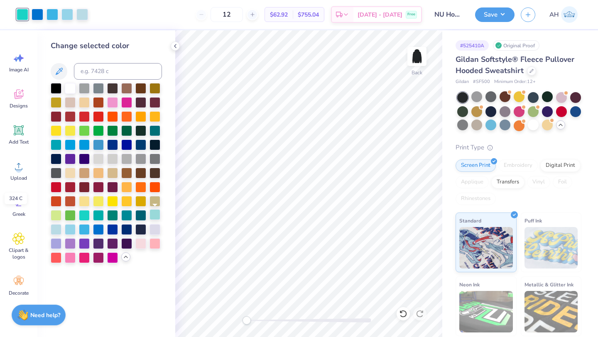
click at [153, 212] on div at bounding box center [155, 214] width 11 height 11
click at [54, 149] on div at bounding box center [56, 144] width 11 height 11
click at [56, 226] on div at bounding box center [56, 229] width 11 height 11
click at [402, 315] on icon at bounding box center [403, 314] width 8 height 8
click at [22, 17] on div at bounding box center [23, 14] width 12 height 12
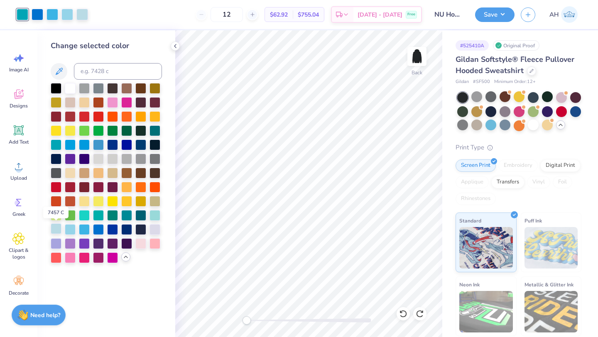
click at [58, 231] on div at bounding box center [56, 229] width 11 height 11
click at [403, 312] on icon at bounding box center [403, 314] width 8 height 8
click at [137, 231] on div at bounding box center [140, 229] width 11 height 11
click at [401, 313] on icon at bounding box center [403, 314] width 8 height 8
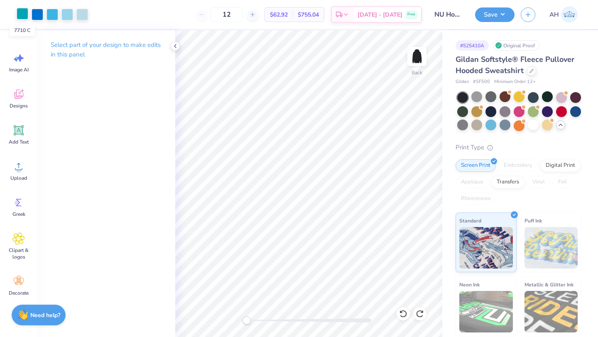
click at [23, 13] on div at bounding box center [23, 14] width 12 height 12
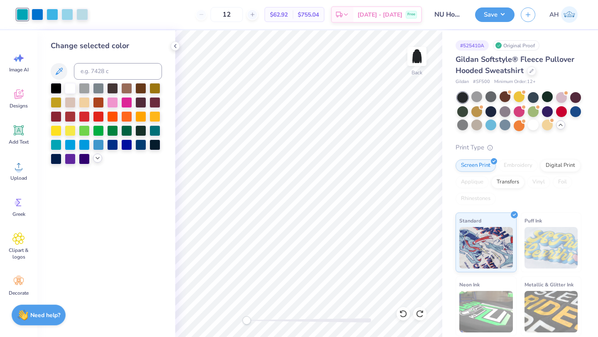
click at [95, 159] on icon at bounding box center [97, 158] width 7 height 7
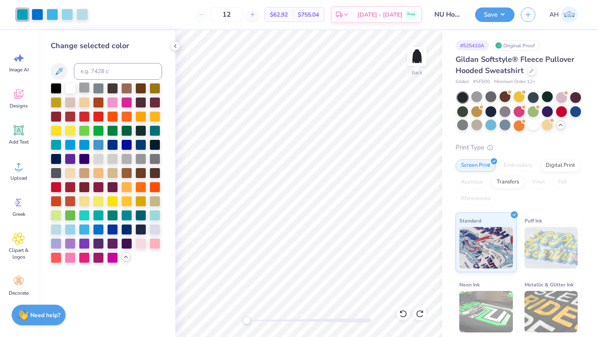
click at [84, 87] on div at bounding box center [84, 87] width 11 height 11
click at [74, 90] on div at bounding box center [70, 87] width 11 height 11
click at [484, 17] on button "Save" at bounding box center [494, 13] width 39 height 15
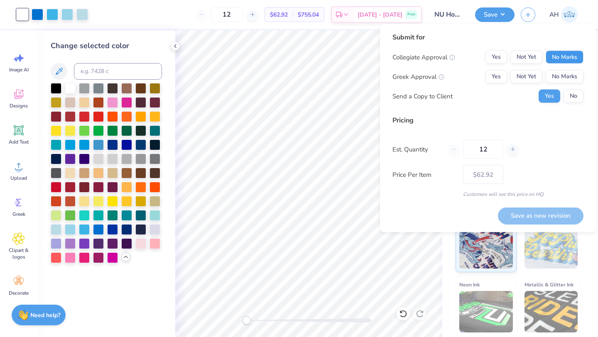
click at [563, 56] on button "No Marks" at bounding box center [565, 57] width 38 height 13
click at [565, 73] on button "No Marks" at bounding box center [565, 76] width 38 height 13
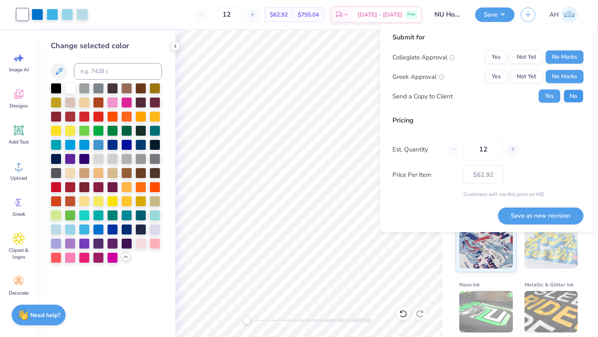
click at [573, 96] on button "No" at bounding box center [574, 96] width 20 height 13
click at [534, 217] on button "Save as new revision" at bounding box center [541, 215] width 86 height 17
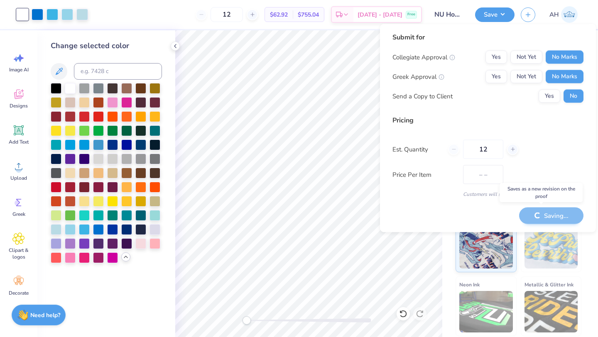
type input "$62.92"
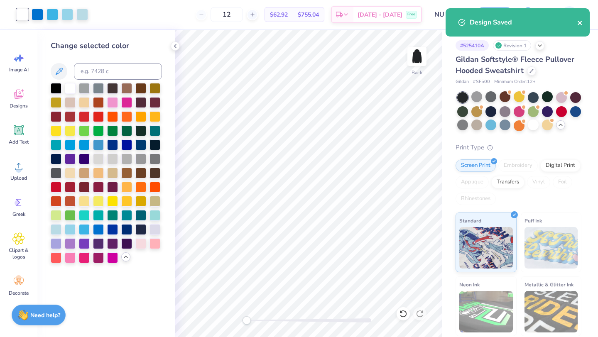
click at [582, 23] on icon "close" at bounding box center [581, 23] width 6 height 7
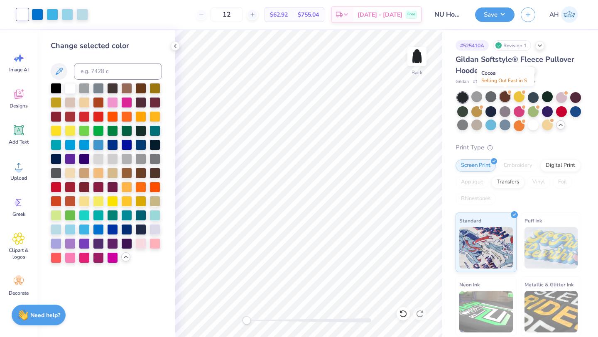
click at [507, 93] on div at bounding box center [505, 96] width 11 height 11
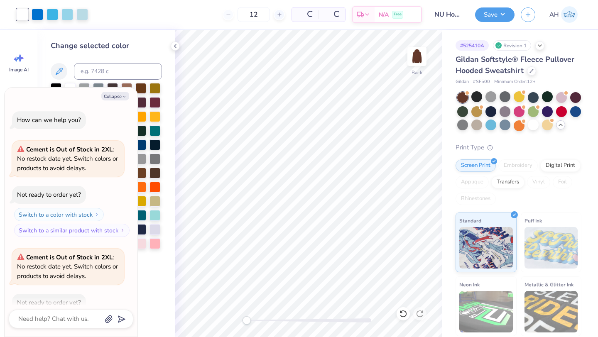
scroll to position [1182, 0]
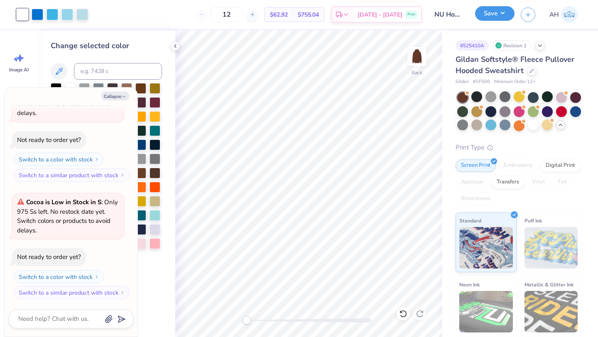
click at [498, 15] on button "Save" at bounding box center [494, 13] width 39 height 15
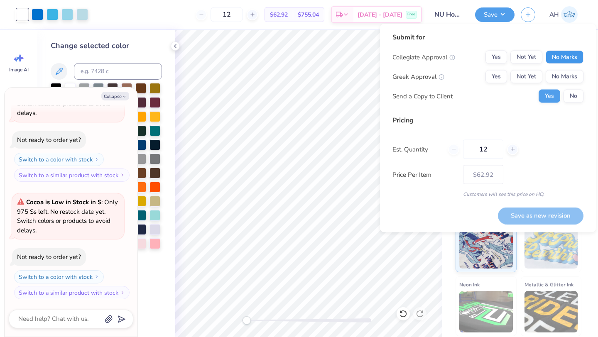
click at [566, 58] on button "No Marks" at bounding box center [565, 57] width 38 height 13
click at [566, 73] on button "No Marks" at bounding box center [565, 76] width 38 height 13
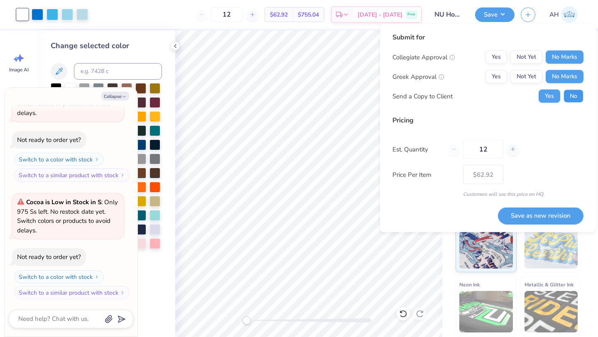
click at [573, 93] on button "No" at bounding box center [574, 96] width 20 height 13
click at [540, 209] on button "Save as new revision" at bounding box center [541, 215] width 86 height 17
type textarea "x"
type input "– –"
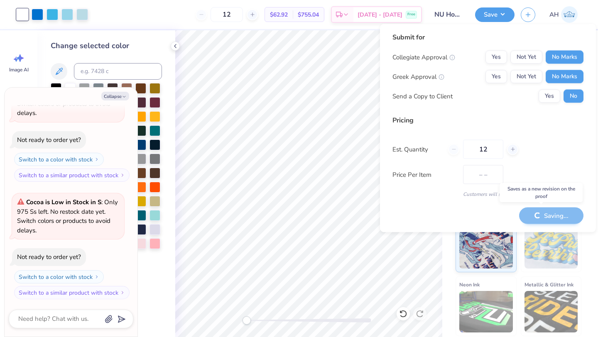
type textarea "x"
type input "$62.92"
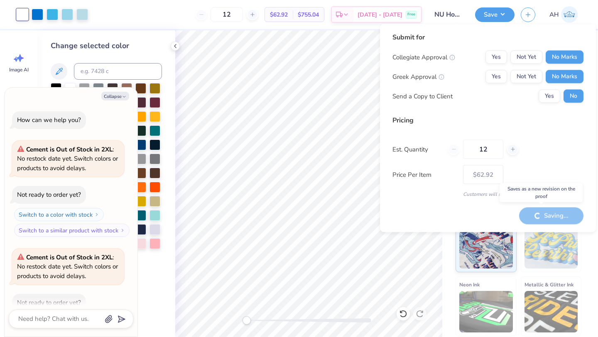
scroll to position [1182, 0]
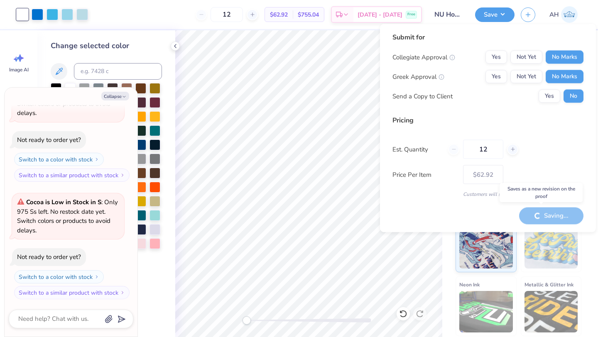
type textarea "x"
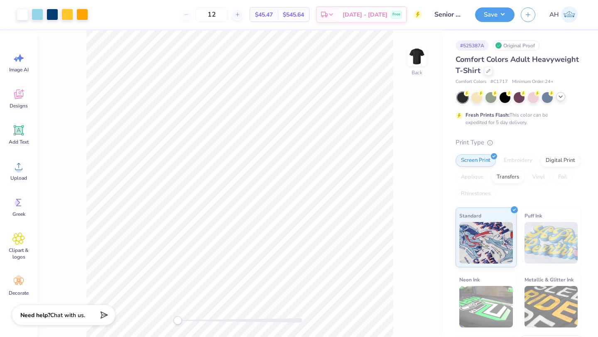
click at [560, 98] on icon at bounding box center [561, 96] width 7 height 7
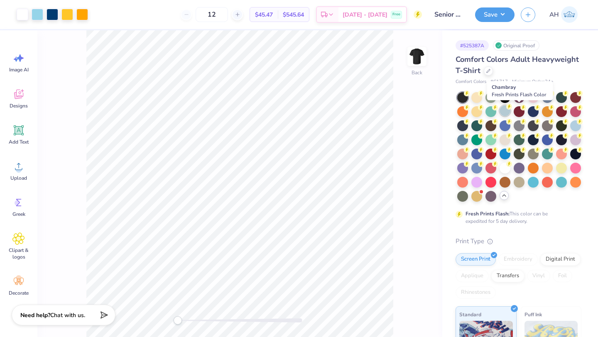
click at [511, 112] on div at bounding box center [505, 111] width 11 height 11
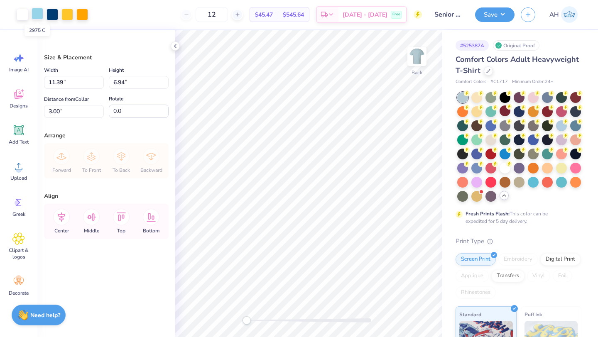
click at [39, 11] on div at bounding box center [38, 14] width 12 height 12
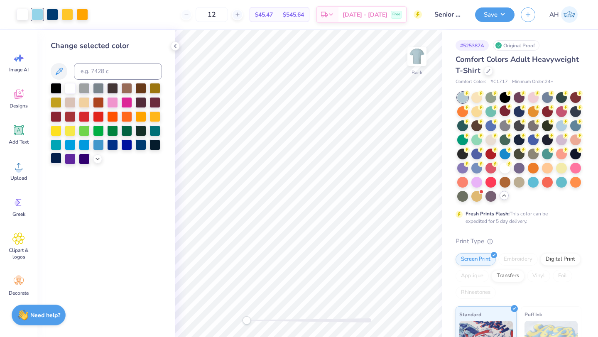
click at [54, 158] on div at bounding box center [56, 158] width 11 height 11
click at [98, 158] on polyline at bounding box center [97, 158] width 3 height 2
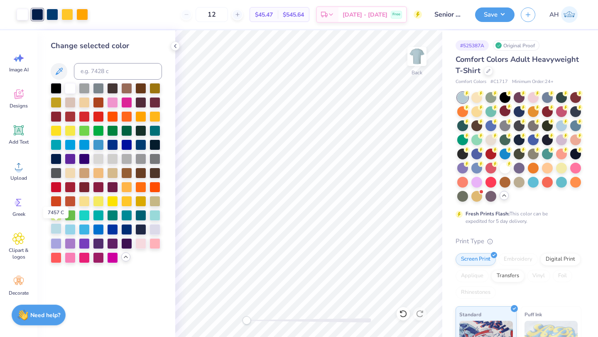
click at [55, 226] on div at bounding box center [56, 229] width 11 height 11
click at [114, 228] on div at bounding box center [112, 229] width 11 height 11
click at [98, 201] on div at bounding box center [98, 200] width 11 height 11
click at [57, 155] on div at bounding box center [56, 158] width 11 height 11
click at [116, 225] on div at bounding box center [112, 229] width 11 height 11
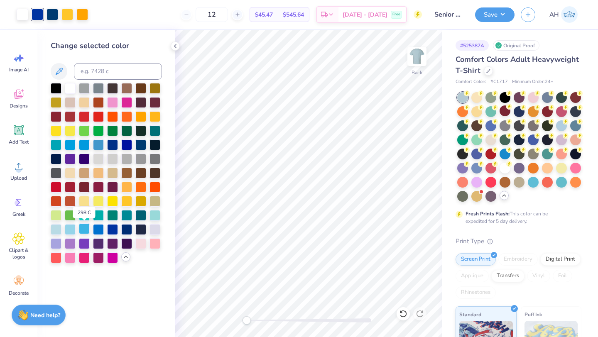
click at [86, 228] on div at bounding box center [84, 229] width 11 height 11
click at [69, 229] on div at bounding box center [70, 229] width 11 height 11
click at [497, 141] on div at bounding box center [491, 139] width 11 height 11
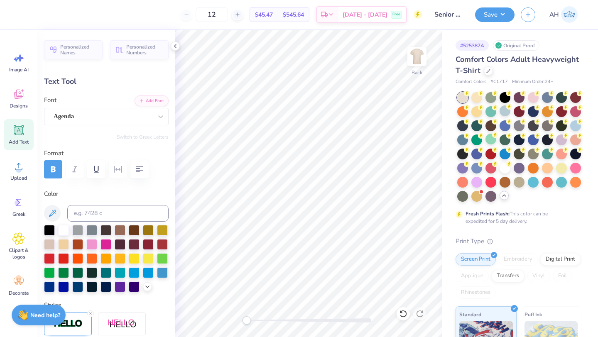
scroll to position [7, 4]
type textarea "N"
type textarea "2026 NU"
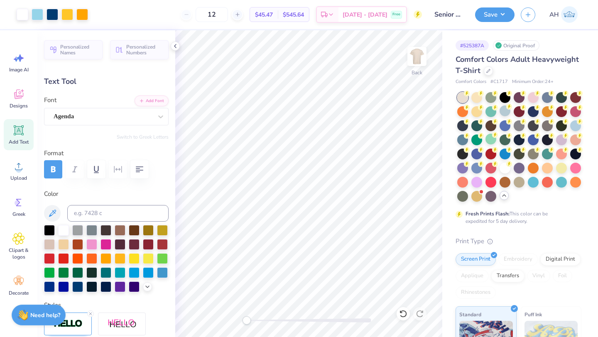
type input "0.0"
click at [528, 159] on div at bounding box center [533, 153] width 11 height 11
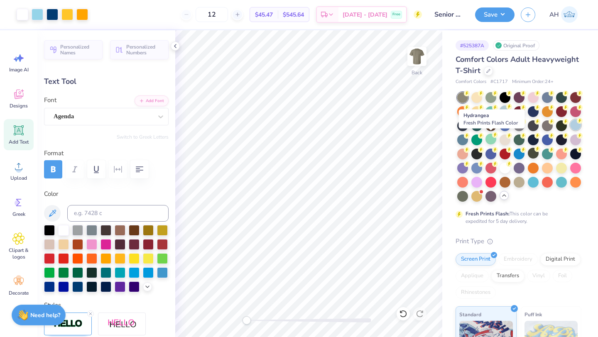
click at [577, 124] on icon at bounding box center [580, 121] width 6 height 6
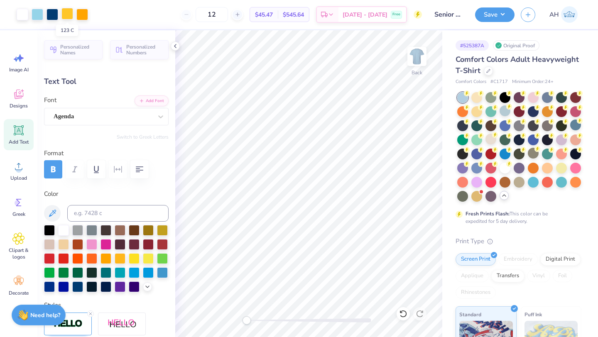
click at [69, 17] on div at bounding box center [67, 14] width 12 height 12
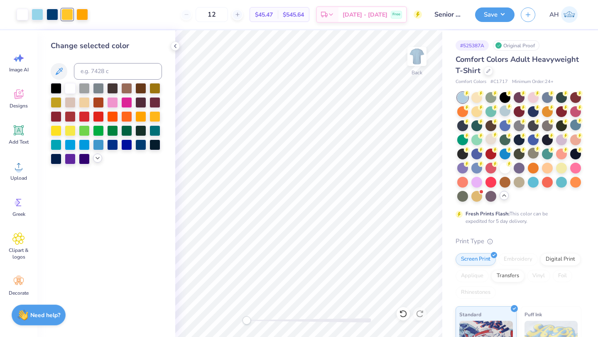
click at [98, 159] on icon at bounding box center [97, 158] width 7 height 7
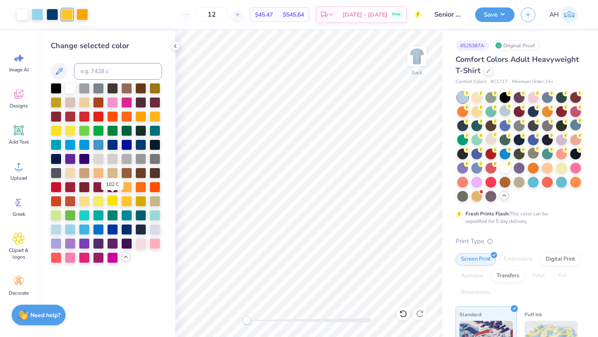
click at [114, 202] on div at bounding box center [112, 200] width 11 height 11
click at [126, 203] on div at bounding box center [126, 200] width 11 height 11
click at [499, 17] on button "Save" at bounding box center [494, 13] width 39 height 15
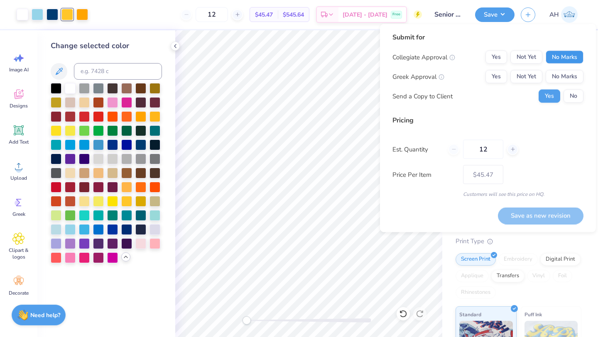
click at [563, 61] on button "No Marks" at bounding box center [565, 57] width 38 height 13
click at [563, 75] on button "No Marks" at bounding box center [565, 76] width 38 height 13
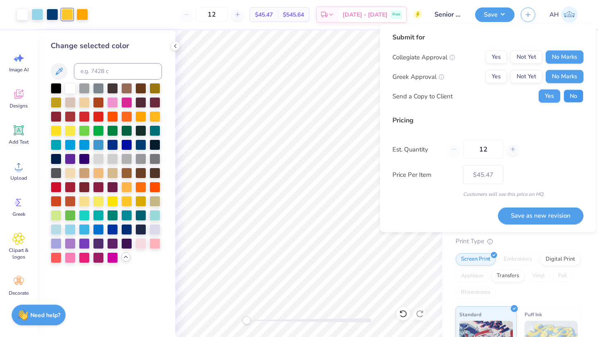
click at [573, 91] on button "No" at bounding box center [574, 96] width 20 height 13
click at [538, 219] on button "Save as new revision" at bounding box center [541, 215] width 86 height 17
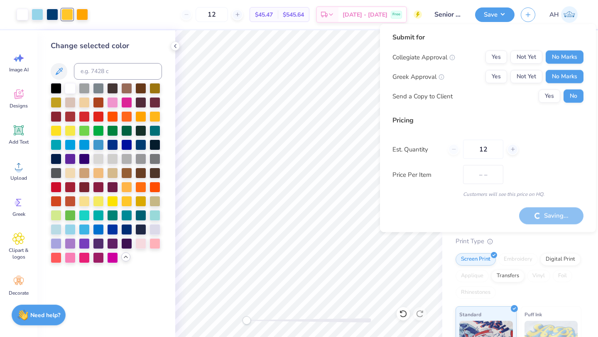
type input "$45.47"
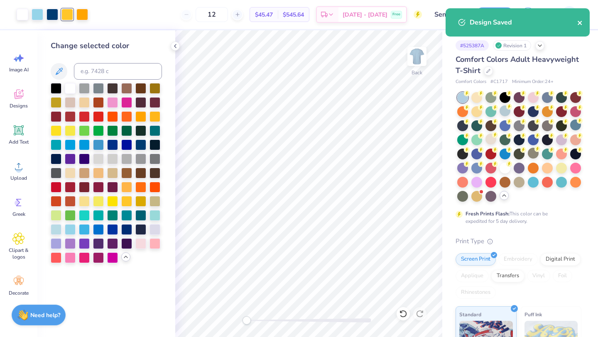
click at [581, 24] on icon "close" at bounding box center [580, 23] width 4 height 4
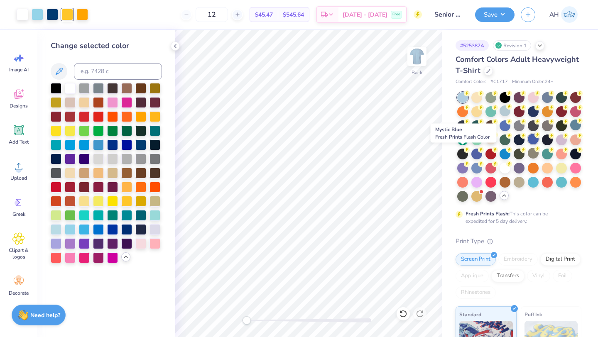
click at [528, 145] on div at bounding box center [533, 139] width 11 height 11
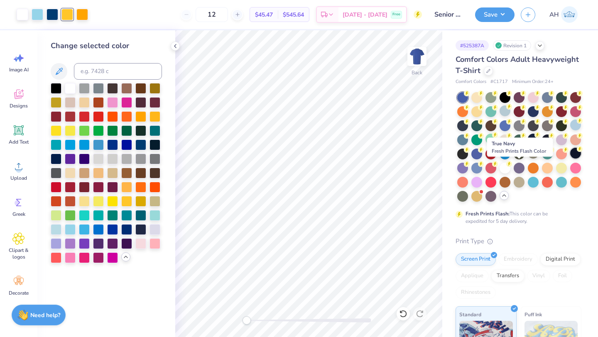
click at [571, 159] on div at bounding box center [576, 153] width 11 height 11
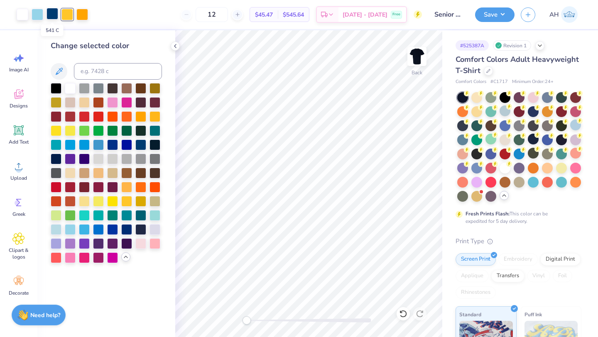
click at [53, 16] on div at bounding box center [53, 14] width 12 height 12
click at [528, 145] on div at bounding box center [533, 139] width 11 height 11
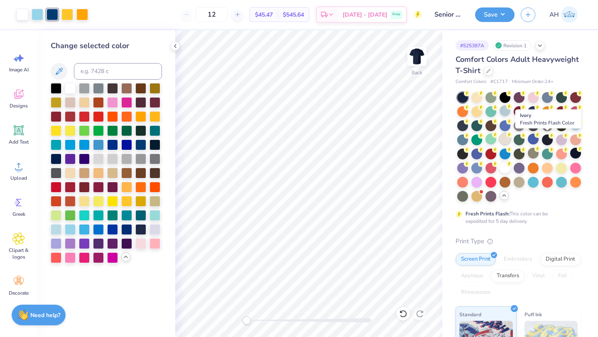
click at [511, 135] on div at bounding box center [505, 139] width 11 height 11
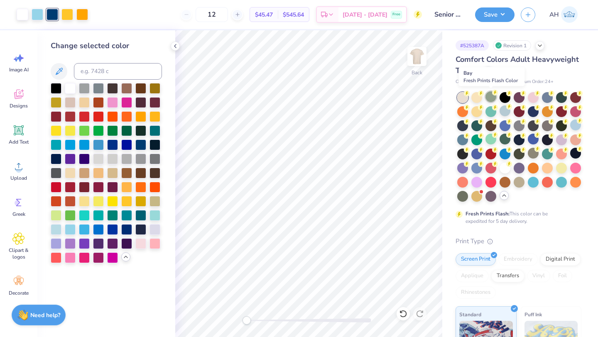
click at [493, 101] on div at bounding box center [491, 96] width 11 height 11
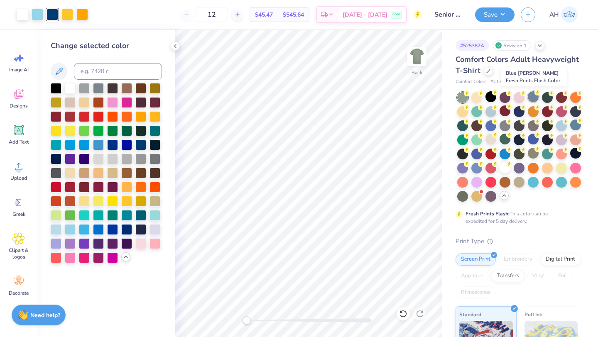
click at [536, 98] on div at bounding box center [533, 96] width 11 height 11
click at [551, 98] on div at bounding box center [547, 96] width 11 height 11
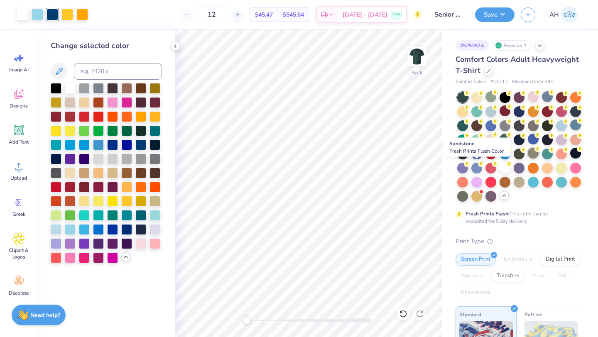
click at [528, 159] on div at bounding box center [533, 153] width 11 height 11
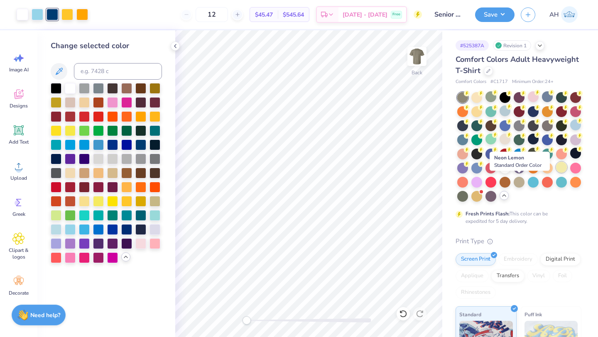
click at [556, 173] on div at bounding box center [561, 167] width 11 height 11
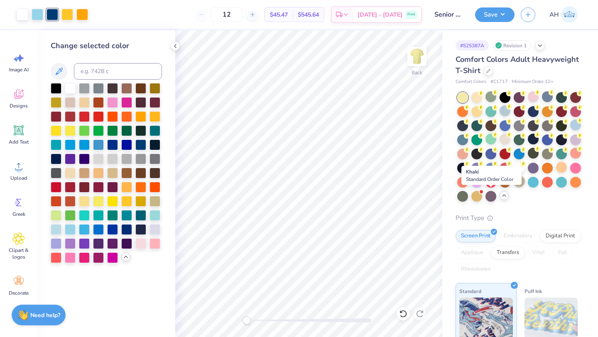
click at [514, 187] on div at bounding box center [519, 181] width 11 height 11
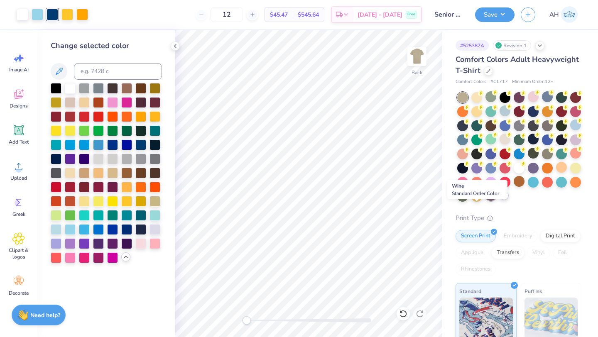
click at [486, 201] on div at bounding box center [491, 195] width 11 height 11
click at [472, 201] on div at bounding box center [477, 195] width 11 height 11
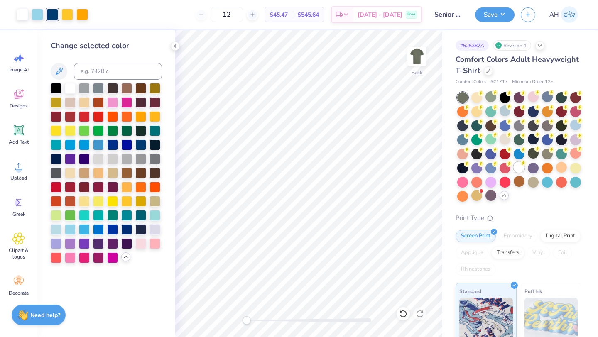
click at [514, 173] on div at bounding box center [519, 167] width 11 height 11
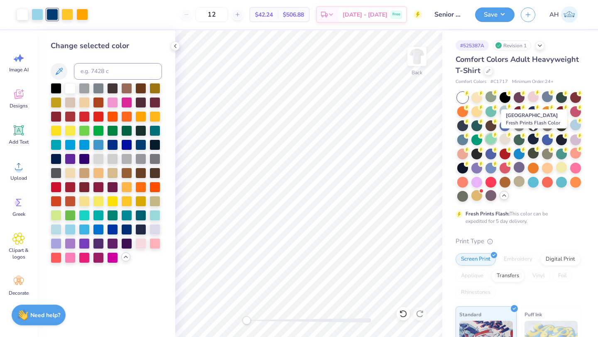
click at [498, 135] on circle at bounding box center [495, 135] width 6 height 6
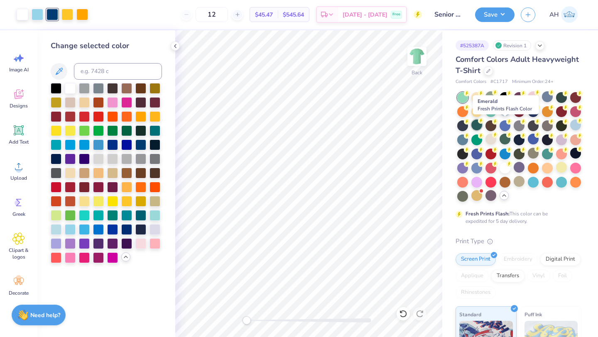
click at [482, 128] on div at bounding box center [477, 125] width 11 height 11
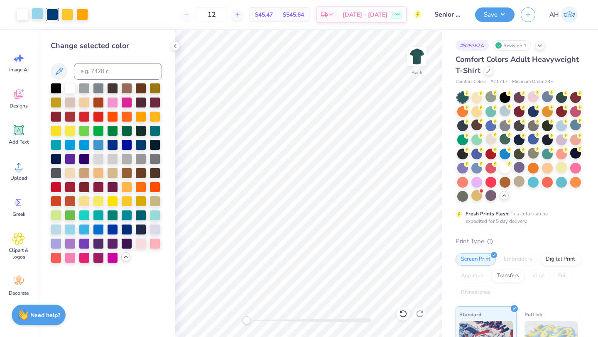
click at [41, 12] on div at bounding box center [38, 14] width 12 height 12
click at [143, 130] on div at bounding box center [140, 130] width 11 height 11
click at [95, 234] on div at bounding box center [98, 229] width 11 height 11
click at [155, 219] on div at bounding box center [155, 214] width 11 height 11
click at [128, 141] on div at bounding box center [126, 144] width 11 height 11
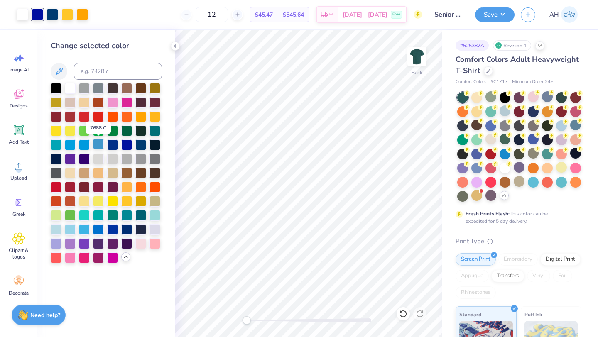
click at [97, 145] on div at bounding box center [98, 144] width 11 height 11
click at [69, 225] on div at bounding box center [70, 229] width 11 height 11
click at [99, 229] on div at bounding box center [98, 229] width 11 height 11
click at [111, 226] on div at bounding box center [112, 229] width 11 height 11
click at [60, 89] on div at bounding box center [56, 87] width 11 height 11
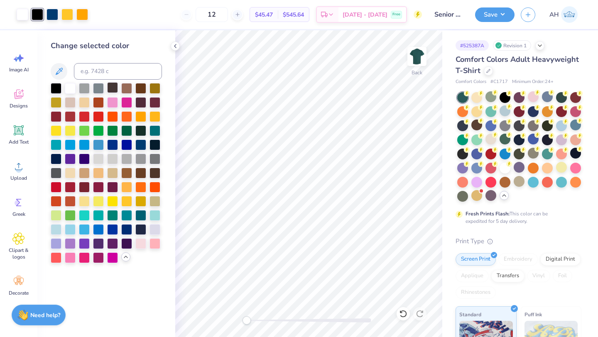
click at [114, 90] on div at bounding box center [112, 87] width 11 height 11
click at [130, 89] on div at bounding box center [126, 87] width 11 height 11
click at [143, 89] on div at bounding box center [140, 87] width 11 height 11
click at [138, 100] on div at bounding box center [140, 101] width 11 height 11
click at [116, 87] on div at bounding box center [112, 87] width 11 height 11
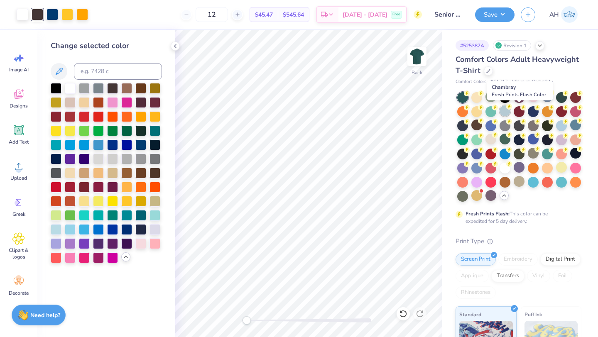
click at [511, 116] on div at bounding box center [505, 111] width 11 height 11
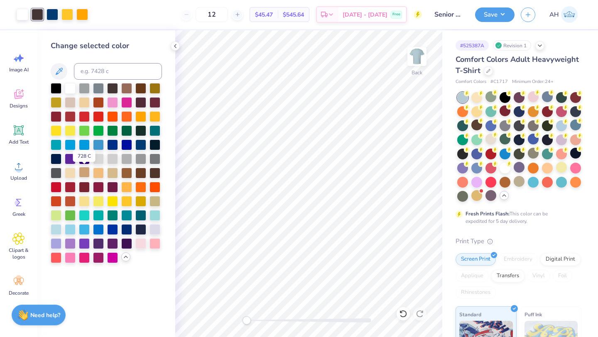
click at [85, 168] on div at bounding box center [84, 172] width 11 height 11
click at [60, 160] on div at bounding box center [56, 158] width 11 height 11
click at [154, 145] on div at bounding box center [155, 144] width 11 height 11
click at [114, 88] on div at bounding box center [112, 87] width 11 height 11
click at [528, 145] on div at bounding box center [533, 139] width 11 height 11
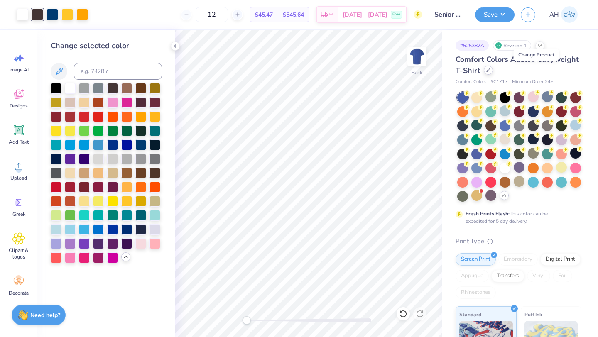
click at [493, 74] on div at bounding box center [488, 70] width 9 height 9
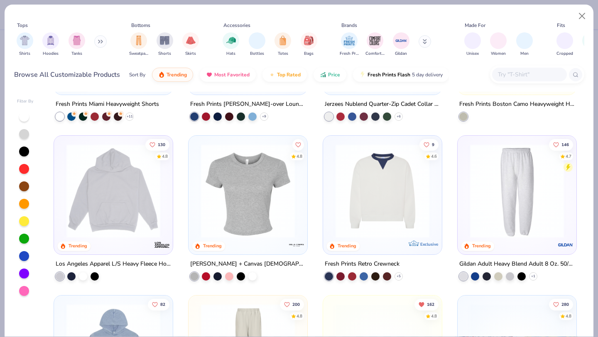
scroll to position [777, 0]
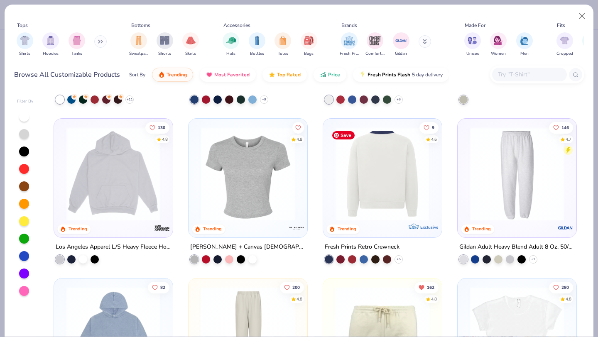
click at [332, 187] on img at bounding box center [280, 174] width 102 height 94
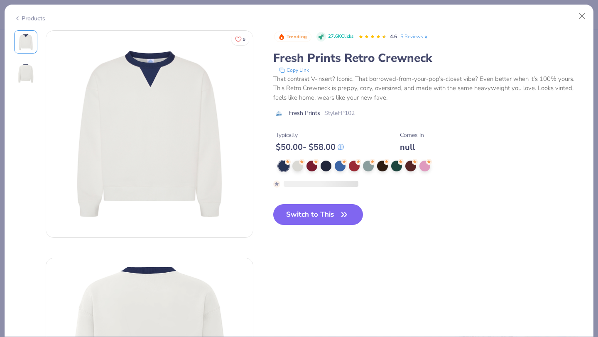
click at [301, 209] on div "Trending 27.6K Clicks 4.6 5 Reviews Fresh Prints Retro Crewneck Copy Link That …" at bounding box center [428, 134] width 311 height 209
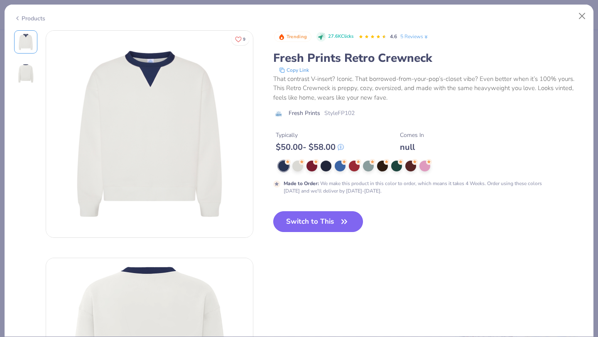
click at [300, 218] on button "Switch to This" at bounding box center [318, 221] width 90 height 21
click at [583, 13] on button "Close" at bounding box center [583, 16] width 16 height 16
type input "50"
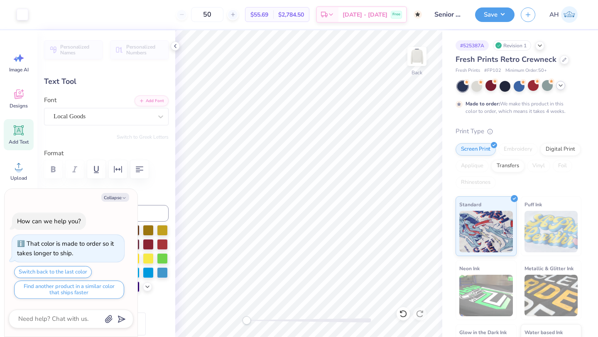
scroll to position [7, 1]
click at [403, 318] on div at bounding box center [403, 313] width 13 height 13
click at [402, 316] on icon at bounding box center [403, 314] width 8 height 8
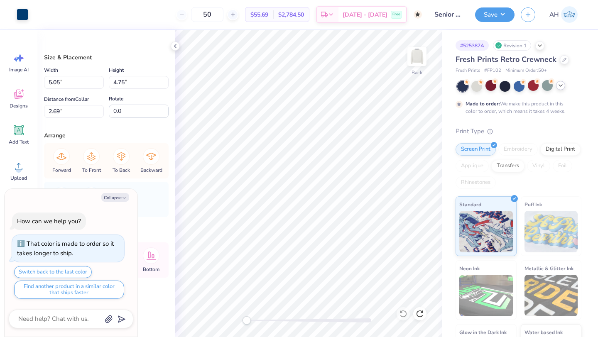
type textarea "x"
type input "5.16"
type input "3.58"
type input "3.86"
click at [402, 312] on icon at bounding box center [403, 314] width 8 height 8
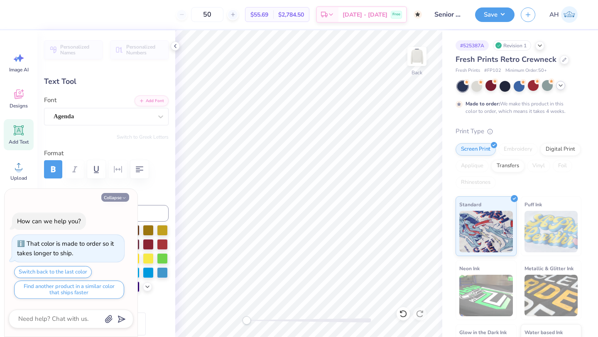
click at [120, 199] on button "Collapse" at bounding box center [115, 197] width 28 height 9
type textarea "x"
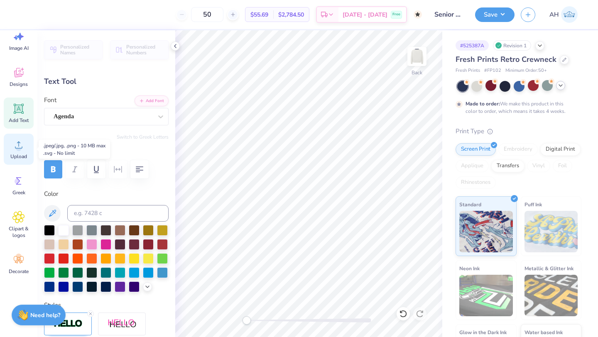
scroll to position [0, 0]
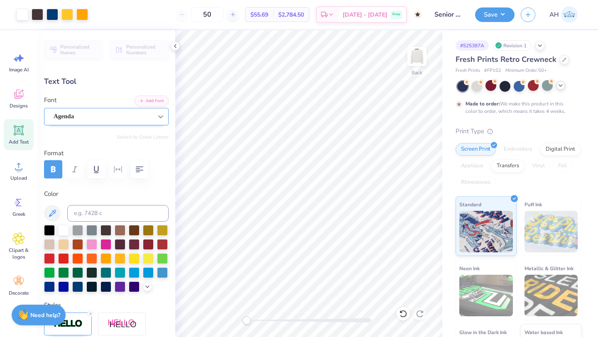
type input "0.0"
click at [526, 18] on button "button" at bounding box center [528, 13] width 15 height 15
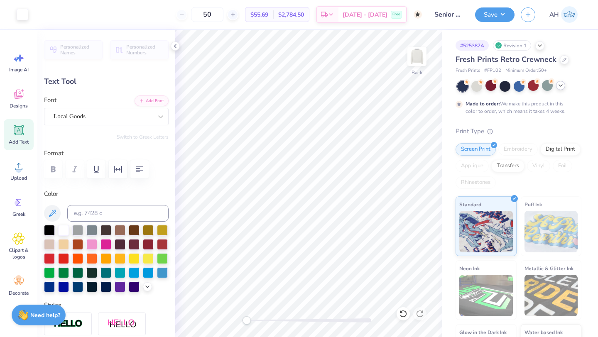
type input "11.39"
type input "3.42"
type input "1.43"
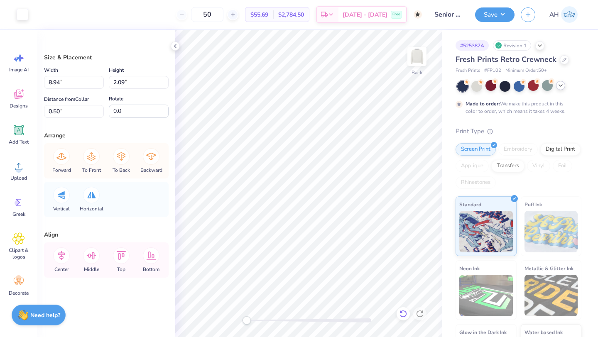
click at [406, 318] on icon at bounding box center [403, 314] width 8 height 8
click at [406, 316] on icon at bounding box center [403, 313] width 7 height 7
click at [405, 315] on icon at bounding box center [403, 314] width 8 height 8
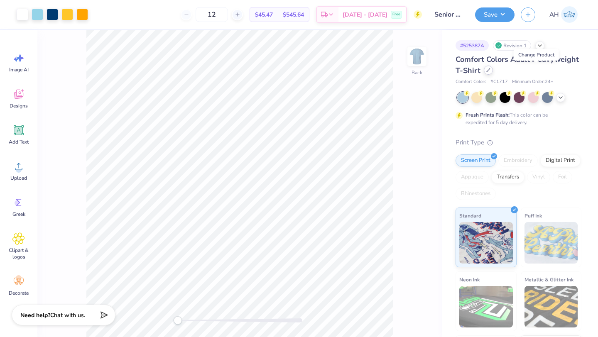
click at [491, 71] on icon at bounding box center [489, 70] width 4 height 4
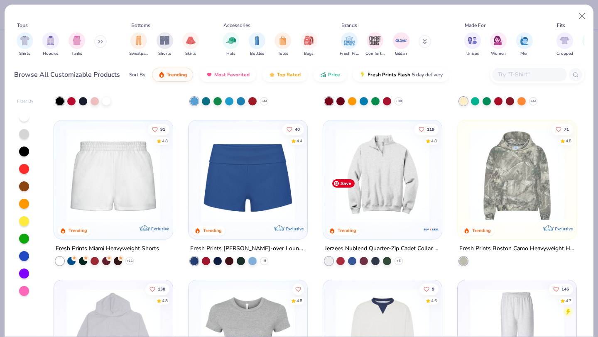
scroll to position [729, 0]
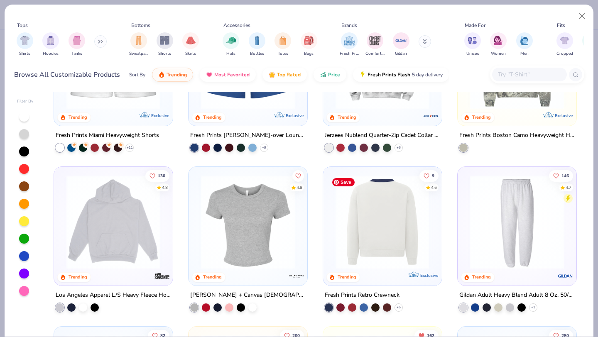
click at [361, 251] on img at bounding box center [383, 222] width 102 height 94
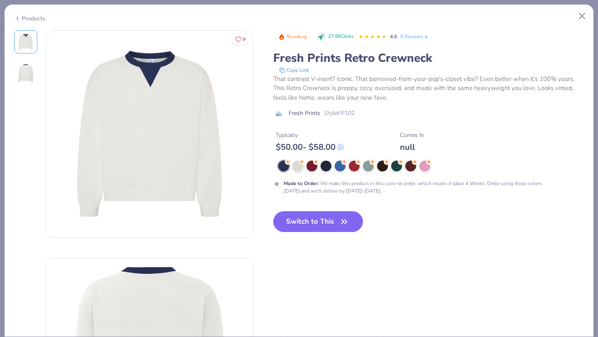
click at [324, 227] on button "Switch to This" at bounding box center [318, 221] width 90 height 21
click at [354, 218] on button "Switch to This" at bounding box center [318, 221] width 90 height 21
